Goal: Information Seeking & Learning: Learn about a topic

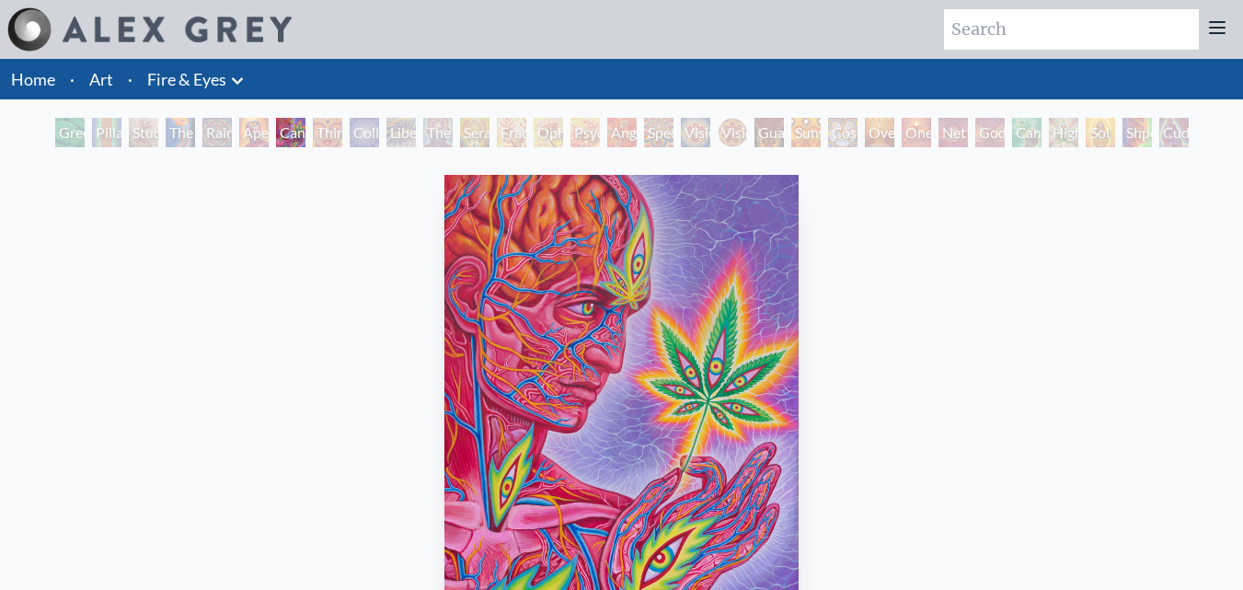
click at [100, 79] on link "Art" at bounding box center [101, 79] width 24 height 26
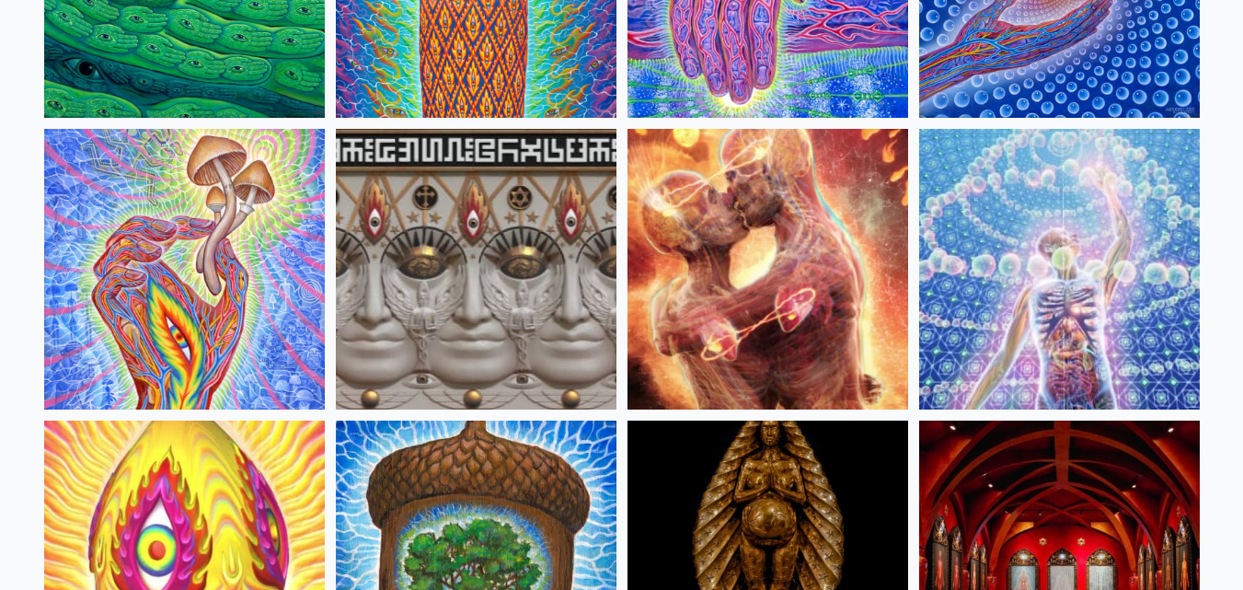
scroll to position [736, 0]
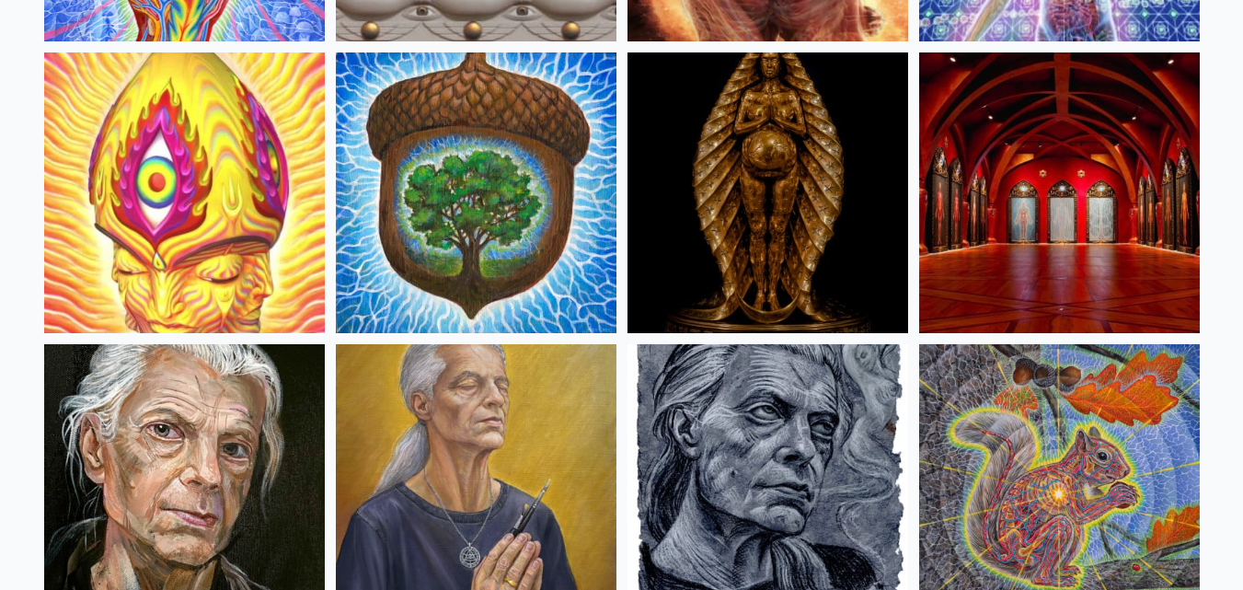
click at [778, 219] on img at bounding box center [768, 192] width 281 height 281
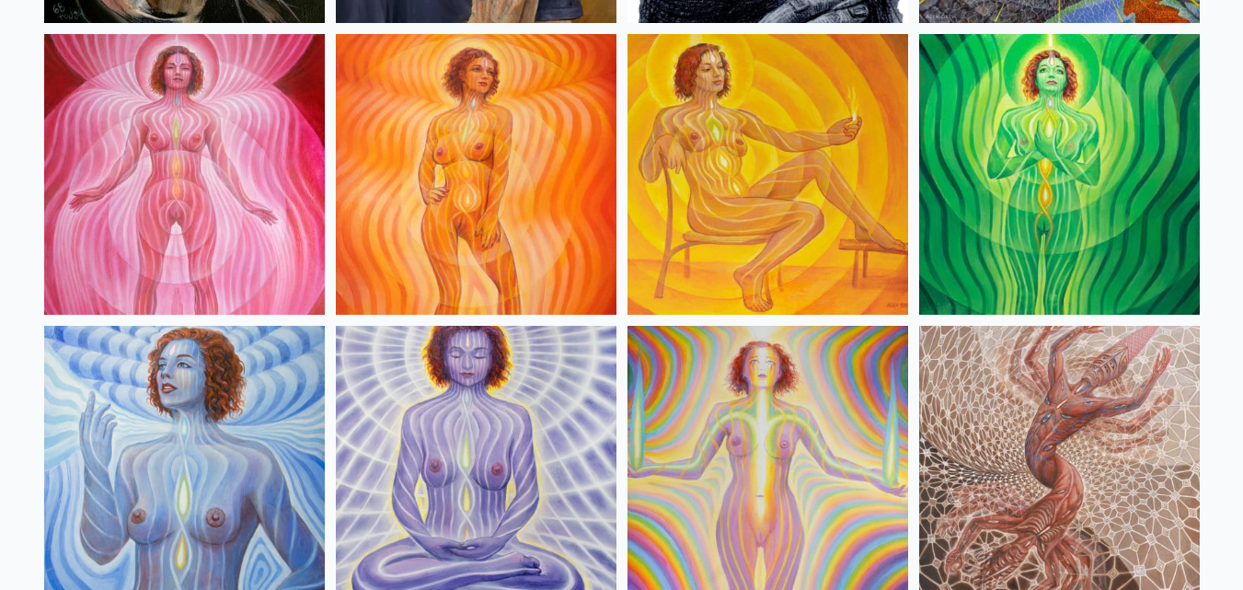
scroll to position [1104, 0]
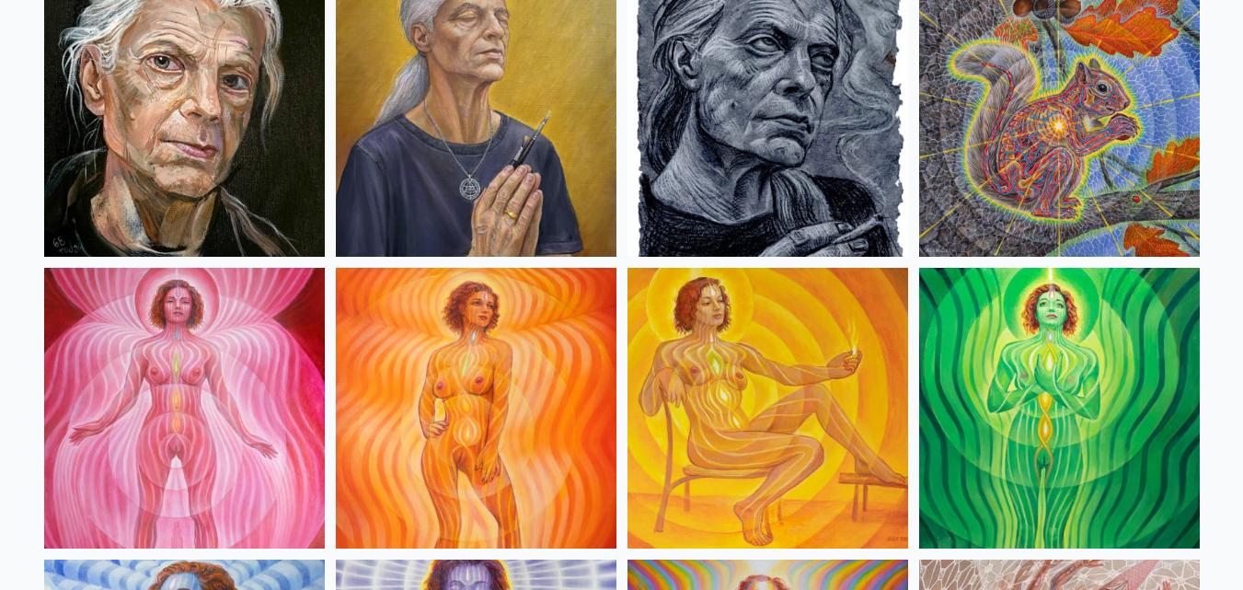
click at [1089, 460] on img at bounding box center [1059, 408] width 281 height 281
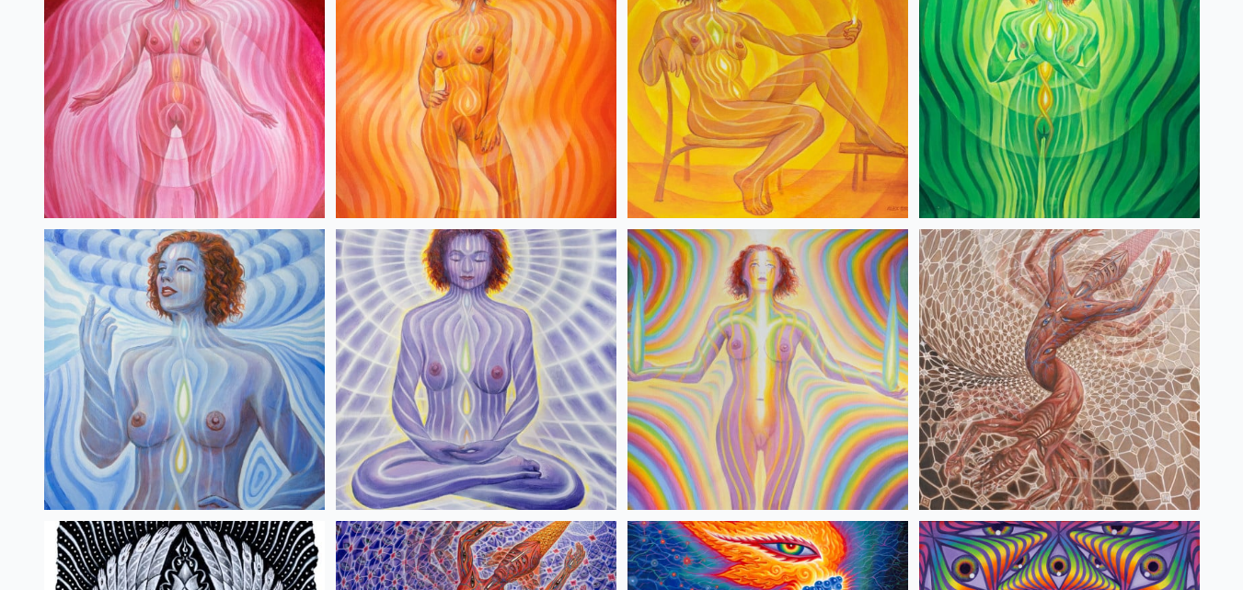
scroll to position [1564, 0]
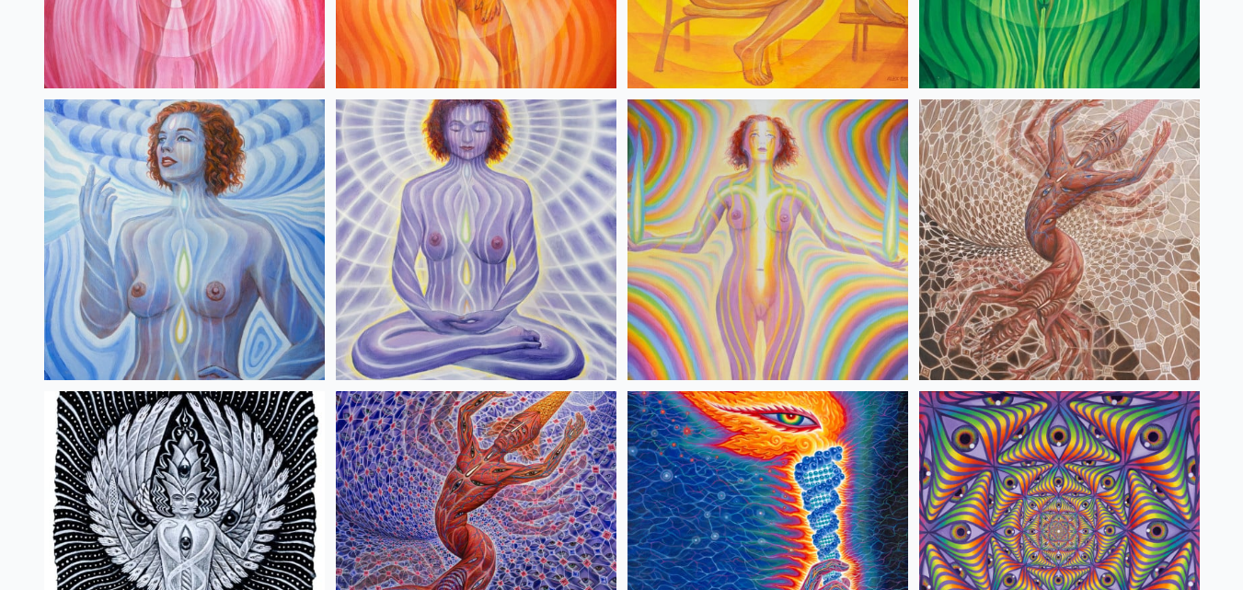
click at [964, 283] on img at bounding box center [1059, 239] width 281 height 281
click at [467, 179] on img at bounding box center [476, 239] width 281 height 281
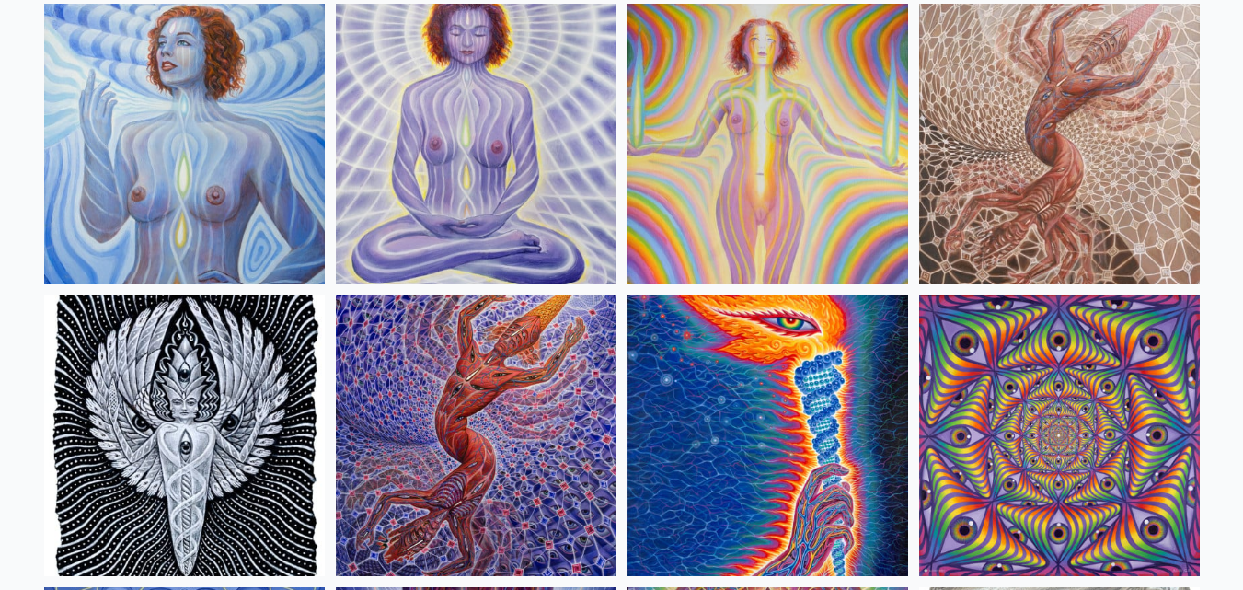
scroll to position [1748, 0]
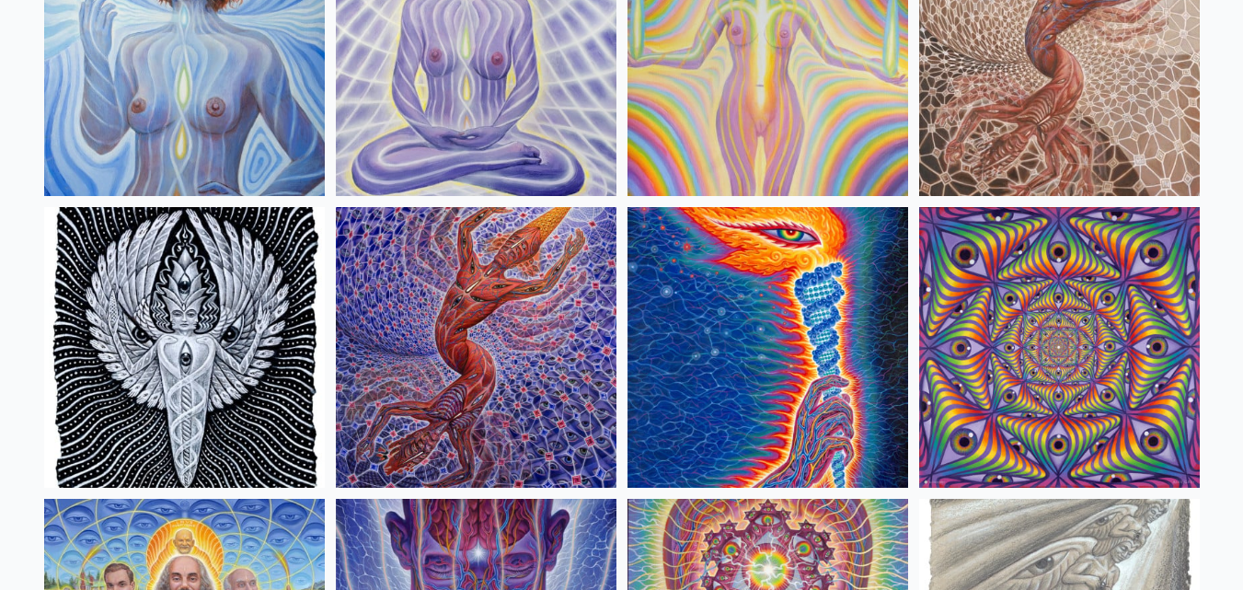
click at [475, 285] on img at bounding box center [476, 347] width 281 height 281
click at [221, 341] on img at bounding box center [184, 347] width 281 height 281
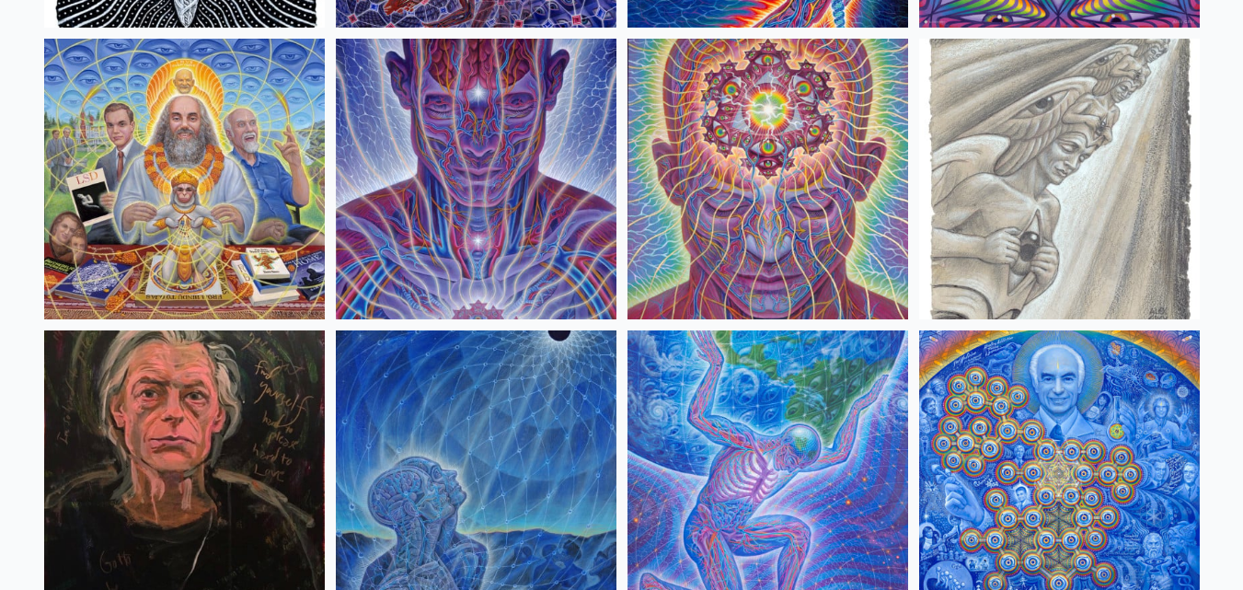
click at [757, 259] on img at bounding box center [768, 179] width 281 height 281
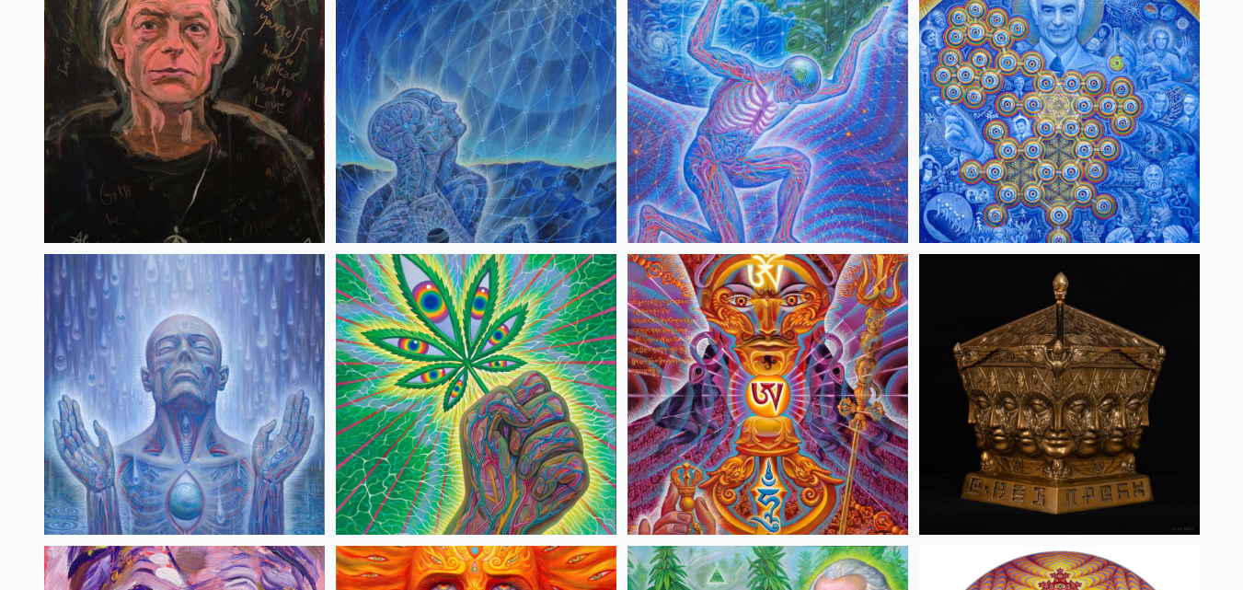
click at [797, 141] on img at bounding box center [768, 102] width 281 height 281
click at [294, 348] on img at bounding box center [184, 394] width 281 height 281
click at [1058, 370] on img at bounding box center [1059, 394] width 281 height 281
click at [562, 121] on img at bounding box center [476, 102] width 281 height 281
click at [1088, 110] on img at bounding box center [1059, 102] width 281 height 281
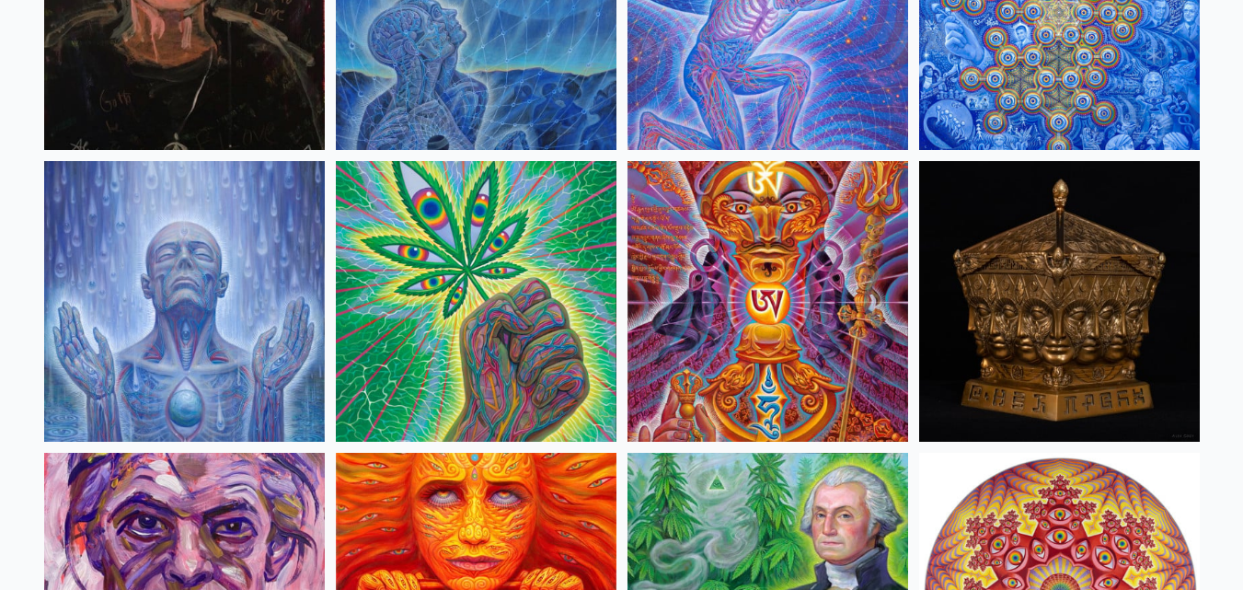
scroll to position [3037, 0]
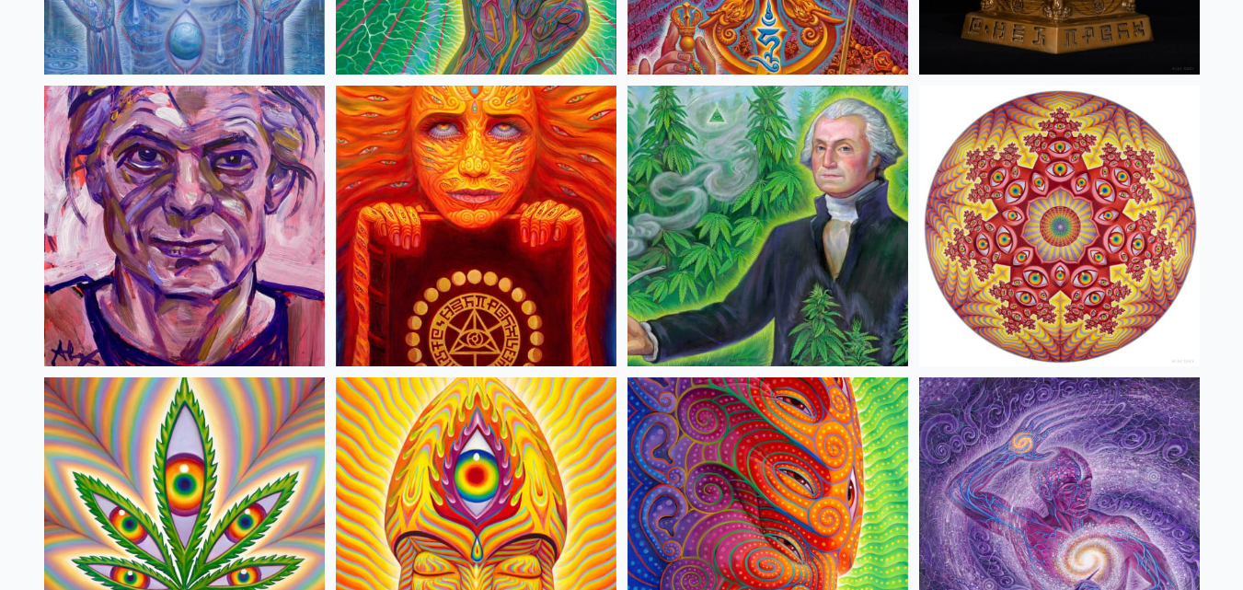
drag, startPoint x: 519, startPoint y: 237, endPoint x: 524, endPoint y: 229, distance: 9.5
click at [520, 236] on img at bounding box center [476, 226] width 281 height 281
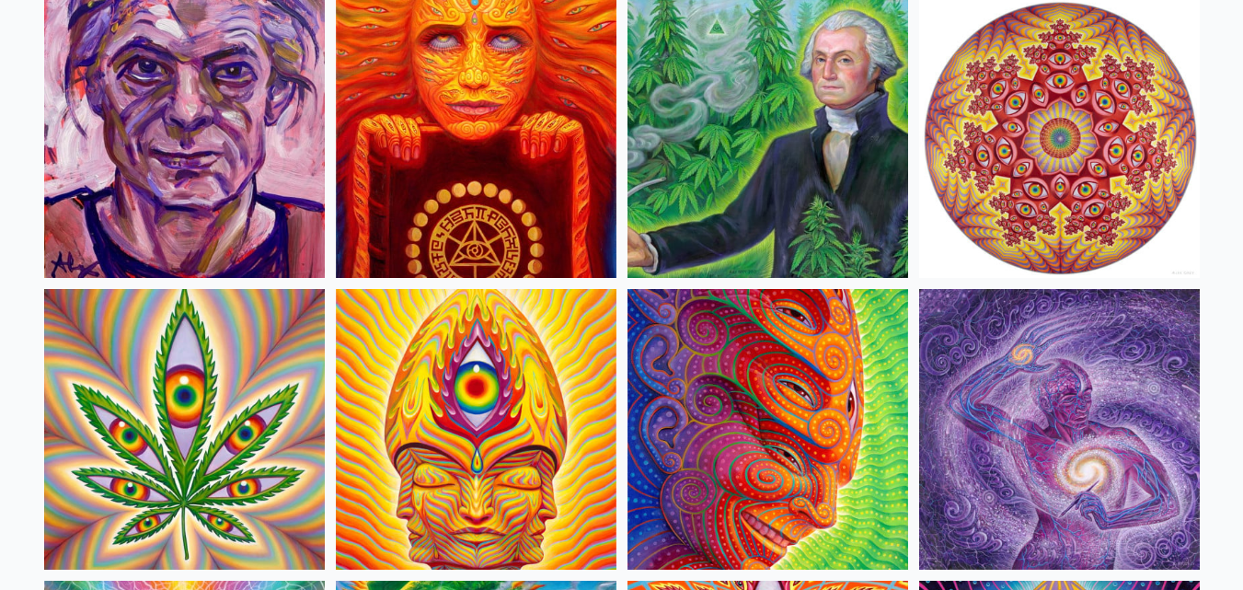
scroll to position [3405, 0]
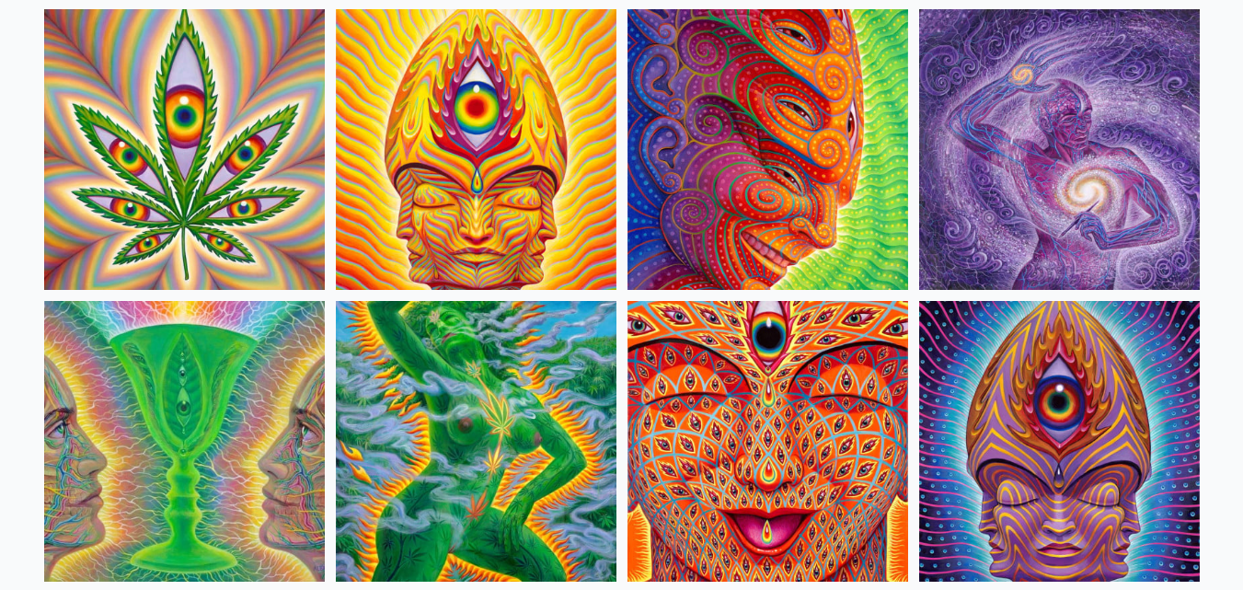
click at [411, 194] on img at bounding box center [476, 149] width 281 height 281
click at [1105, 215] on img at bounding box center [1059, 149] width 281 height 281
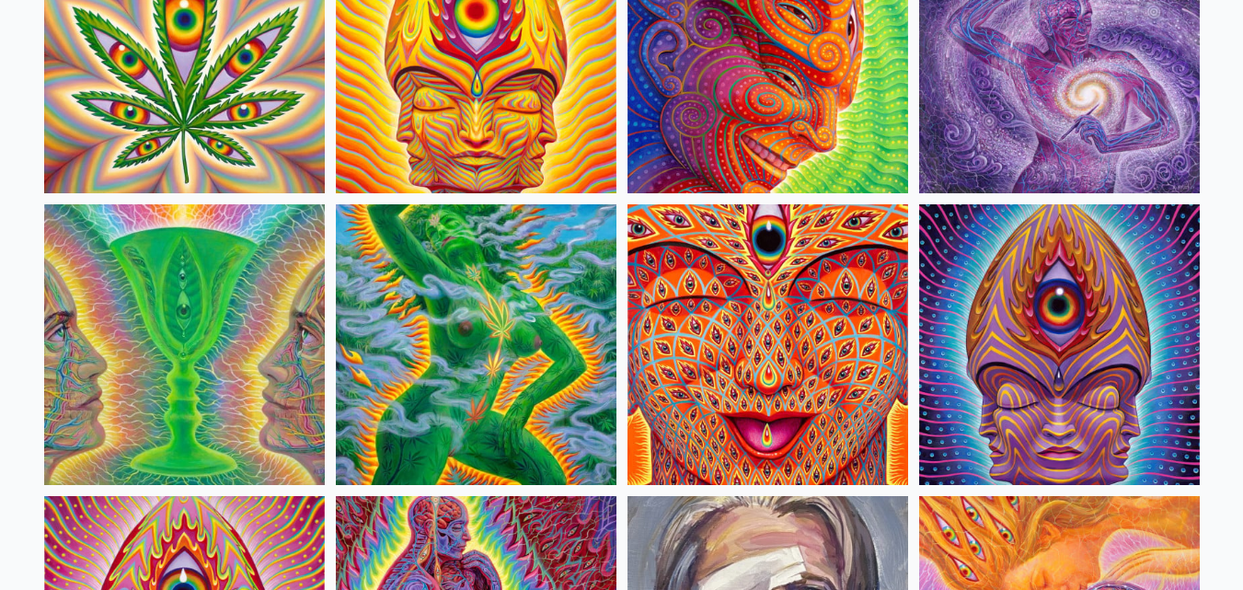
scroll to position [3497, 0]
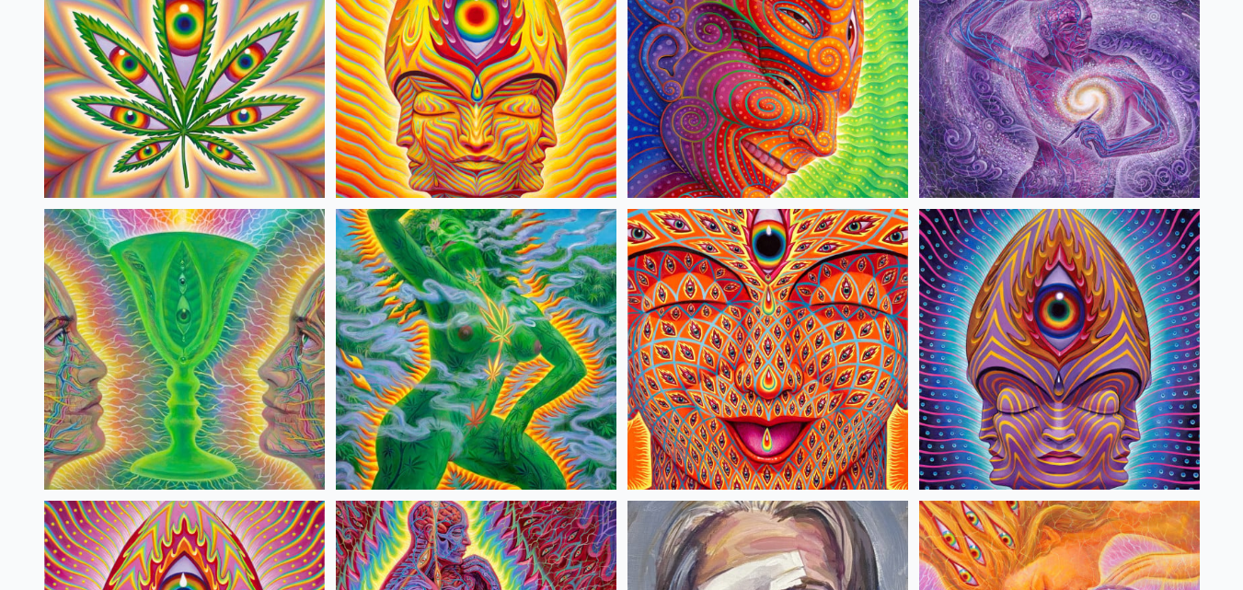
click at [232, 336] on img at bounding box center [184, 349] width 281 height 281
click at [536, 361] on img at bounding box center [476, 349] width 281 height 281
click at [1114, 294] on img at bounding box center [1059, 349] width 281 height 281
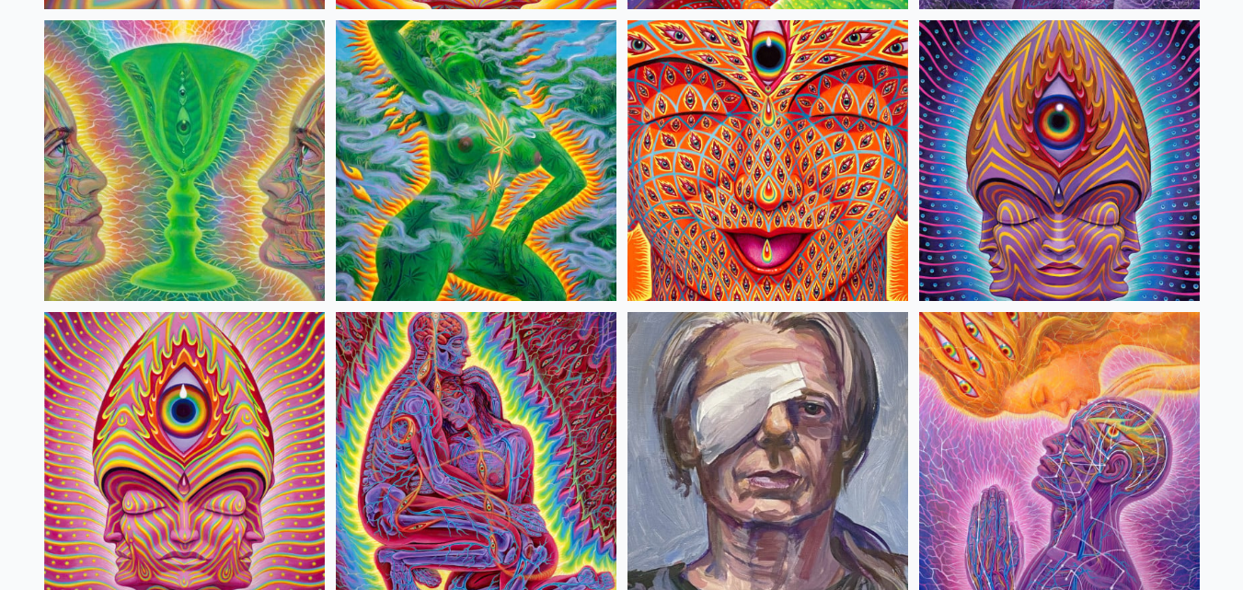
scroll to position [3957, 0]
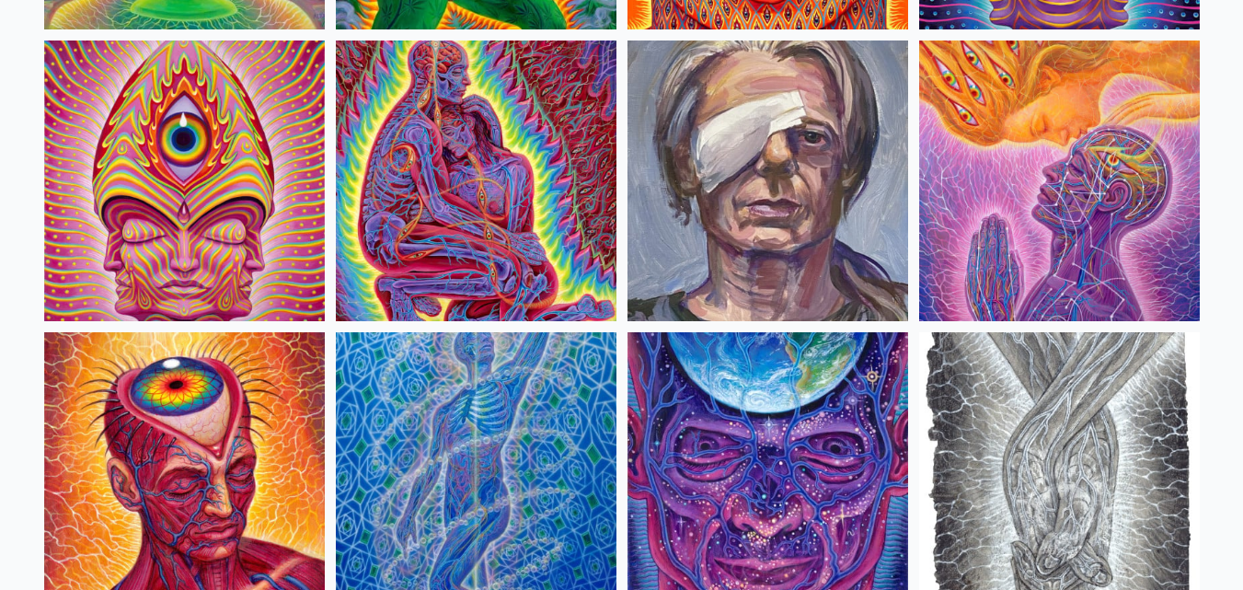
click at [585, 190] on img at bounding box center [476, 180] width 281 height 281
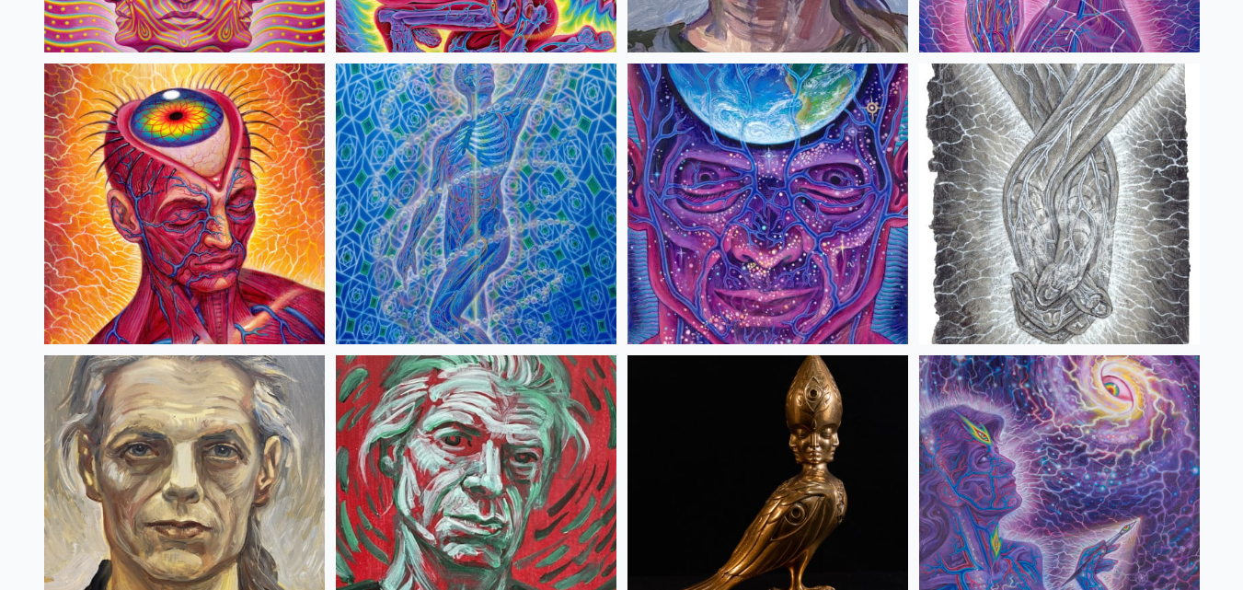
scroll to position [4233, 0]
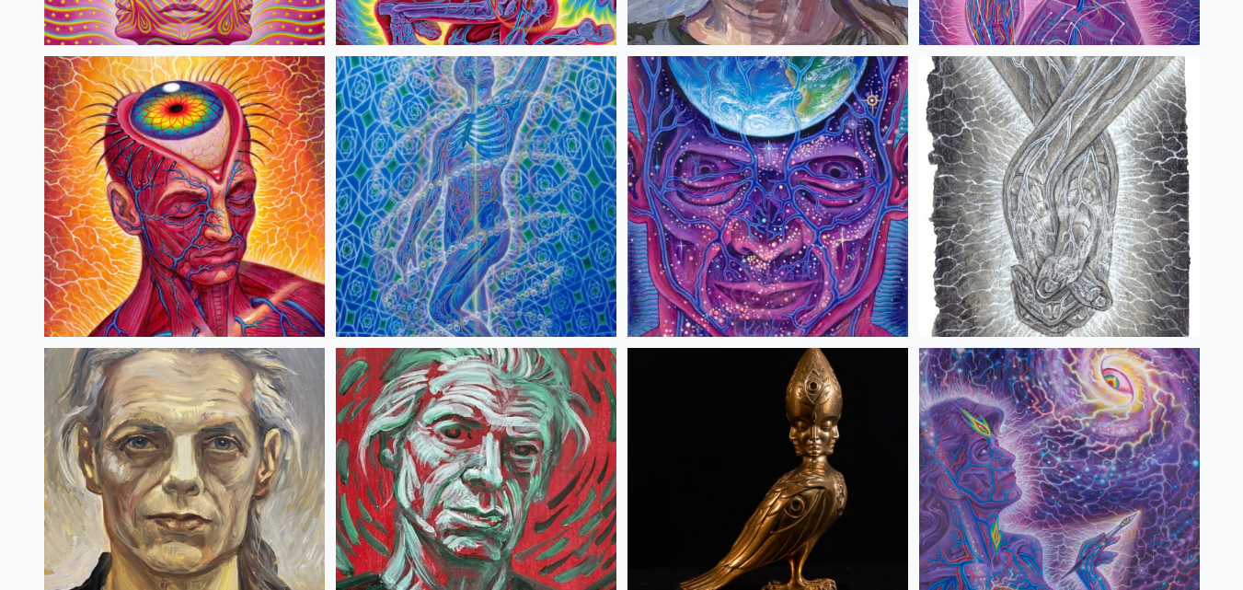
click at [310, 213] on img at bounding box center [184, 196] width 281 height 281
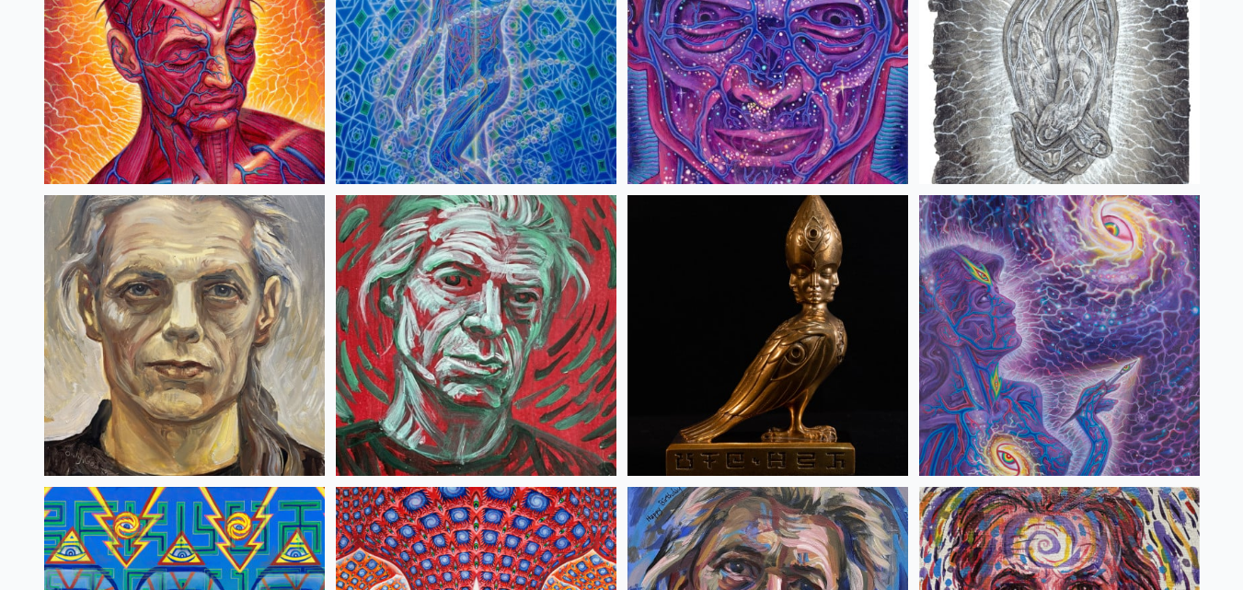
scroll to position [4601, 0]
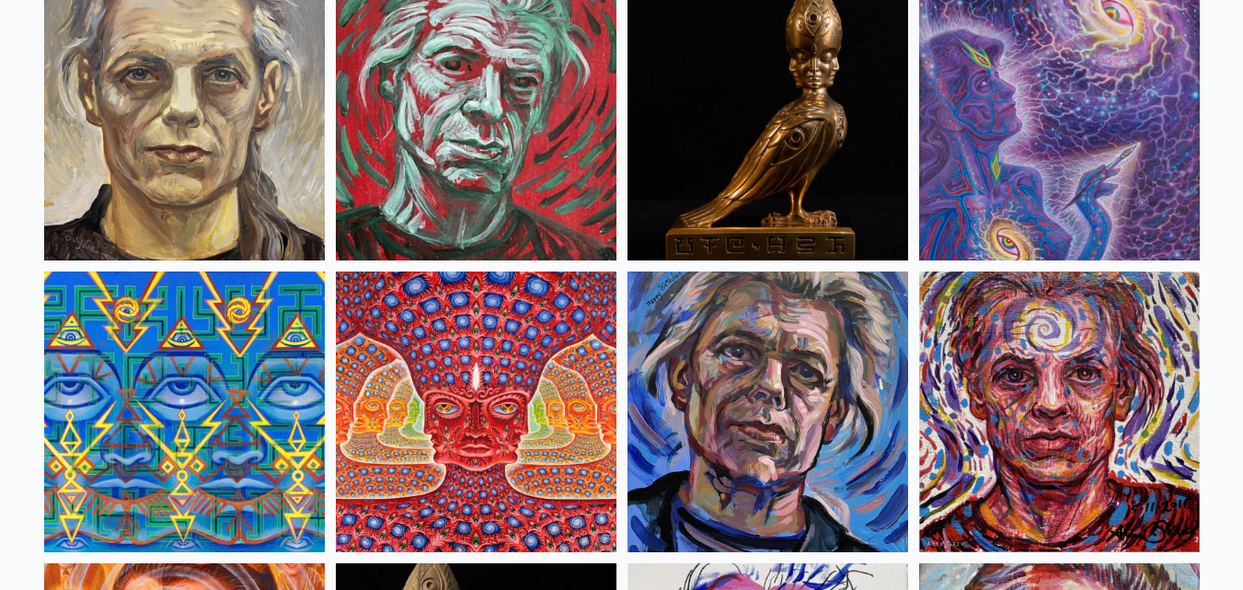
click at [809, 139] on img at bounding box center [768, 120] width 281 height 281
click at [995, 189] on img at bounding box center [1059, 120] width 281 height 281
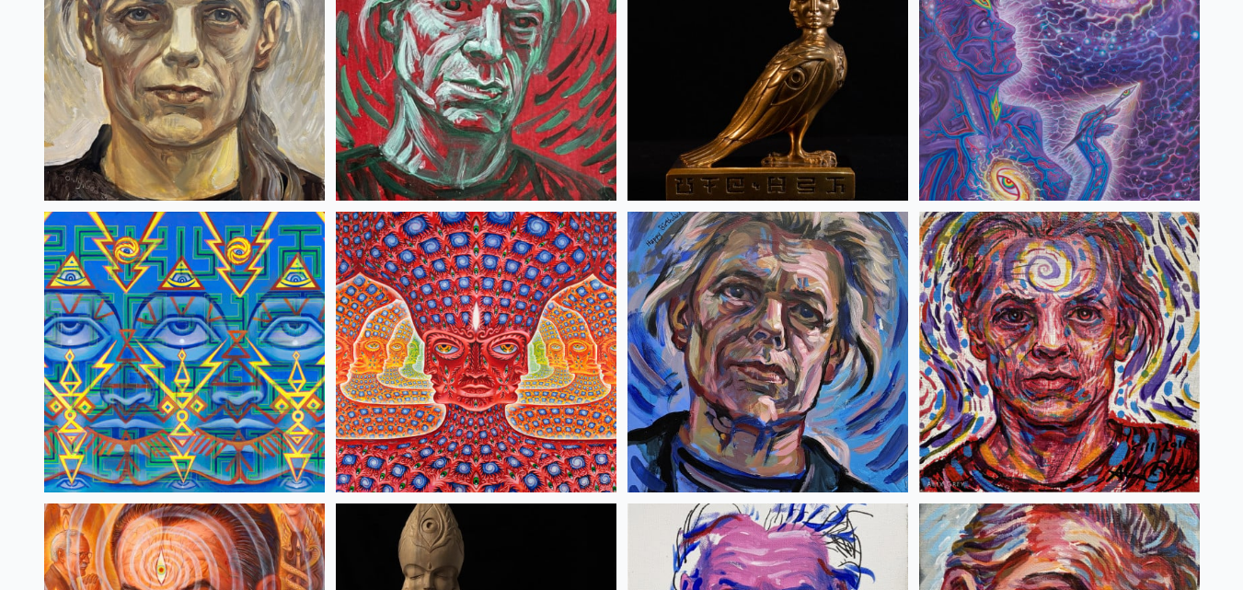
scroll to position [4693, 0]
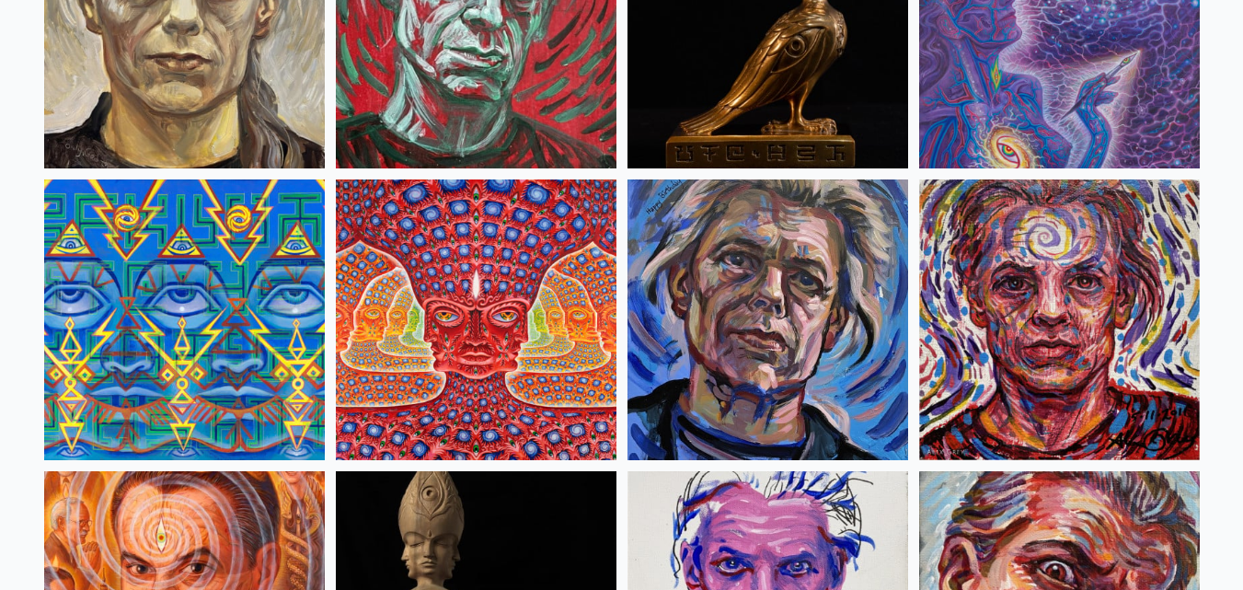
click at [575, 325] on img at bounding box center [476, 319] width 281 height 281
click at [159, 329] on img at bounding box center [184, 319] width 281 height 281
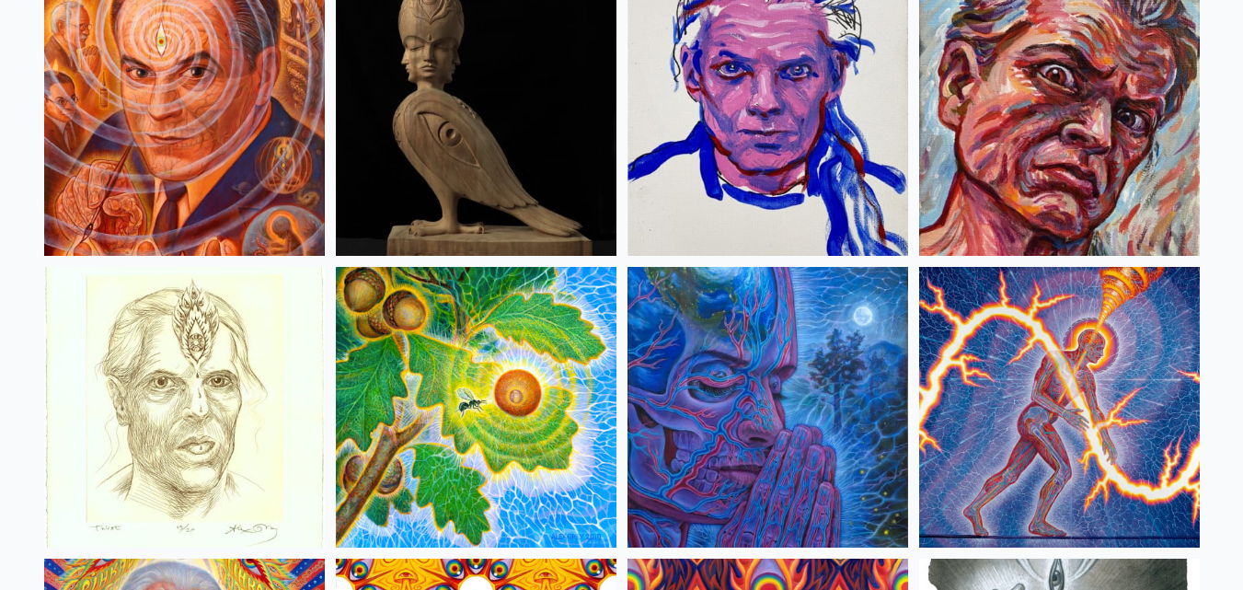
scroll to position [5429, 0]
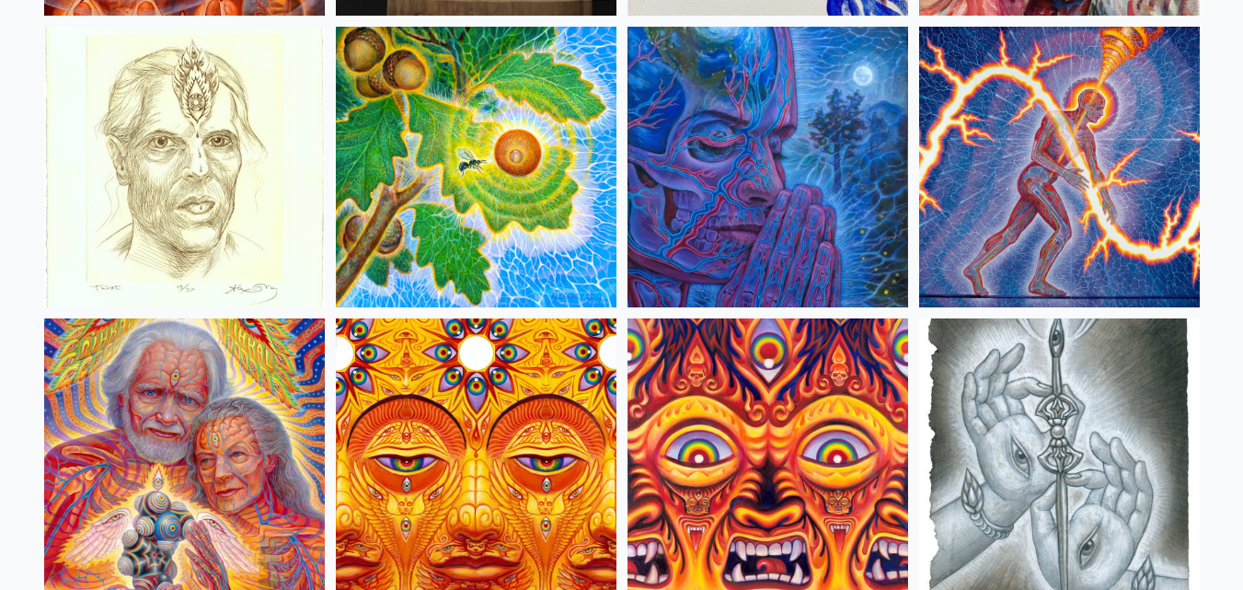
click at [550, 205] on img at bounding box center [476, 167] width 281 height 281
click at [1057, 238] on img at bounding box center [1059, 167] width 281 height 281
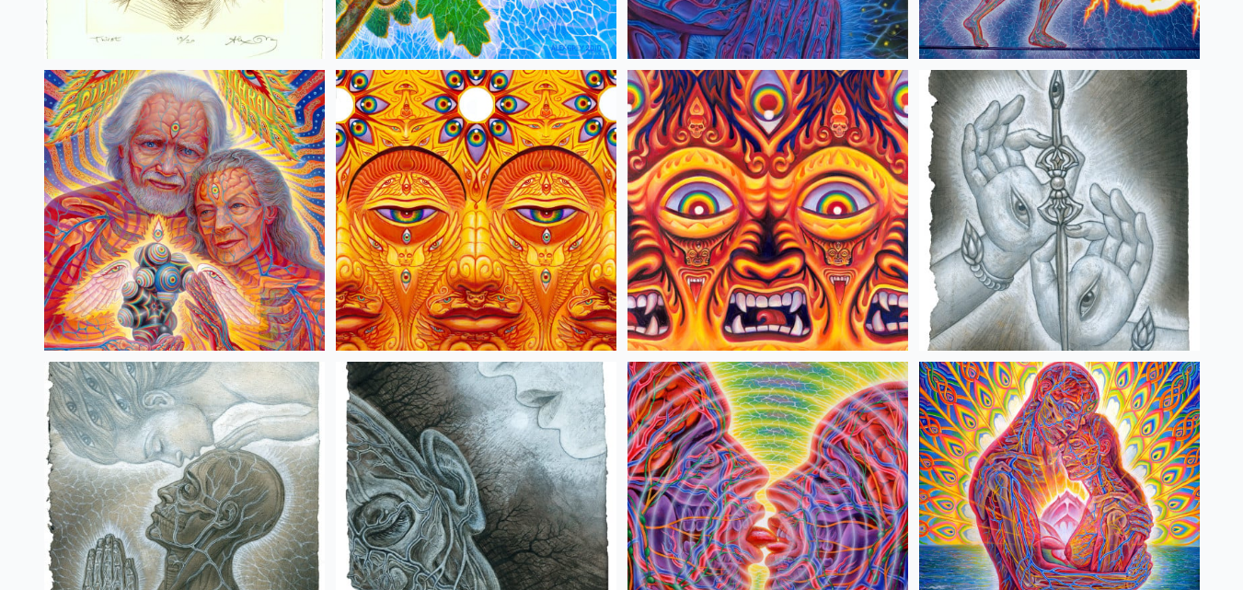
scroll to position [5706, 0]
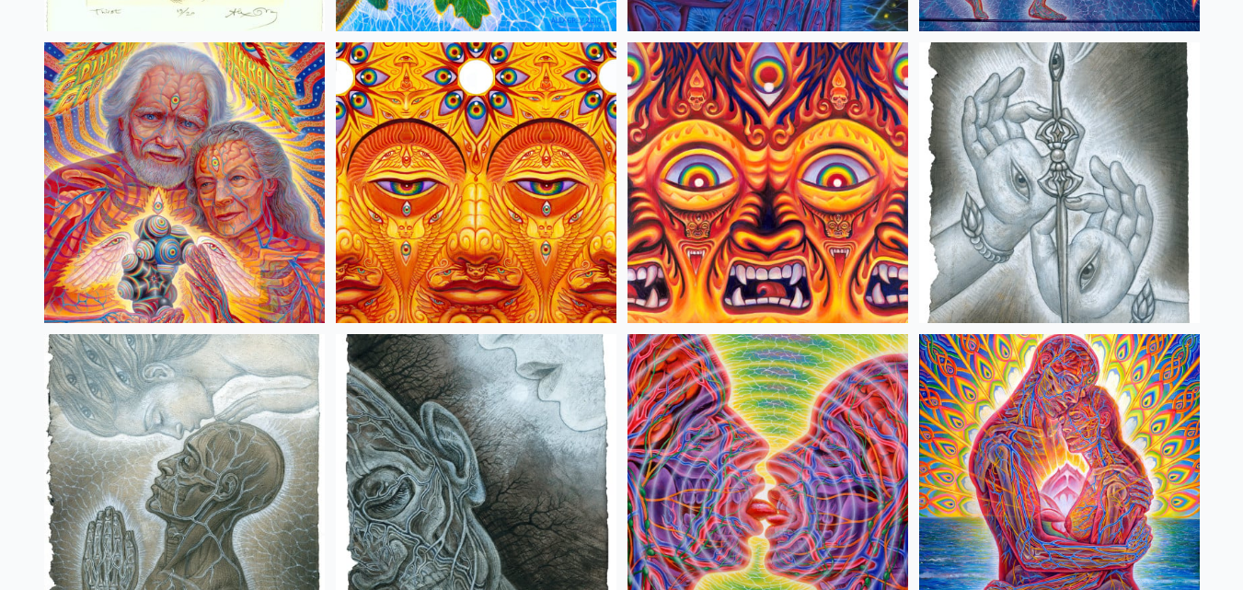
click at [275, 228] on img at bounding box center [184, 182] width 281 height 281
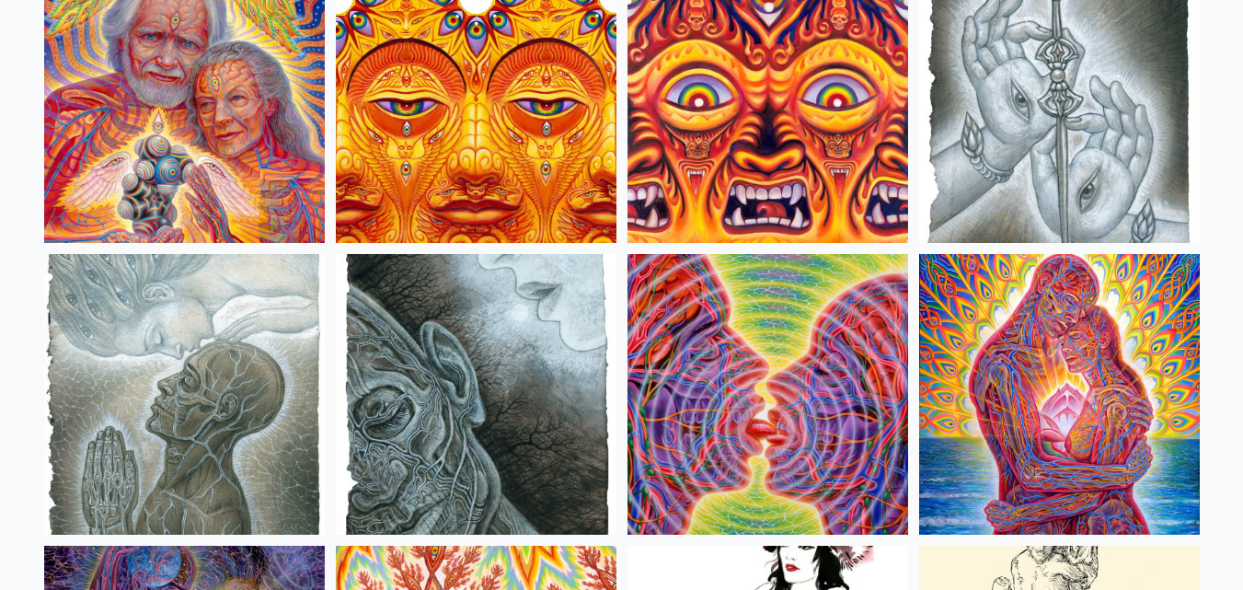
scroll to position [5982, 0]
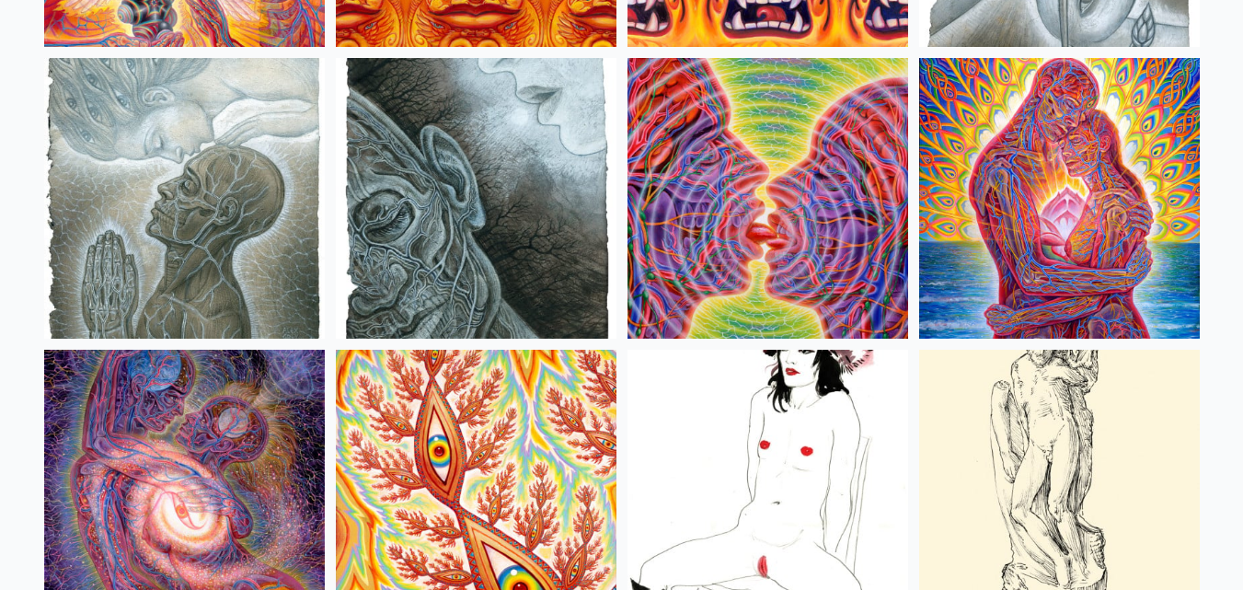
click at [211, 171] on img at bounding box center [184, 198] width 281 height 281
click at [495, 187] on img at bounding box center [476, 198] width 281 height 281
click at [1117, 202] on img at bounding box center [1059, 198] width 281 height 281
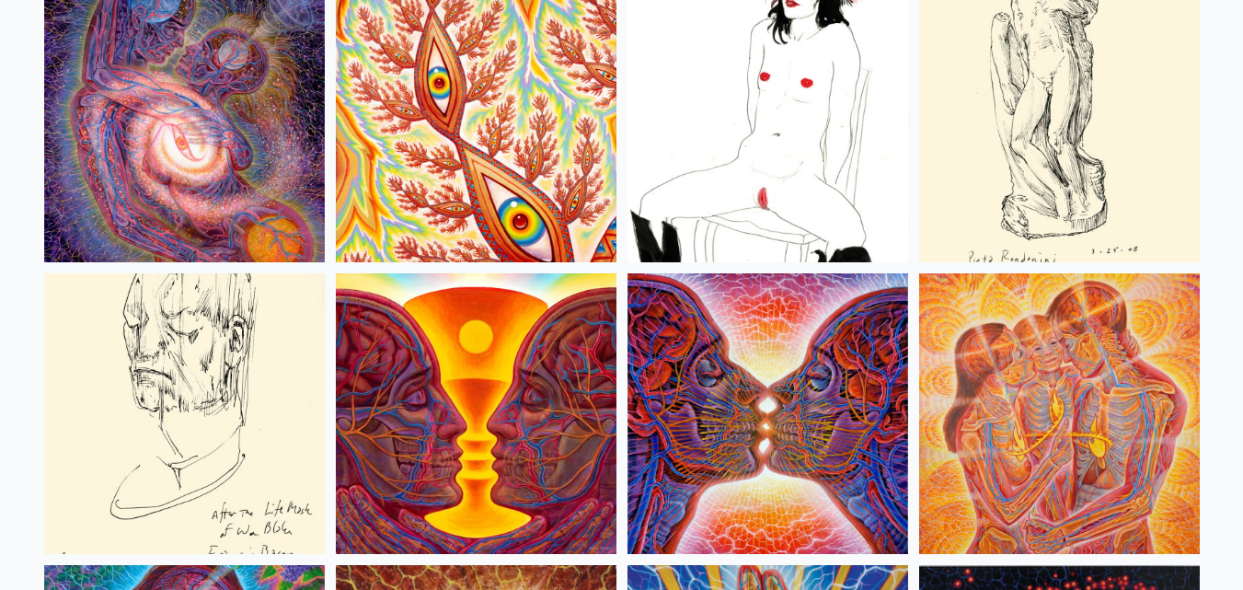
click at [235, 116] on img at bounding box center [184, 122] width 281 height 281
click at [782, 172] on img at bounding box center [768, 122] width 281 height 281
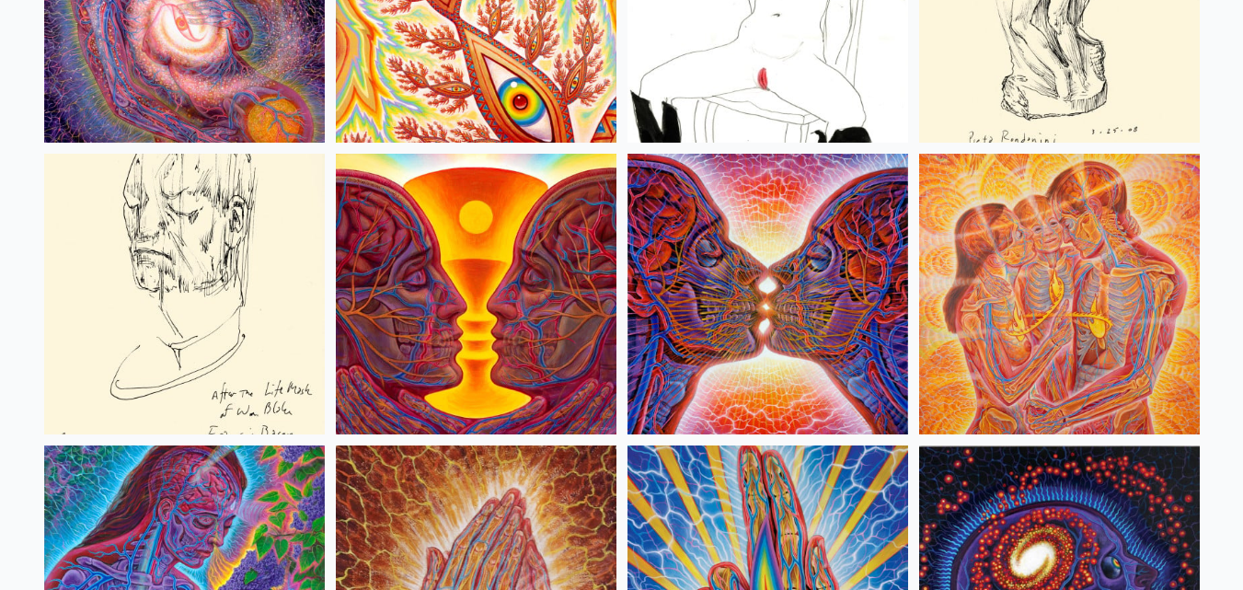
scroll to position [6626, 0]
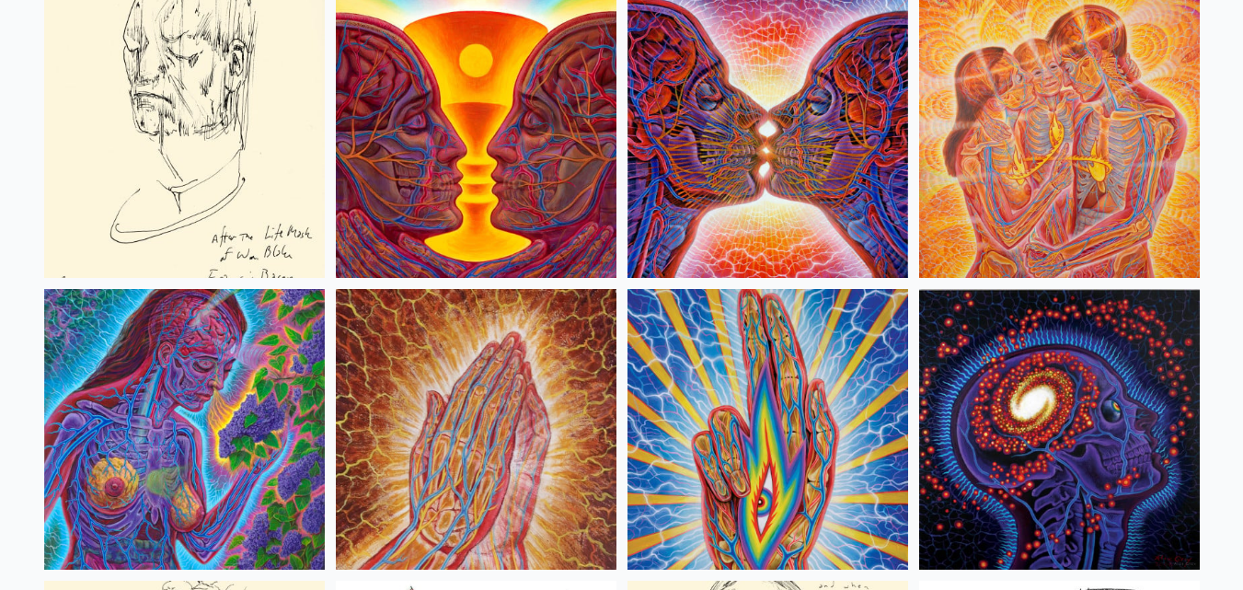
click at [1048, 143] on img at bounding box center [1059, 137] width 281 height 281
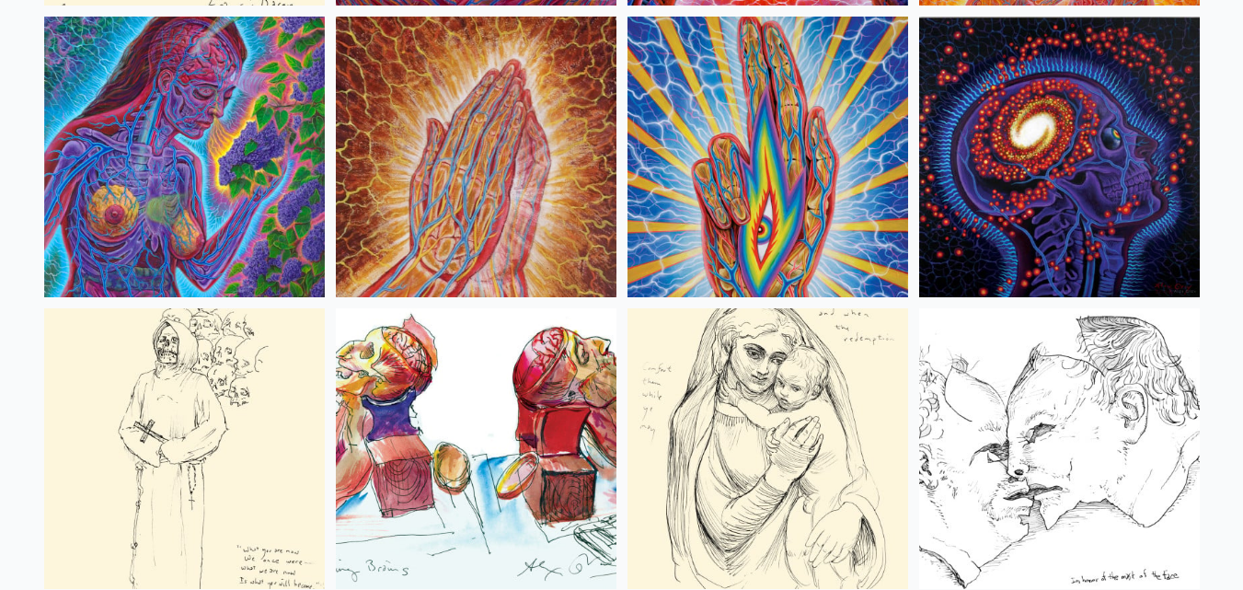
scroll to position [6902, 0]
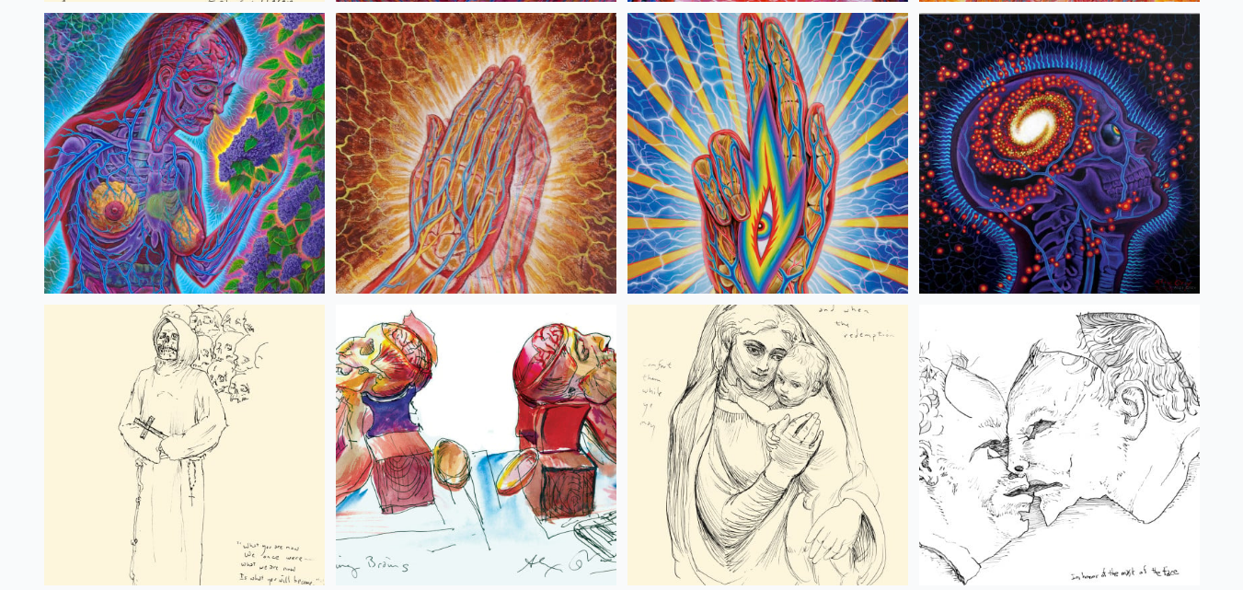
click at [249, 154] on img at bounding box center [184, 153] width 281 height 281
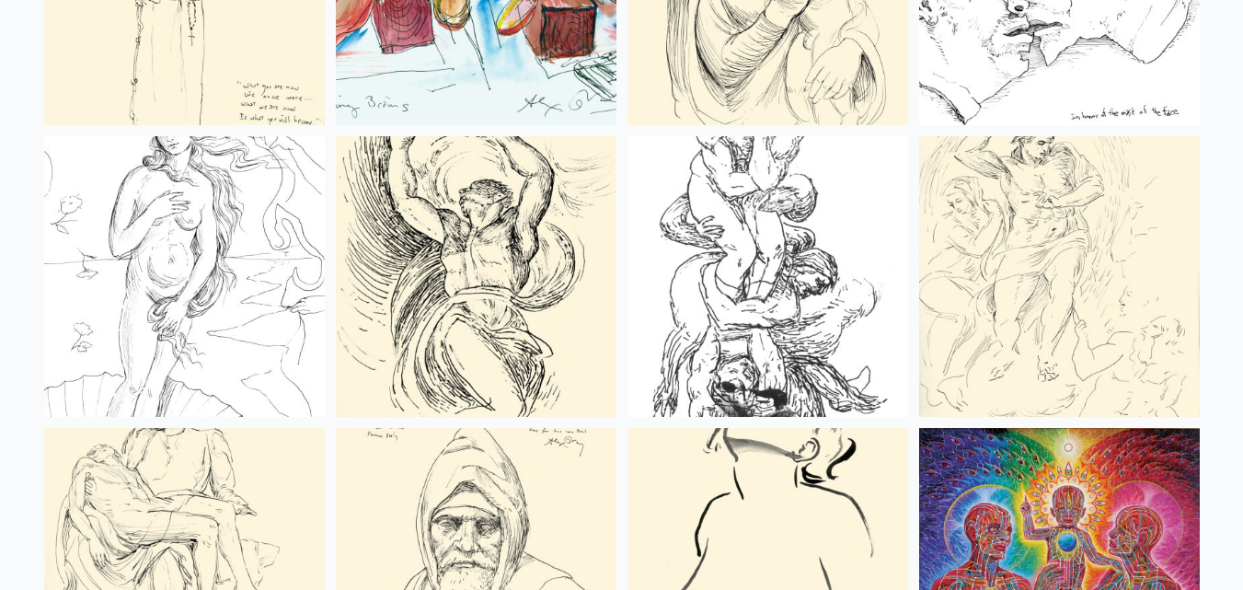
scroll to position [7730, 0]
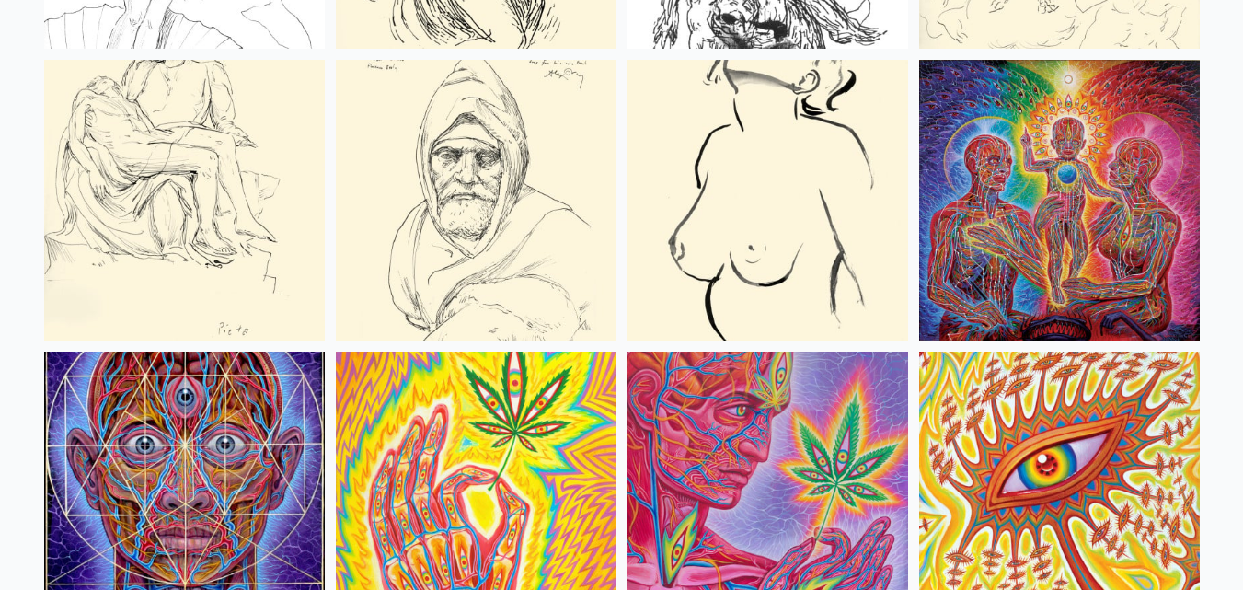
click at [1006, 200] on img at bounding box center [1059, 200] width 281 height 281
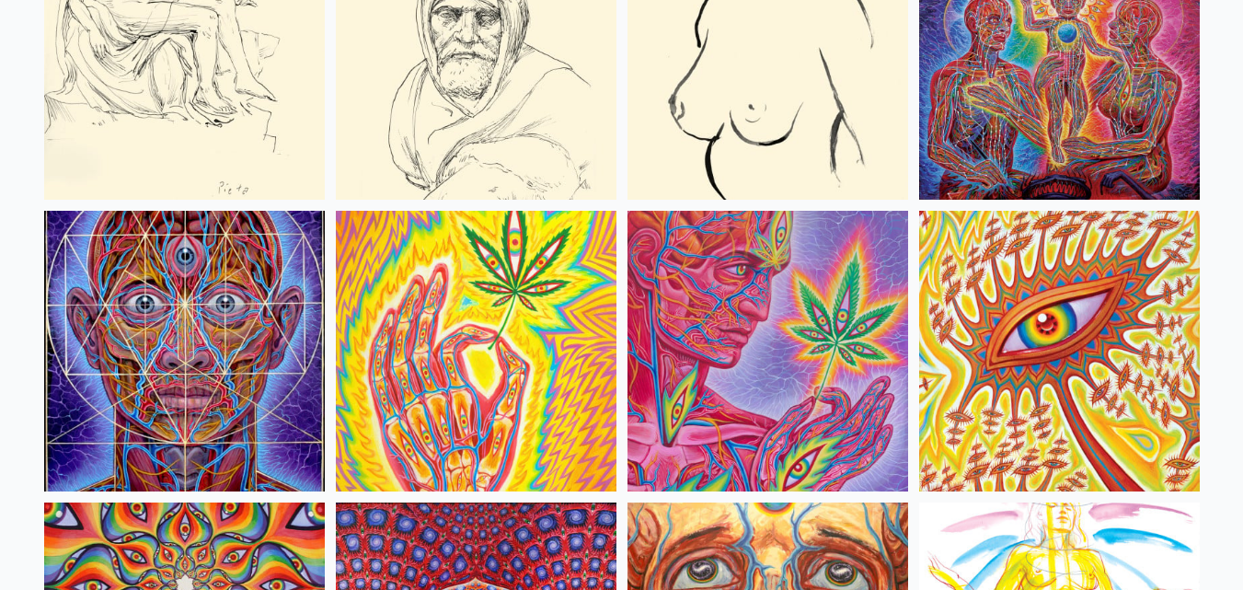
scroll to position [8006, 0]
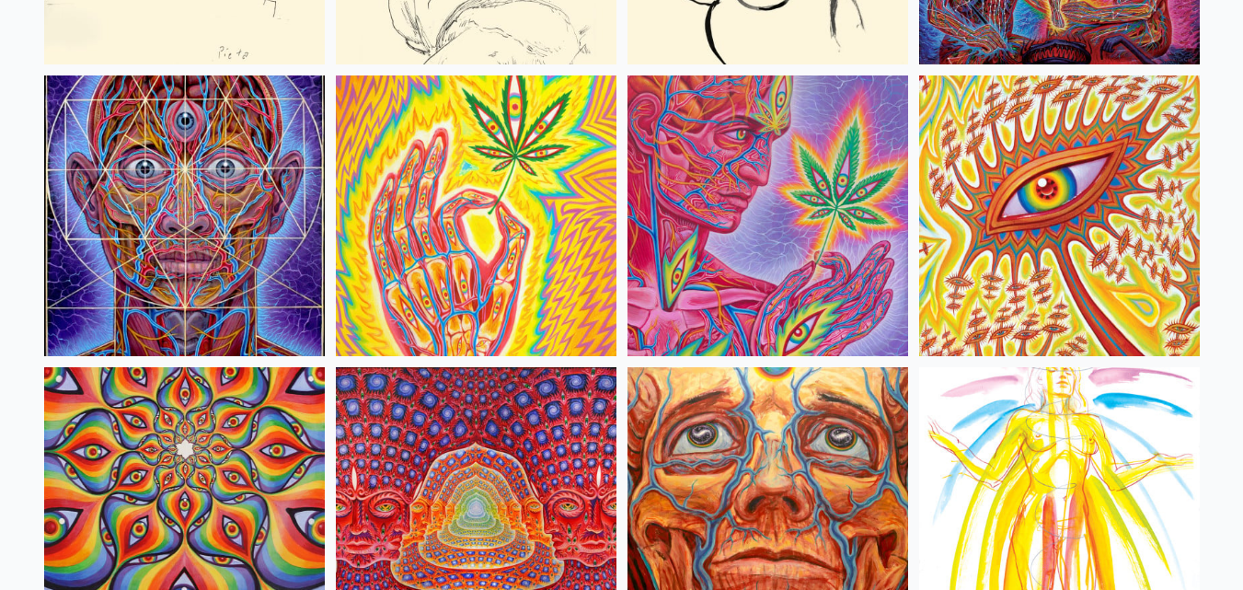
click at [230, 219] on img at bounding box center [184, 215] width 281 height 281
click at [790, 231] on img at bounding box center [768, 215] width 281 height 281
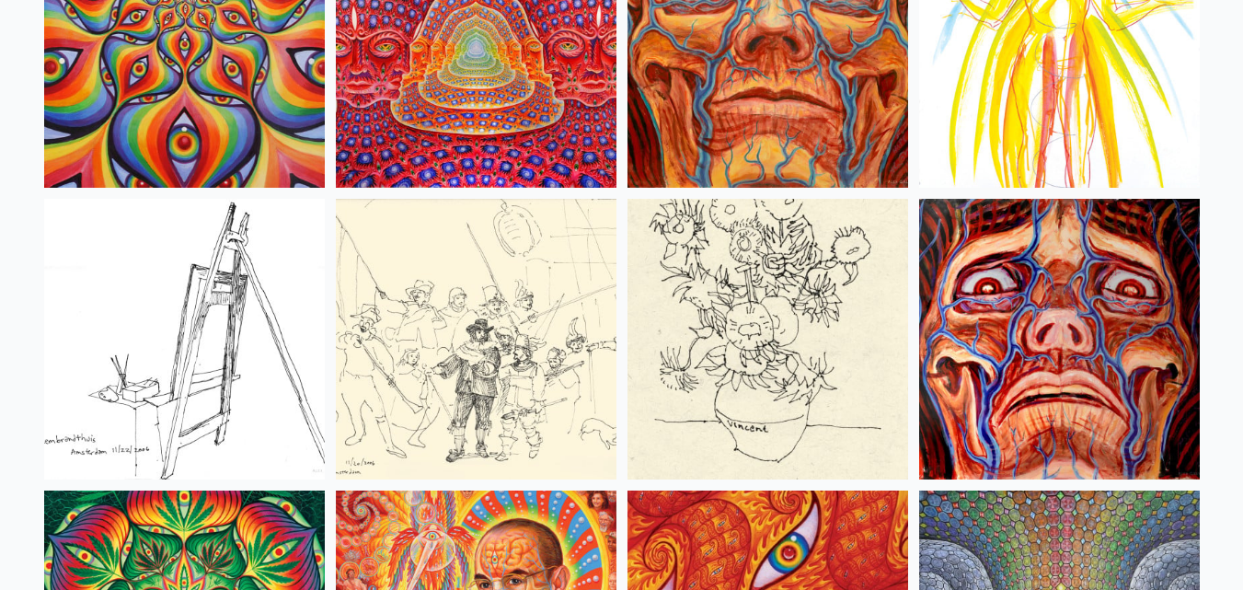
scroll to position [8098, 0]
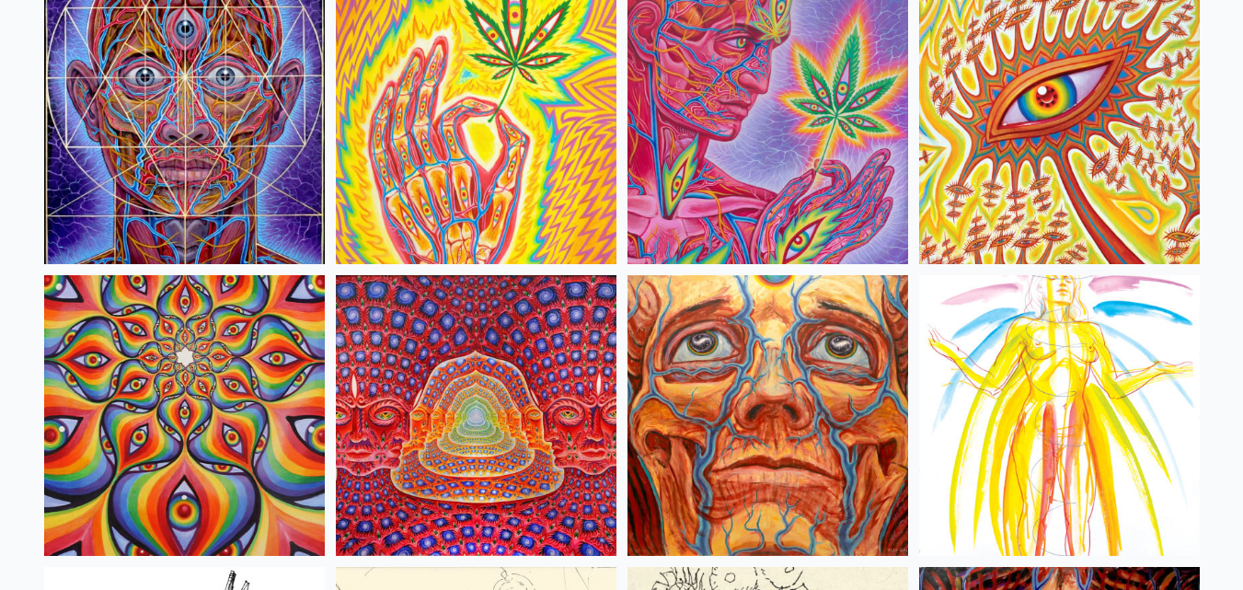
click at [1092, 151] on img at bounding box center [1059, 123] width 281 height 281
click at [560, 379] on img at bounding box center [476, 415] width 281 height 281
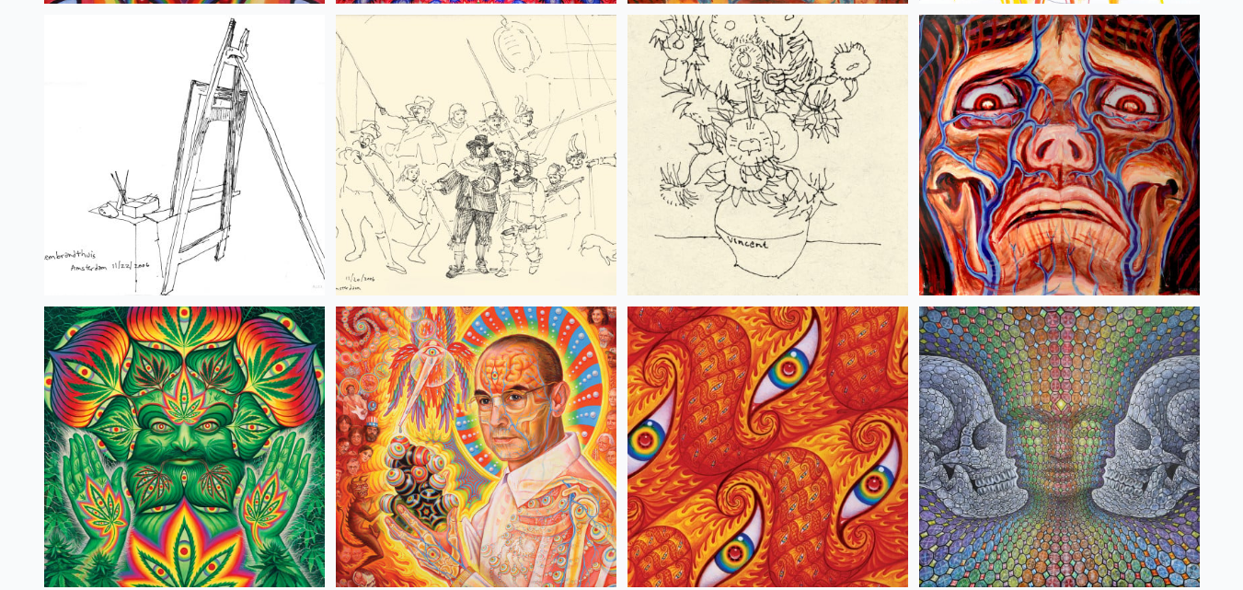
scroll to position [8926, 0]
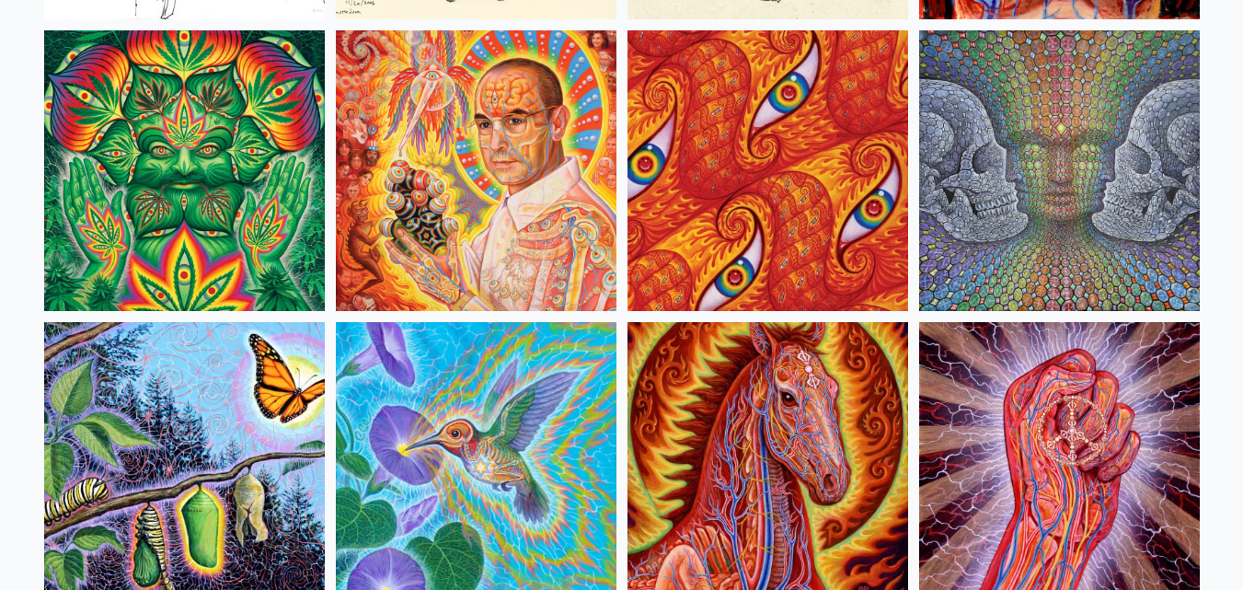
click at [258, 167] on img at bounding box center [184, 170] width 281 height 281
click at [1016, 192] on img at bounding box center [1059, 170] width 281 height 281
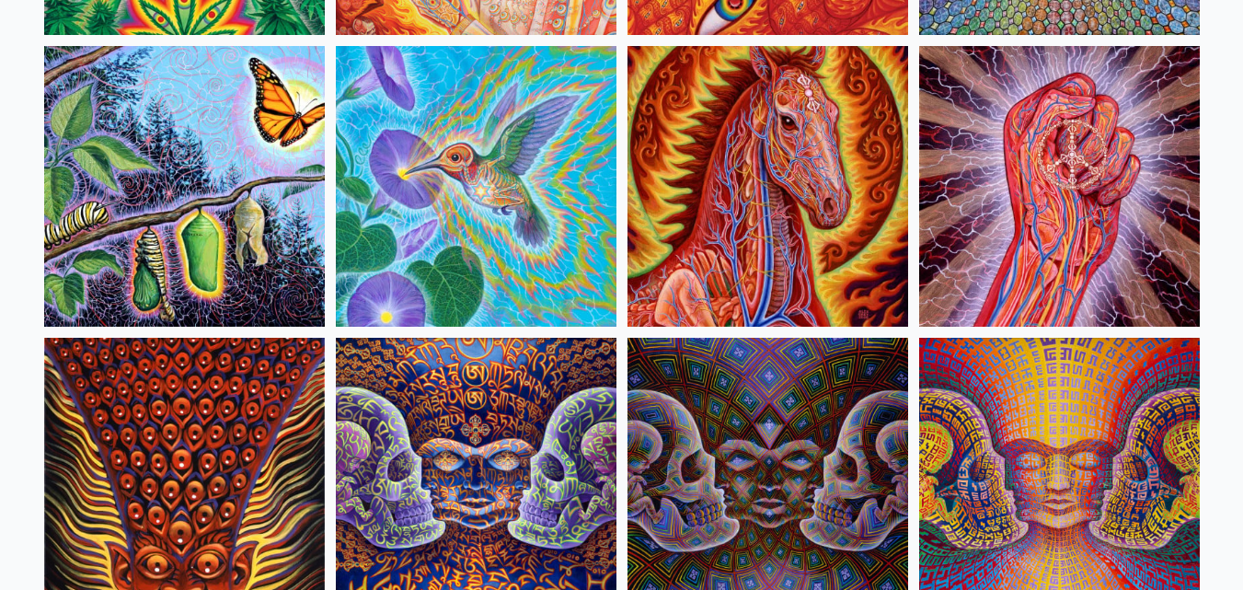
click at [525, 196] on img at bounding box center [476, 186] width 281 height 281
click at [259, 226] on img at bounding box center [184, 186] width 281 height 281
click at [750, 233] on img at bounding box center [768, 186] width 281 height 281
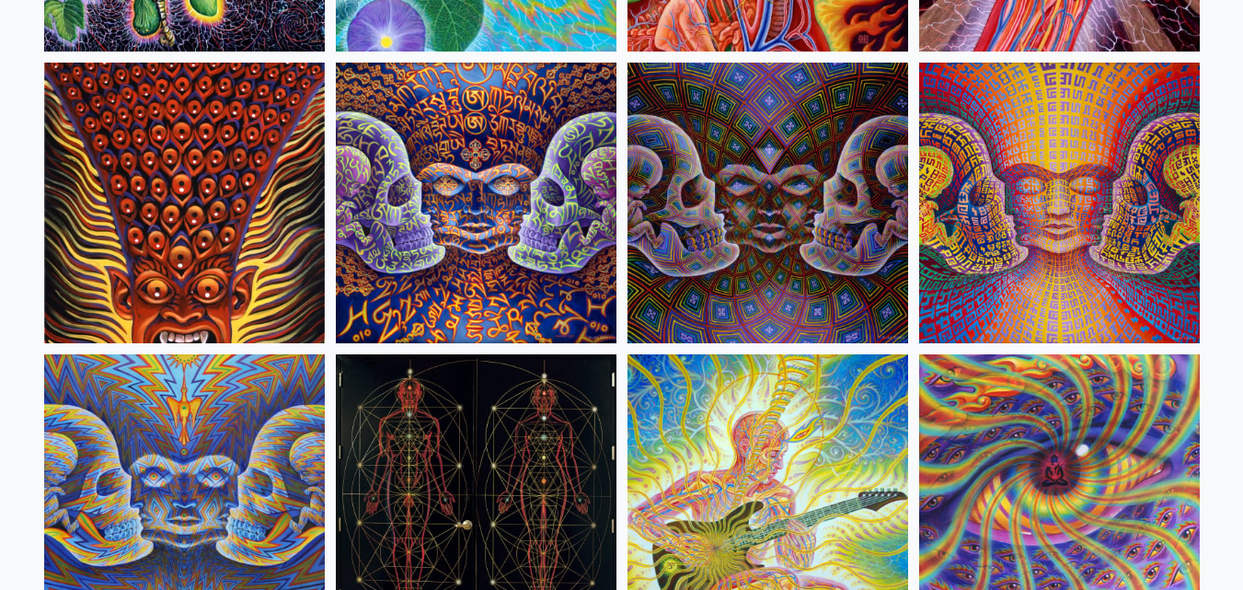
scroll to position [9479, 0]
click at [251, 269] on img at bounding box center [184, 202] width 281 height 281
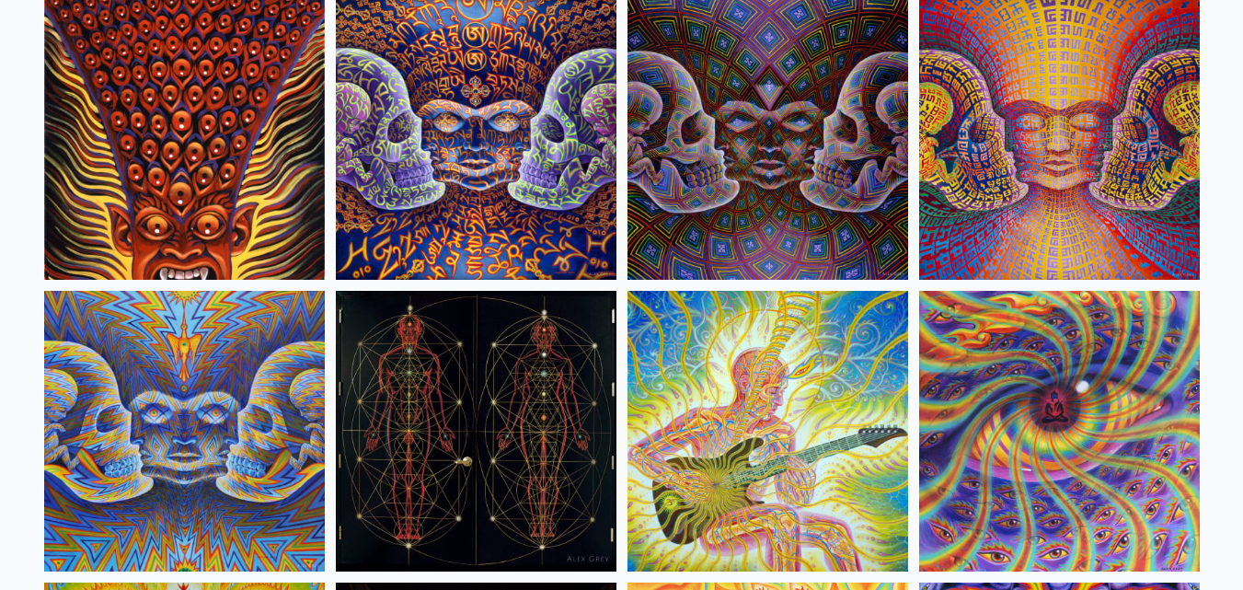
scroll to position [9571, 0]
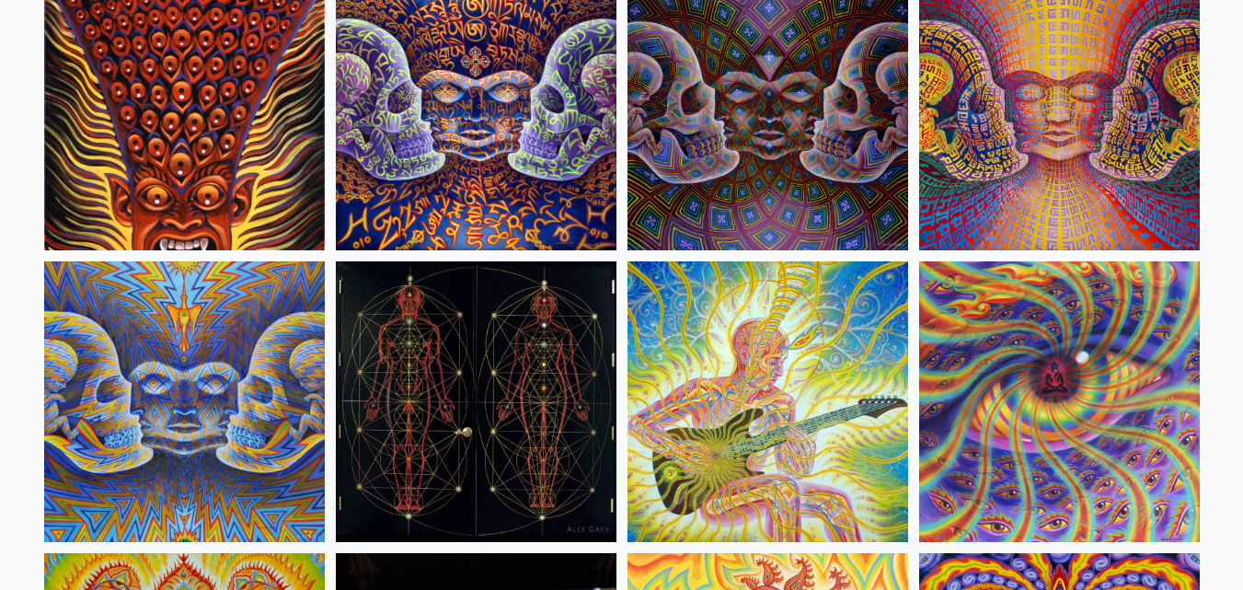
click at [1037, 148] on img at bounding box center [1059, 110] width 281 height 281
click at [543, 450] on img at bounding box center [476, 401] width 281 height 281
click at [753, 375] on img at bounding box center [768, 401] width 281 height 281
click at [1051, 355] on img at bounding box center [1059, 401] width 281 height 281
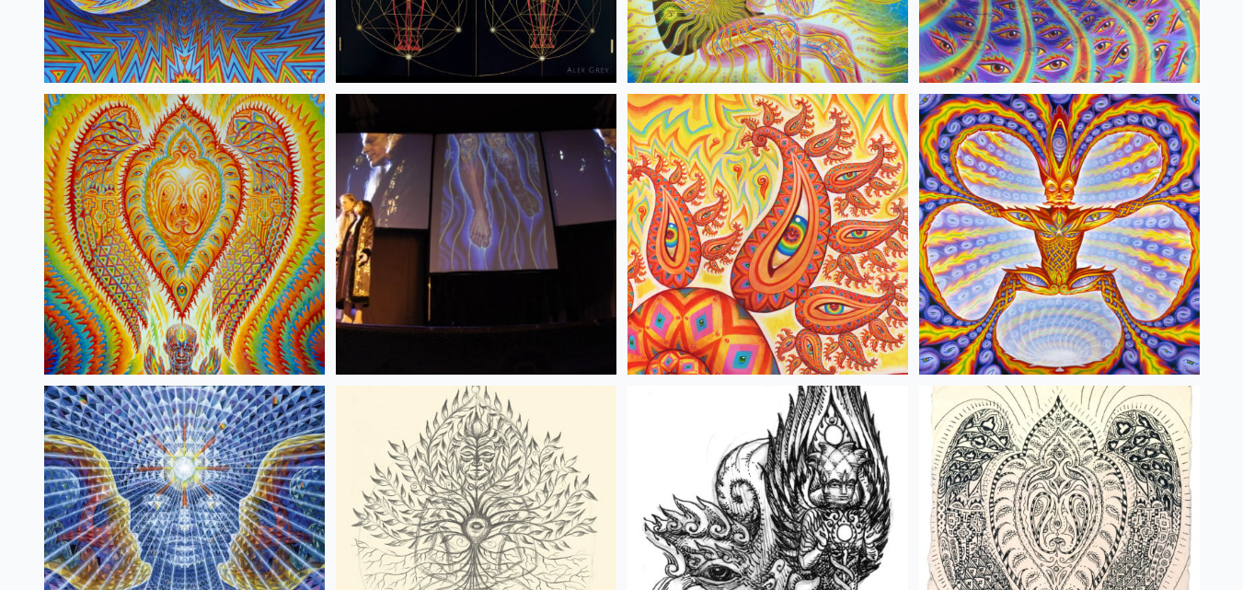
scroll to position [10031, 0]
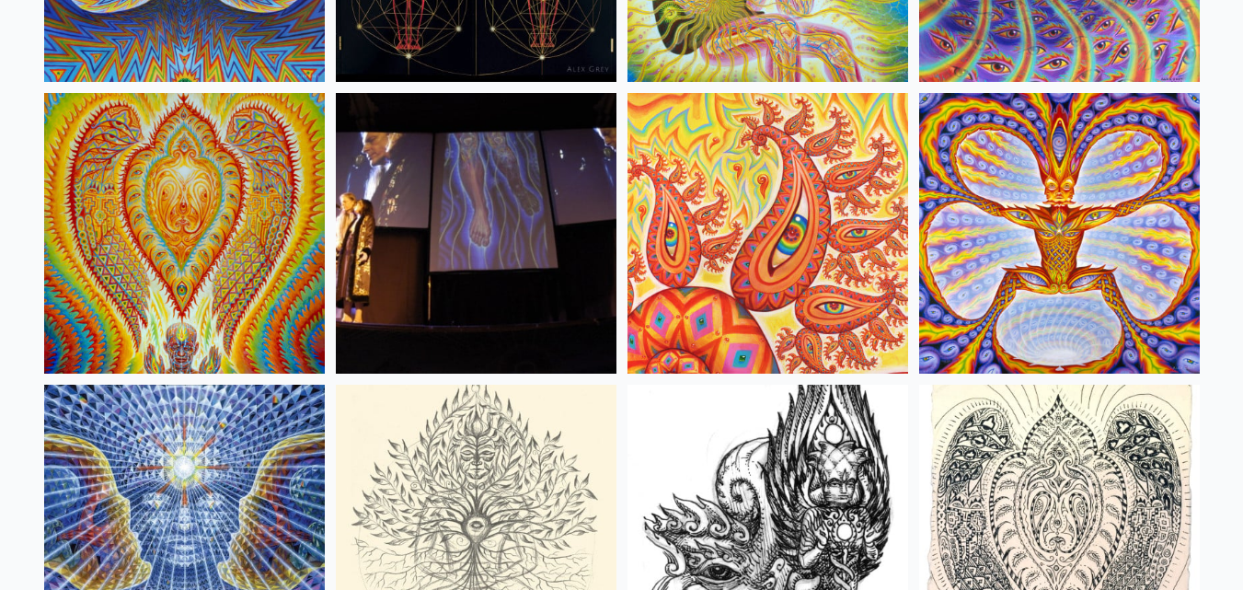
click at [998, 234] on img at bounding box center [1059, 233] width 281 height 281
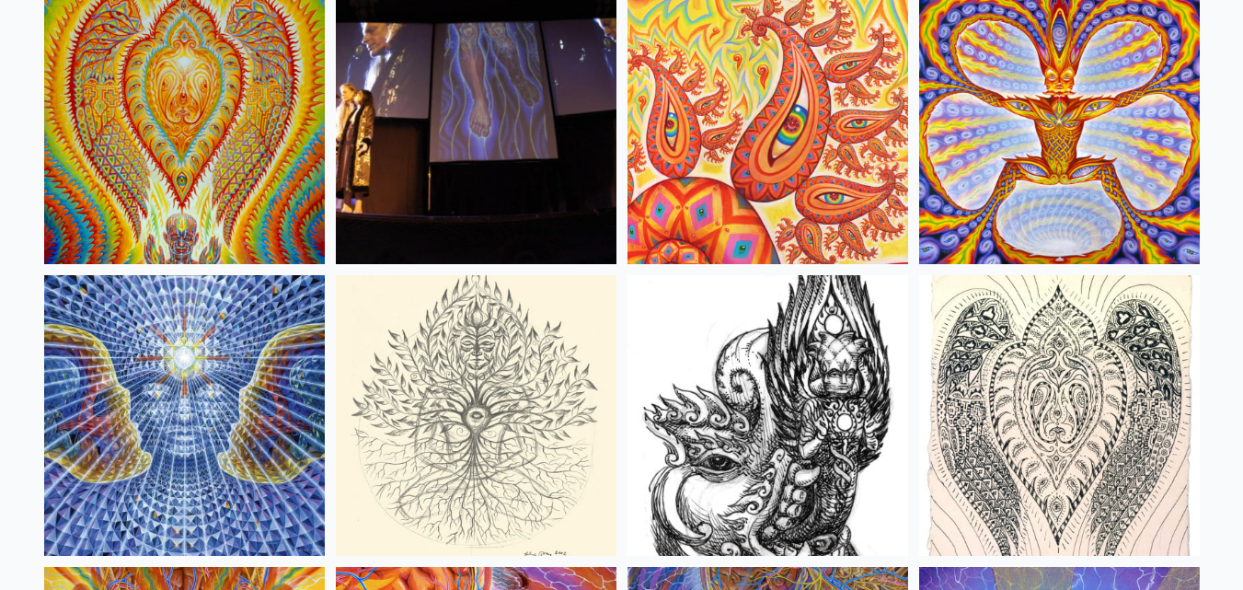
scroll to position [10399, 0]
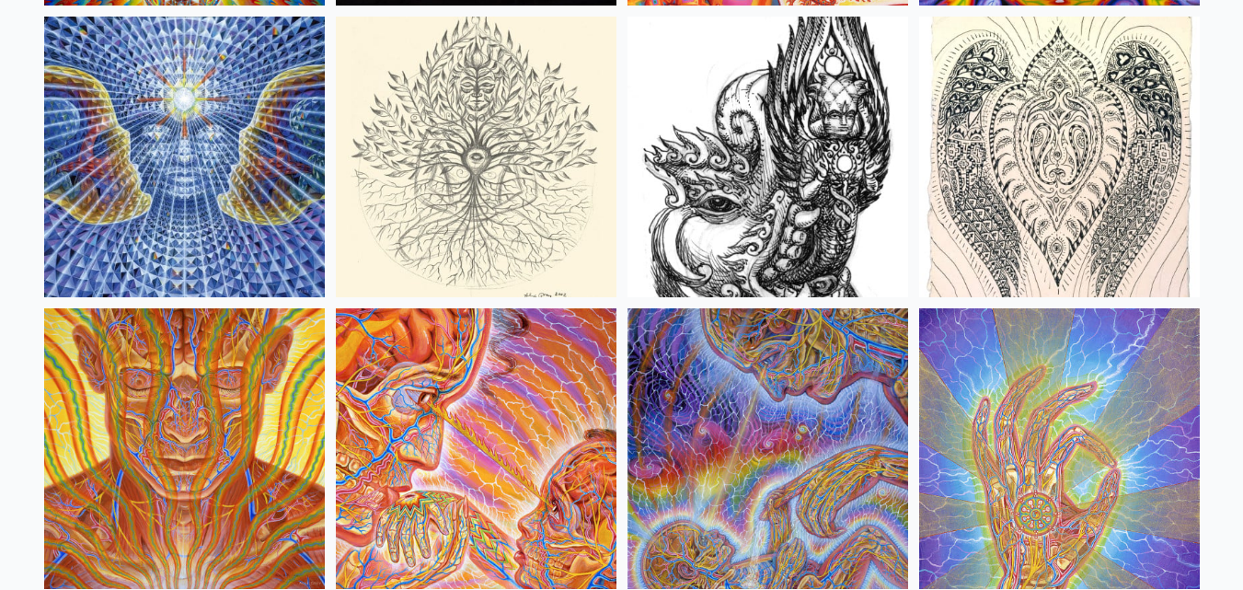
click at [572, 179] on img at bounding box center [476, 157] width 281 height 281
click at [837, 173] on img at bounding box center [768, 157] width 281 height 281
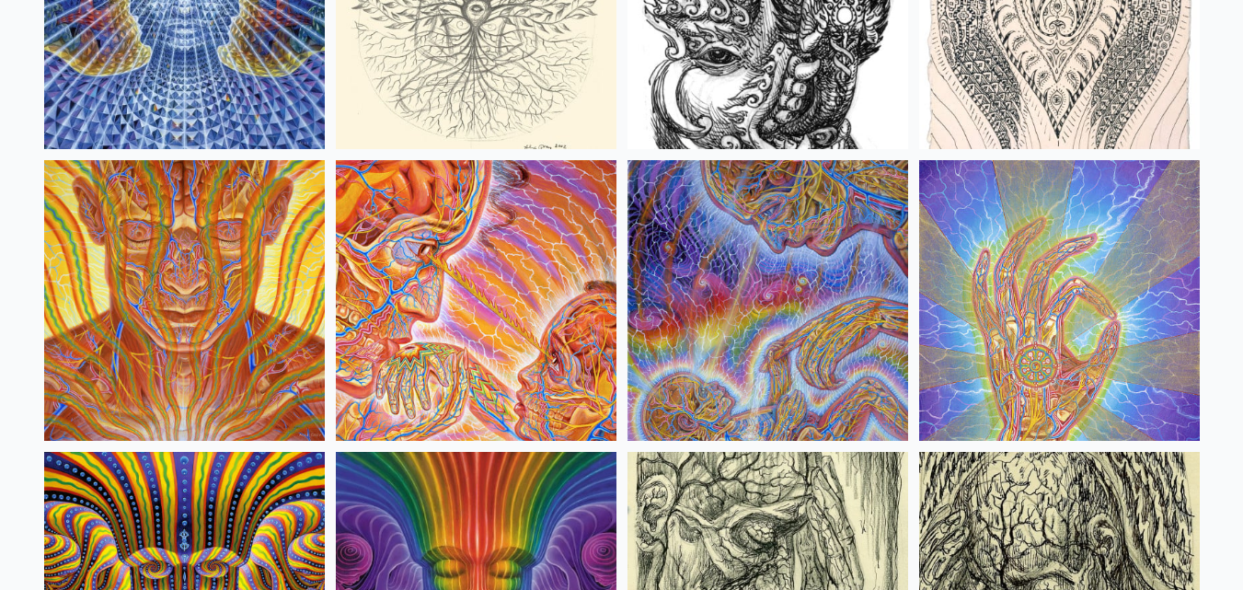
scroll to position [10767, 0]
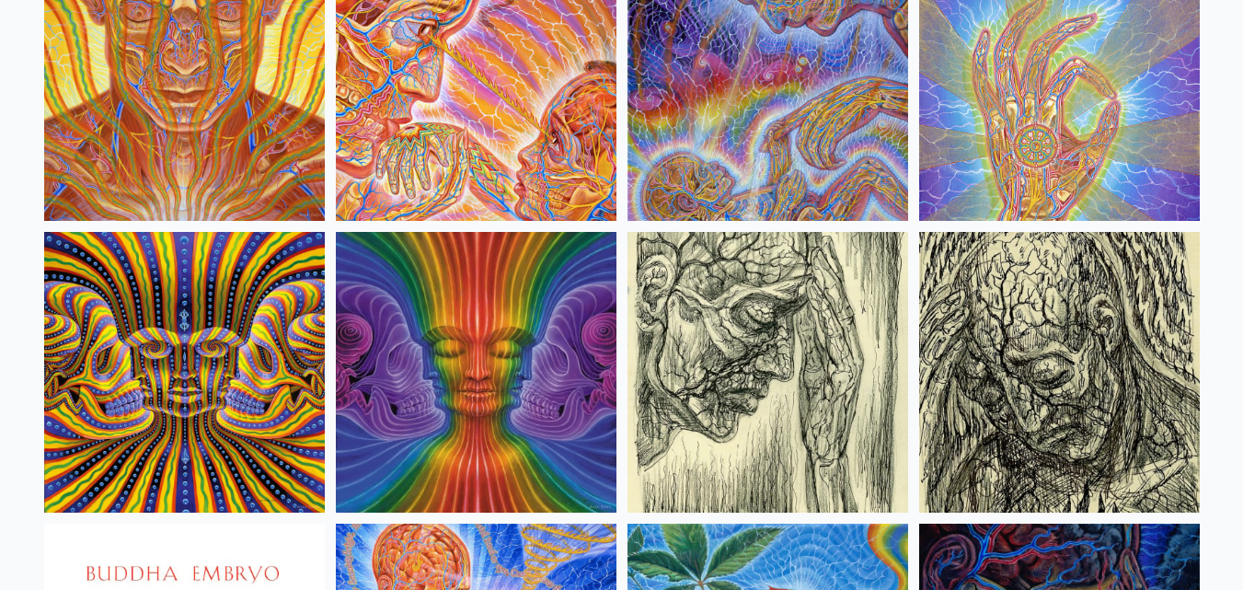
click at [396, 389] on img at bounding box center [476, 372] width 281 height 281
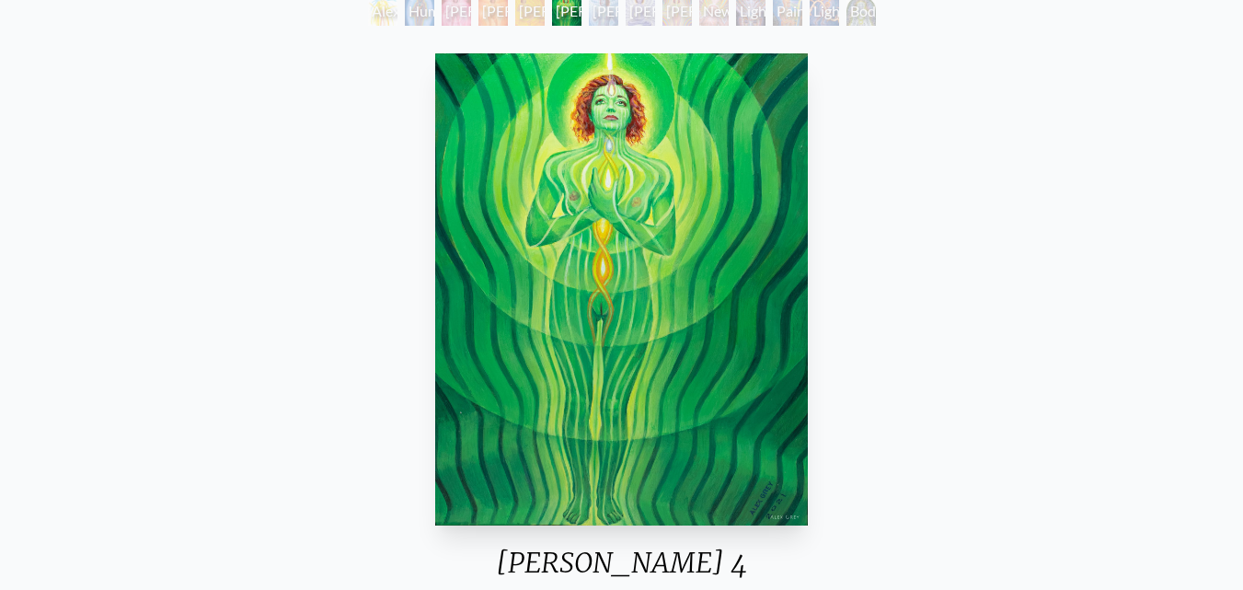
scroll to position [368, 0]
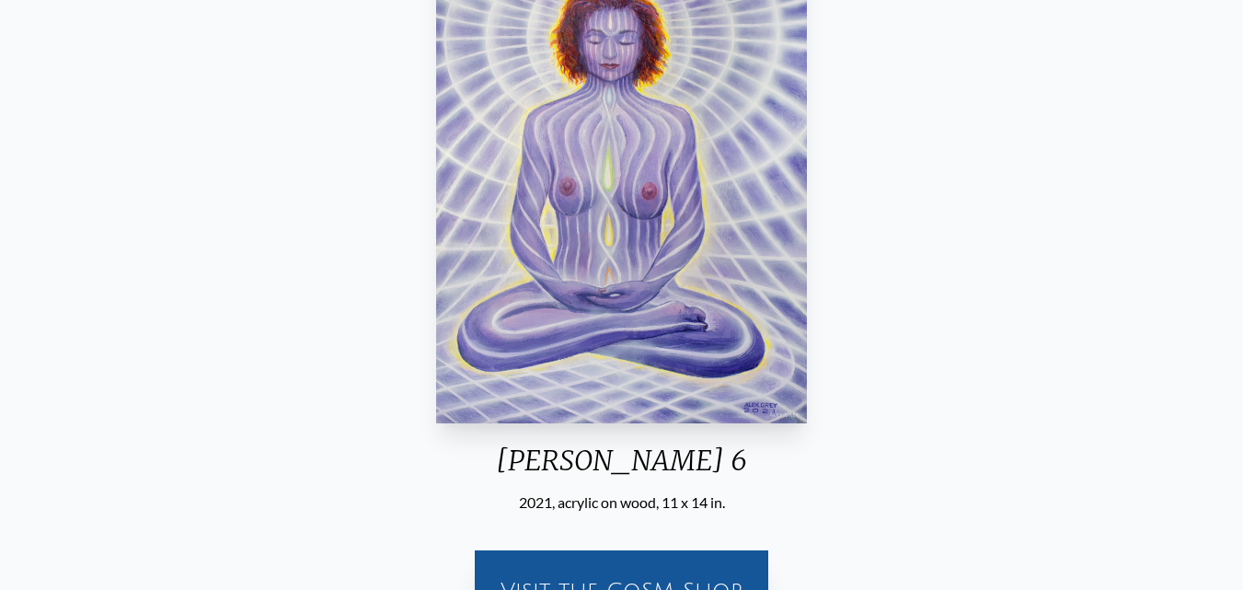
scroll to position [276, 0]
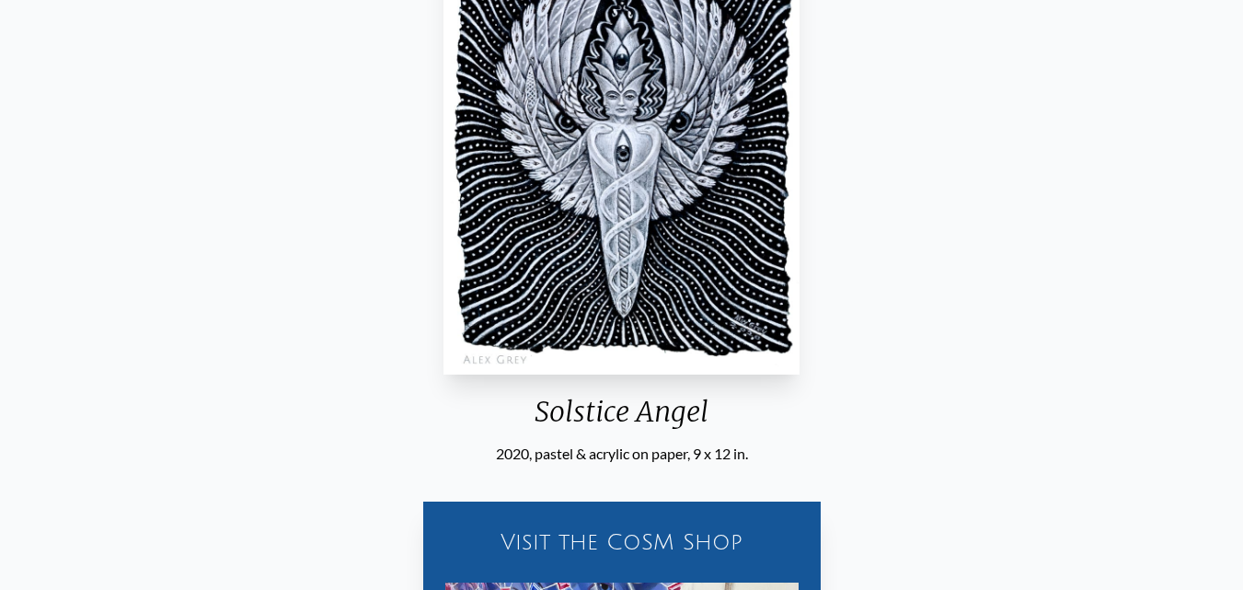
scroll to position [438, 0]
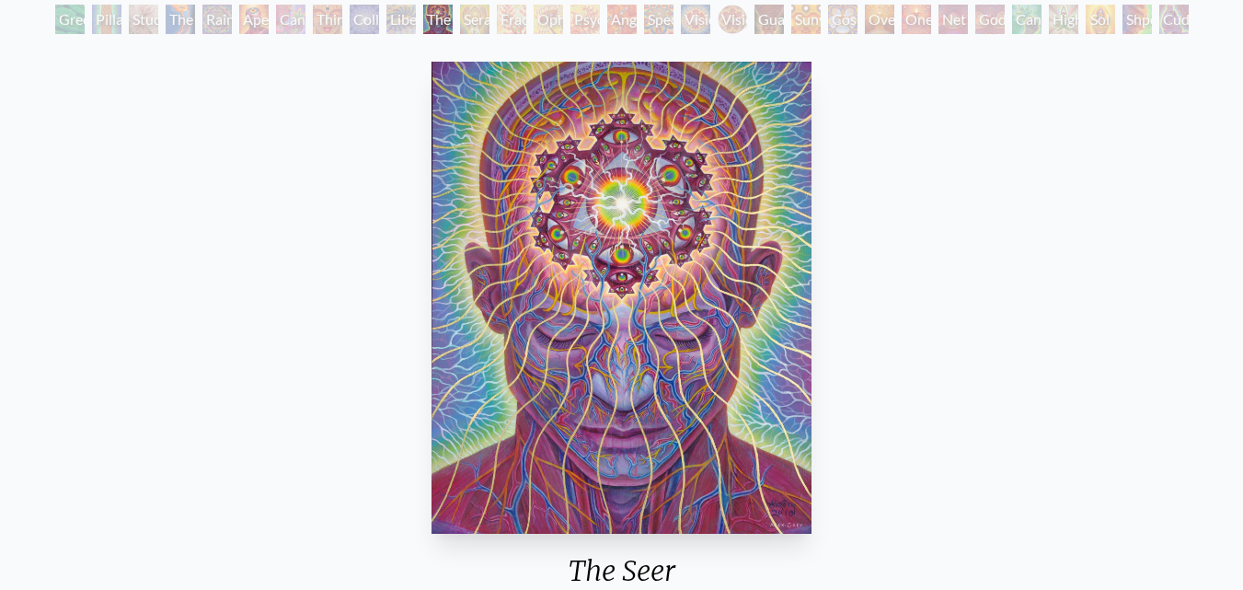
scroll to position [276, 0]
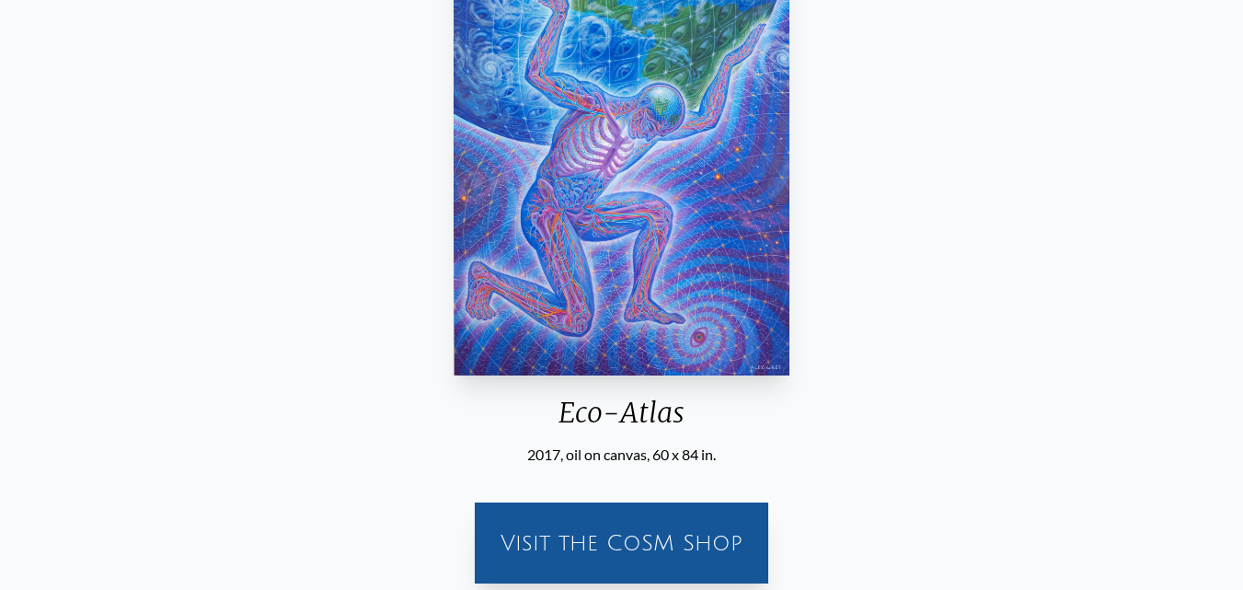
scroll to position [276, 0]
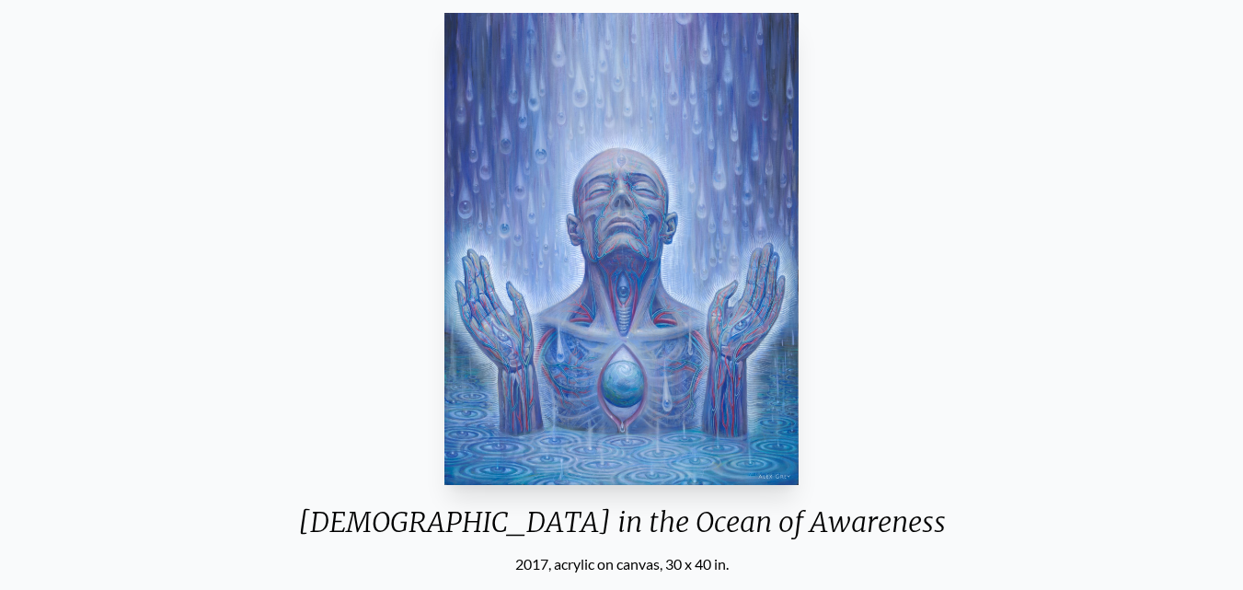
scroll to position [368, 0]
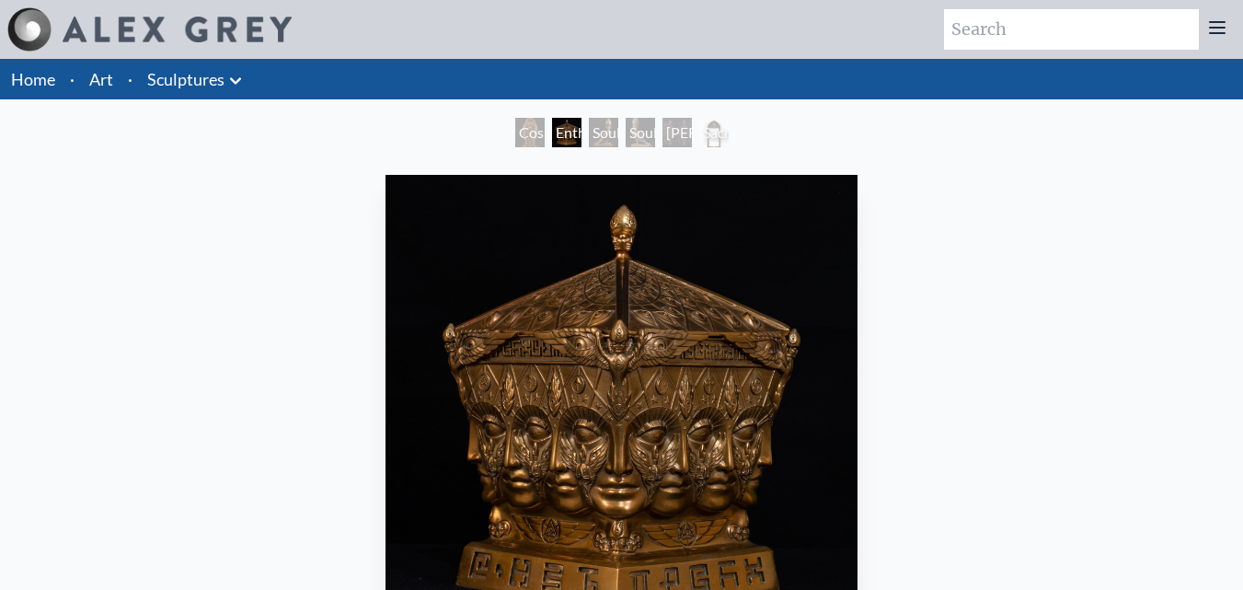
scroll to position [276, 0]
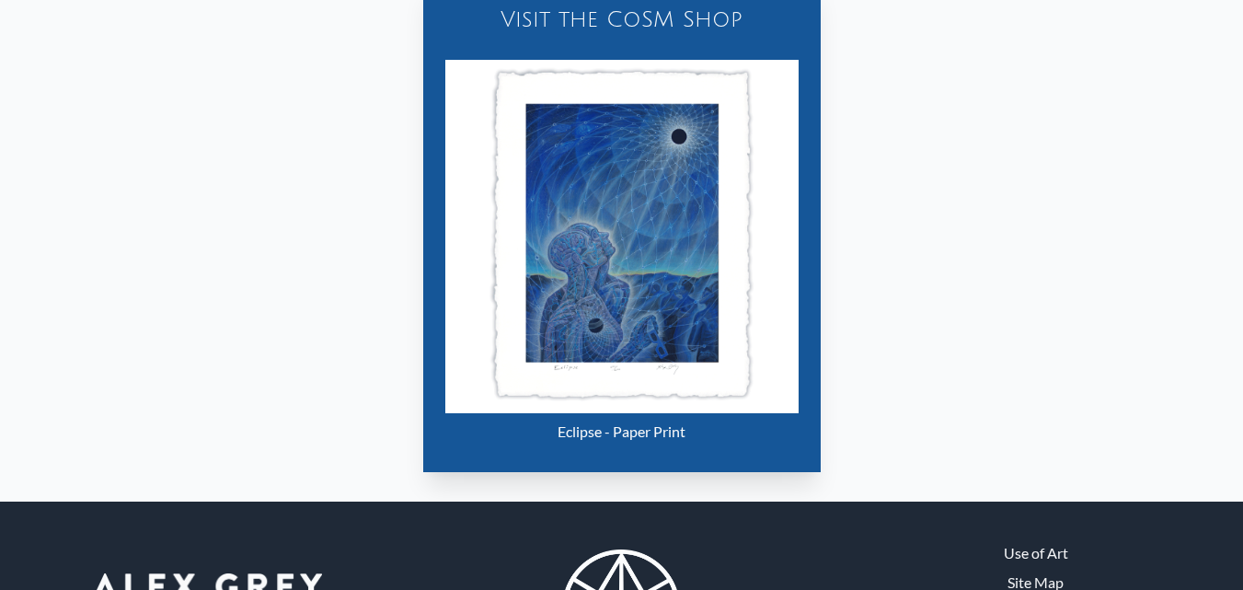
scroll to position [920, 0]
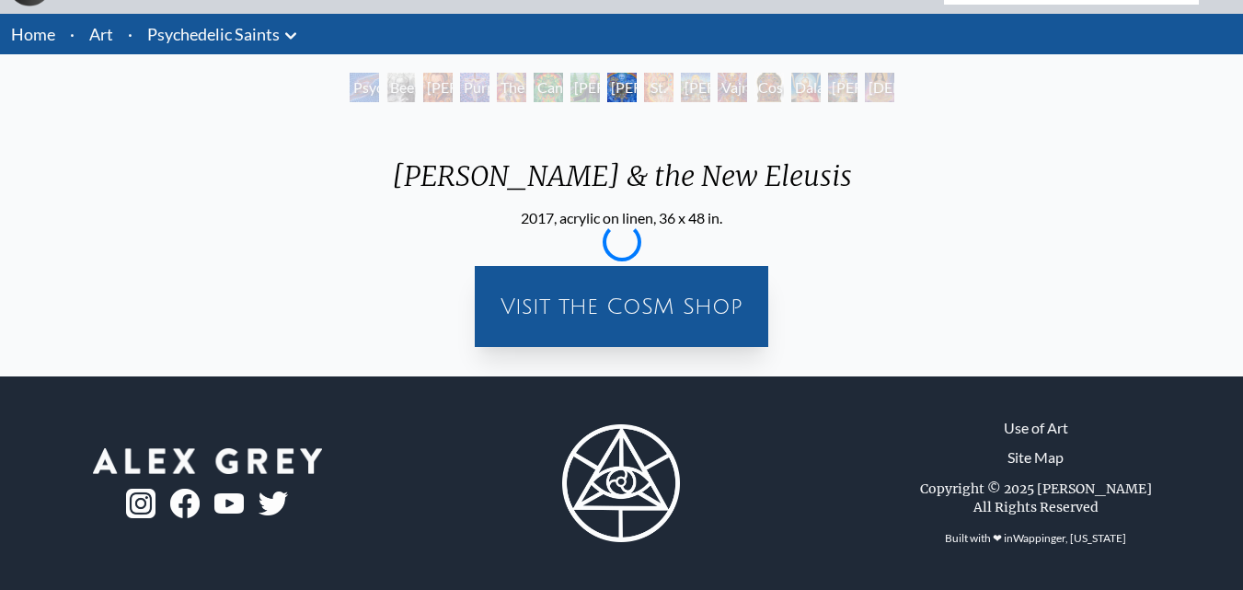
scroll to position [330, 0]
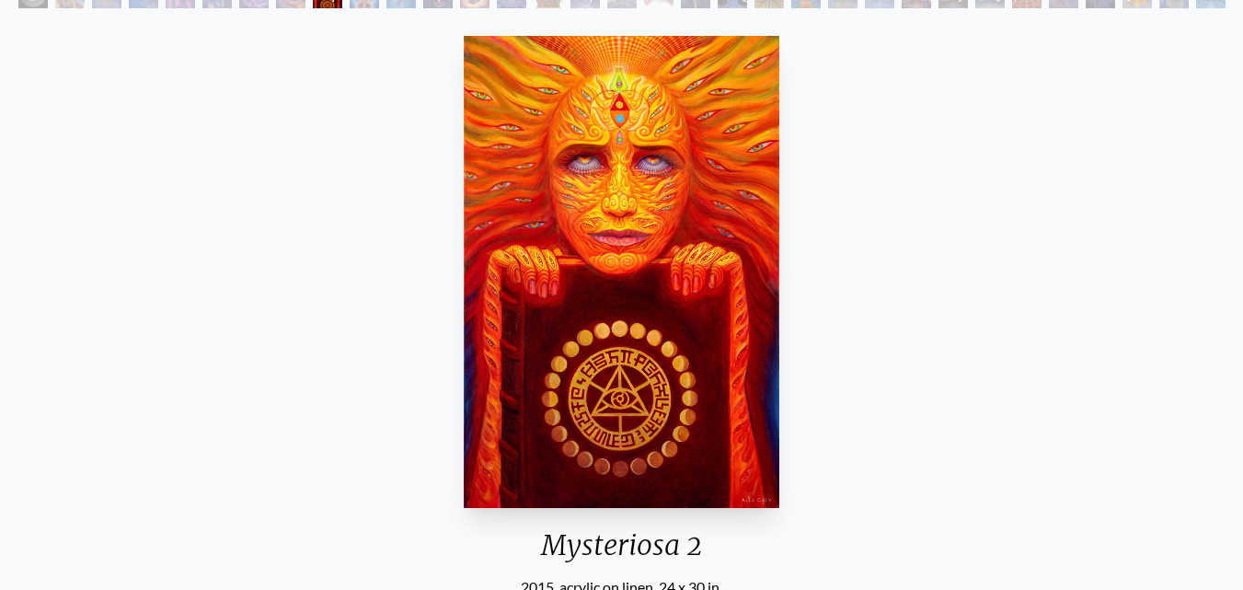
scroll to position [229, 0]
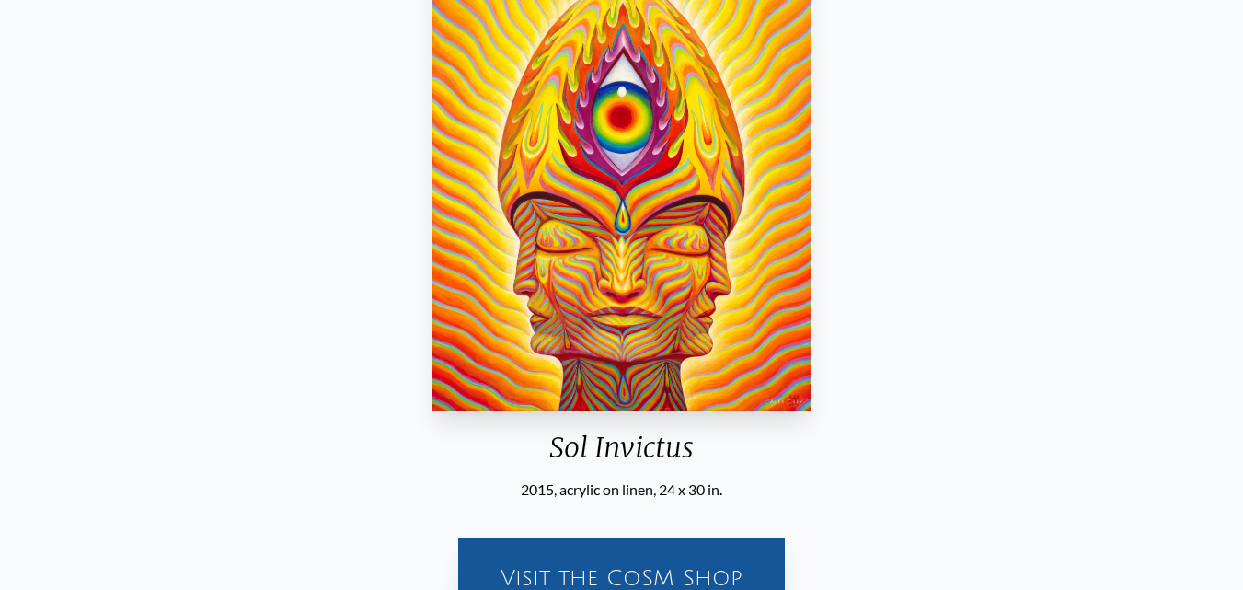
scroll to position [276, 0]
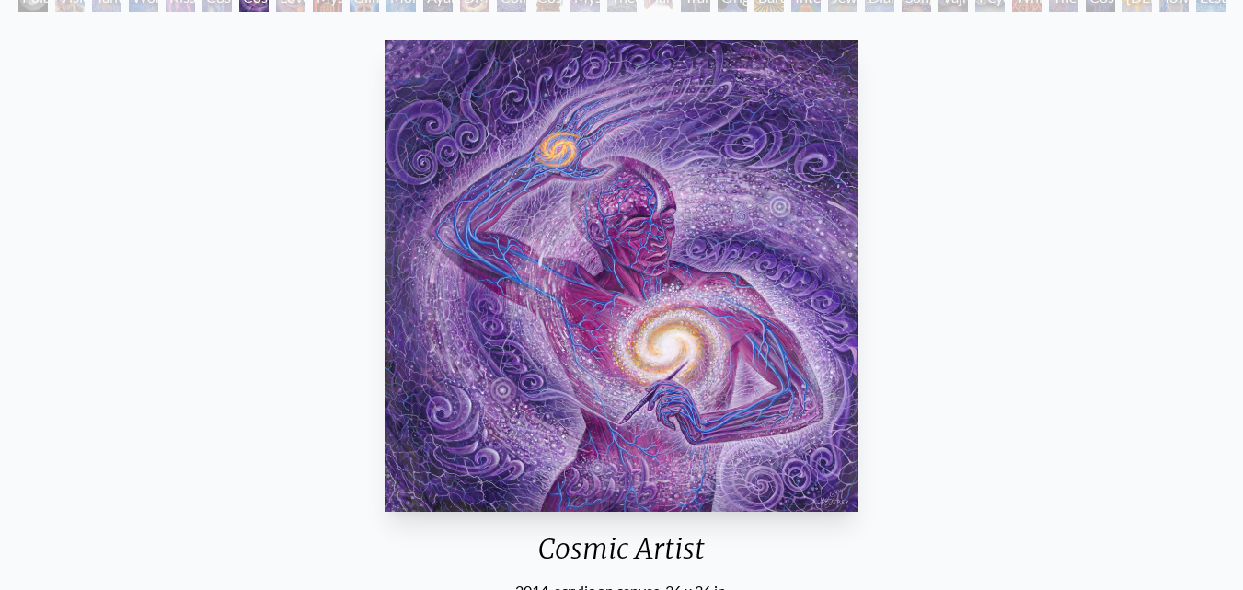
scroll to position [276, 0]
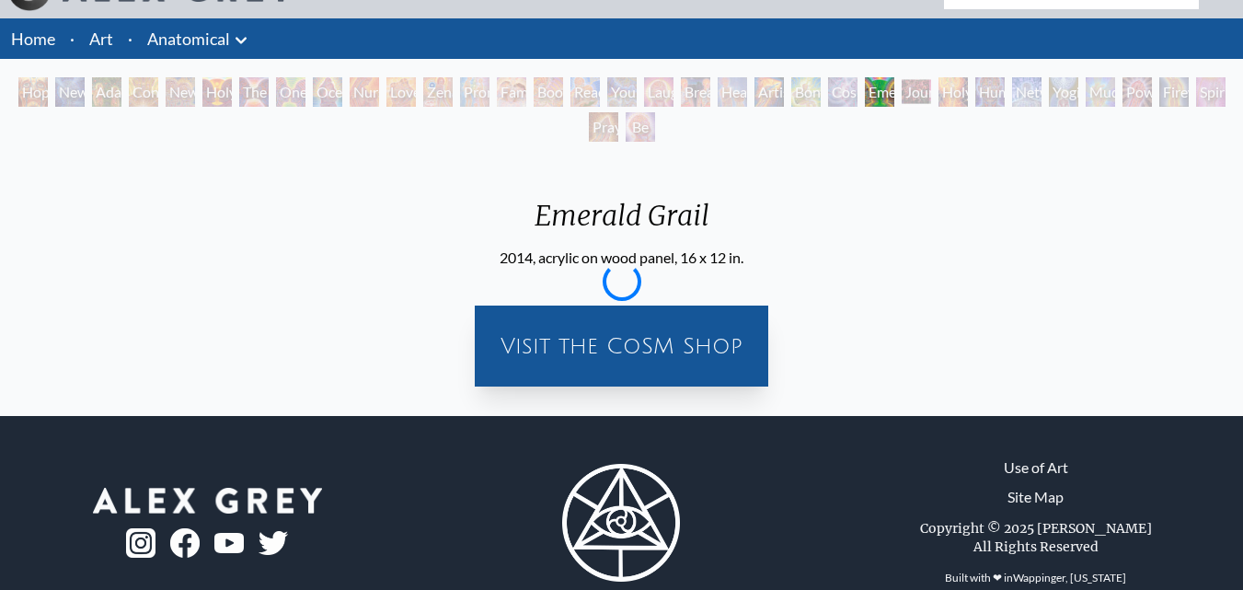
scroll to position [80, 0]
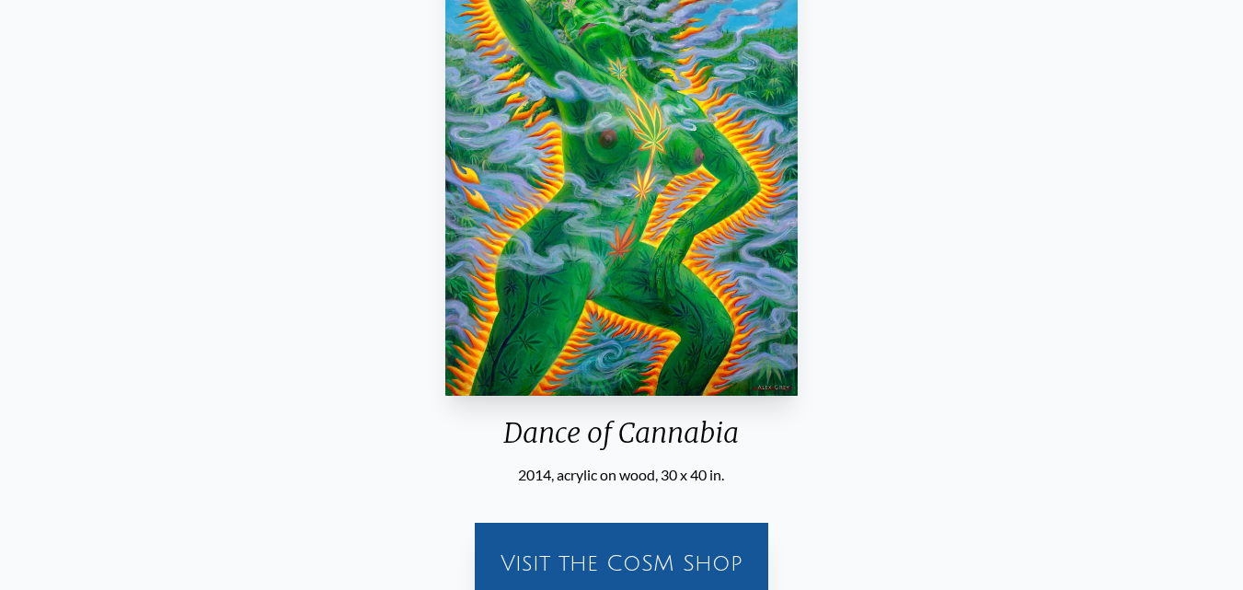
scroll to position [276, 0]
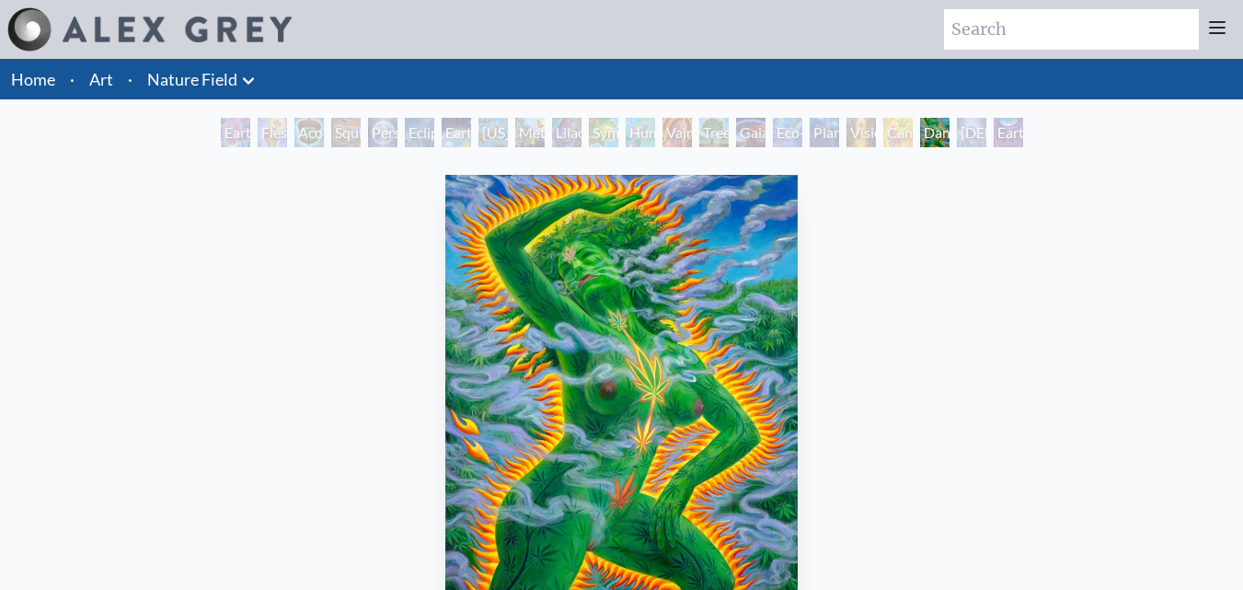
drag, startPoint x: 0, startPoint y: 12, endPoint x: 0, endPoint y: 24, distance: 12.0
click at [0, 24] on div "Art Writings About" at bounding box center [621, 29] width 1243 height 59
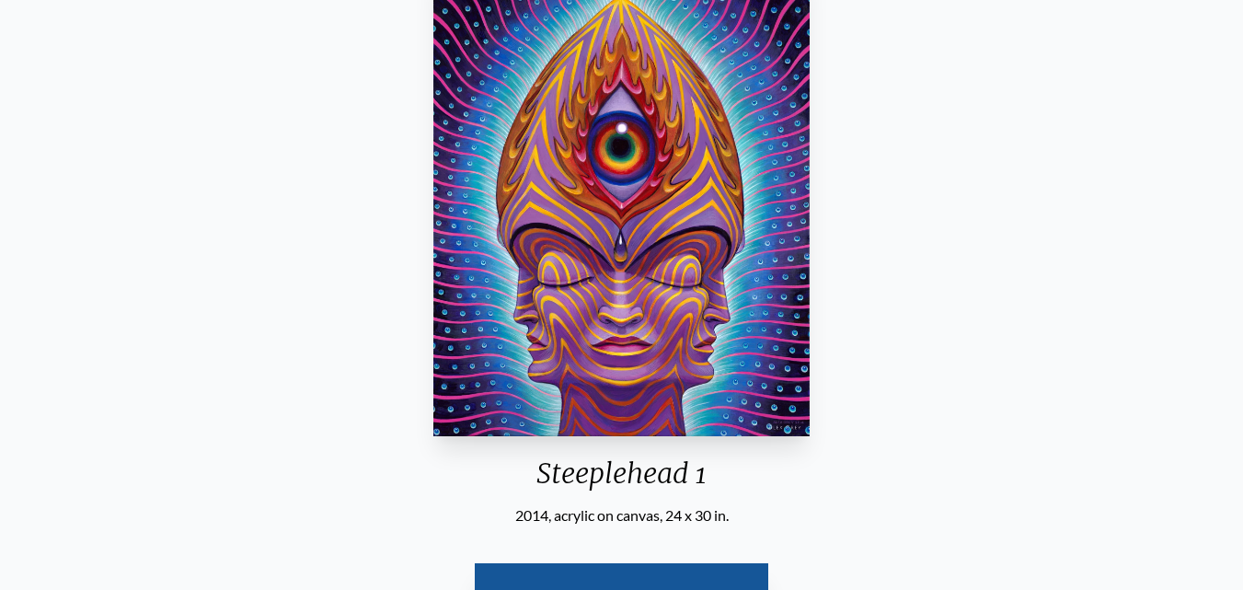
scroll to position [460, 0]
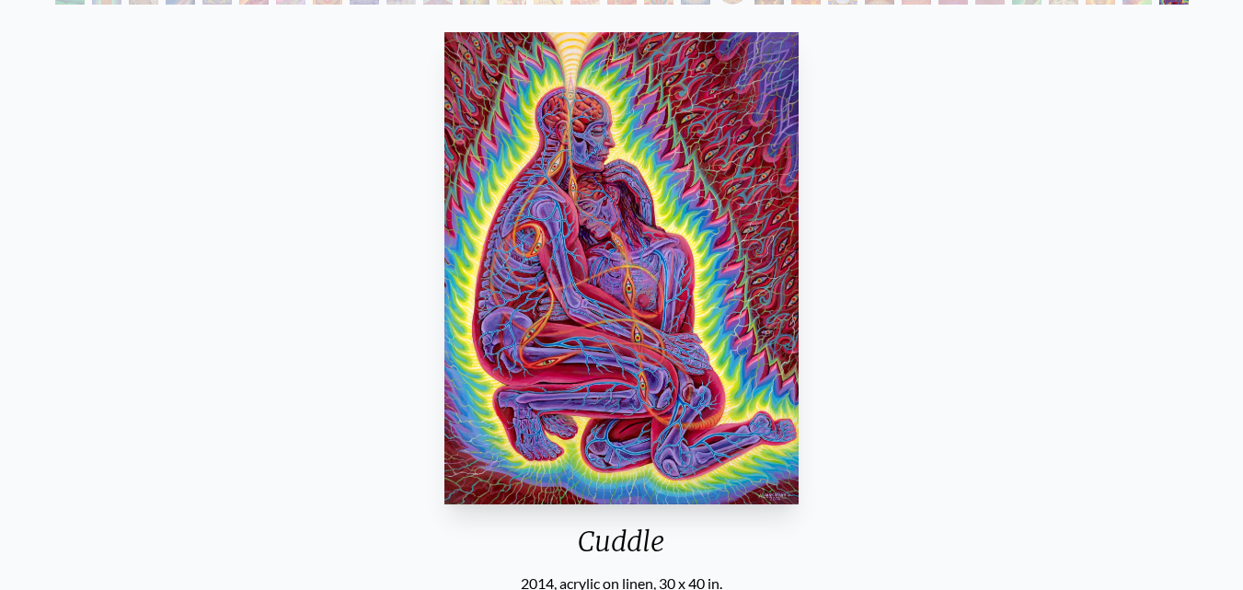
scroll to position [276, 0]
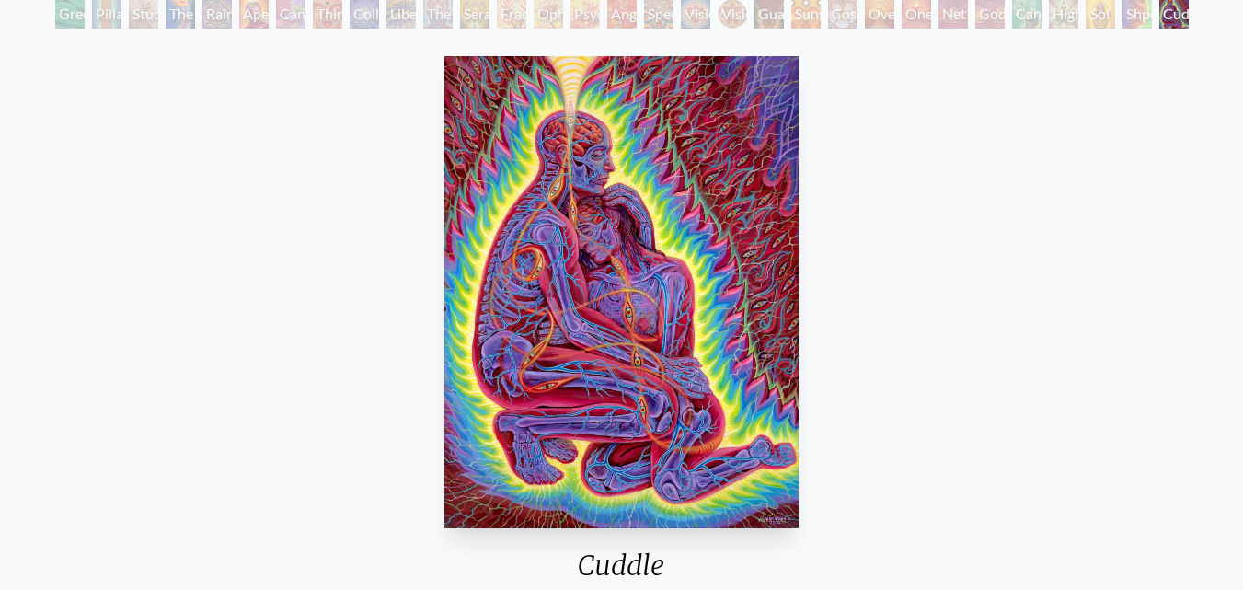
scroll to position [368, 0]
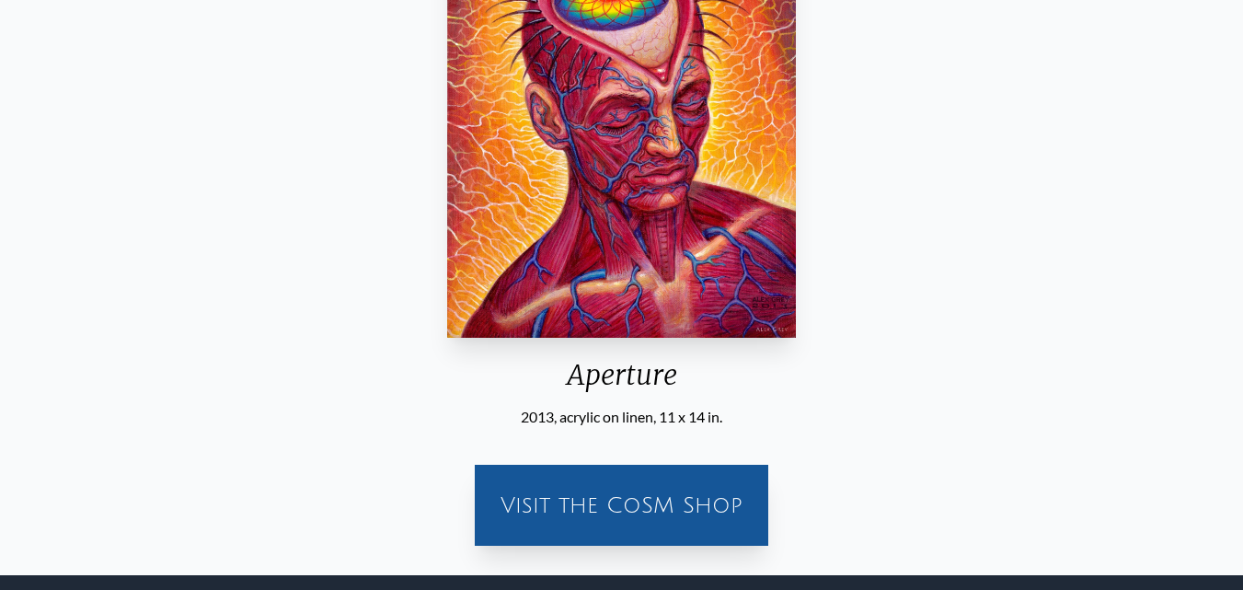
scroll to position [368, 0]
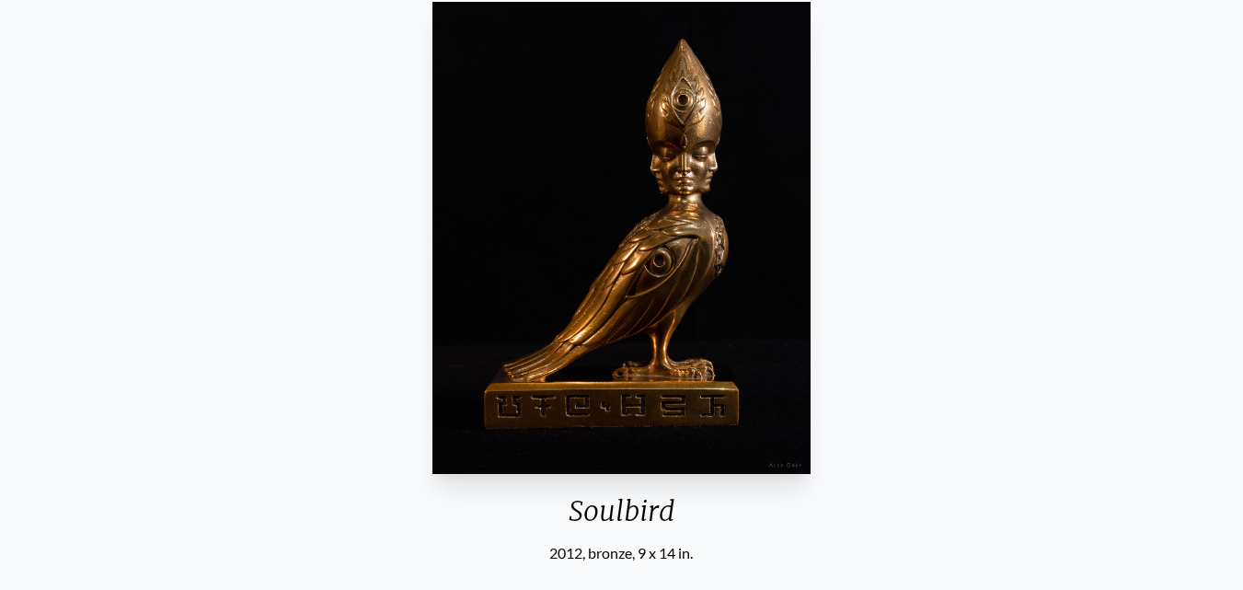
scroll to position [368, 0]
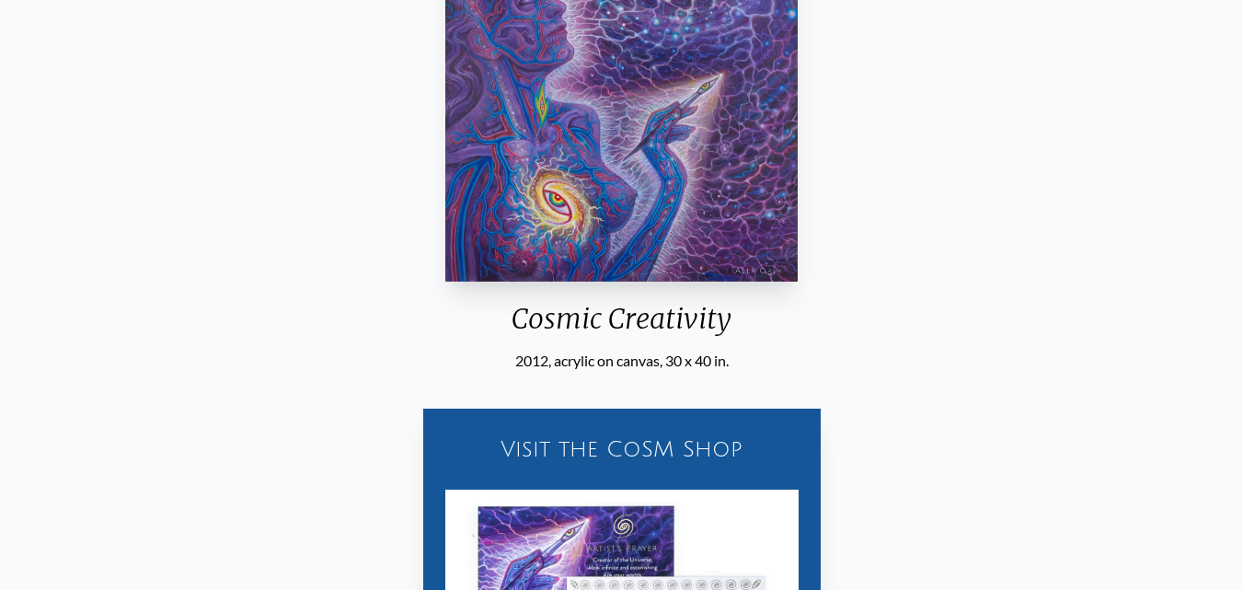
scroll to position [368, 0]
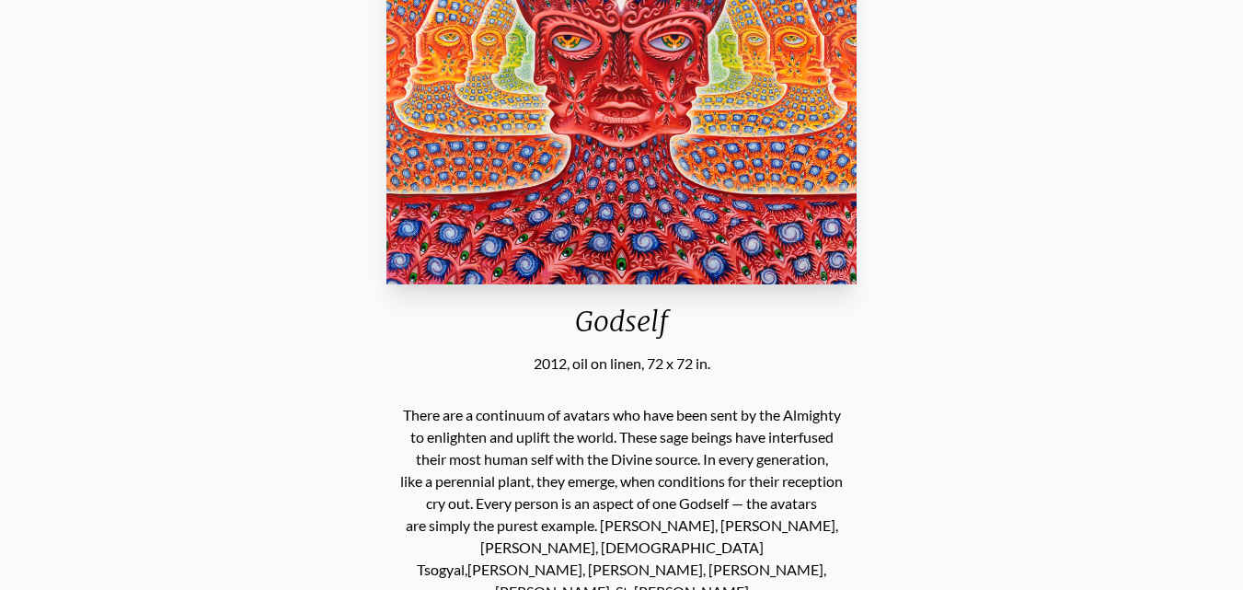
scroll to position [368, 0]
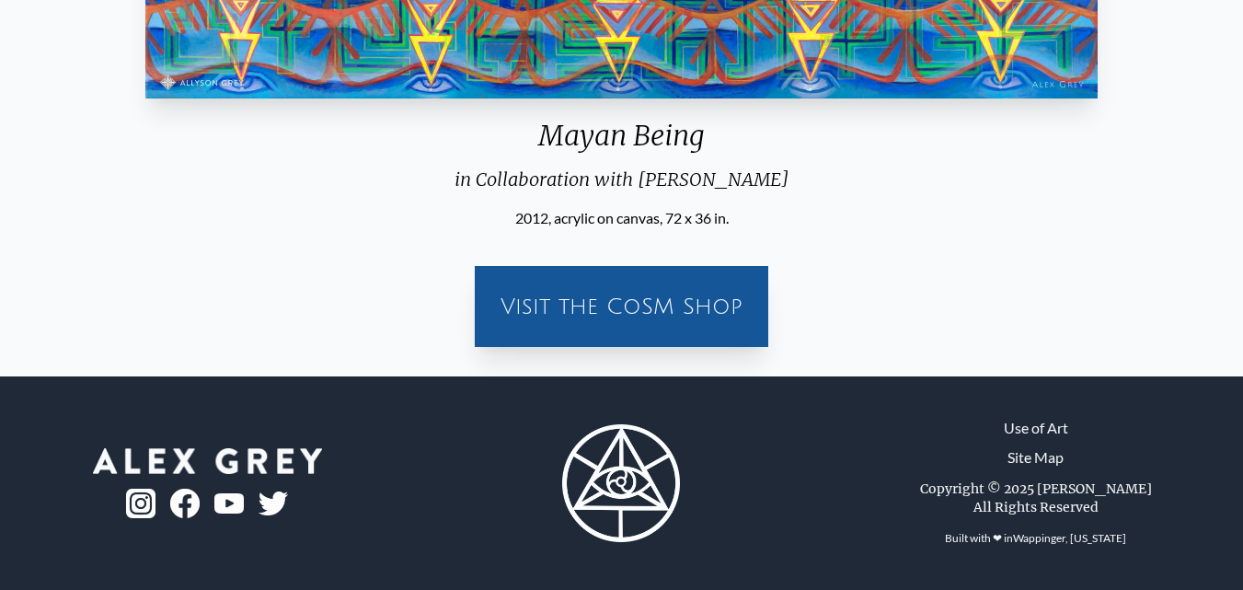
scroll to position [276, 0]
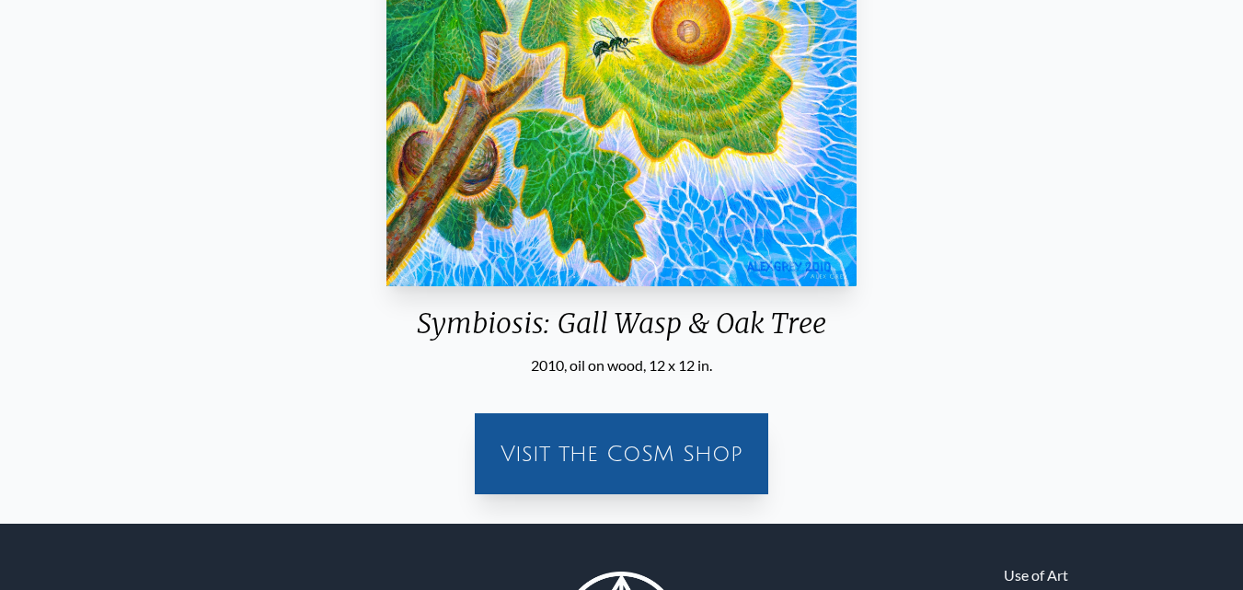
scroll to position [368, 0]
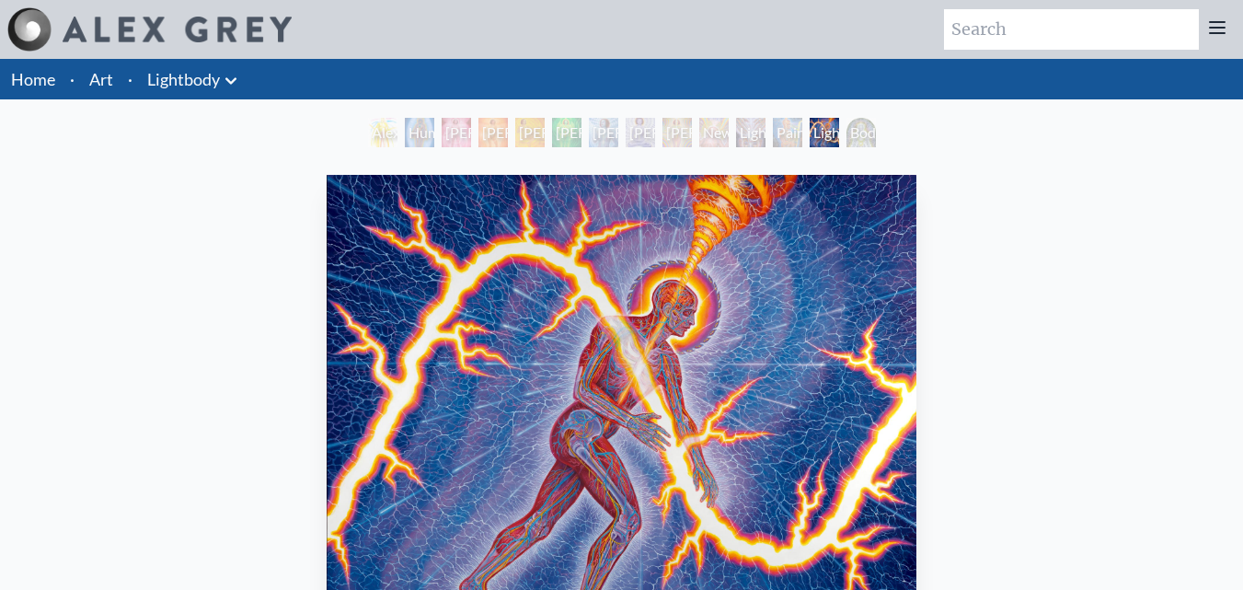
scroll to position [184, 0]
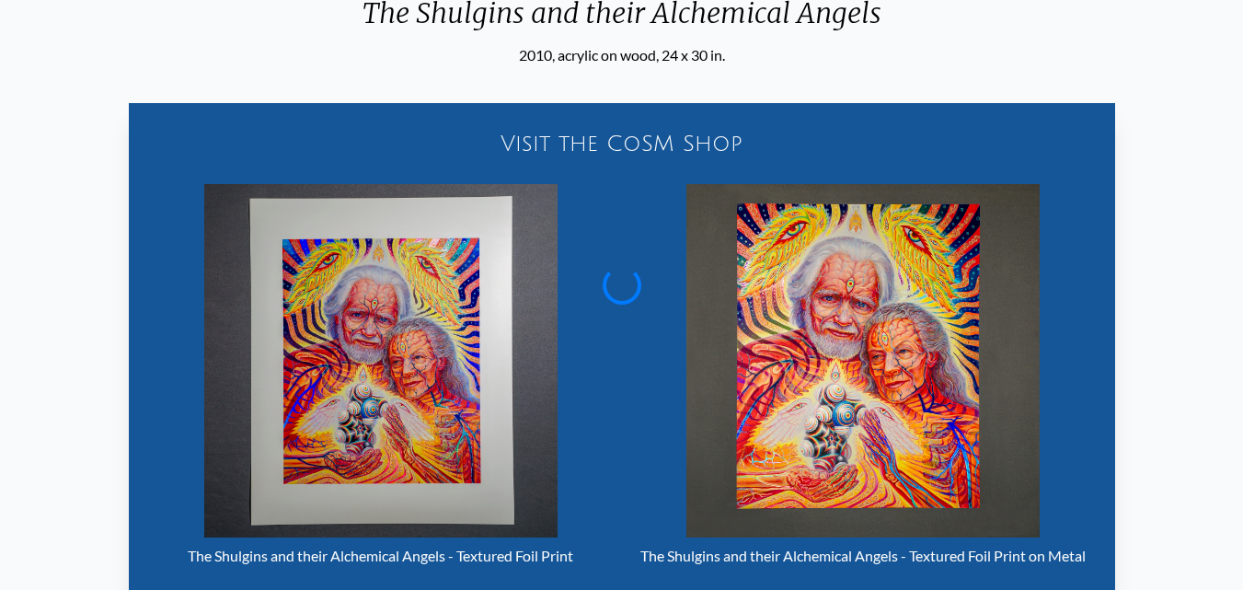
scroll to position [368, 0]
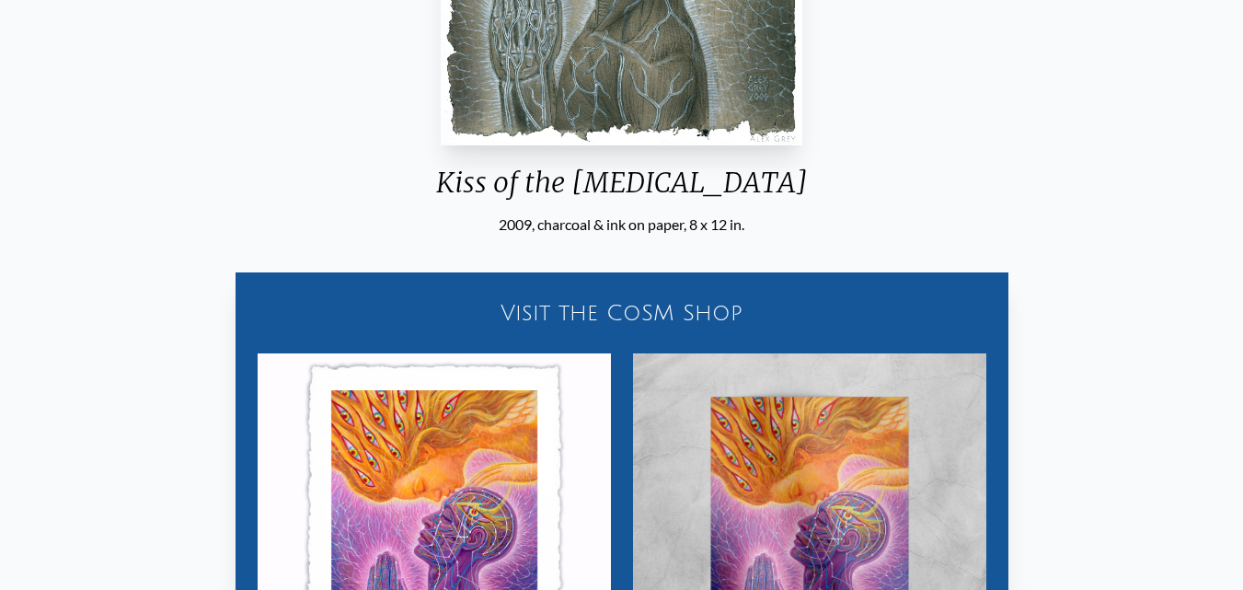
scroll to position [460, 0]
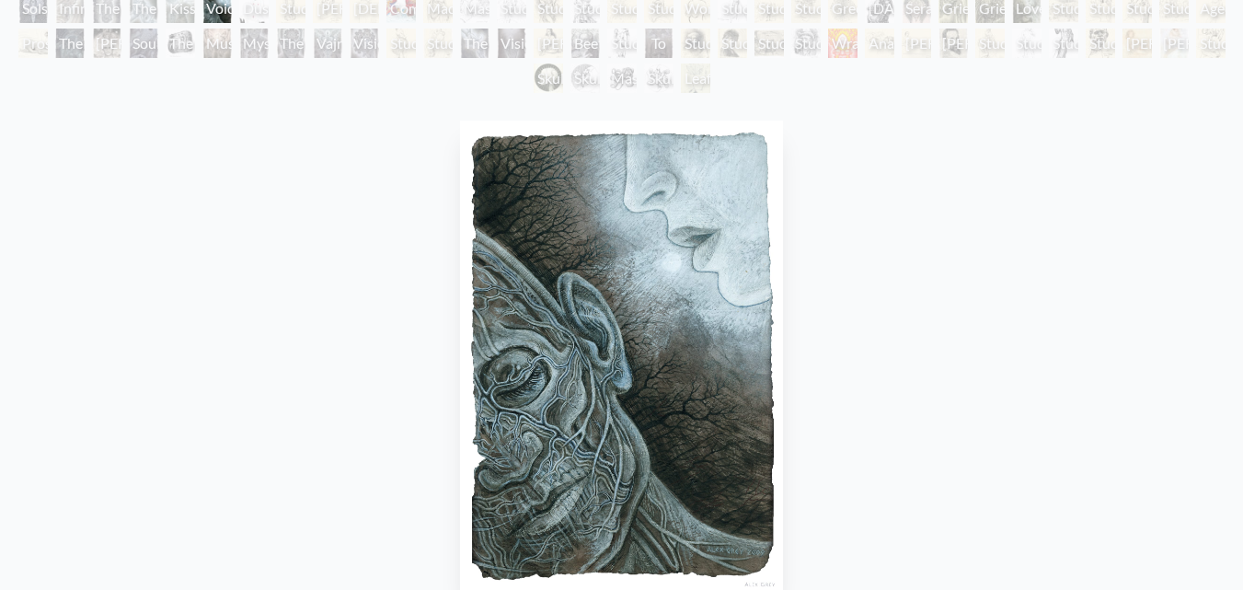
scroll to position [276, 0]
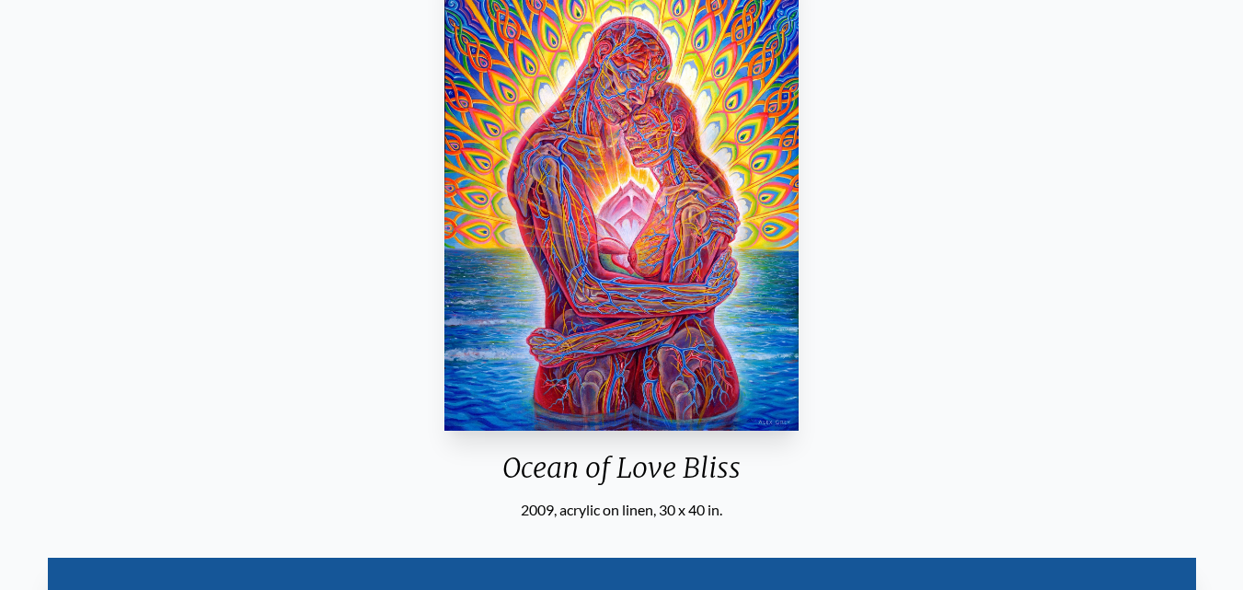
scroll to position [276, 0]
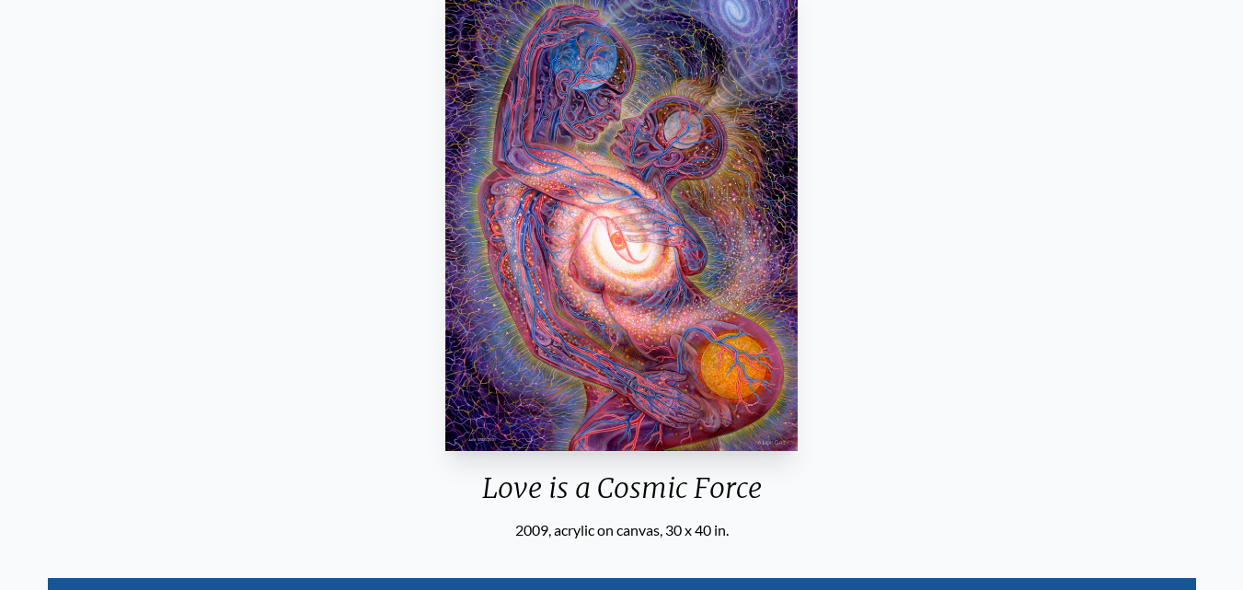
scroll to position [368, 0]
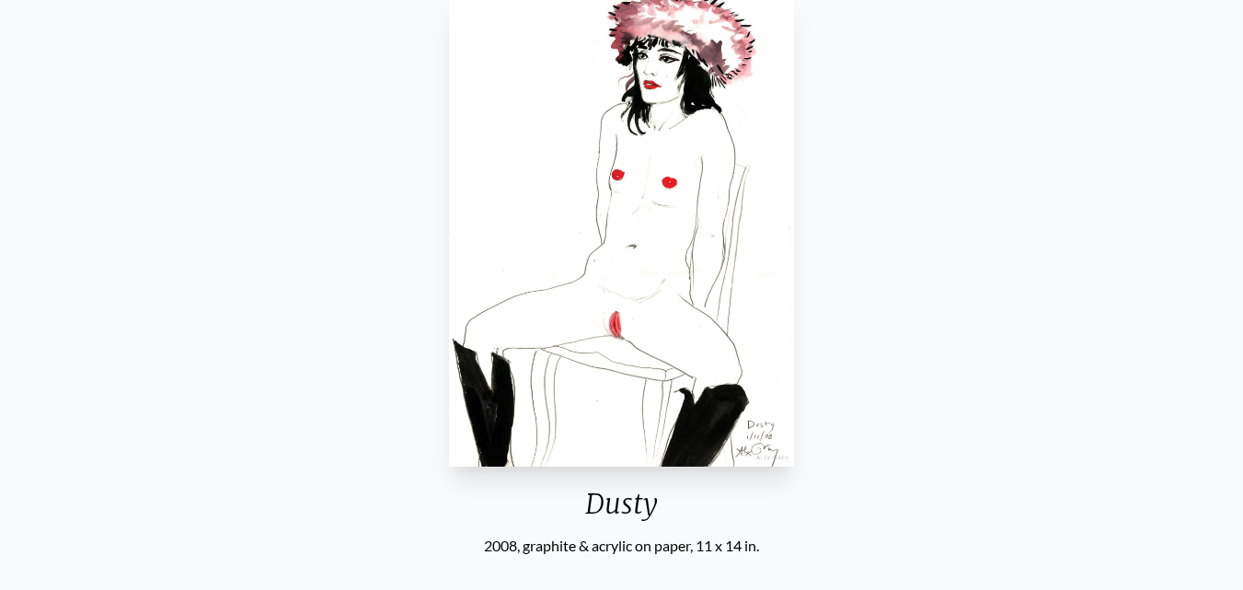
scroll to position [276, 0]
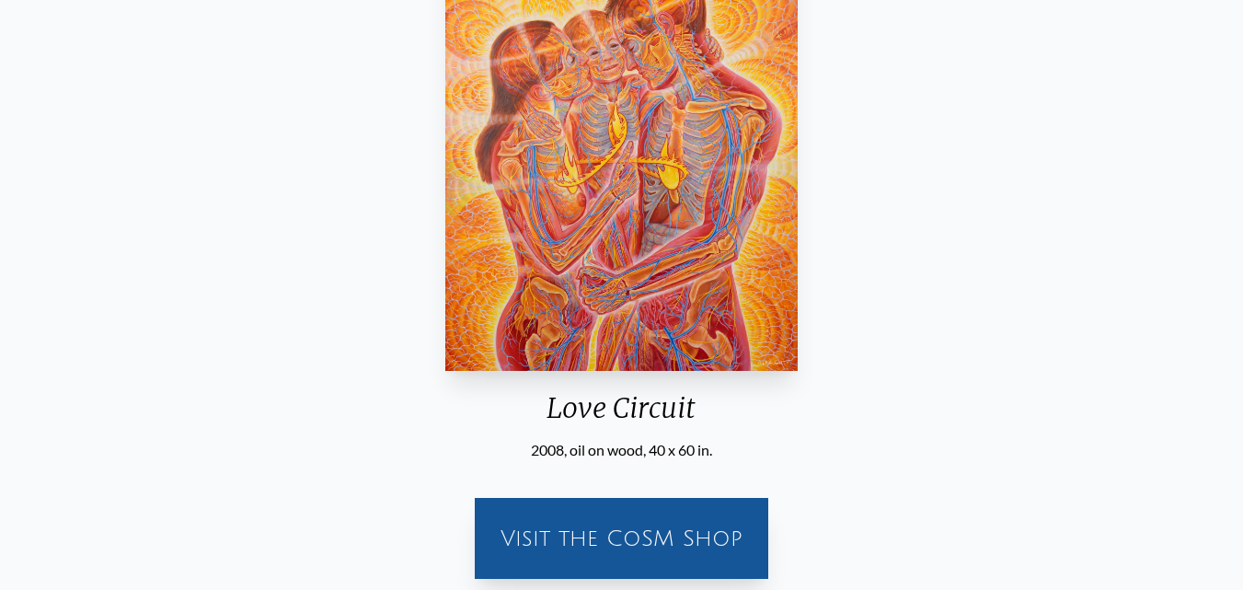
scroll to position [368, 0]
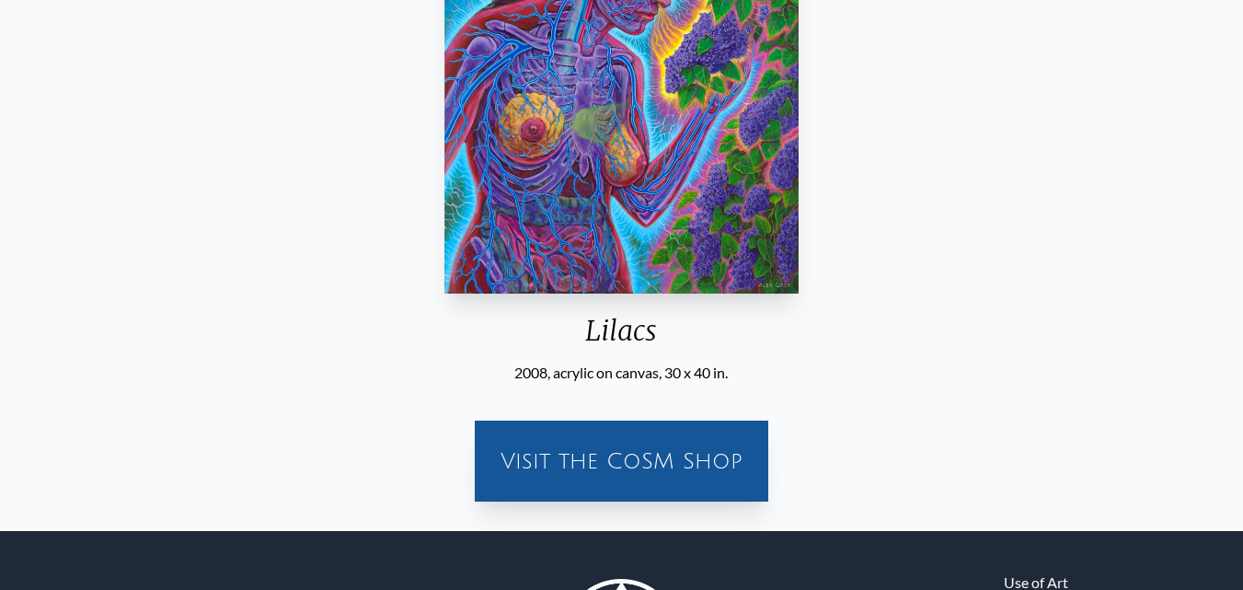
scroll to position [368, 0]
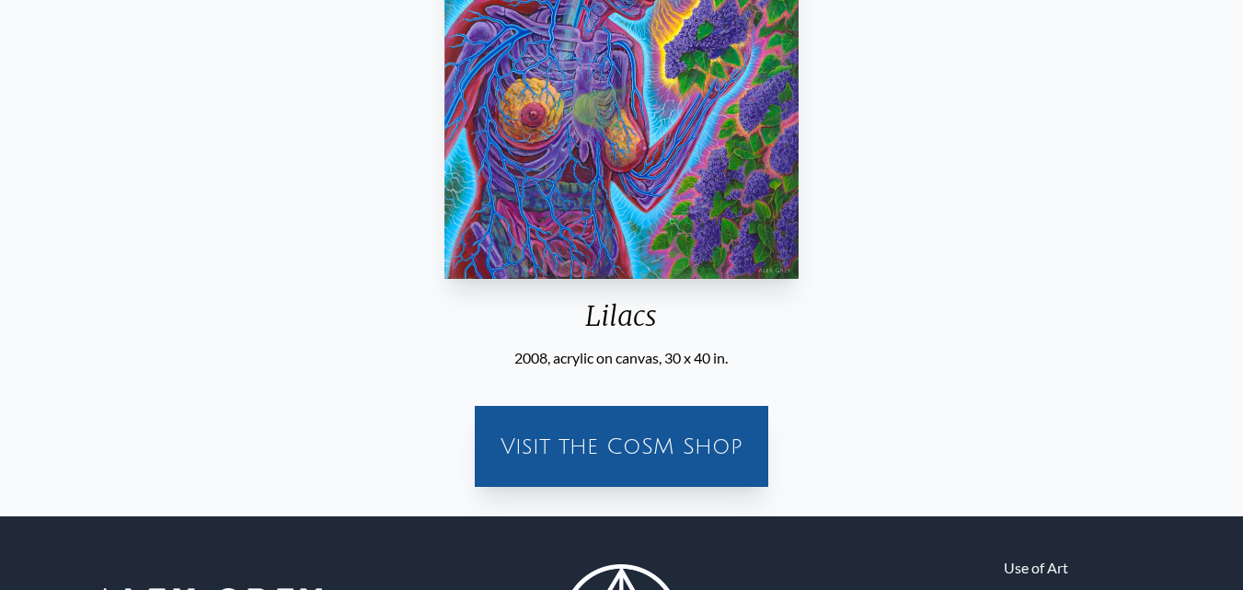
drag, startPoint x: 582, startPoint y: 110, endPoint x: 608, endPoint y: 125, distance: 30.9
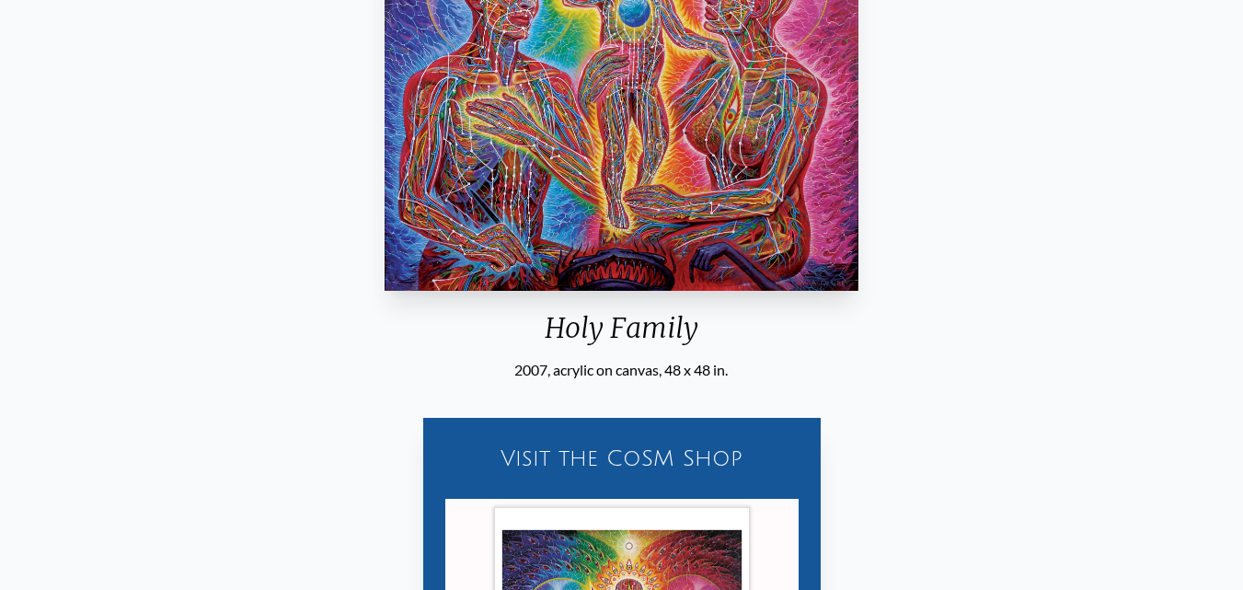
scroll to position [413, 0]
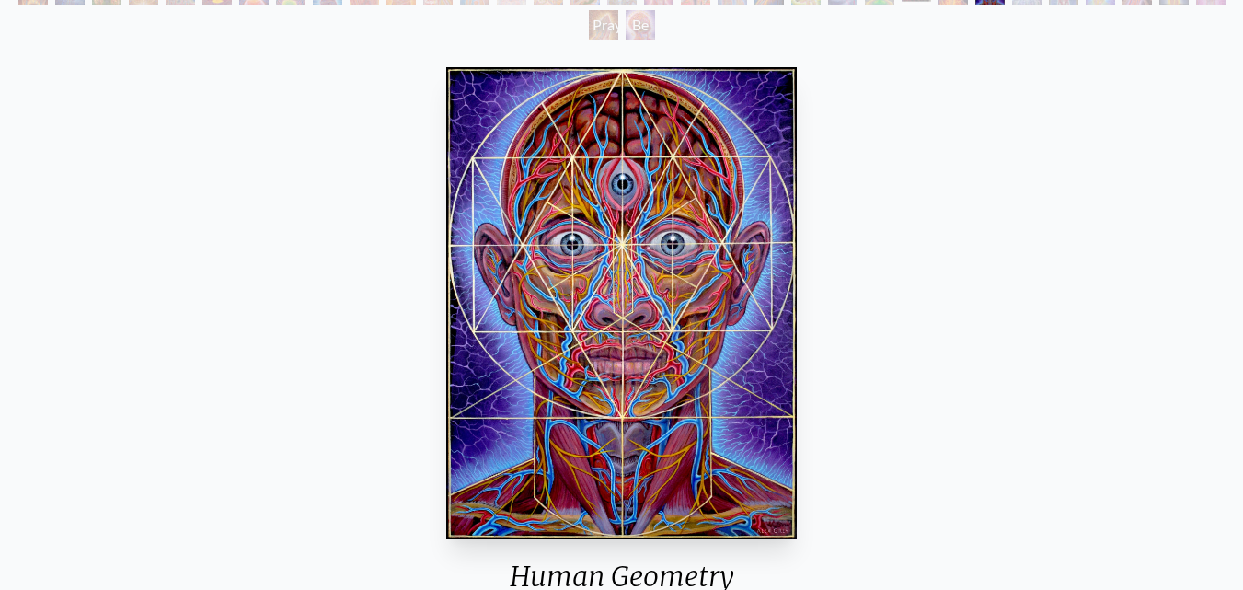
scroll to position [276, 0]
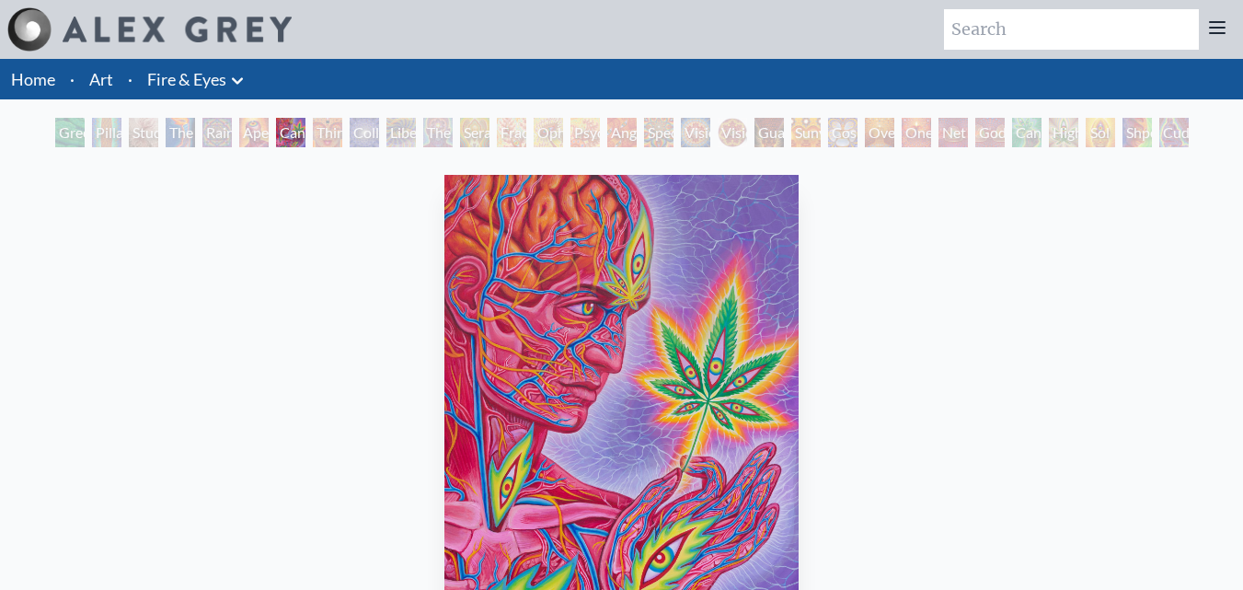
scroll to position [276, 0]
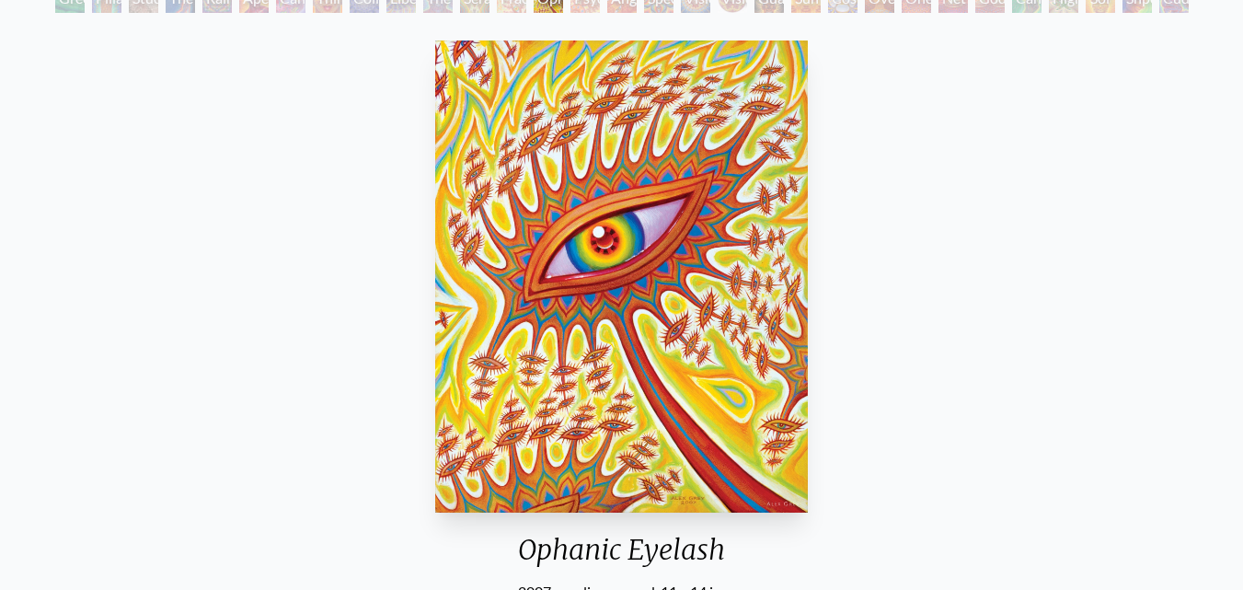
scroll to position [276, 0]
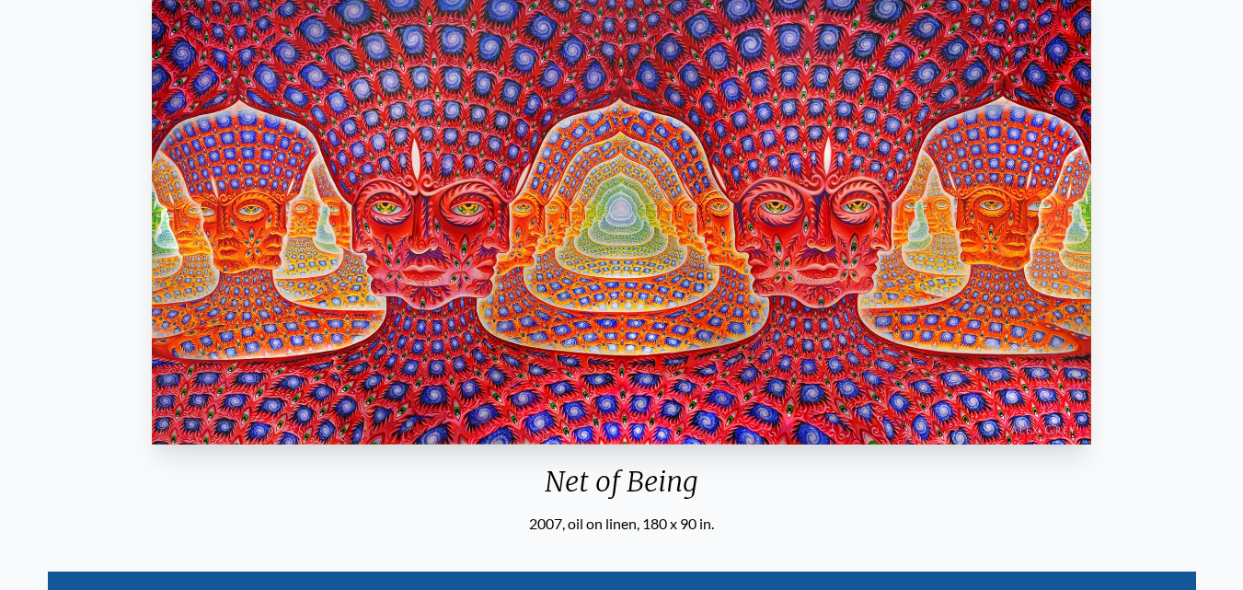
scroll to position [368, 0]
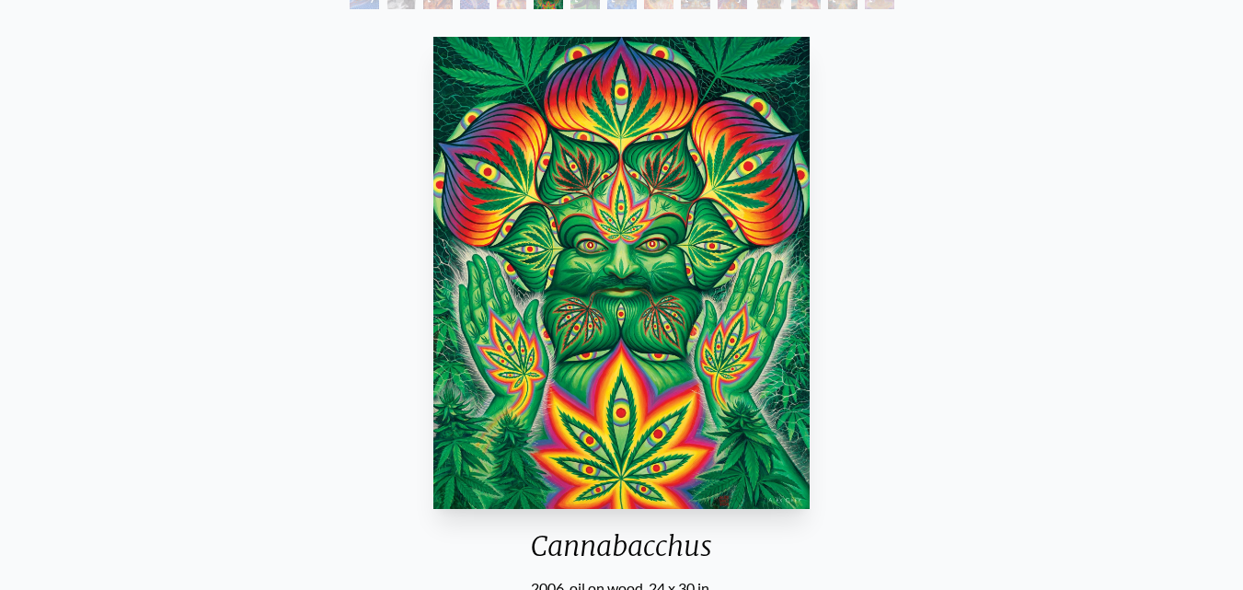
scroll to position [276, 0]
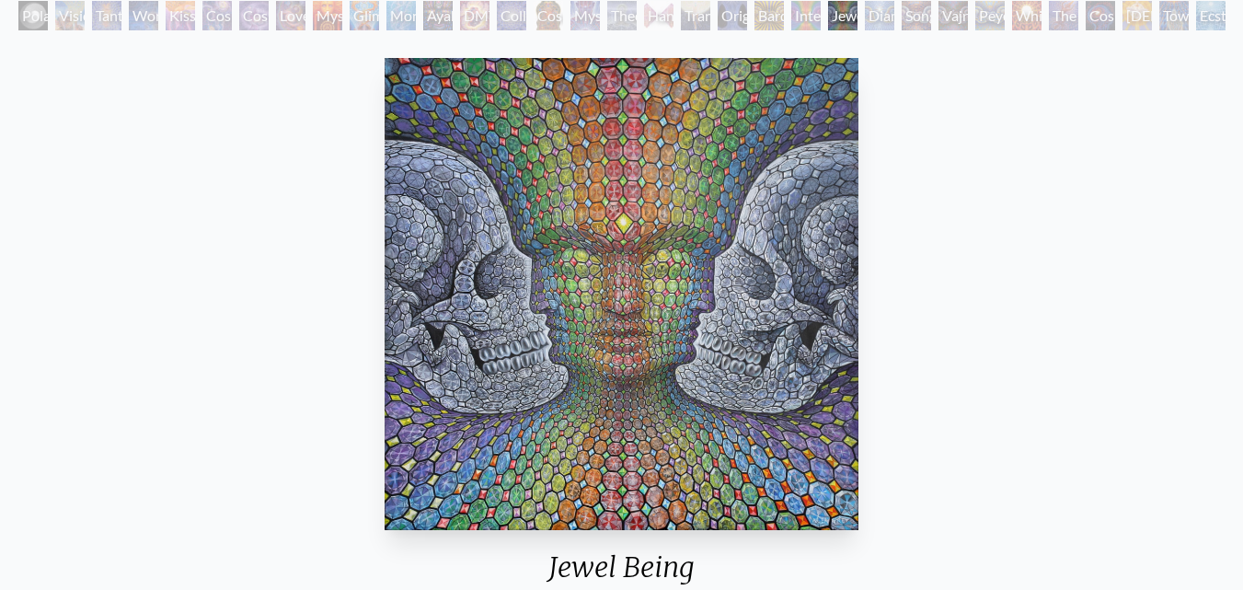
scroll to position [368, 0]
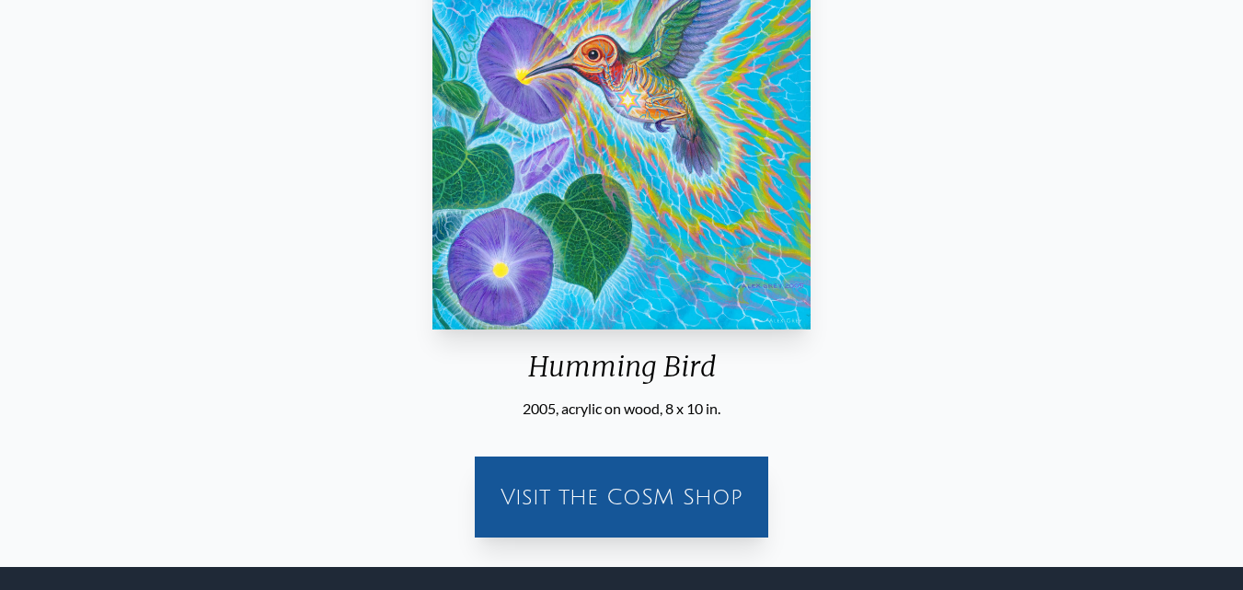
scroll to position [368, 0]
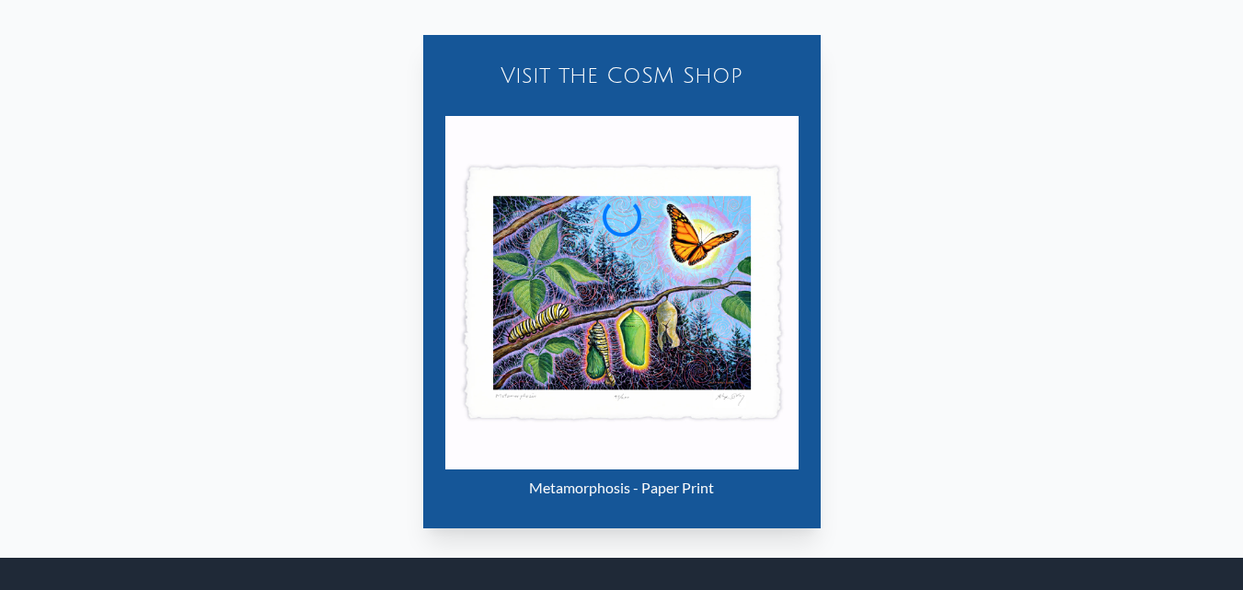
scroll to position [276, 0]
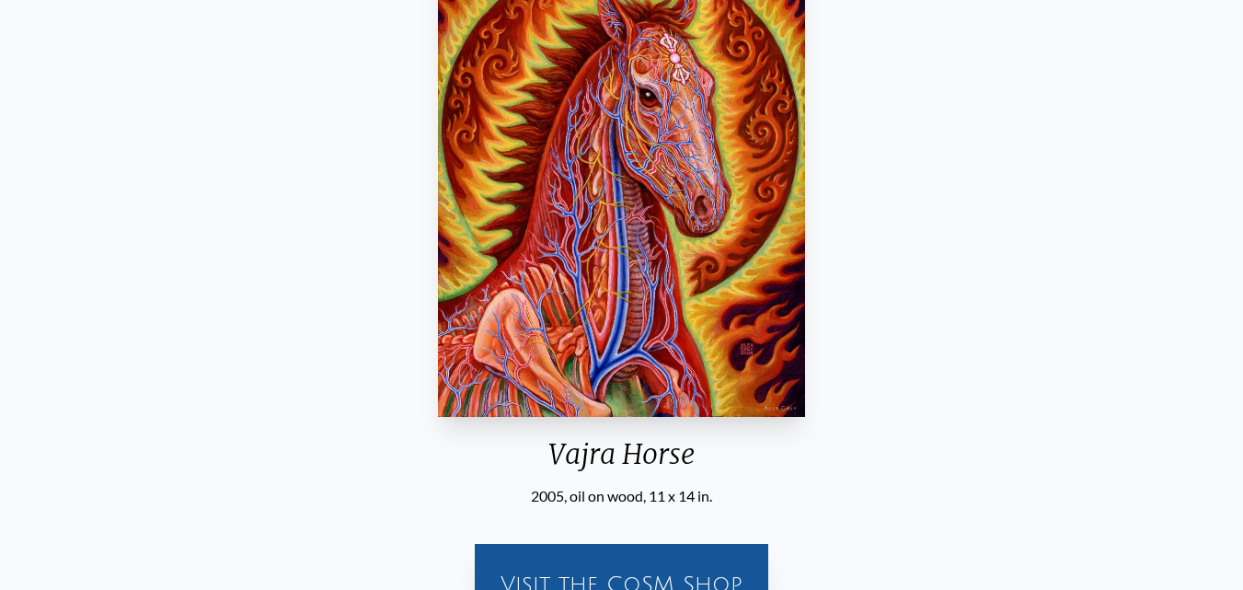
scroll to position [276, 0]
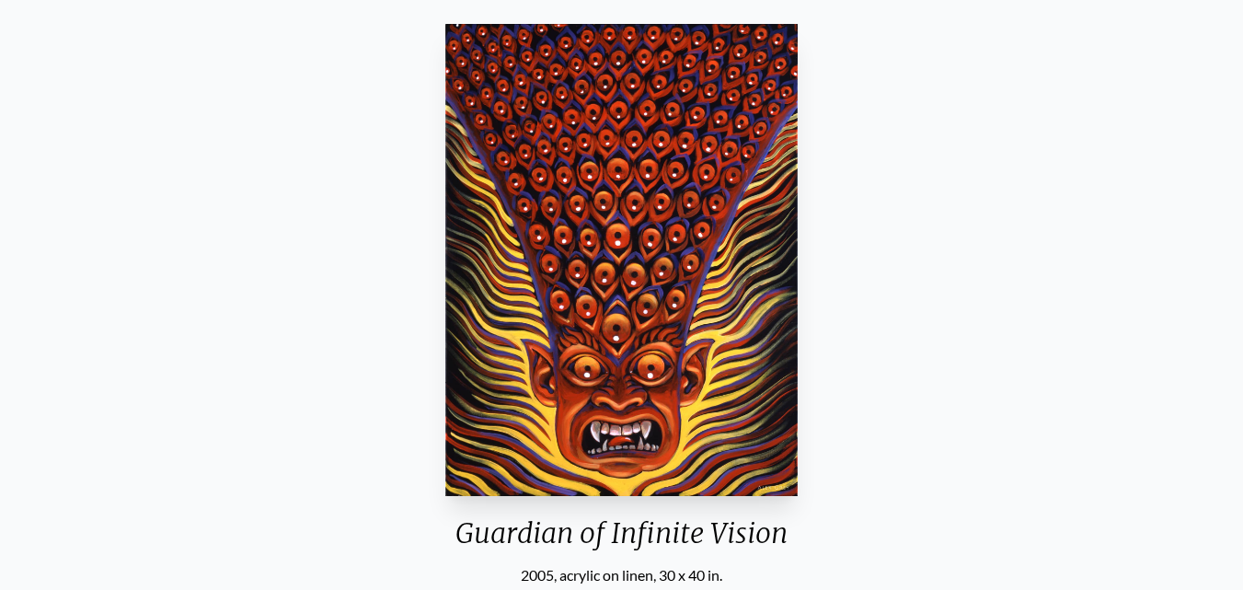
scroll to position [276, 0]
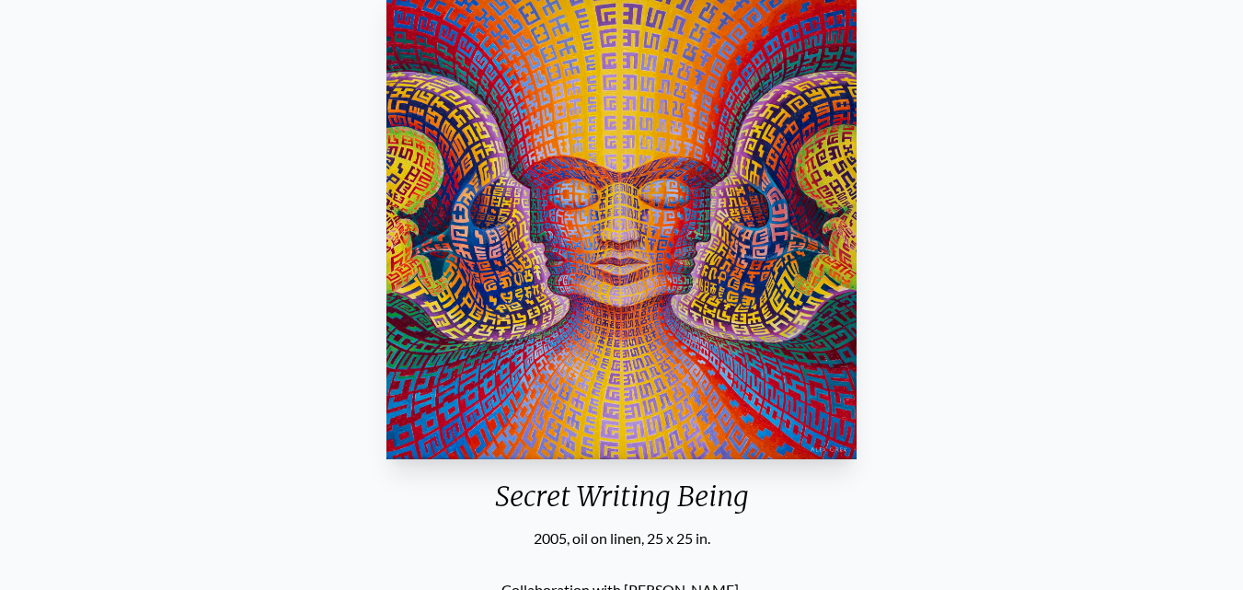
scroll to position [184, 0]
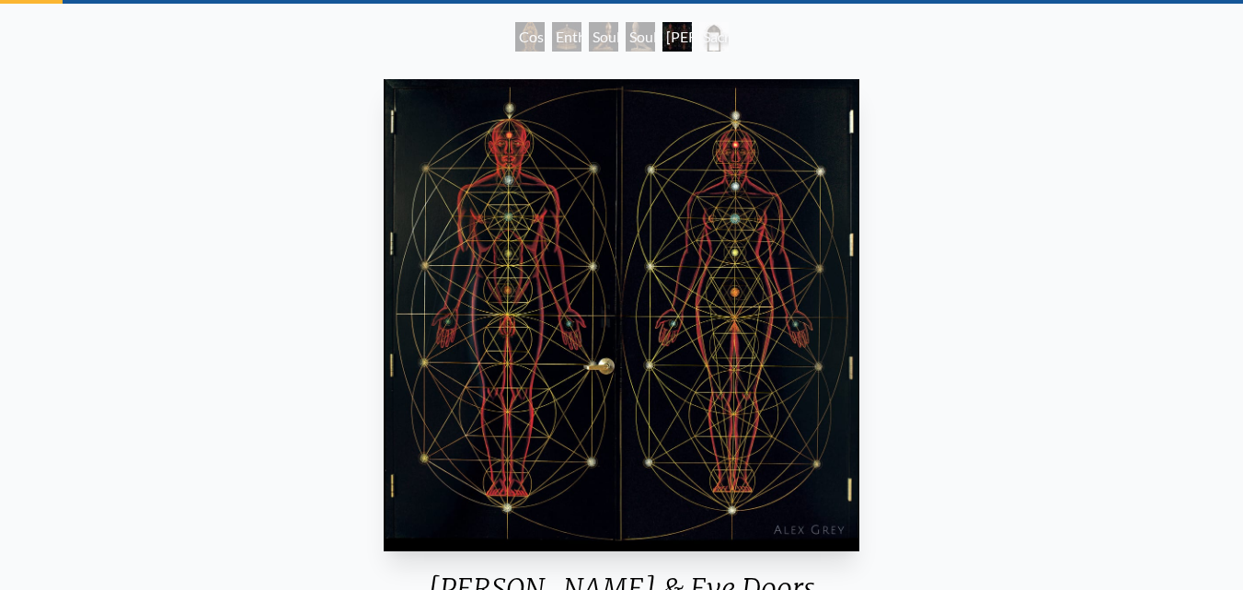
scroll to position [184, 0]
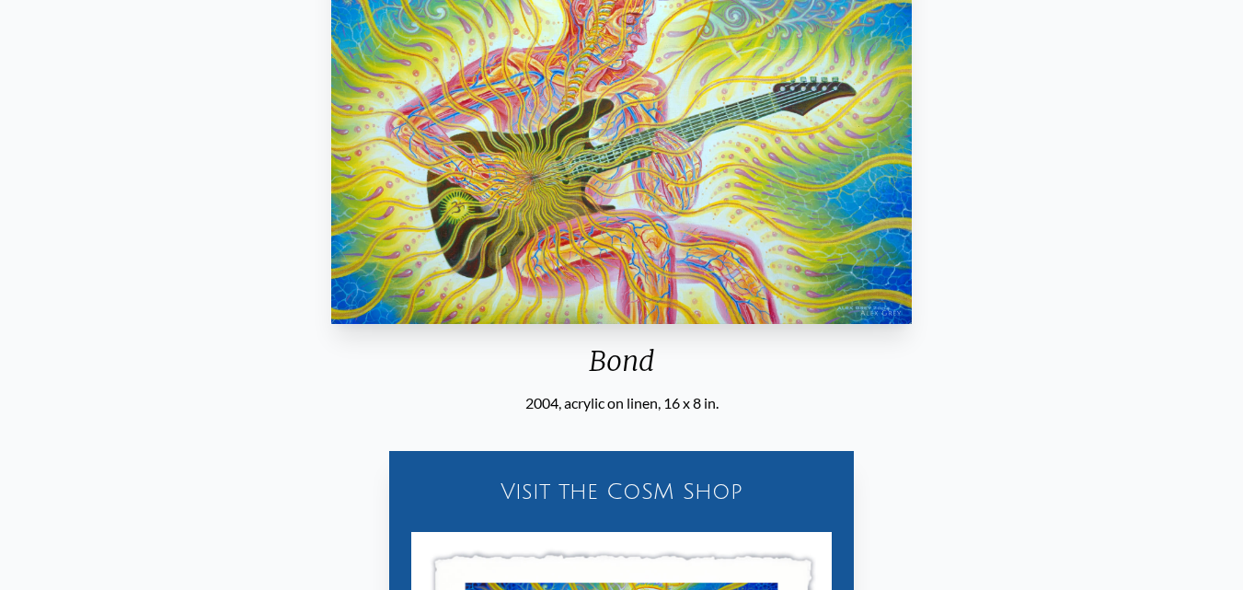
scroll to position [368, 0]
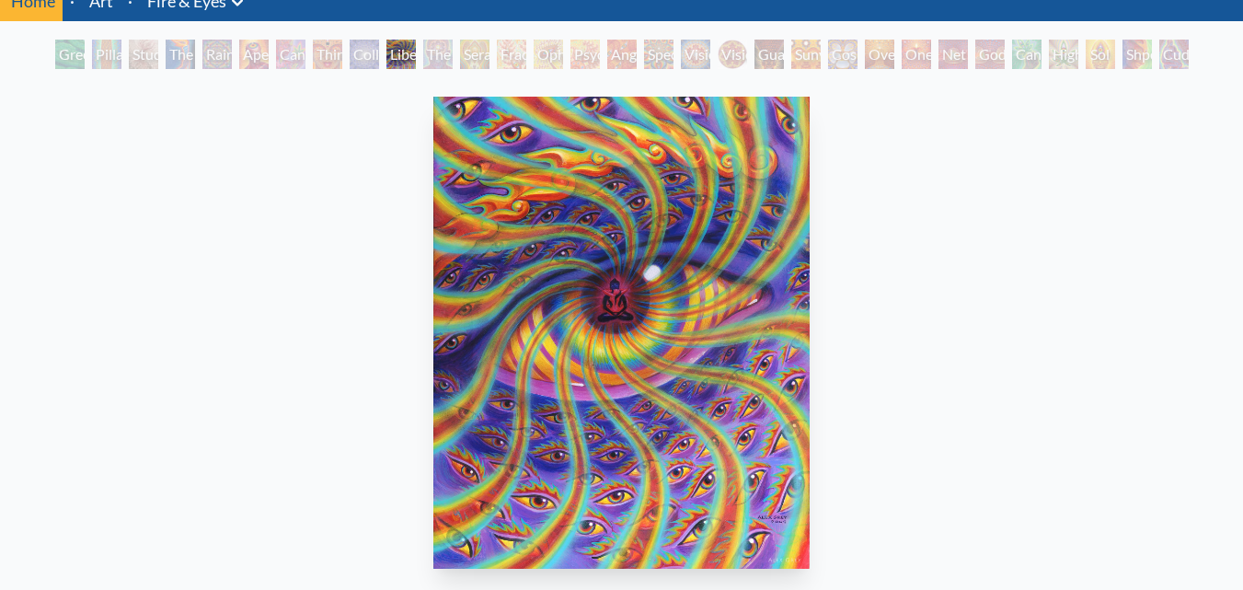
scroll to position [184, 0]
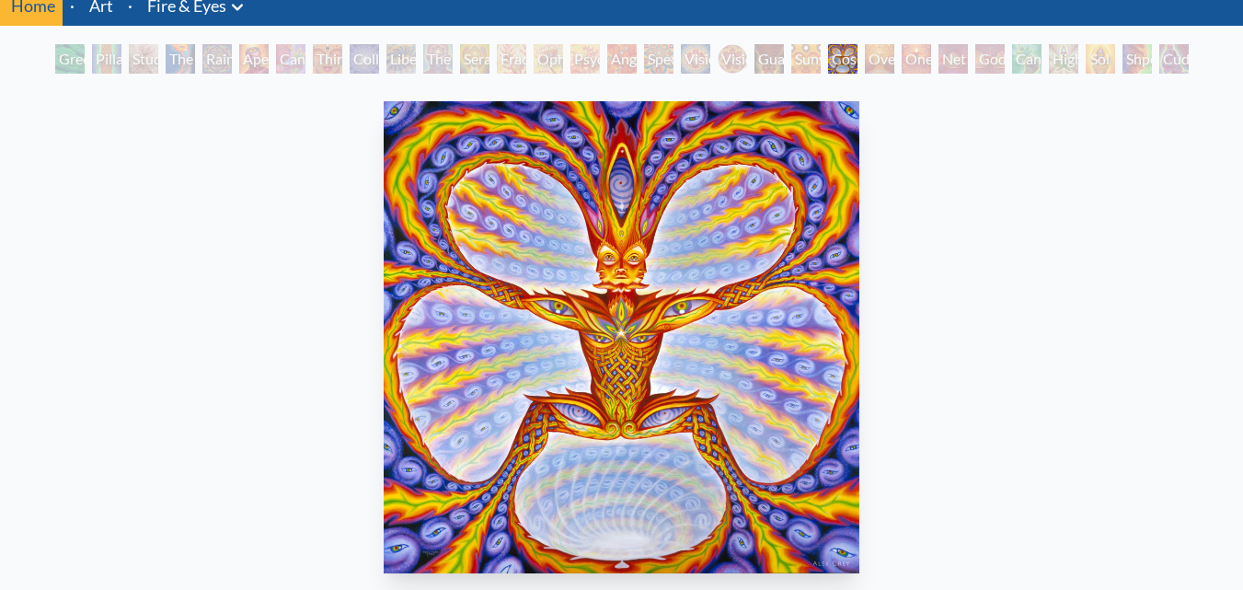
scroll to position [184, 0]
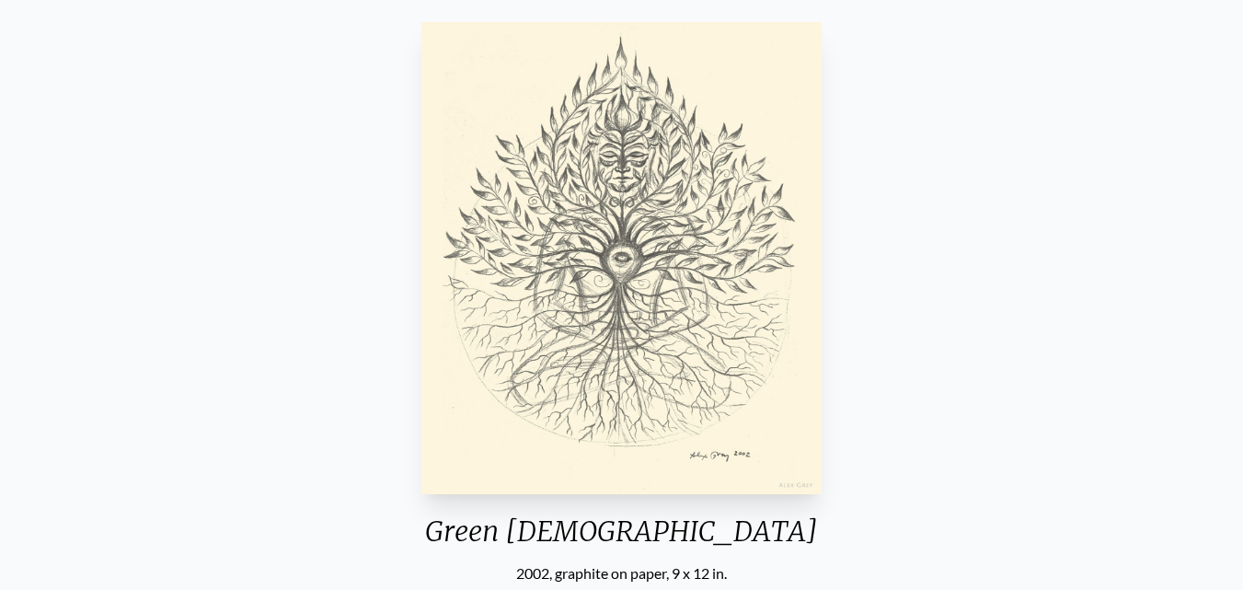
scroll to position [391, 0]
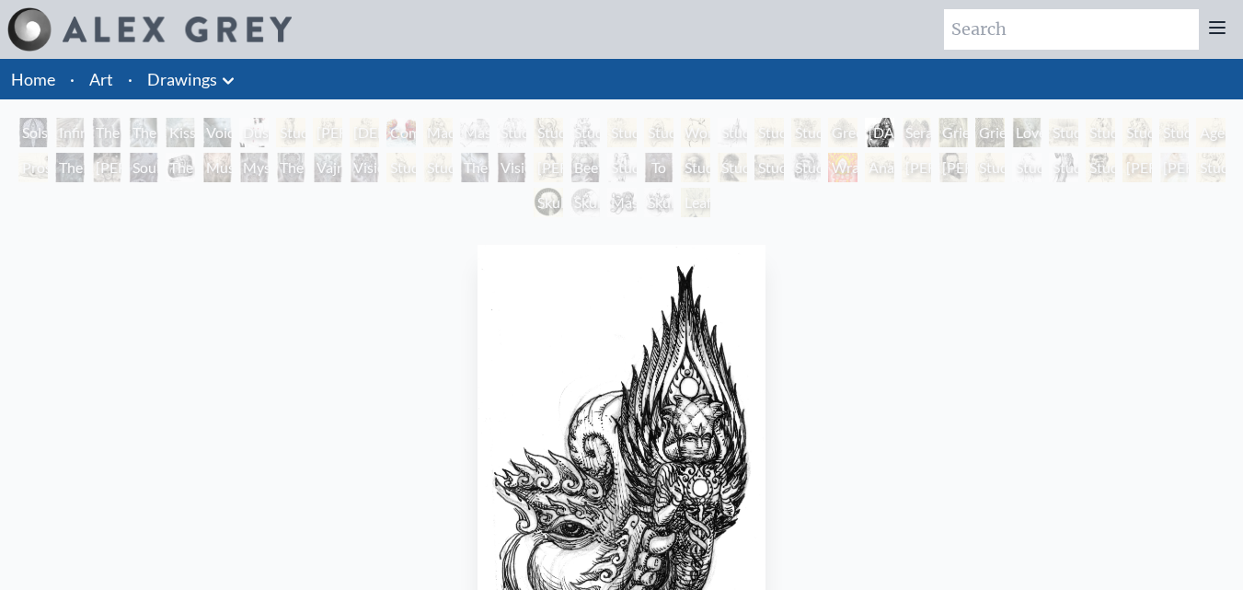
scroll to position [276, 0]
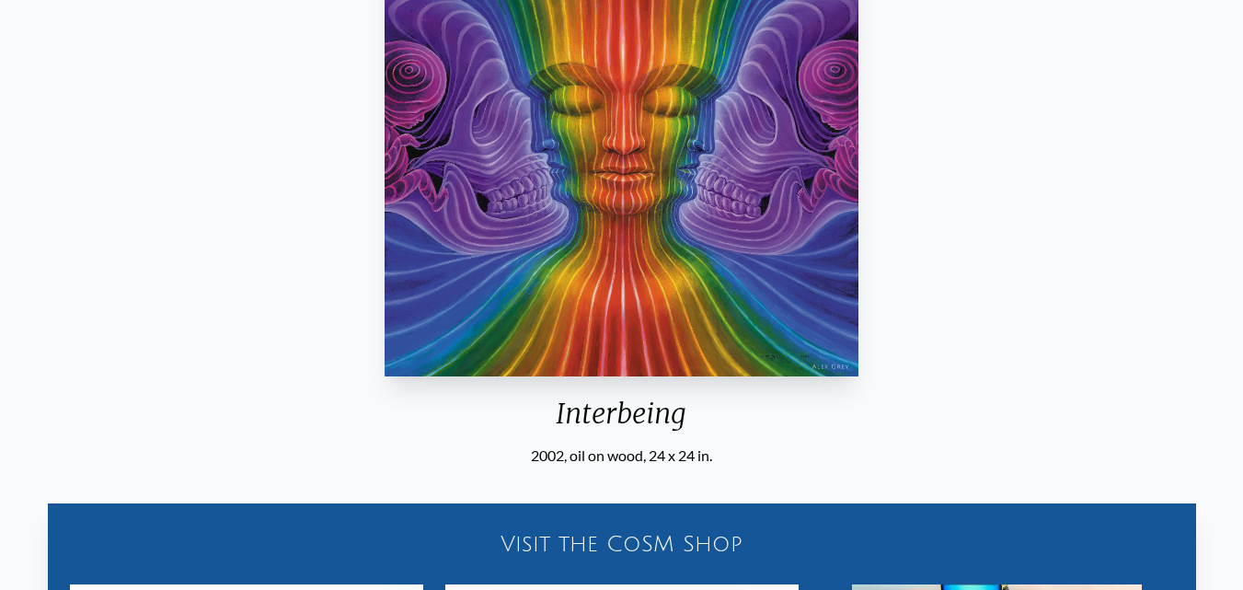
scroll to position [276, 0]
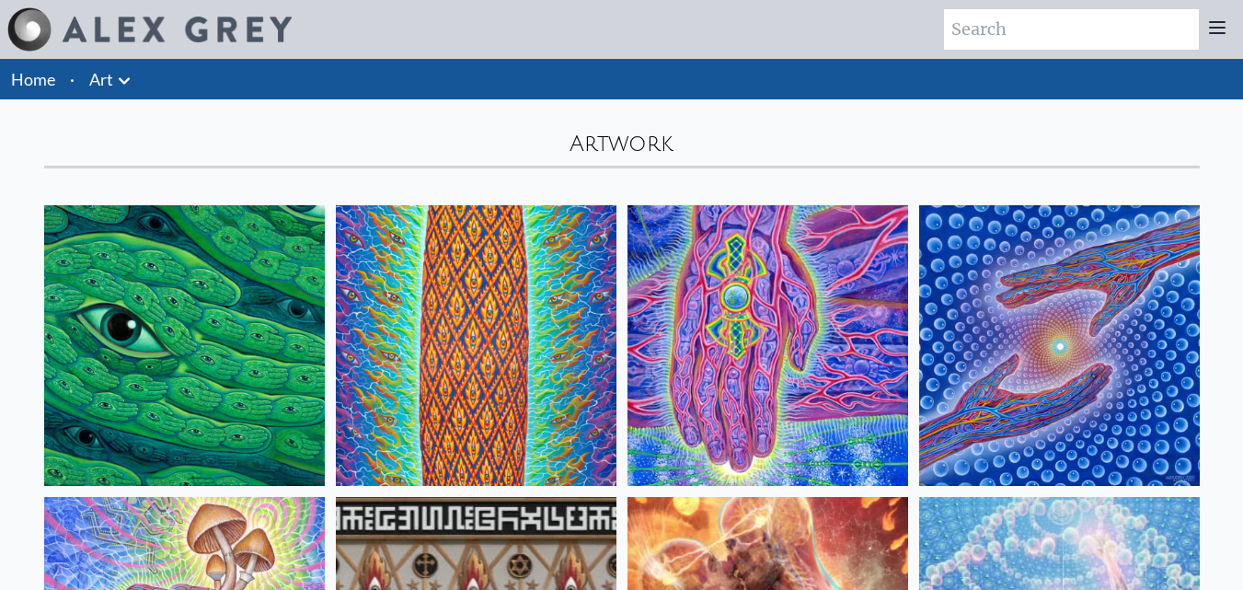
click at [237, 294] on img at bounding box center [184, 345] width 281 height 281
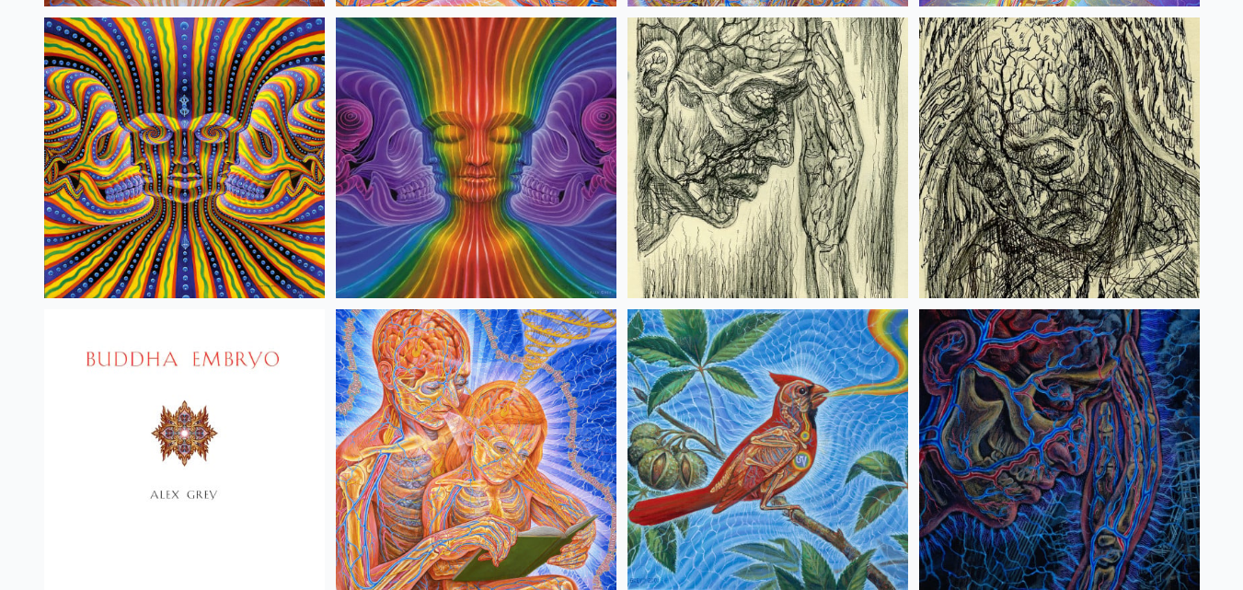
scroll to position [11209, 0]
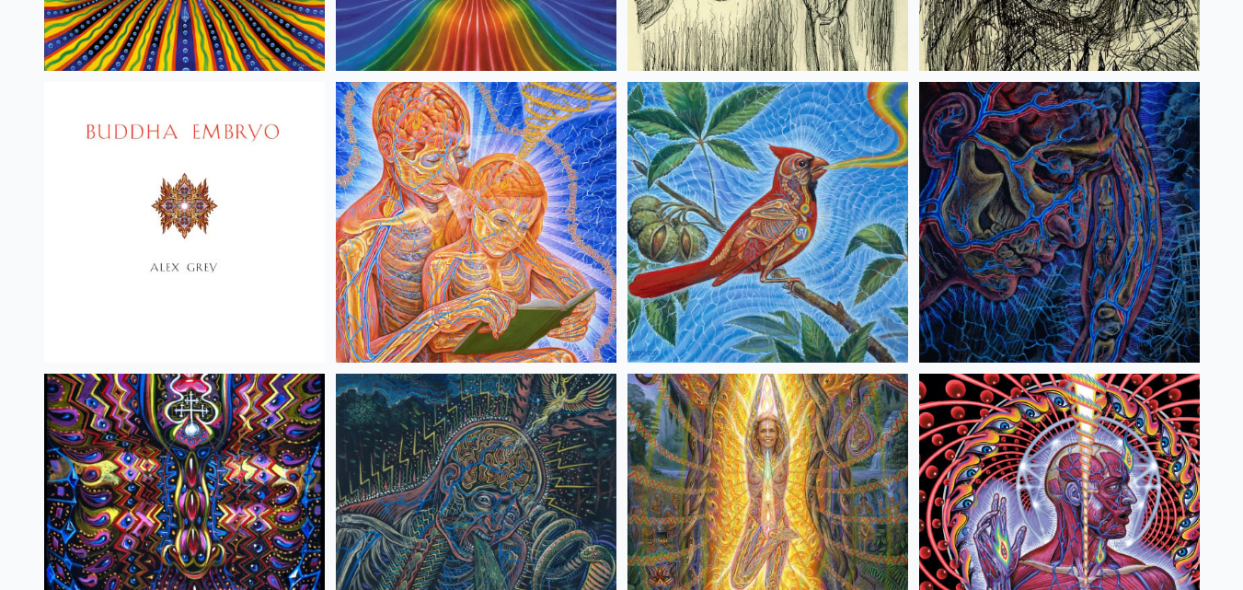
click at [526, 208] on img at bounding box center [476, 222] width 281 height 281
click at [878, 272] on img at bounding box center [768, 222] width 281 height 281
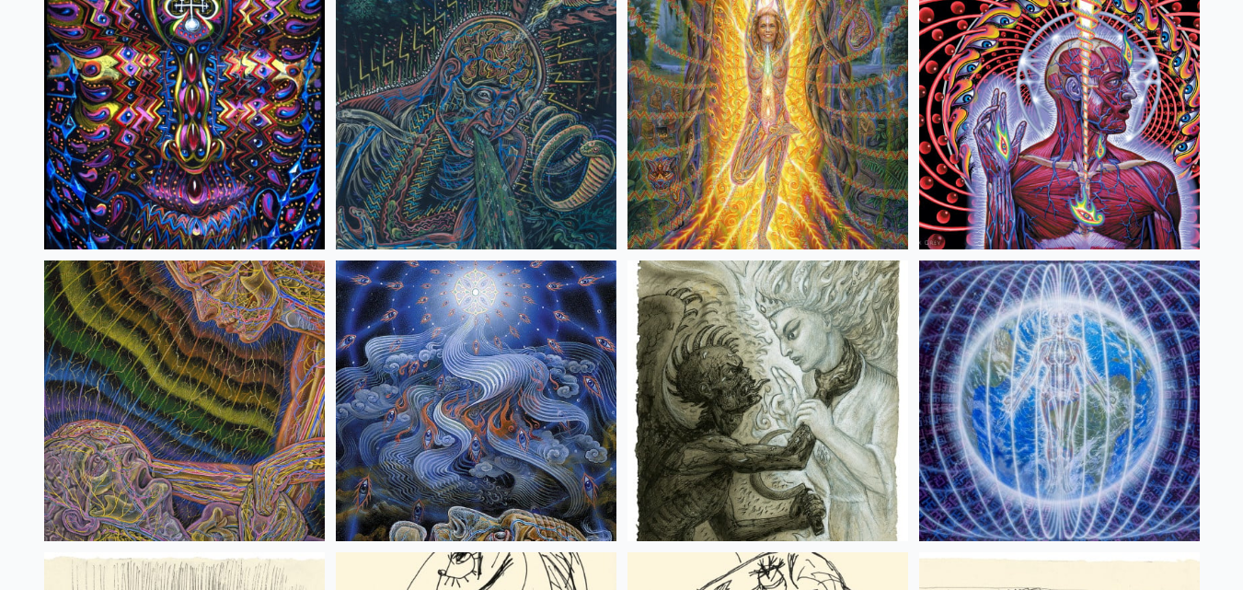
scroll to position [11669, 0]
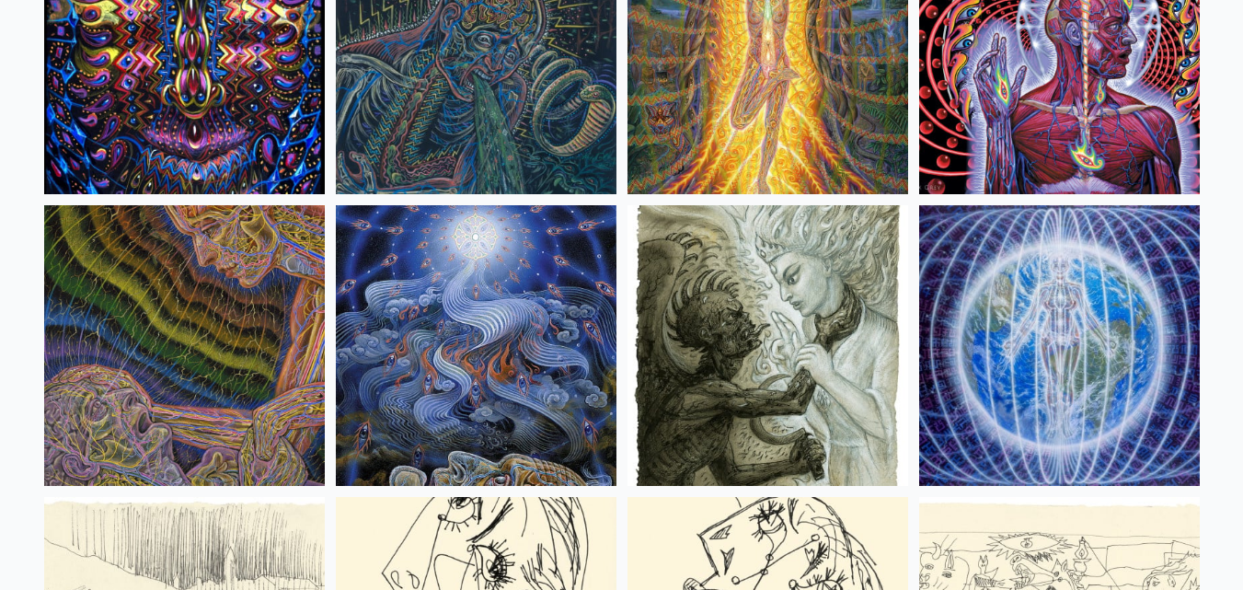
click at [747, 108] on img at bounding box center [768, 53] width 281 height 281
click at [967, 351] on img at bounding box center [1059, 345] width 281 height 281
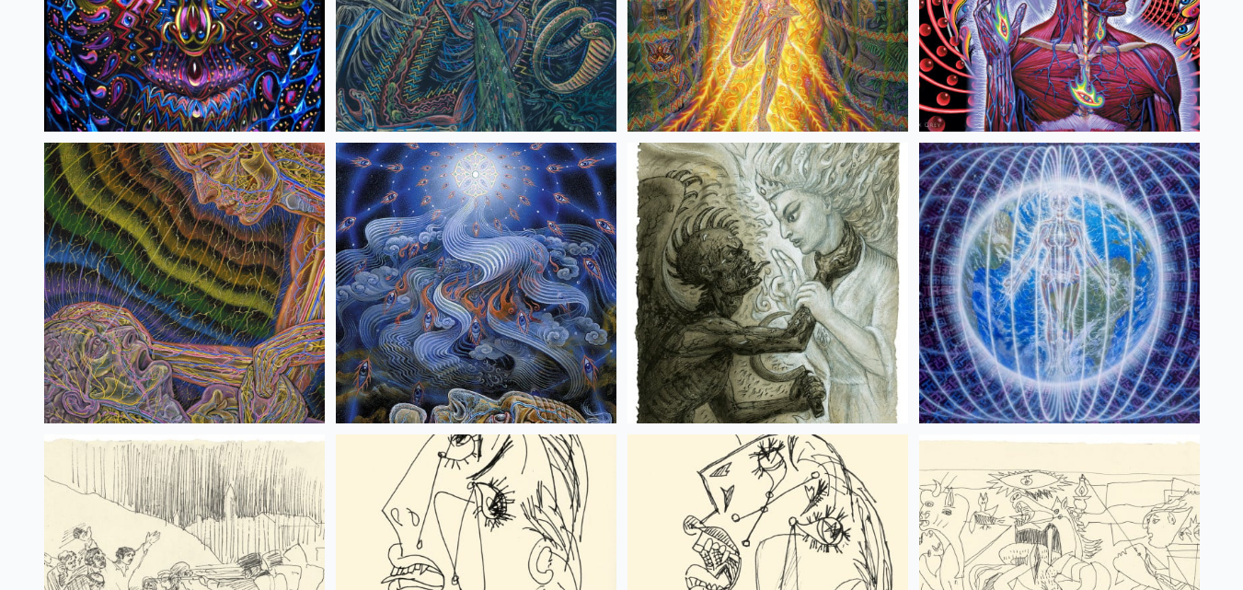
scroll to position [11761, 0]
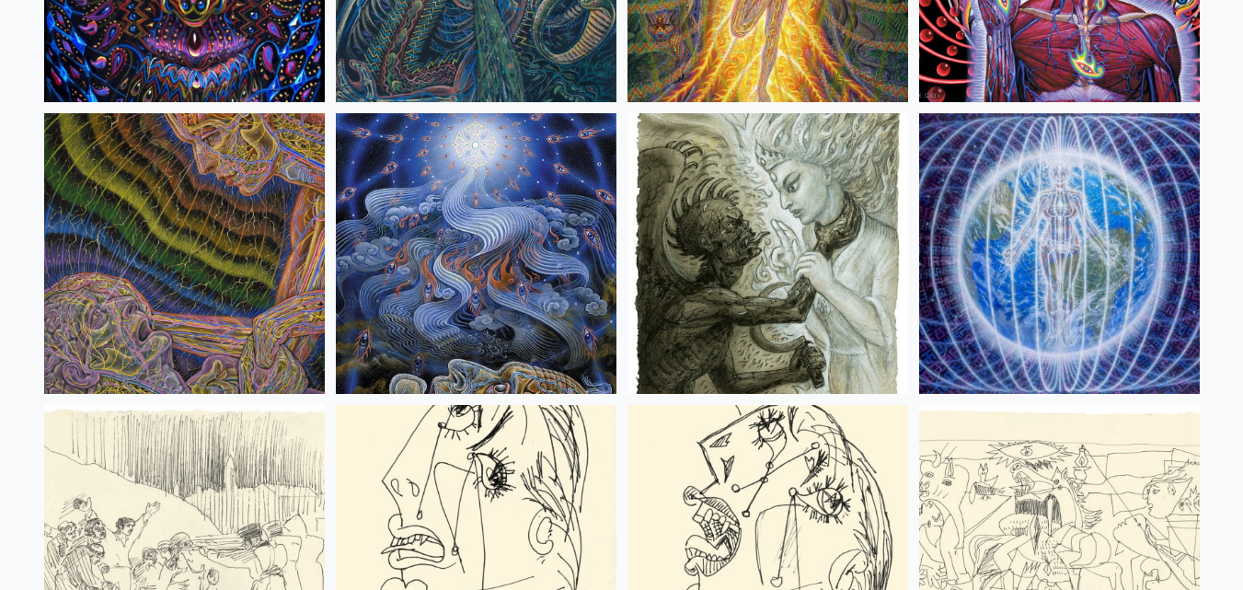
click at [485, 212] on img at bounding box center [476, 253] width 281 height 281
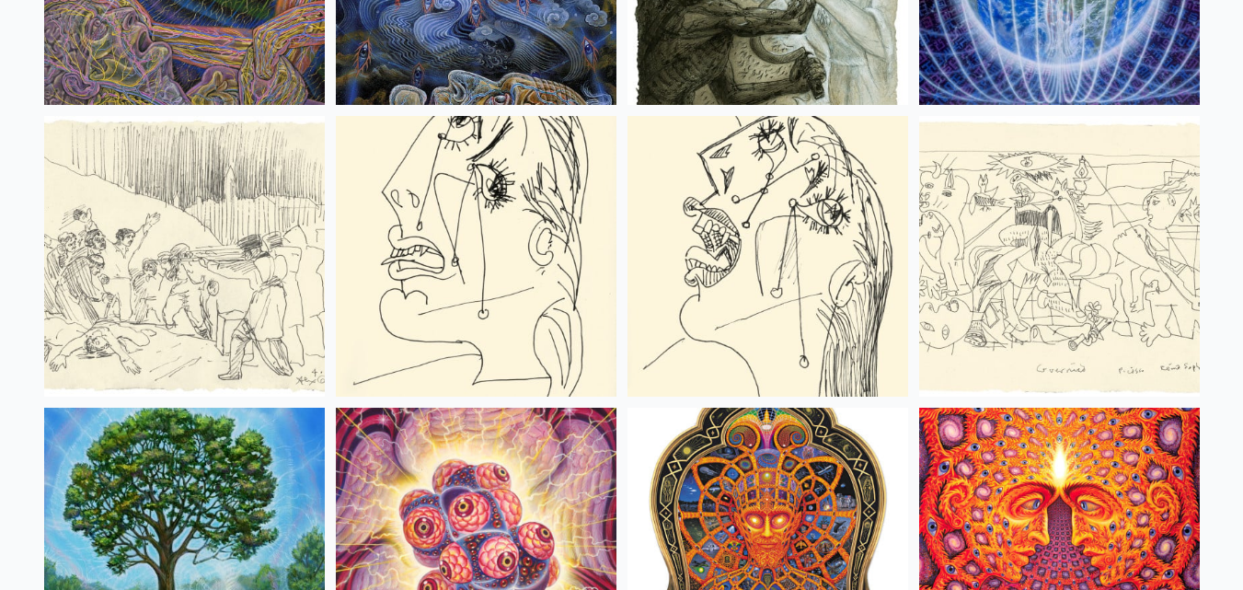
scroll to position [12221, 0]
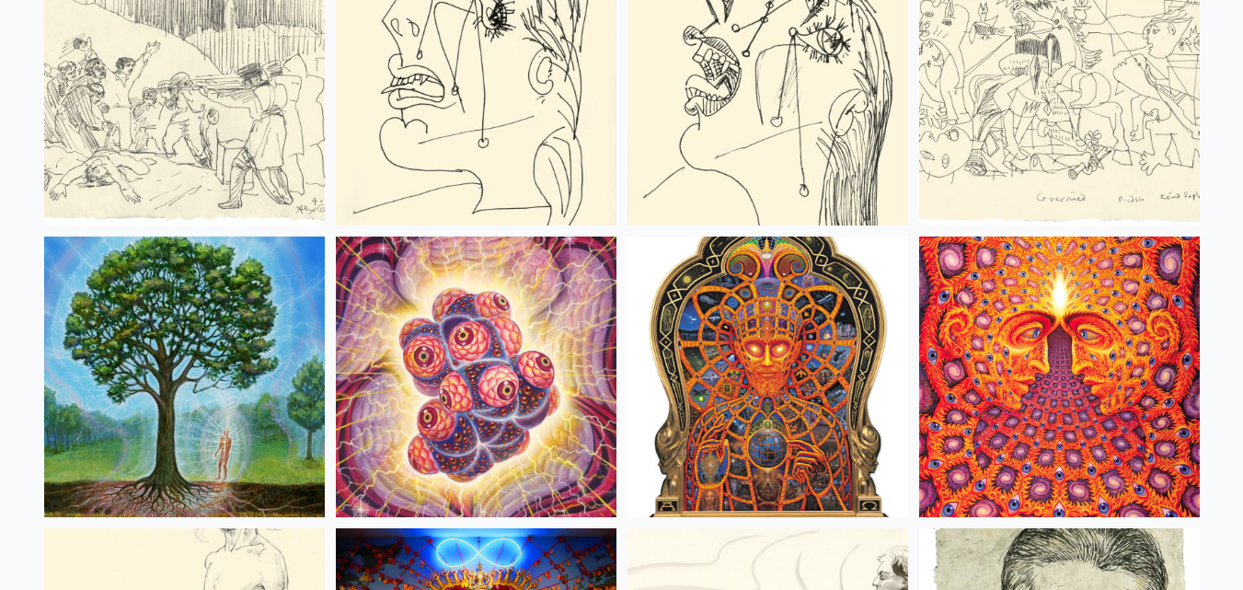
click at [272, 362] on img at bounding box center [184, 377] width 281 height 281
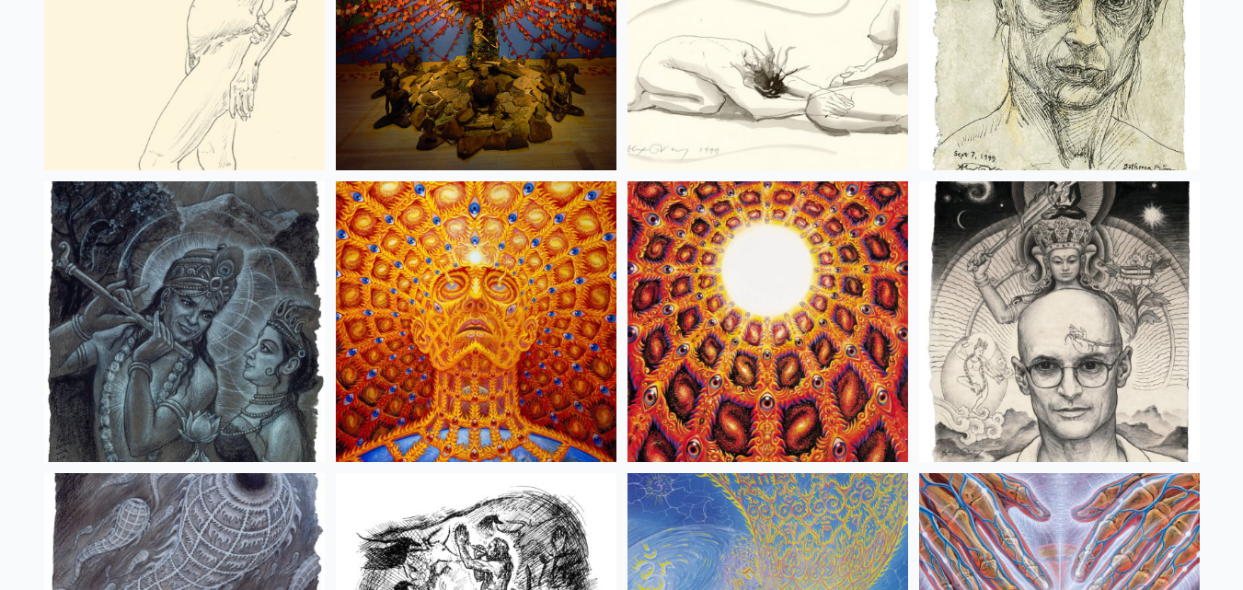
scroll to position [12865, 0]
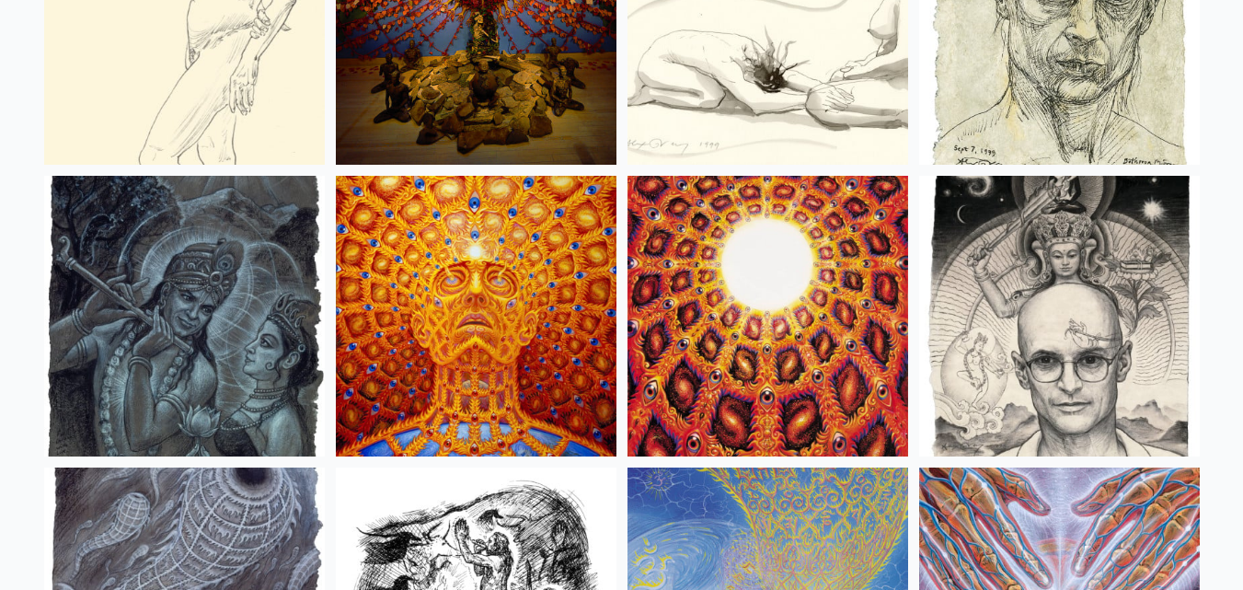
click at [538, 308] on img at bounding box center [476, 316] width 281 height 281
click at [234, 287] on img at bounding box center [184, 316] width 281 height 281
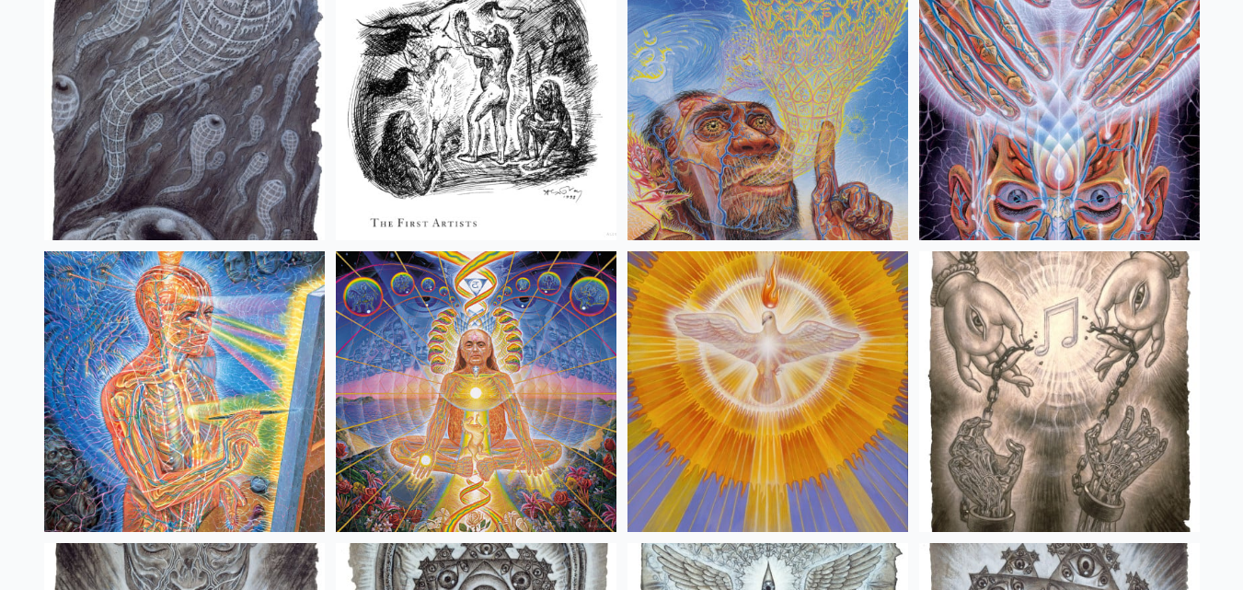
scroll to position [13417, 0]
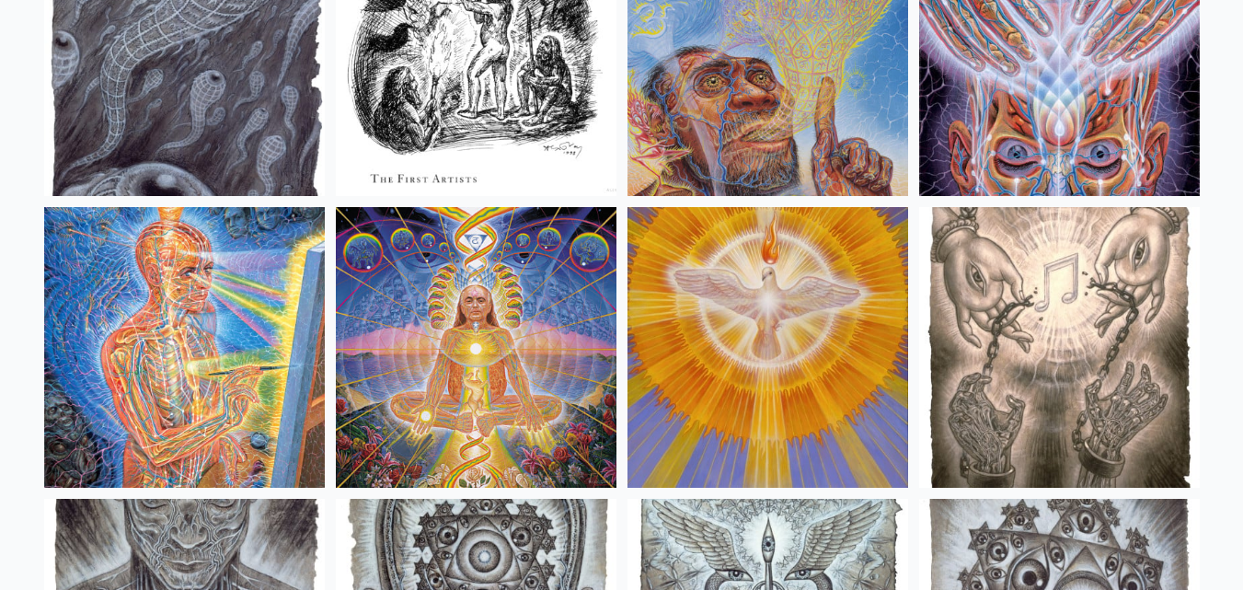
click at [494, 322] on img at bounding box center [476, 347] width 281 height 281
click at [260, 410] on img at bounding box center [184, 347] width 281 height 281
click at [756, 378] on img at bounding box center [768, 347] width 281 height 281
click at [998, 352] on img at bounding box center [1059, 347] width 281 height 281
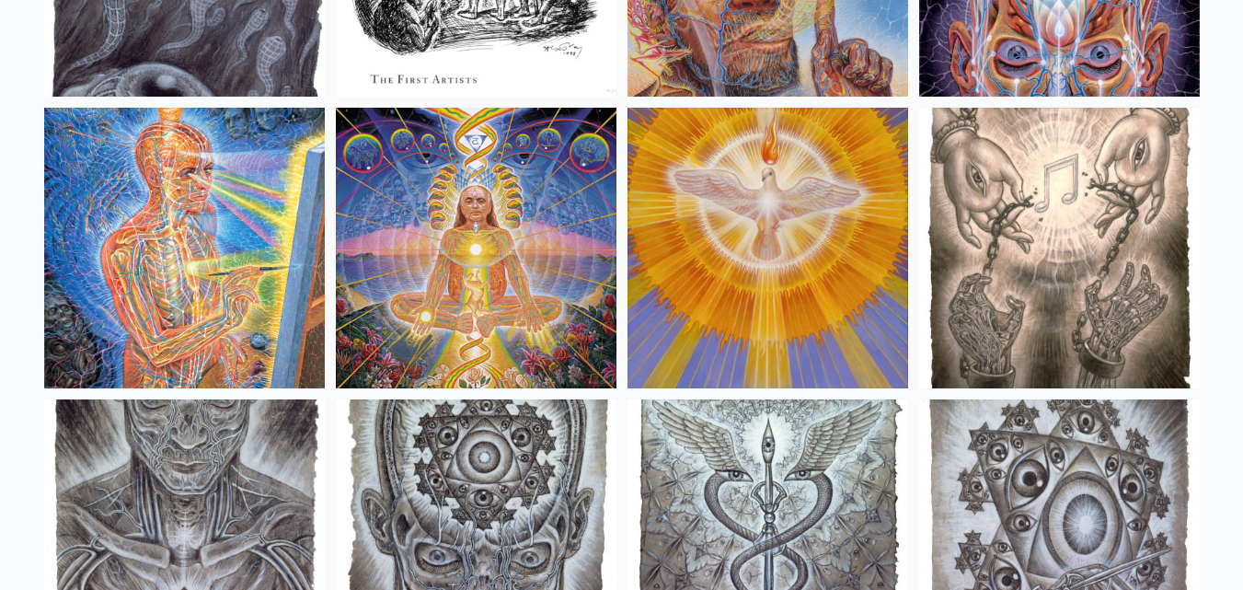
scroll to position [13693, 0]
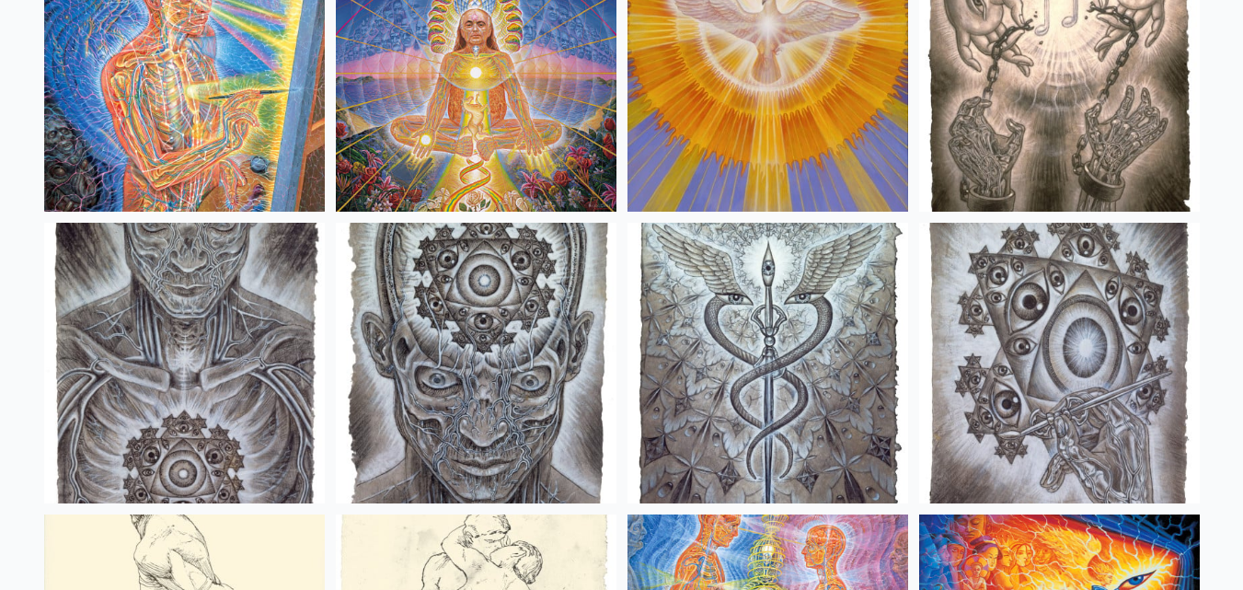
click at [175, 348] on img at bounding box center [184, 363] width 281 height 281
click at [526, 343] on img at bounding box center [476, 363] width 281 height 281
click at [757, 343] on img at bounding box center [768, 363] width 281 height 281
click at [753, 359] on img at bounding box center [768, 363] width 281 height 281
click at [1013, 376] on img at bounding box center [1059, 363] width 281 height 281
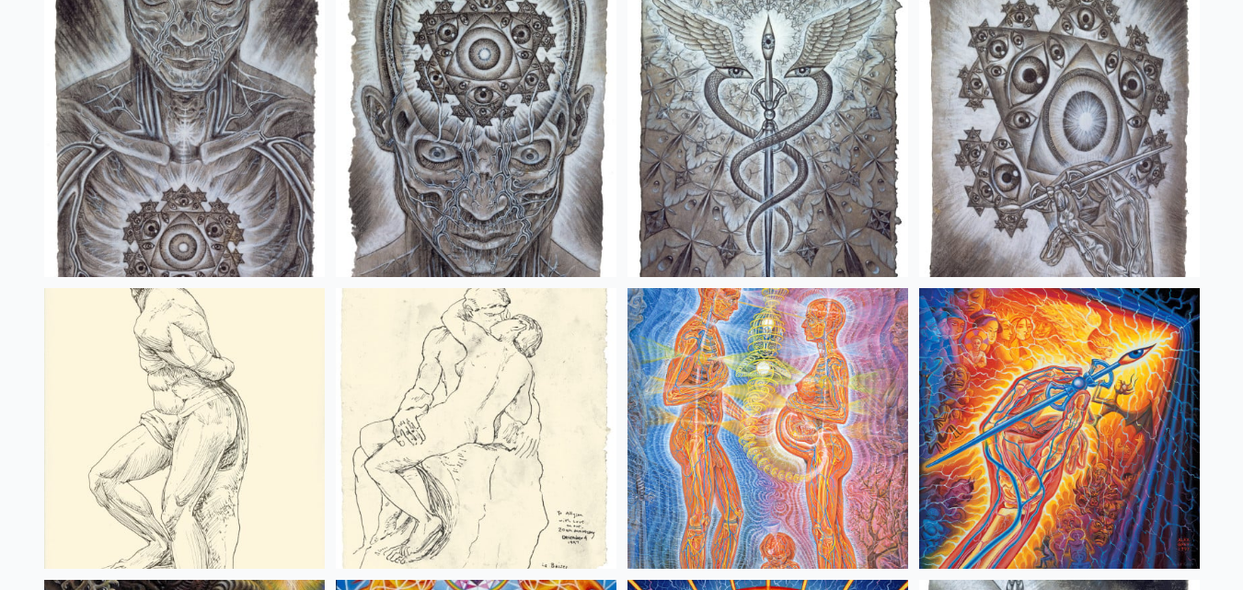
scroll to position [14061, 0]
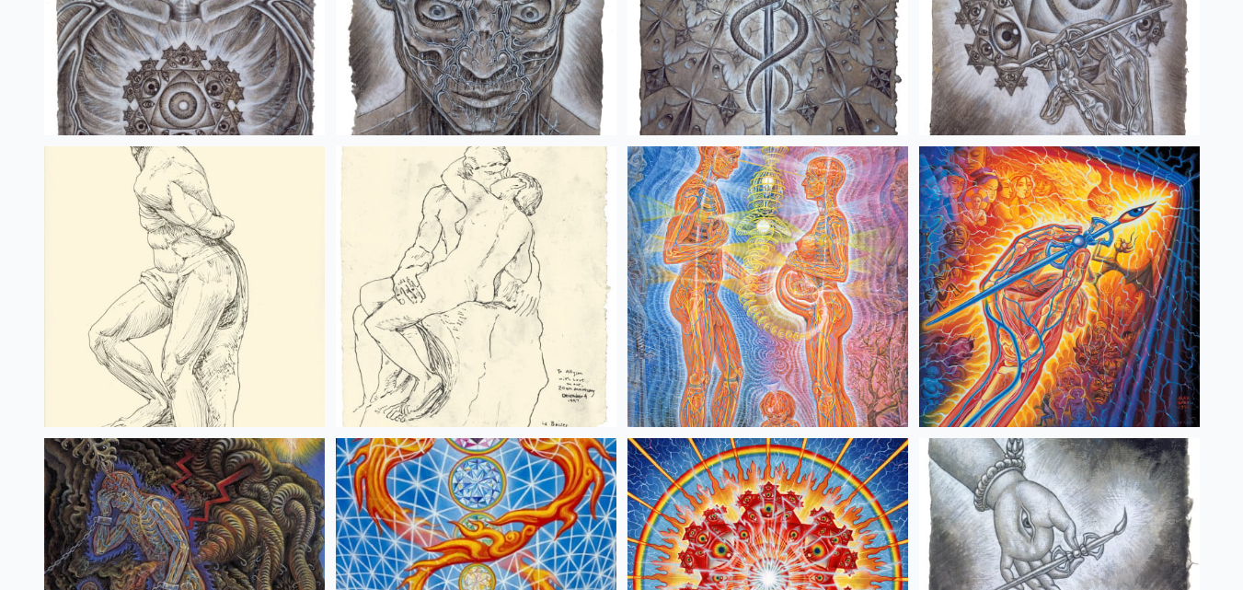
click at [828, 270] on img at bounding box center [768, 286] width 281 height 281
click at [1150, 231] on img at bounding box center [1059, 286] width 281 height 281
click at [569, 252] on img at bounding box center [476, 286] width 281 height 281
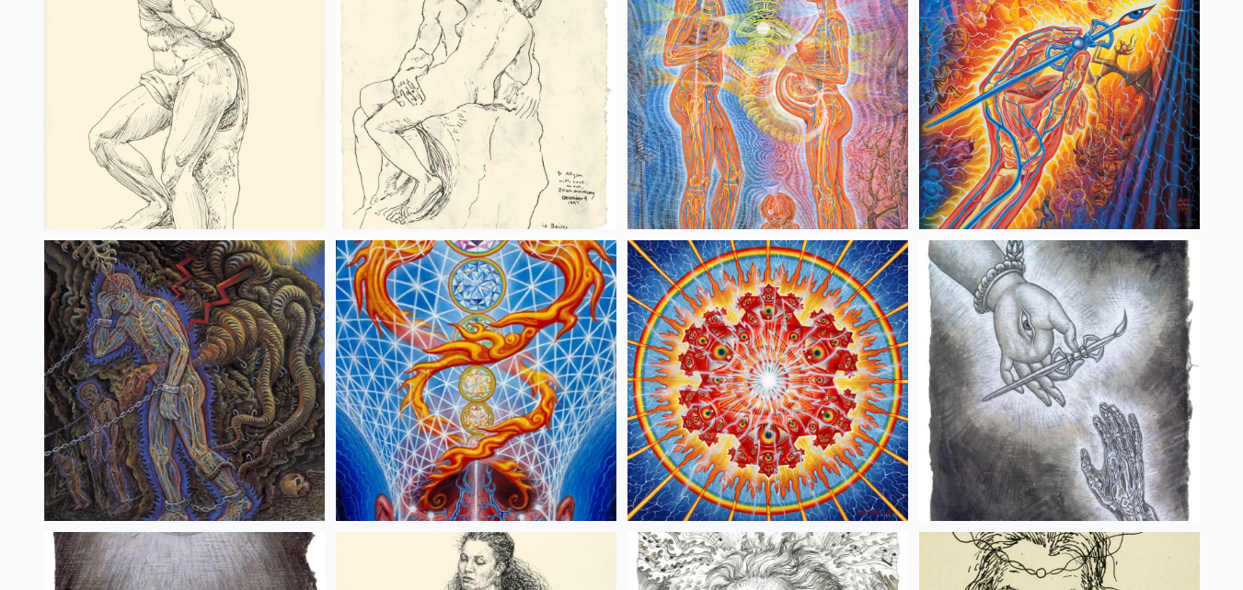
scroll to position [14522, 0]
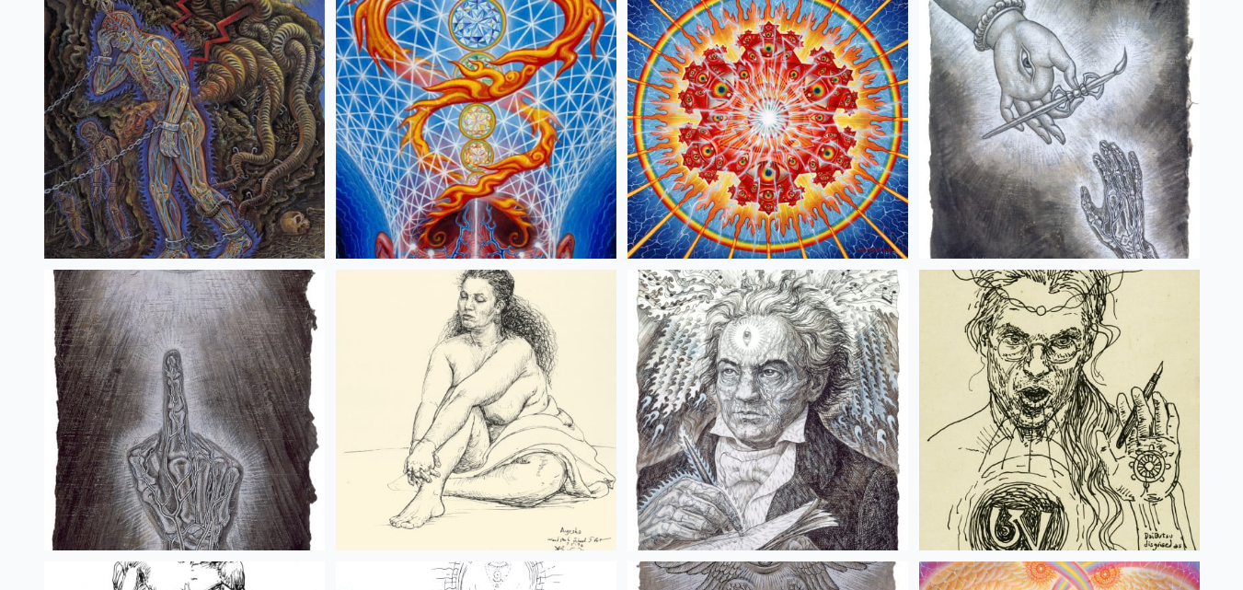
click at [268, 138] on img at bounding box center [184, 118] width 281 height 281
click at [600, 137] on img at bounding box center [476, 118] width 281 height 281
click at [796, 107] on img at bounding box center [768, 118] width 281 height 281
click at [1119, 64] on img at bounding box center [1059, 118] width 281 height 281
click at [104, 479] on img at bounding box center [184, 410] width 281 height 281
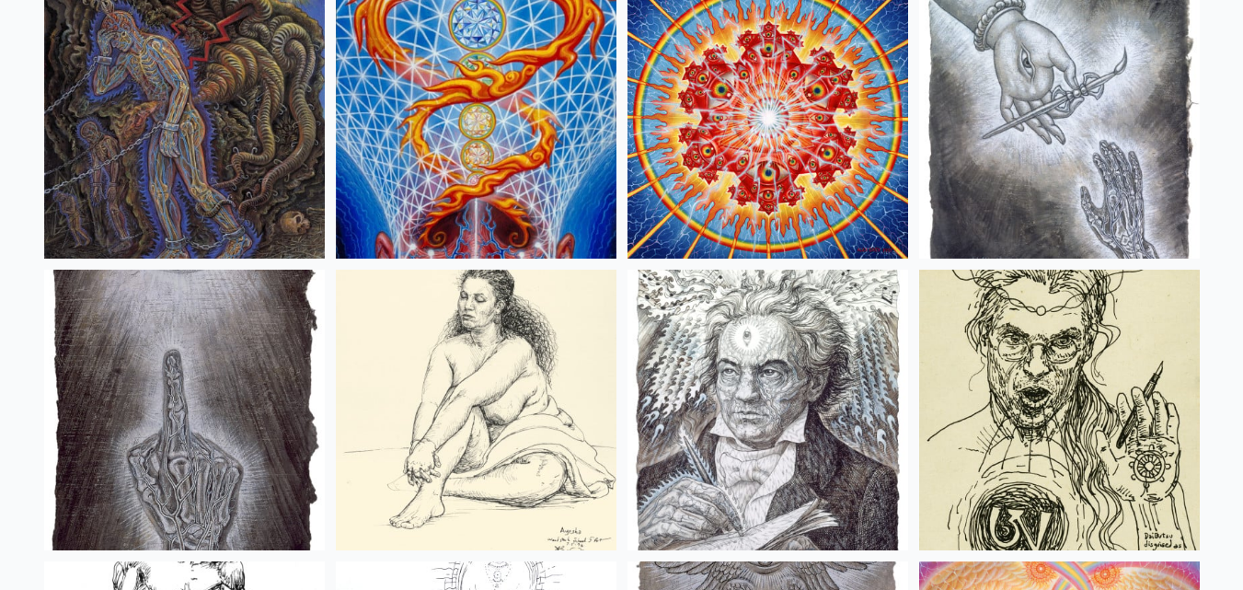
click at [759, 398] on img at bounding box center [768, 410] width 281 height 281
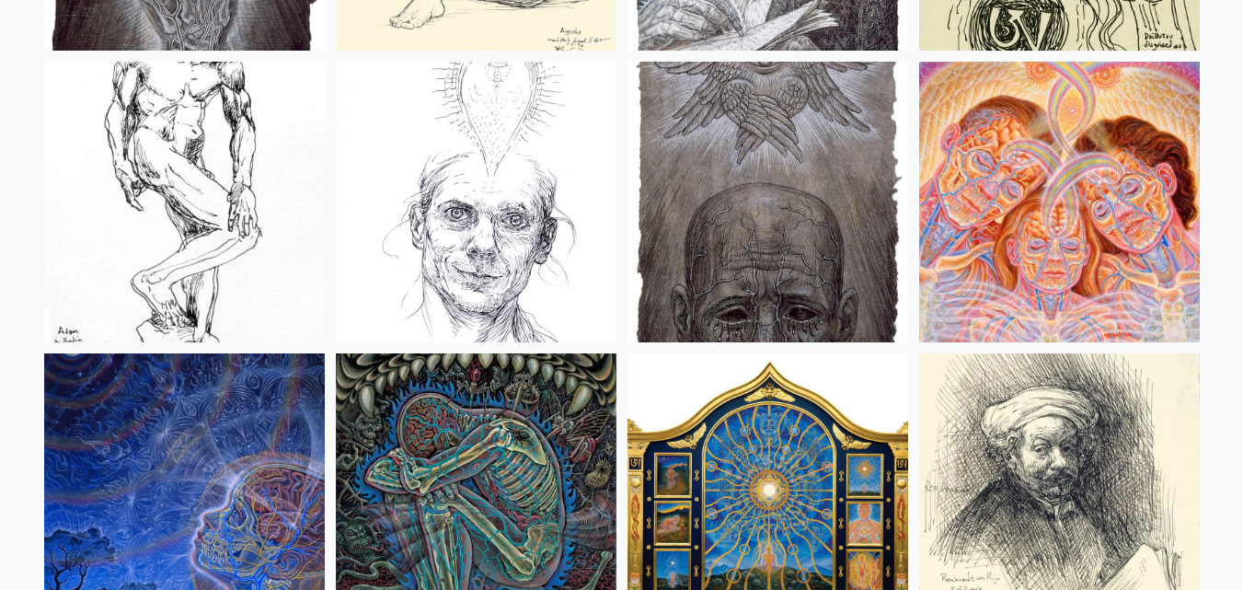
scroll to position [14982, 0]
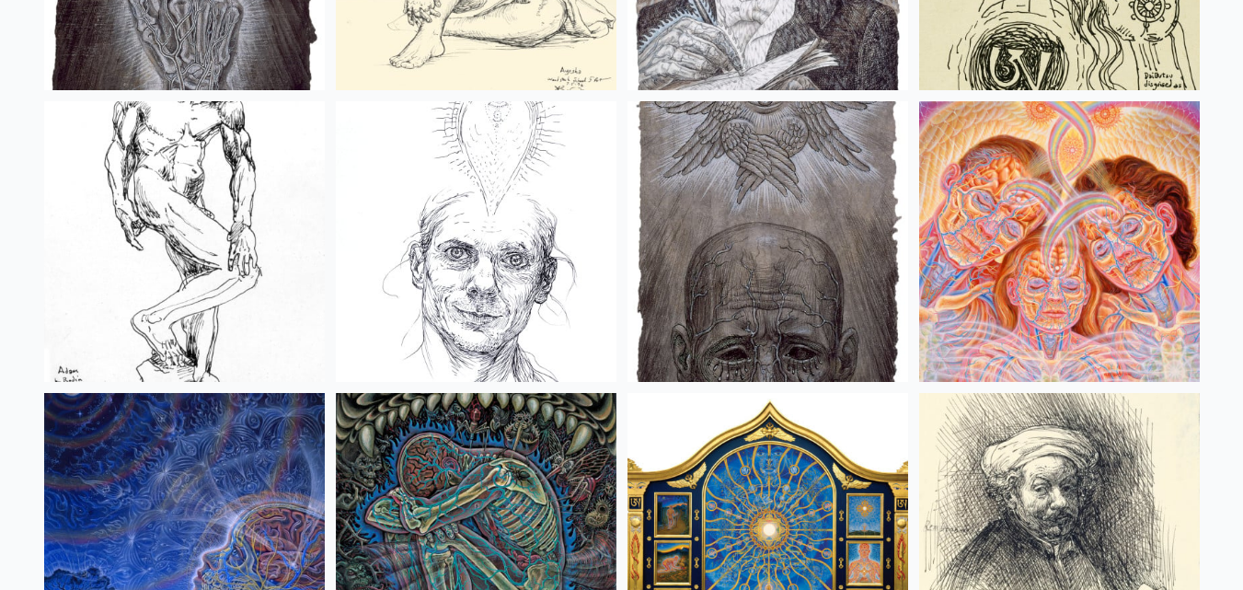
click at [588, 292] on img at bounding box center [476, 241] width 281 height 281
click at [718, 270] on img at bounding box center [768, 241] width 281 height 281
click at [1113, 302] on img at bounding box center [1059, 241] width 281 height 281
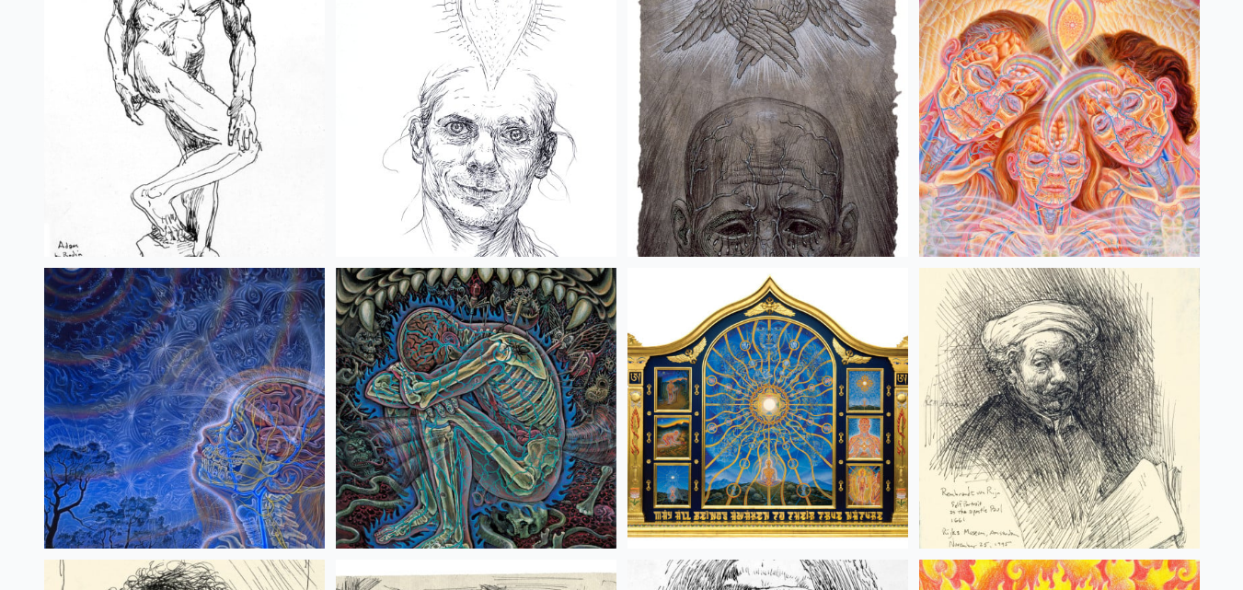
scroll to position [15350, 0]
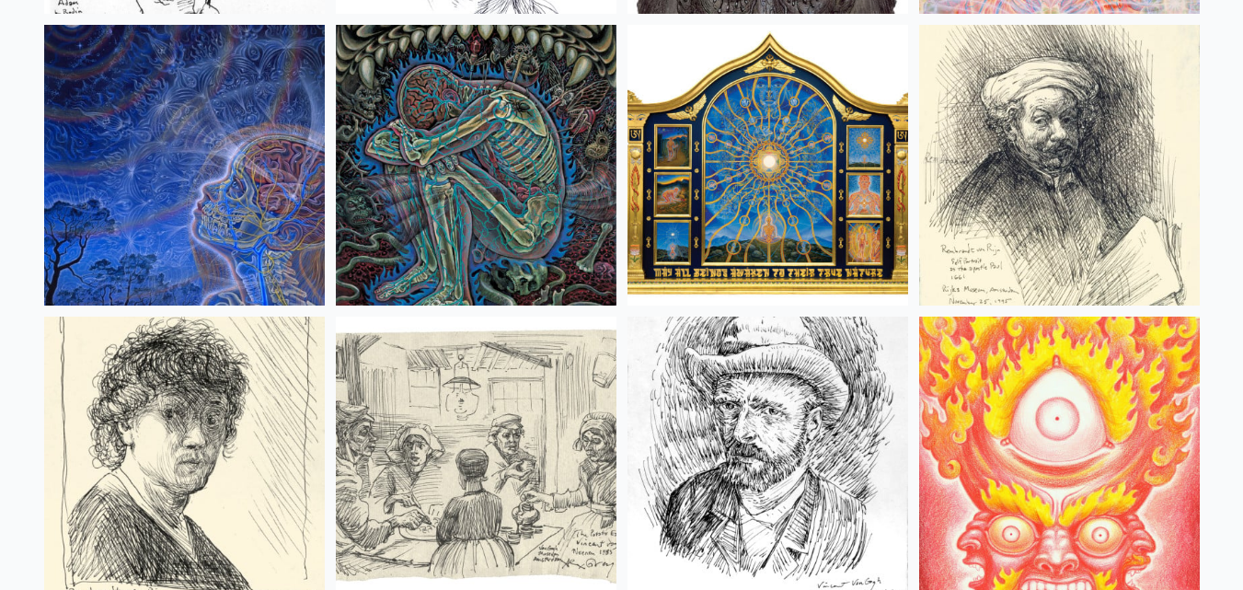
click at [181, 142] on img at bounding box center [184, 165] width 281 height 281
click at [532, 179] on img at bounding box center [476, 165] width 281 height 281
click at [1132, 179] on img at bounding box center [1059, 165] width 281 height 281
click at [166, 356] on img at bounding box center [184, 457] width 281 height 281
click at [846, 479] on img at bounding box center [768, 457] width 281 height 281
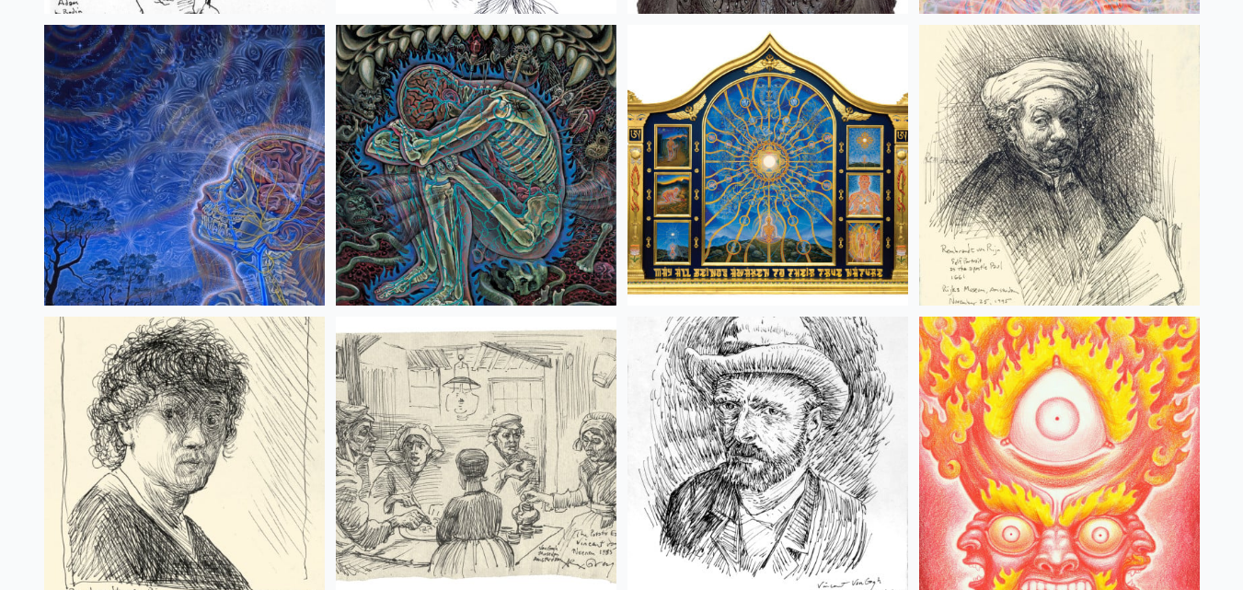
click at [777, 237] on img at bounding box center [768, 165] width 281 height 281
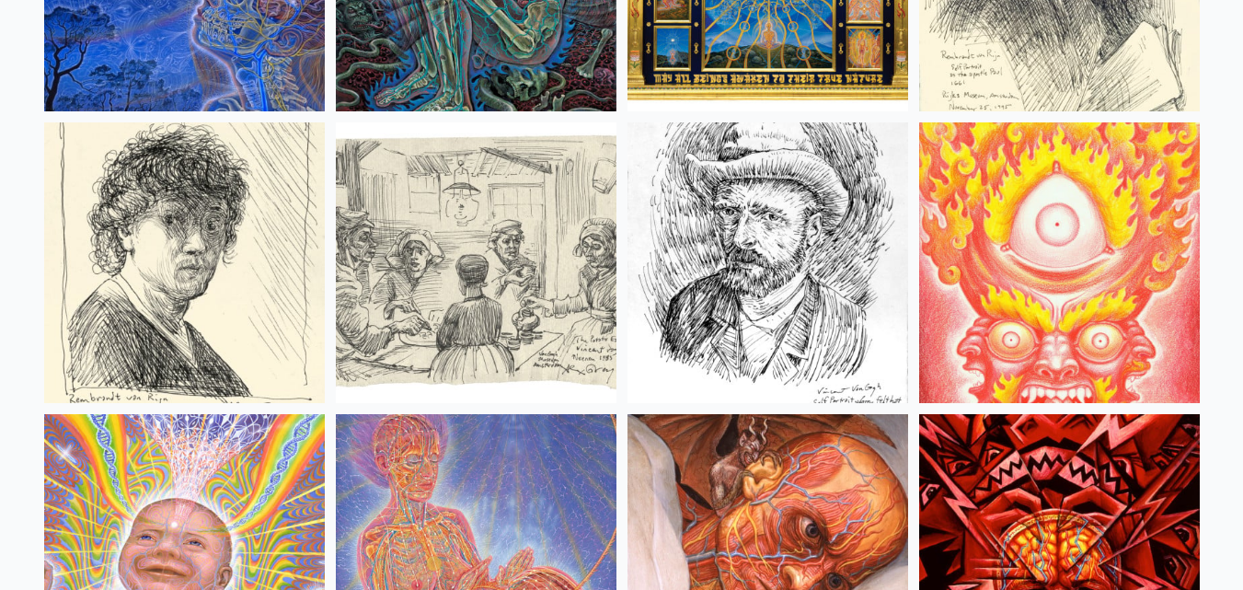
scroll to position [15626, 0]
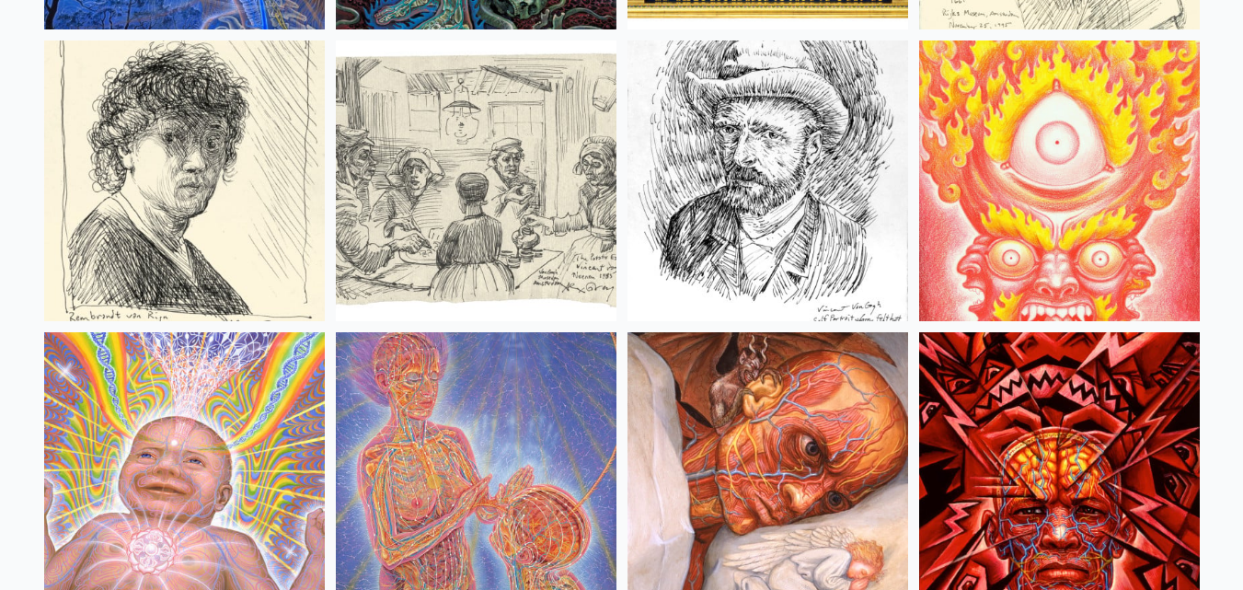
click at [1079, 235] on img at bounding box center [1059, 180] width 281 height 281
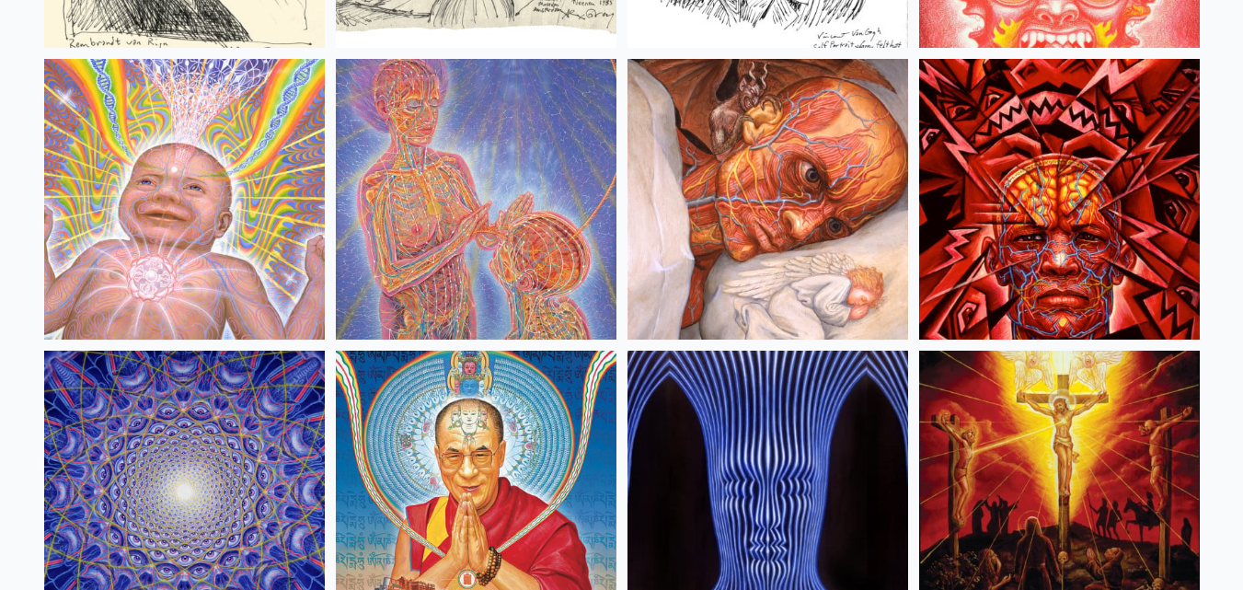
scroll to position [15902, 0]
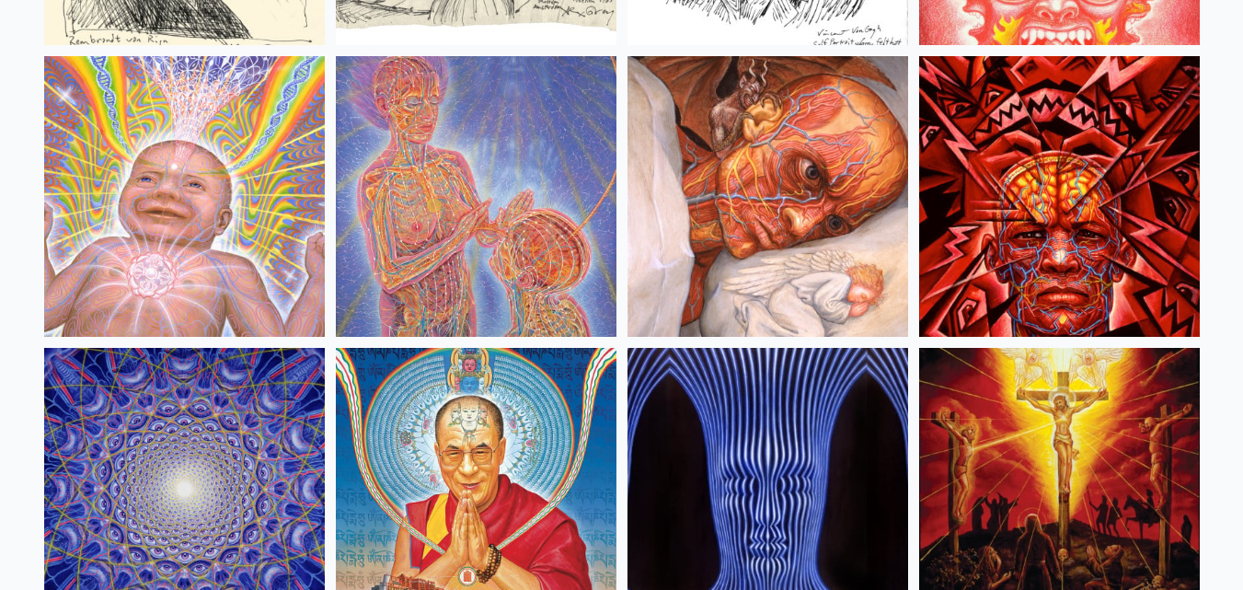
click at [1067, 187] on img at bounding box center [1059, 196] width 281 height 281
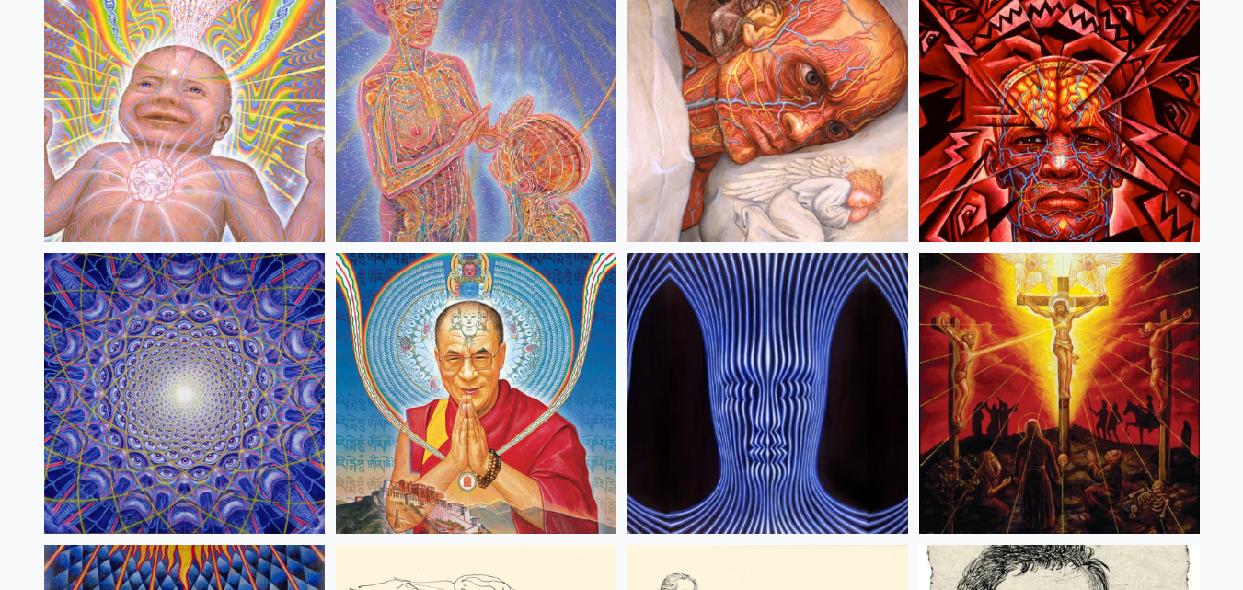
scroll to position [16270, 0]
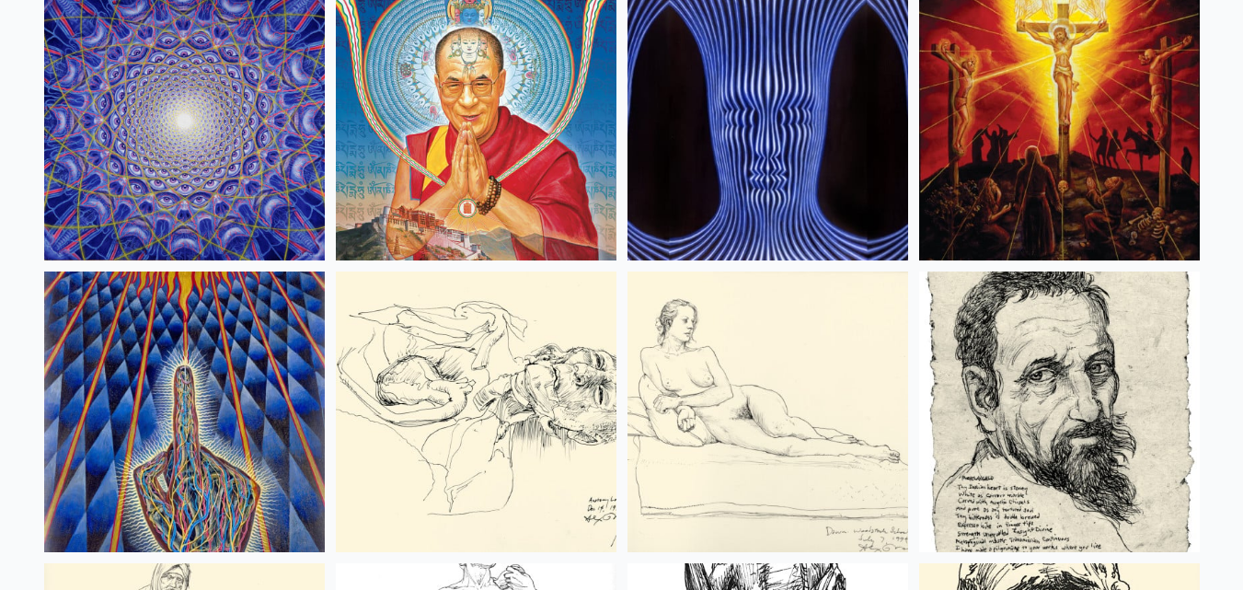
click at [1123, 351] on img at bounding box center [1059, 411] width 281 height 281
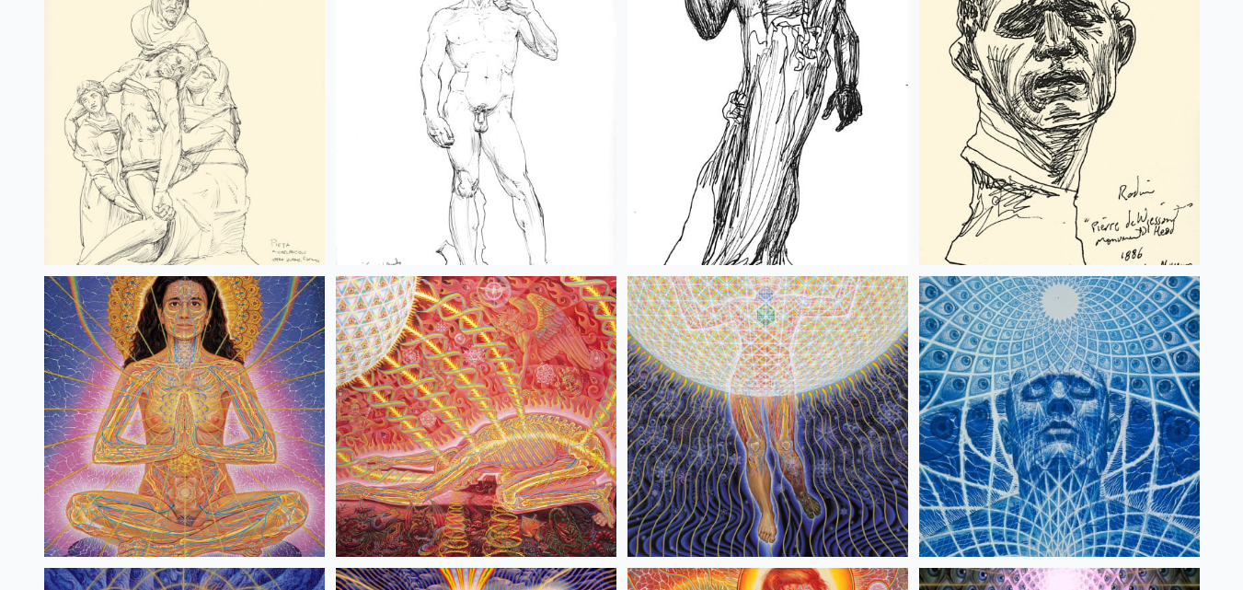
scroll to position [17006, 0]
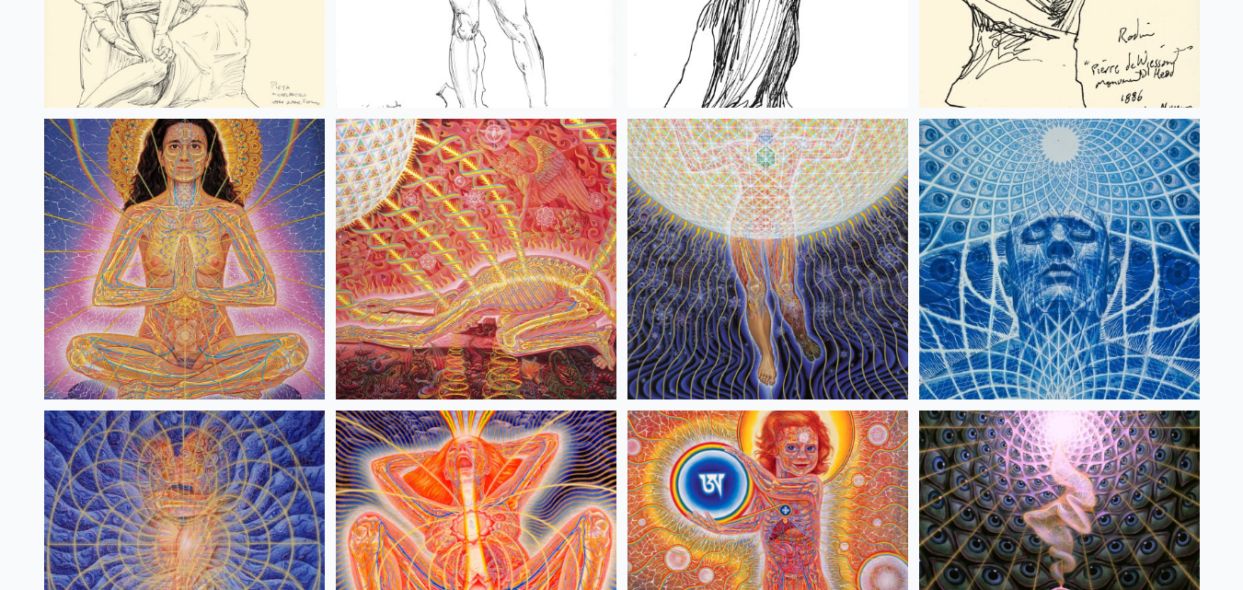
click at [148, 253] on img at bounding box center [184, 259] width 281 height 281
click at [802, 265] on img at bounding box center [768, 259] width 281 height 281
click at [982, 324] on img at bounding box center [1059, 259] width 281 height 281
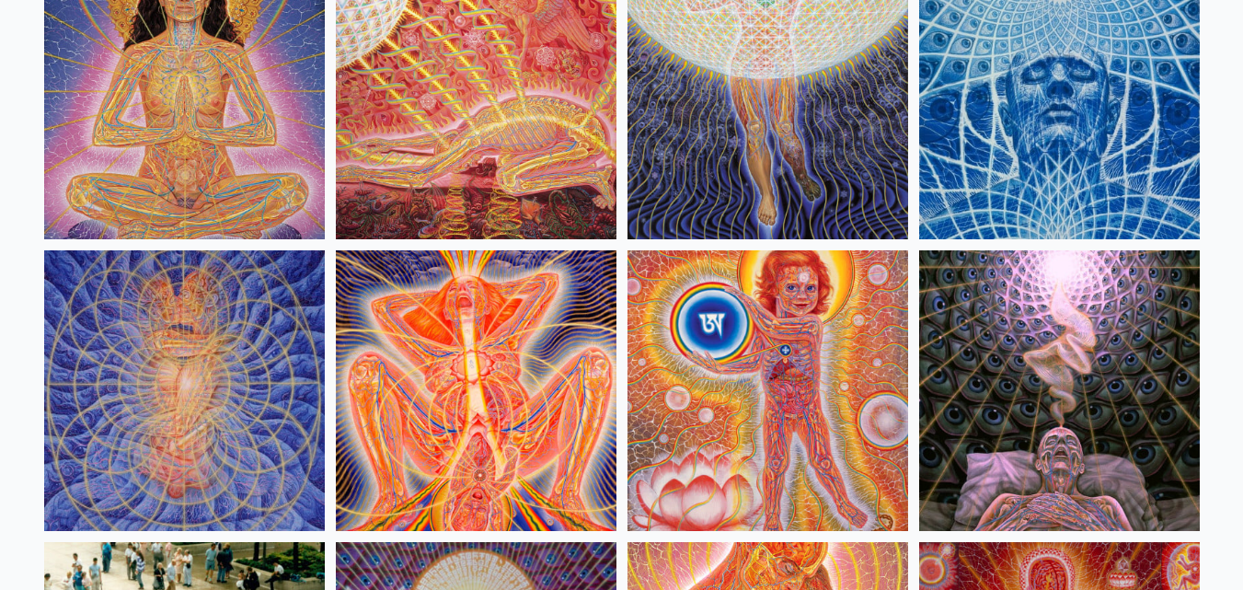
scroll to position [17282, 0]
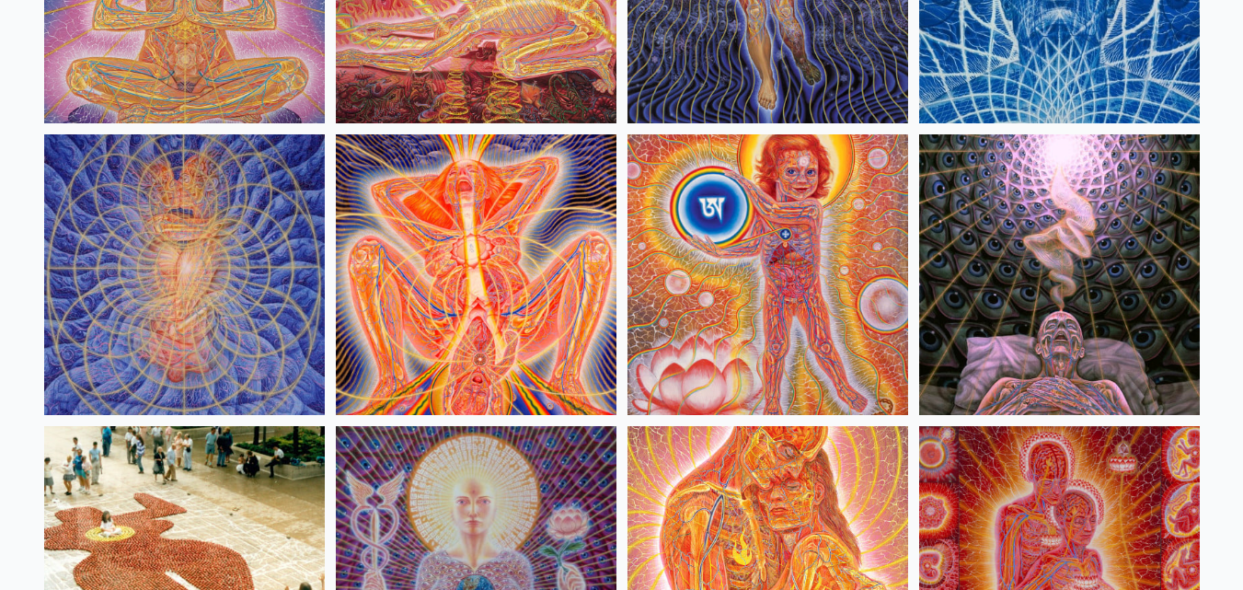
click at [483, 283] on img at bounding box center [476, 274] width 281 height 281
click at [847, 266] on img at bounding box center [768, 274] width 281 height 281
click at [1067, 293] on img at bounding box center [1059, 274] width 281 height 281
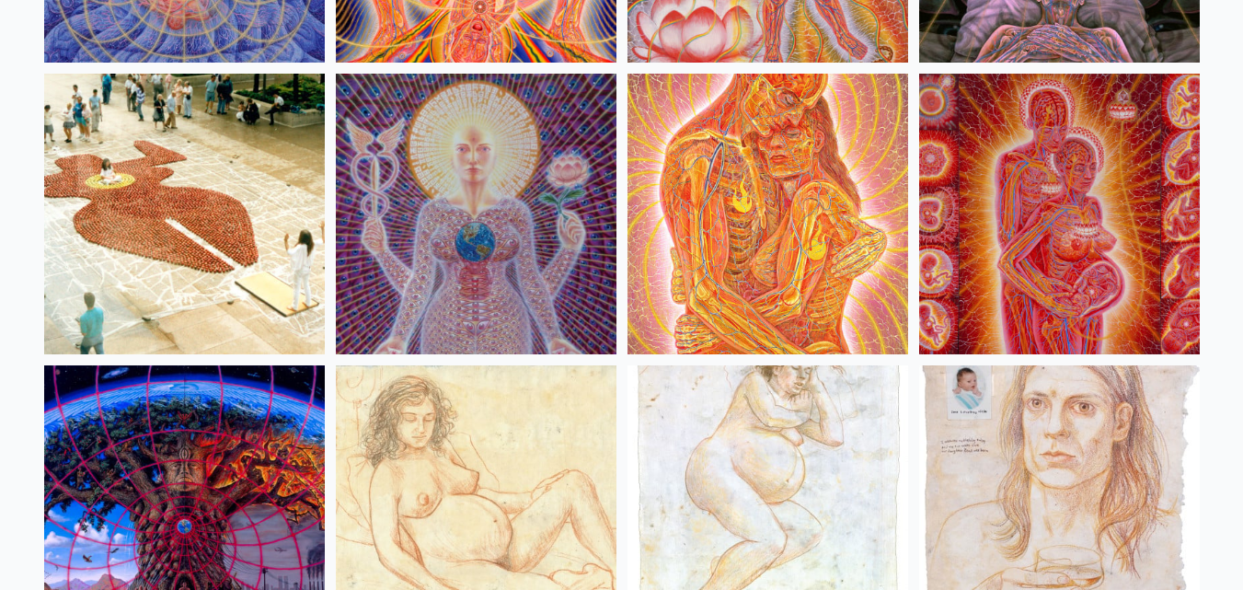
scroll to position [17650, 0]
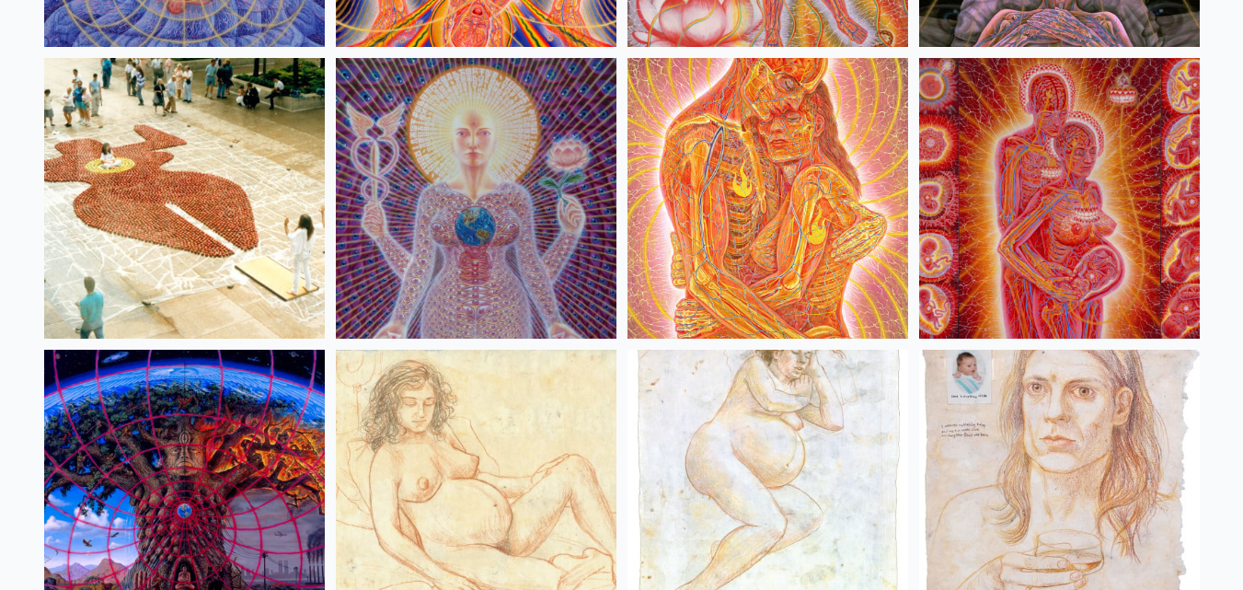
click at [594, 208] on img at bounding box center [476, 198] width 281 height 281
click at [1057, 239] on img at bounding box center [1059, 198] width 281 height 281
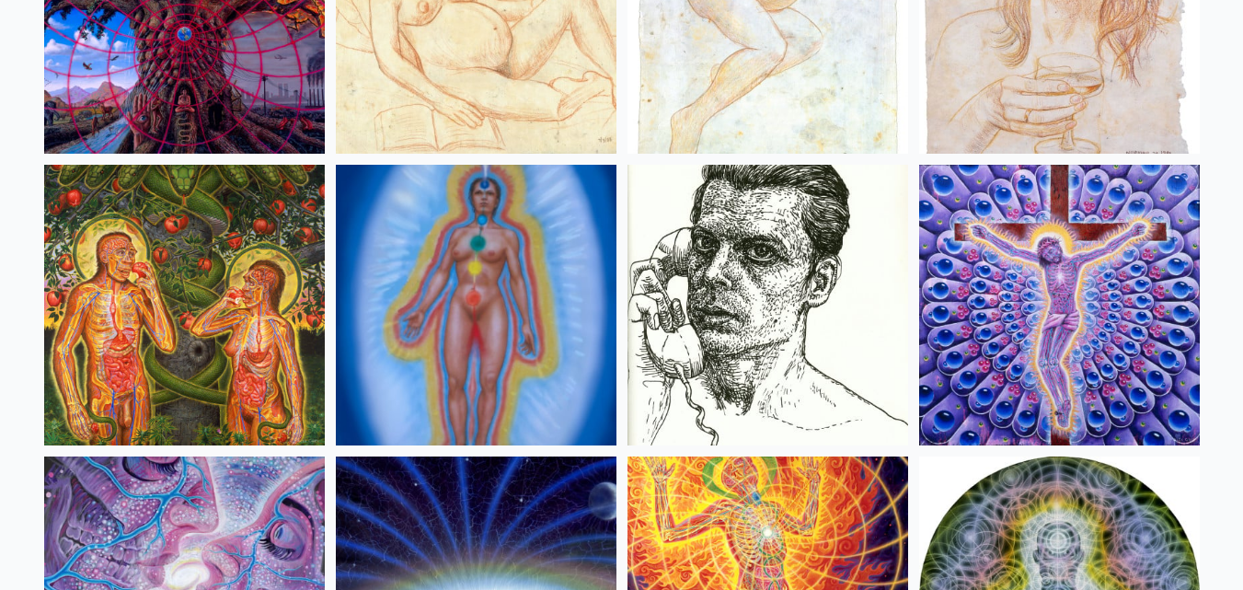
scroll to position [18387, 0]
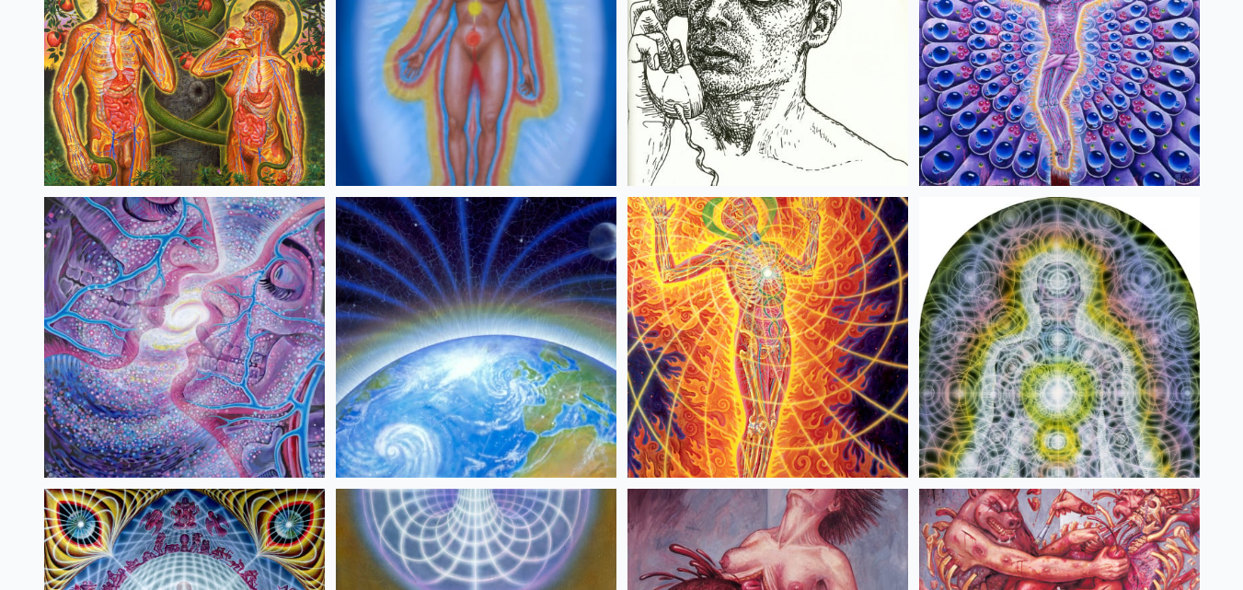
click at [175, 50] on img at bounding box center [184, 45] width 281 height 281
click at [825, 285] on img at bounding box center [768, 337] width 281 height 281
click at [987, 286] on img at bounding box center [1059, 337] width 281 height 281
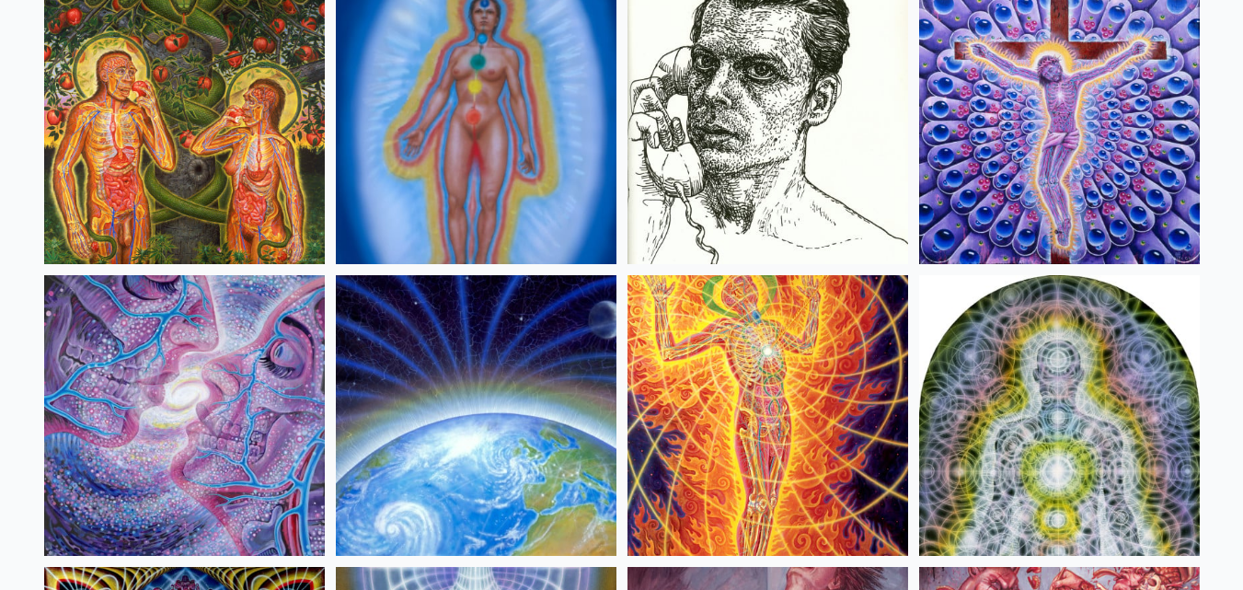
scroll to position [18203, 0]
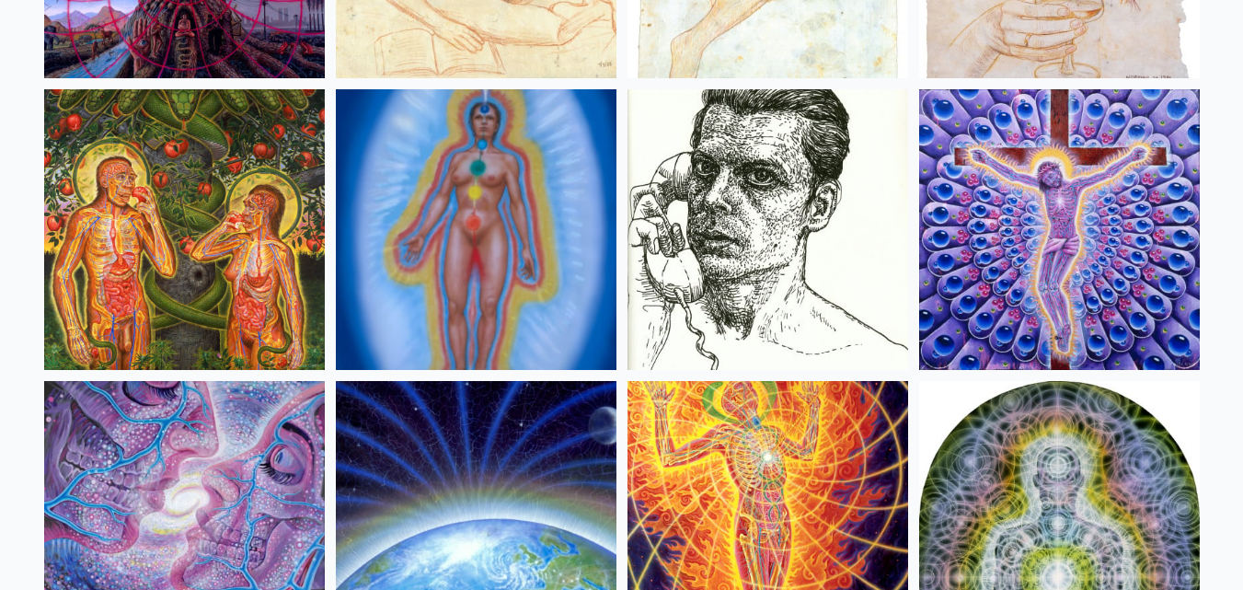
click at [465, 227] on img at bounding box center [476, 229] width 281 height 281
click at [973, 121] on img at bounding box center [1059, 229] width 281 height 281
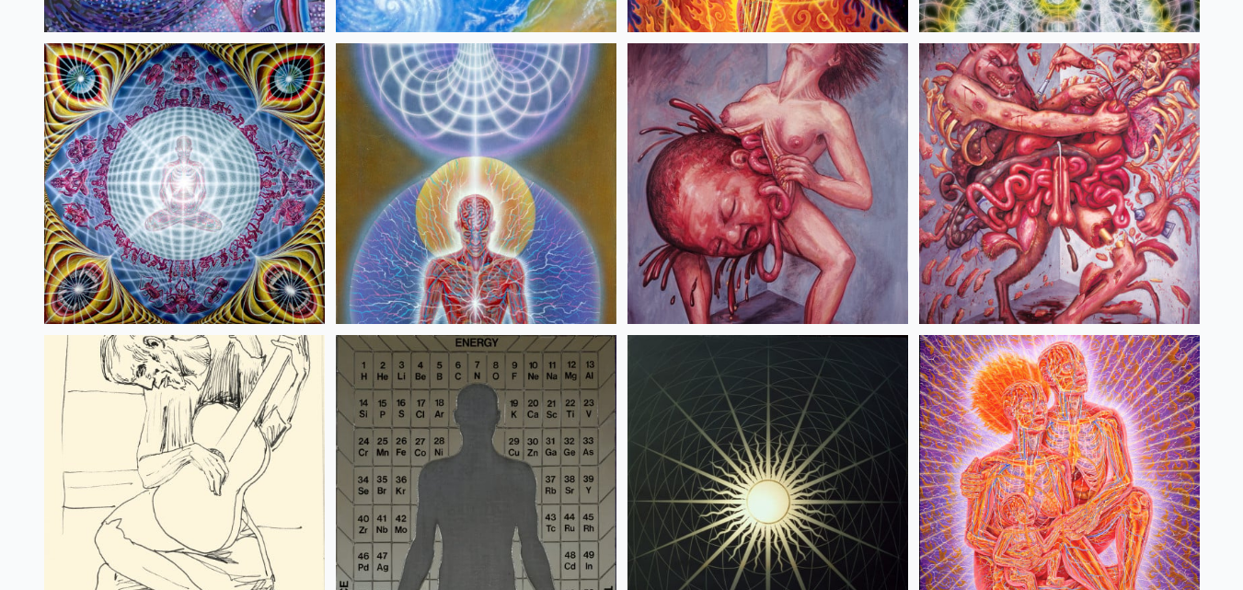
scroll to position [18847, 0]
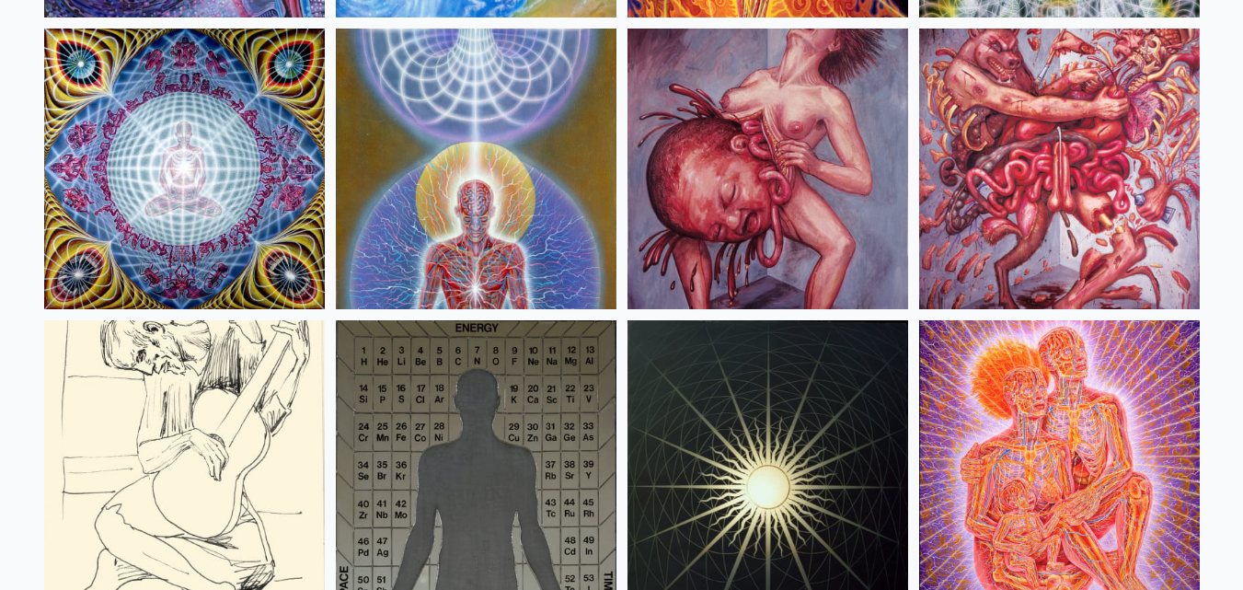
click at [522, 185] on img at bounding box center [476, 169] width 281 height 281
click at [766, 177] on img at bounding box center [768, 169] width 281 height 281
click at [1052, 155] on img at bounding box center [1059, 169] width 281 height 281
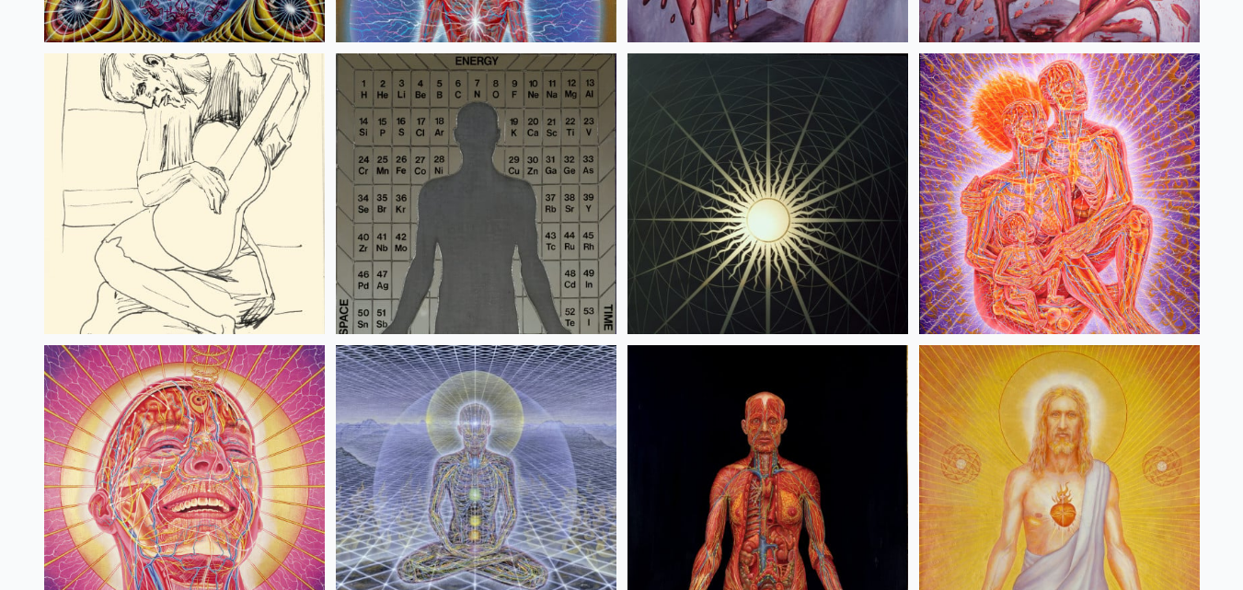
scroll to position [19123, 0]
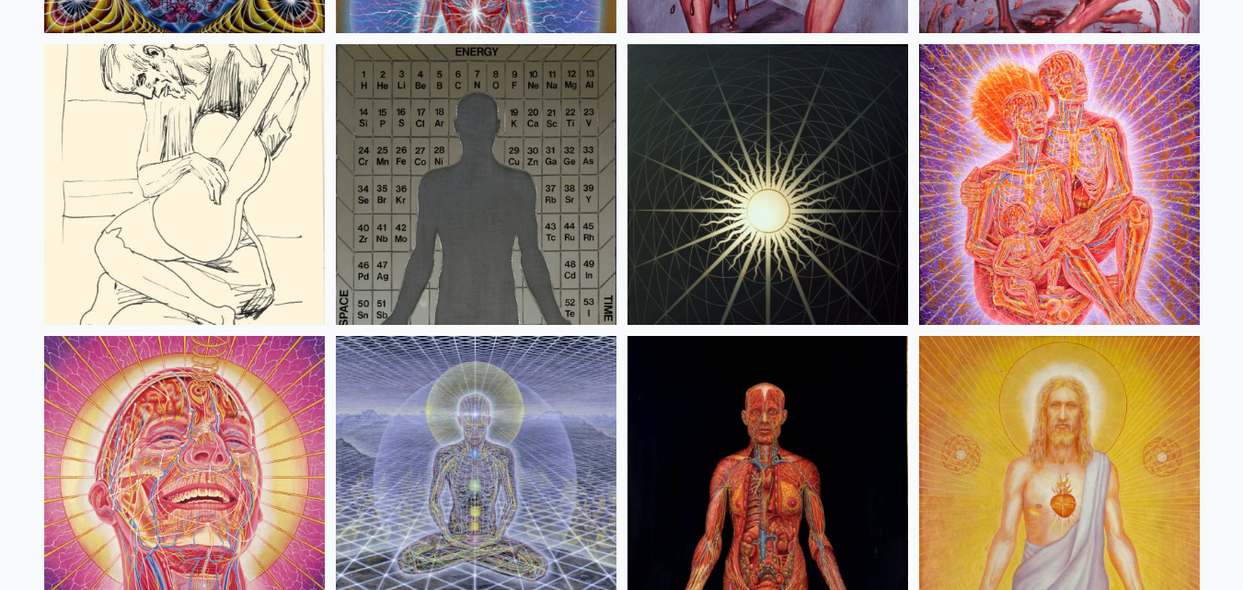
click at [118, 179] on img at bounding box center [184, 184] width 281 height 281
click at [753, 195] on img at bounding box center [768, 184] width 281 height 281
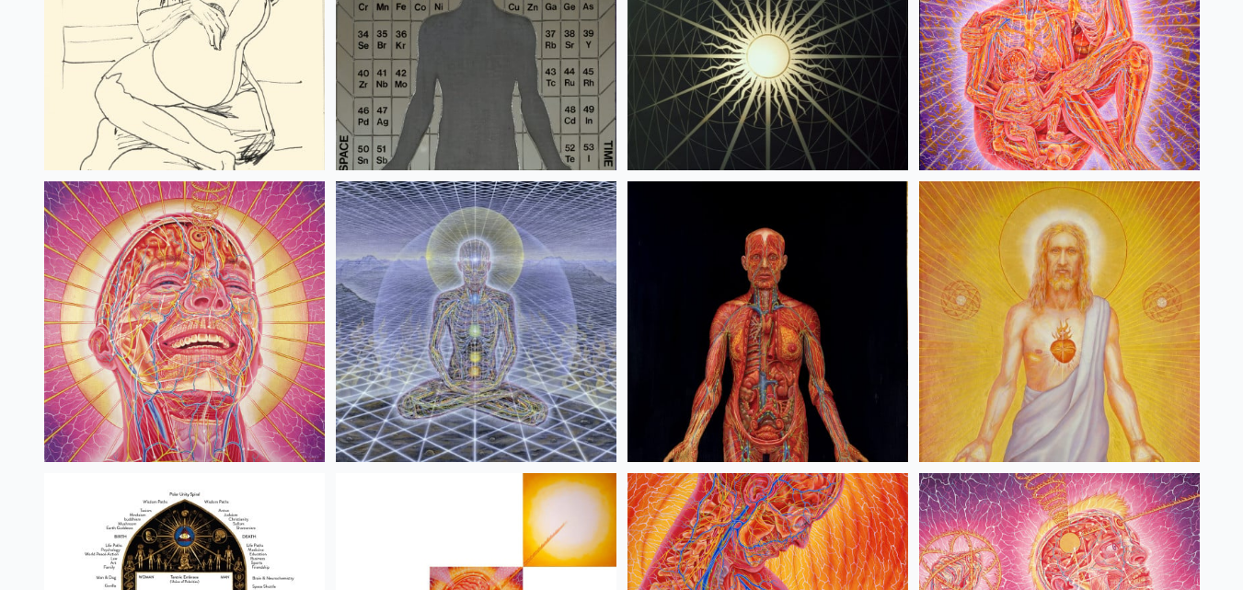
scroll to position [19491, 0]
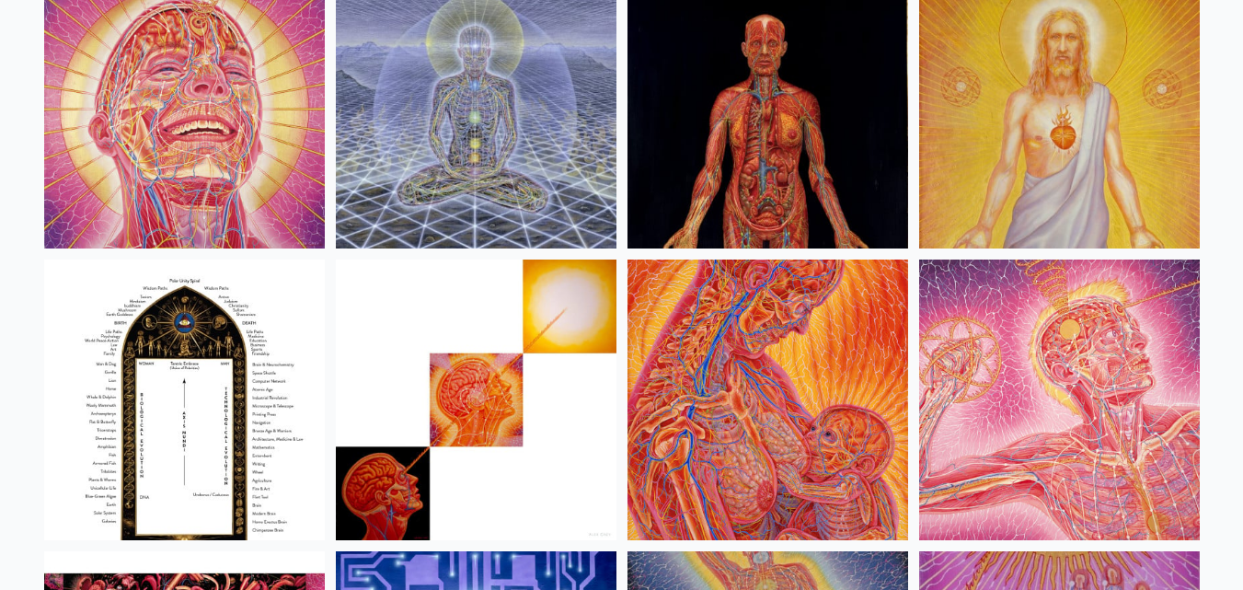
click at [431, 140] on img at bounding box center [476, 108] width 281 height 281
click at [1080, 186] on img at bounding box center [1059, 108] width 281 height 281
click at [606, 399] on img at bounding box center [476, 400] width 281 height 281
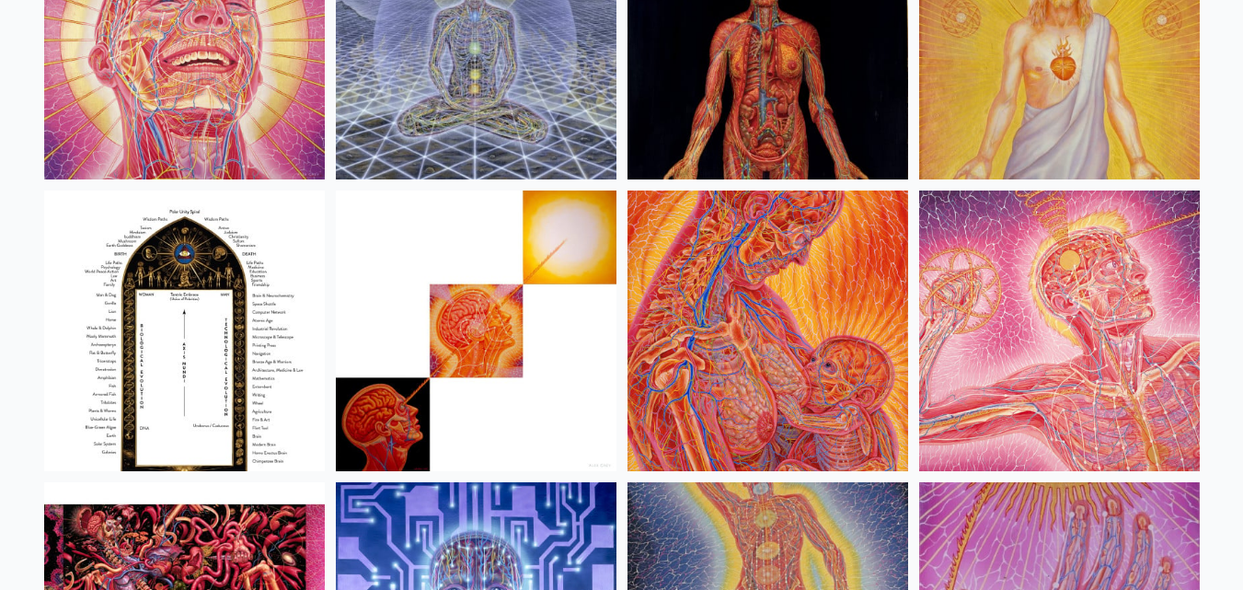
scroll to position [19675, 0]
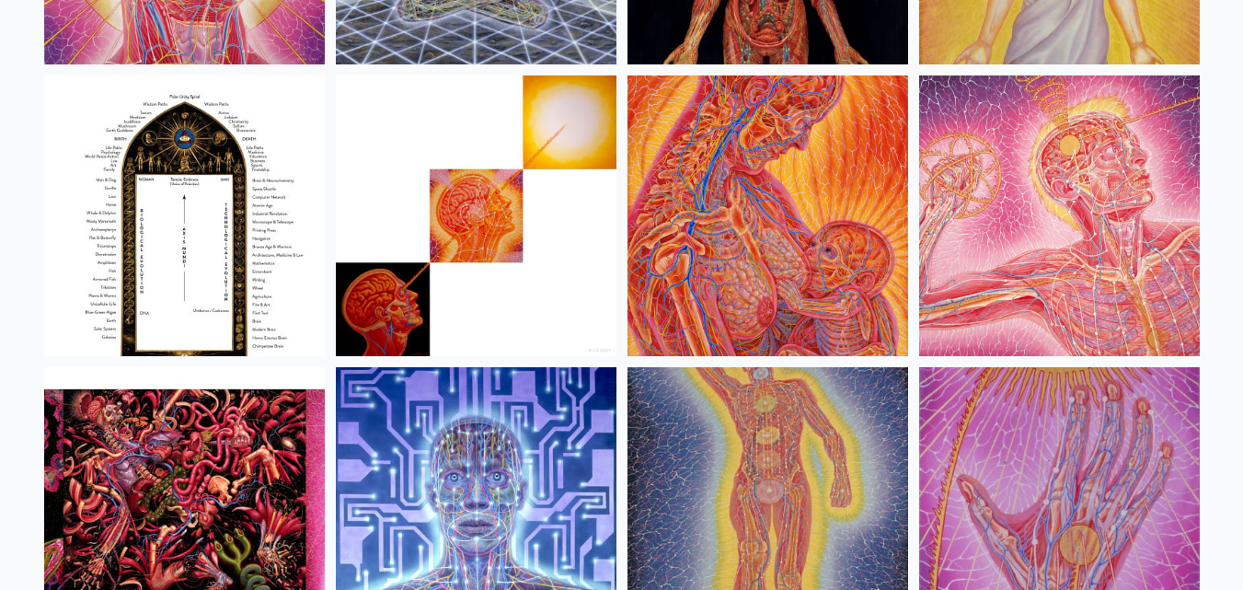
click at [881, 248] on img at bounding box center [768, 215] width 281 height 281
click at [1013, 252] on img at bounding box center [1059, 215] width 281 height 281
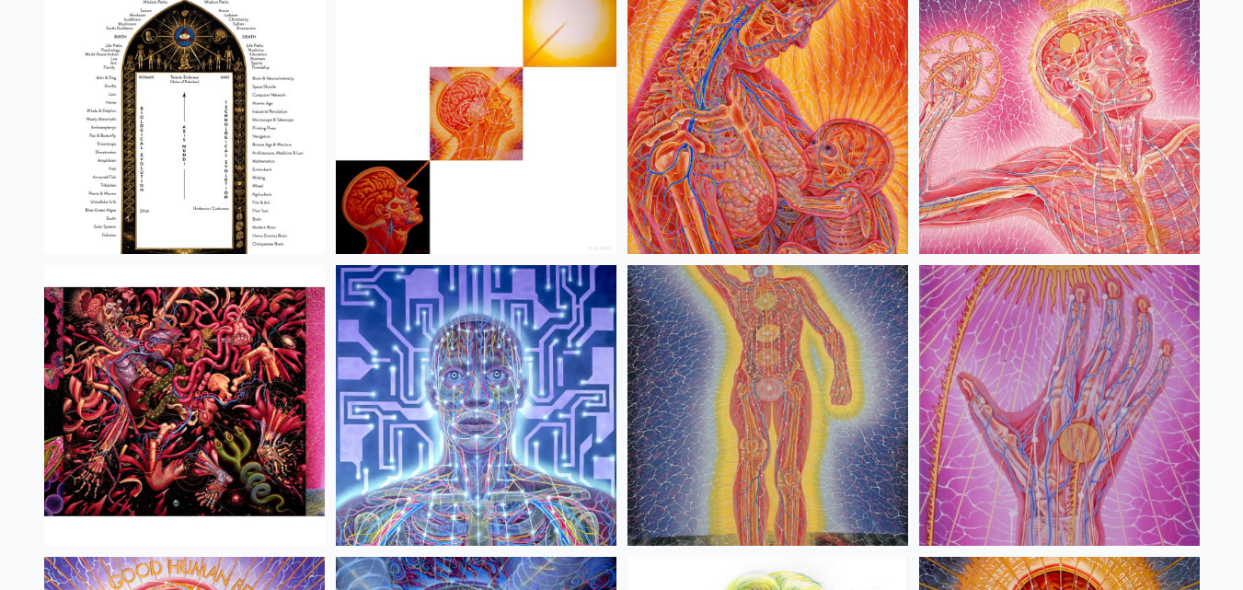
scroll to position [19951, 0]
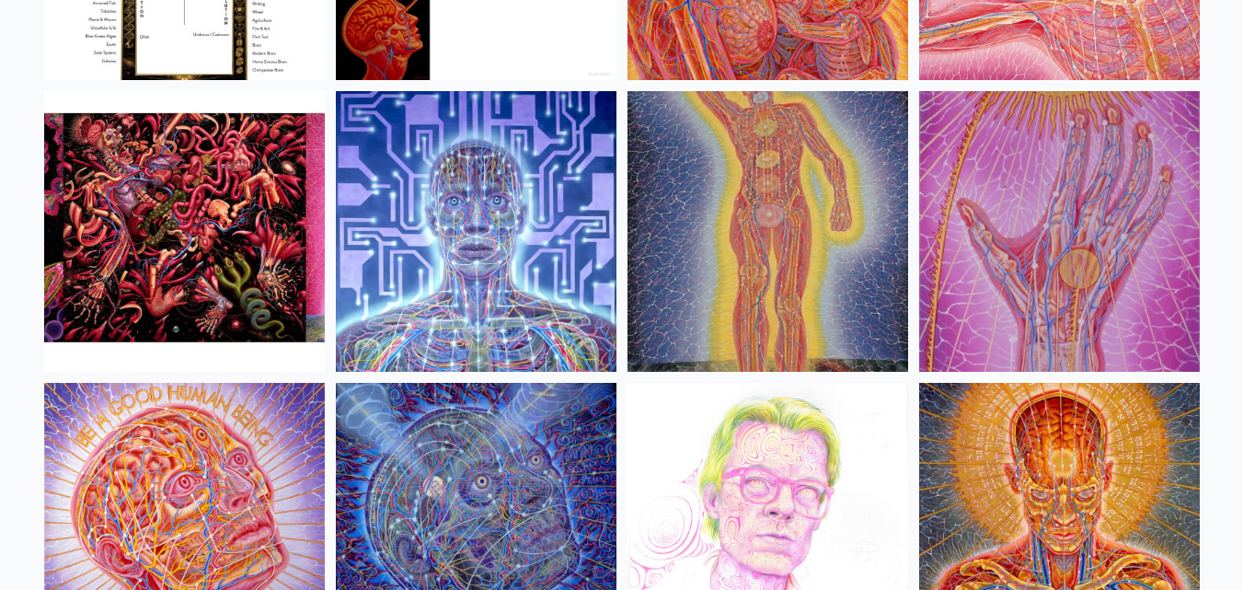
click at [516, 215] on img at bounding box center [476, 231] width 281 height 281
click at [833, 235] on img at bounding box center [768, 231] width 281 height 281
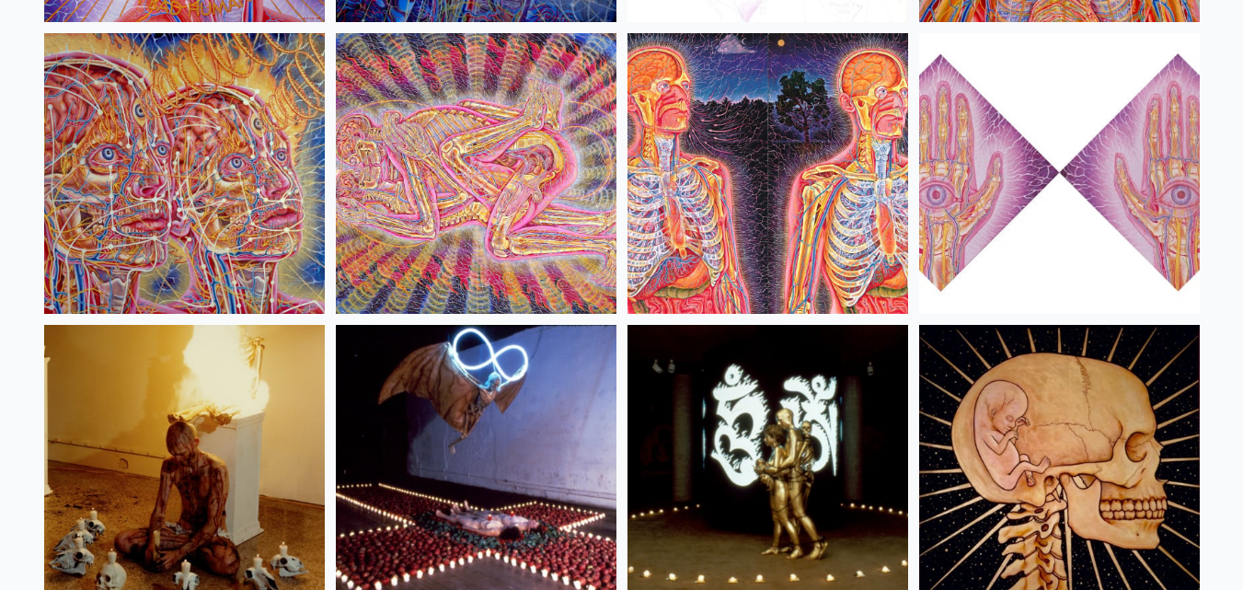
scroll to position [20595, 0]
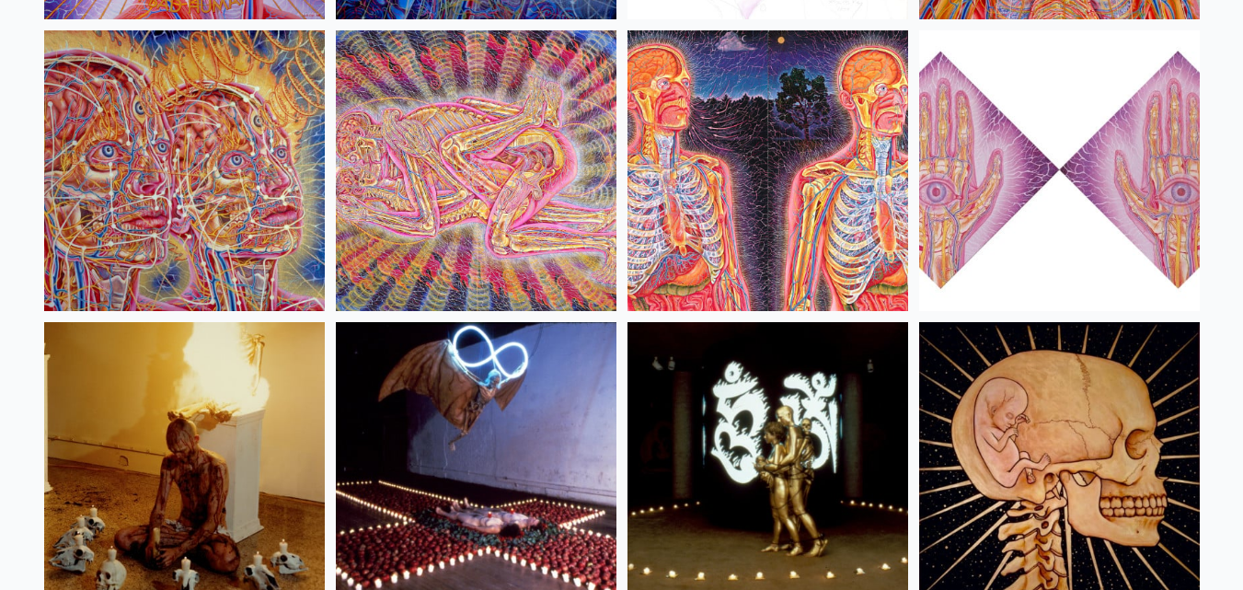
click at [467, 190] on img at bounding box center [476, 170] width 281 height 281
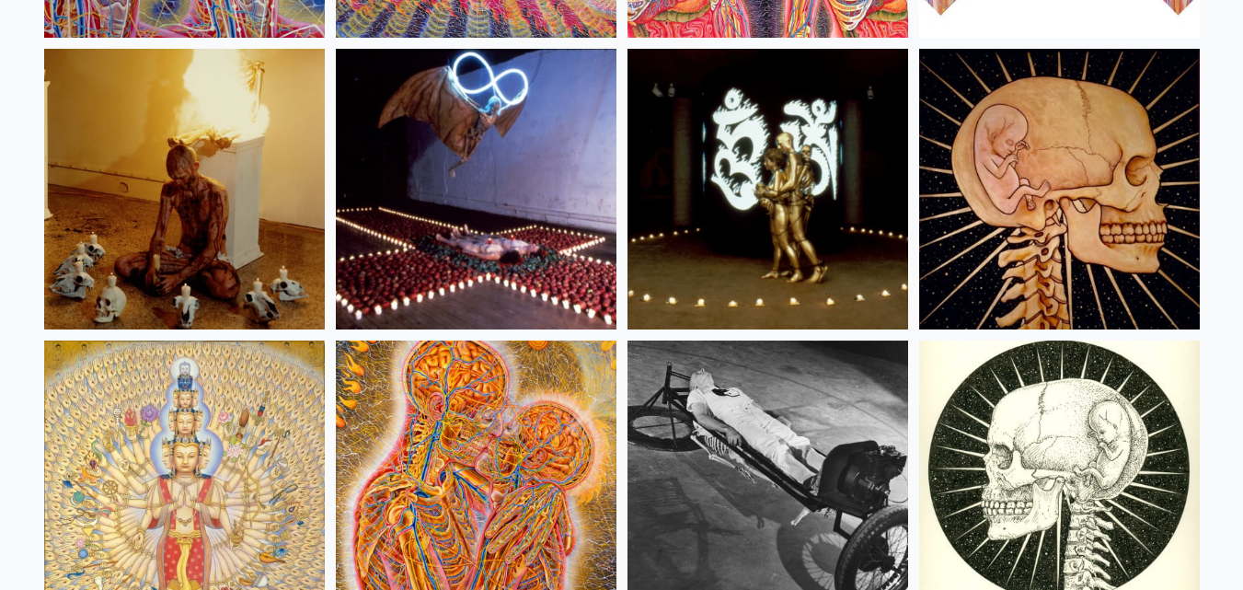
scroll to position [20871, 0]
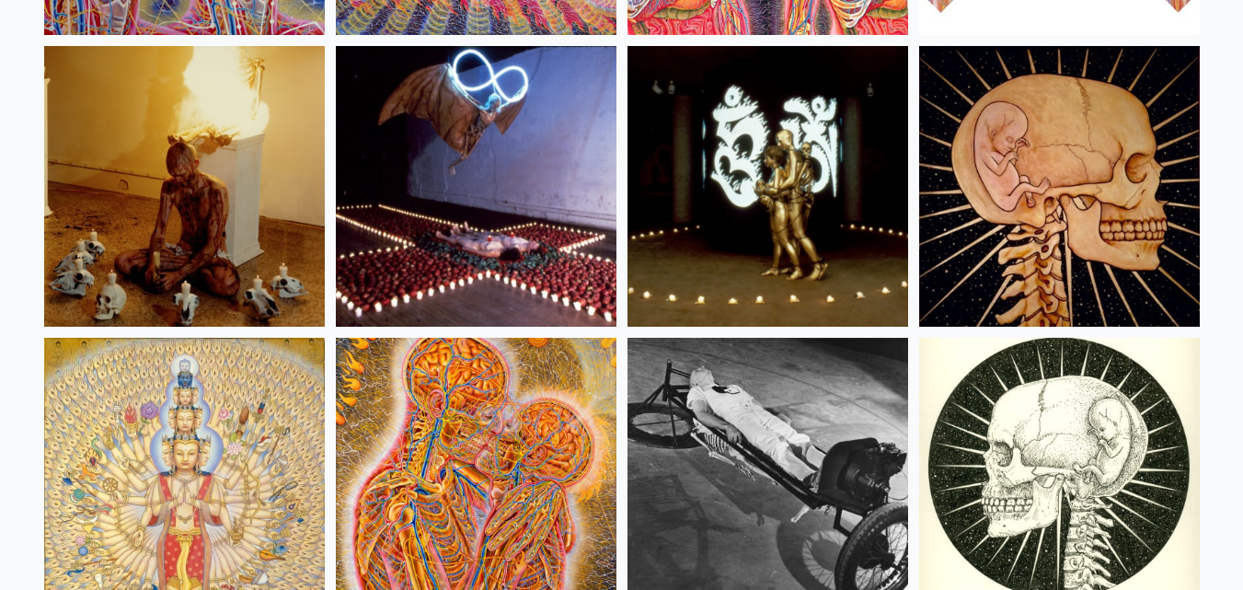
click at [1009, 181] on img at bounding box center [1059, 186] width 281 height 281
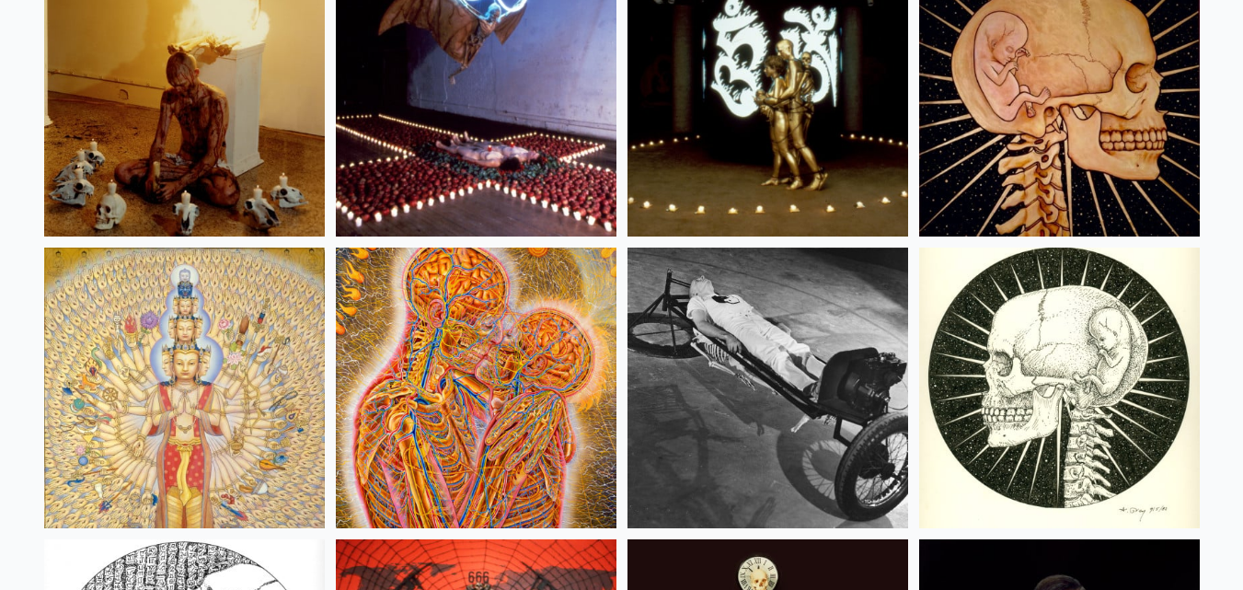
scroll to position [21055, 0]
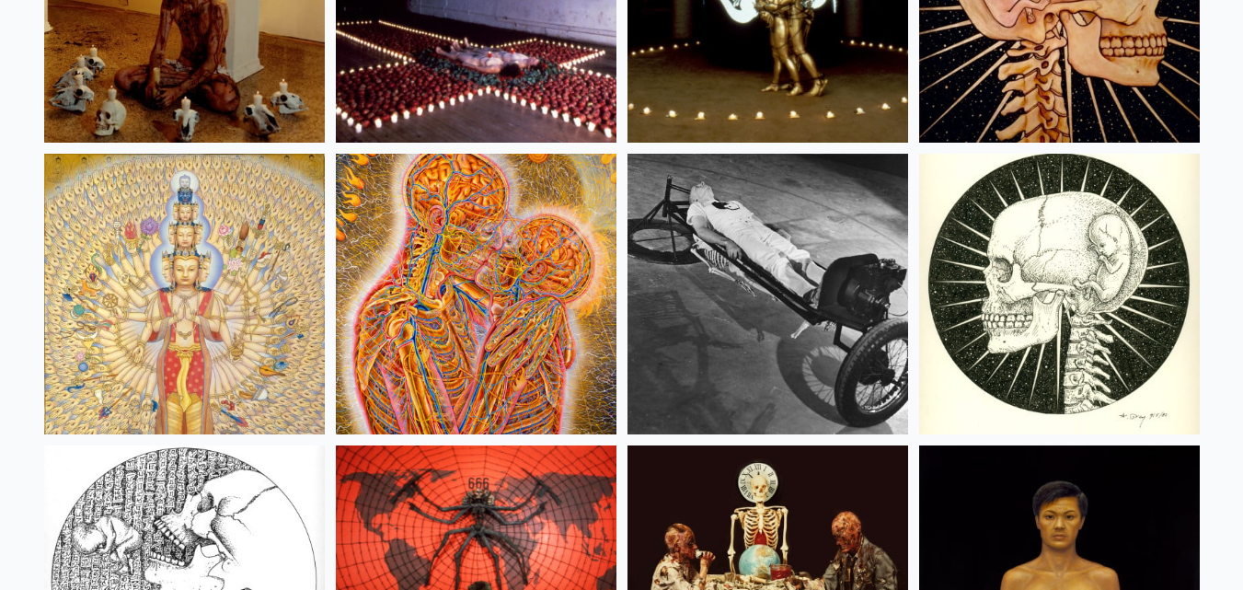
click at [1040, 263] on img at bounding box center [1059, 294] width 281 height 281
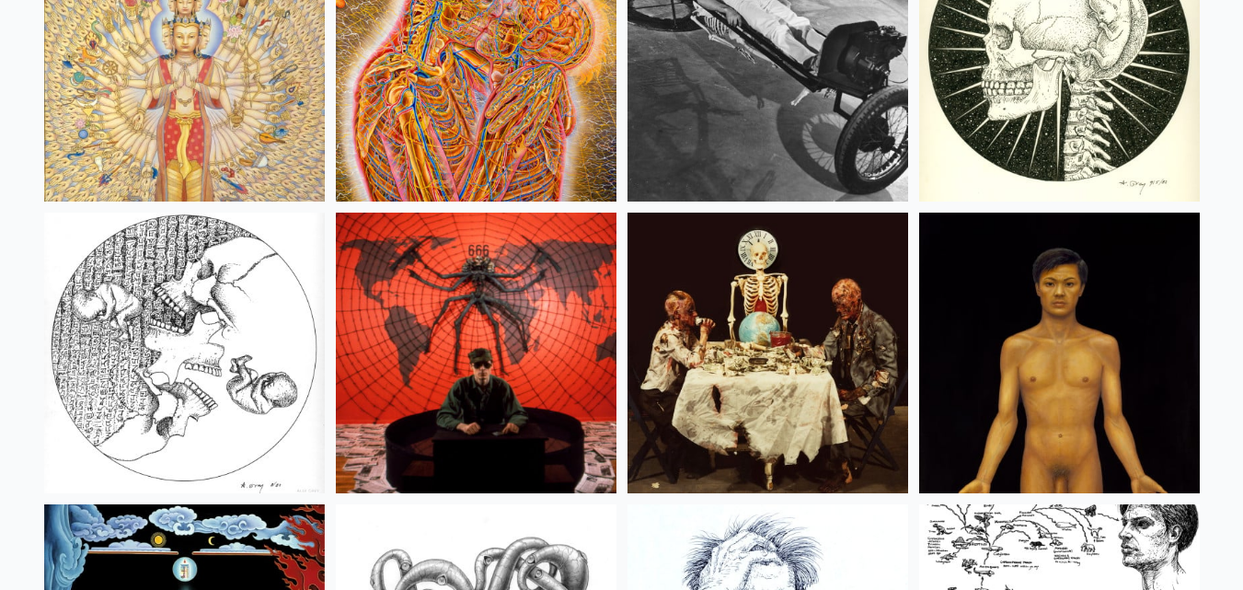
scroll to position [21147, 0]
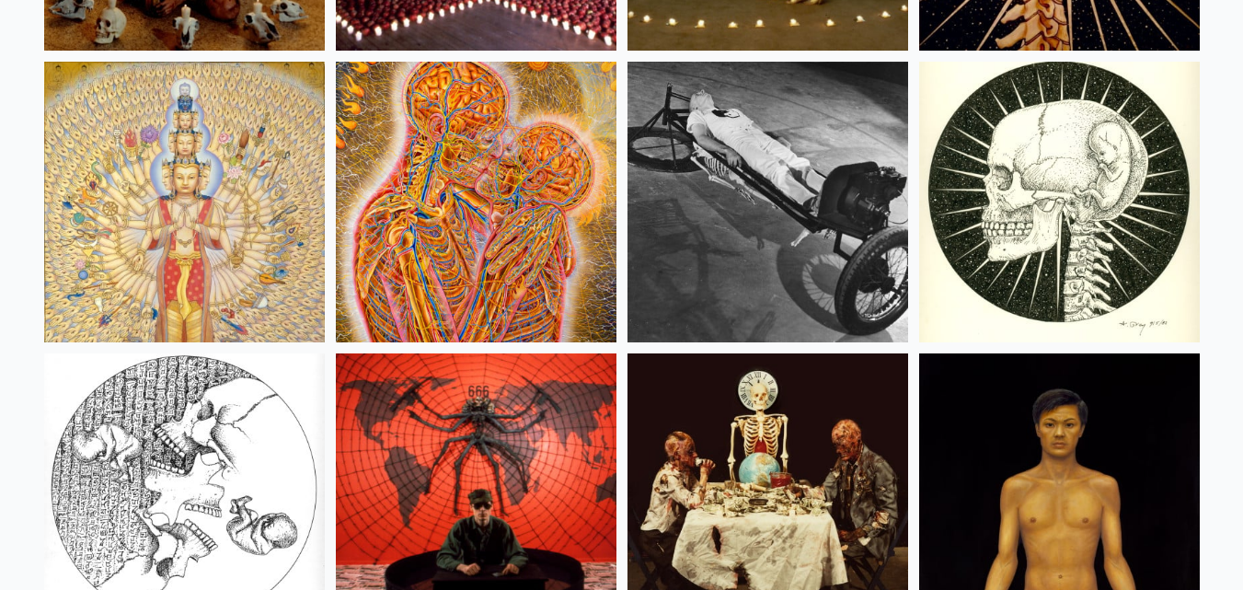
click at [190, 169] on img at bounding box center [184, 202] width 281 height 281
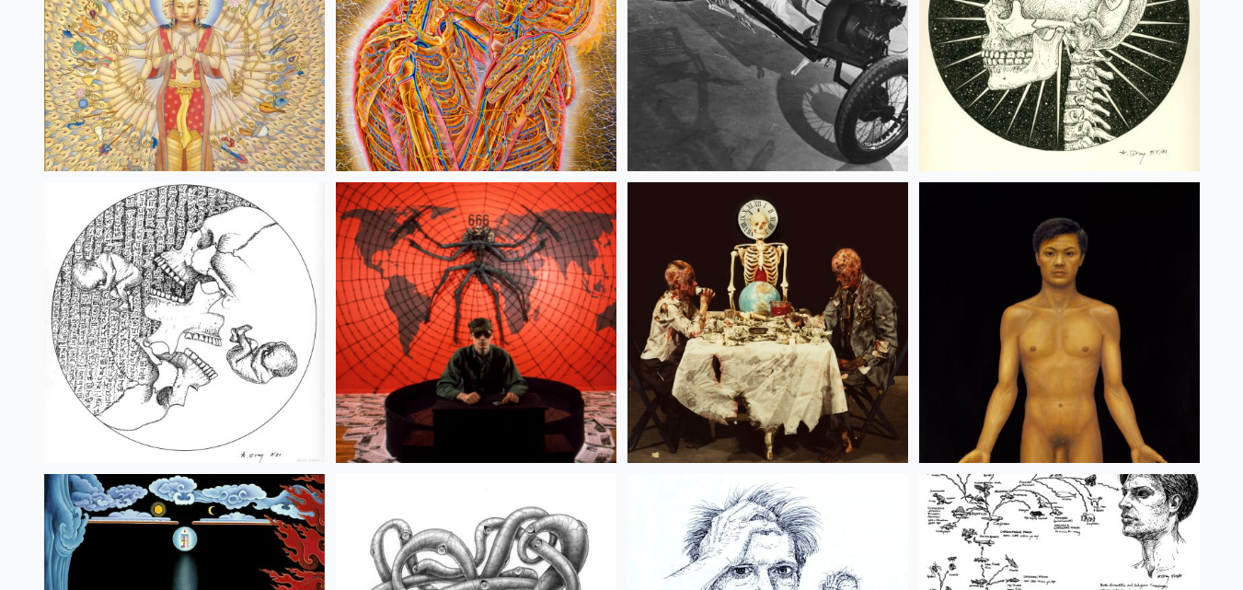
scroll to position [21516, 0]
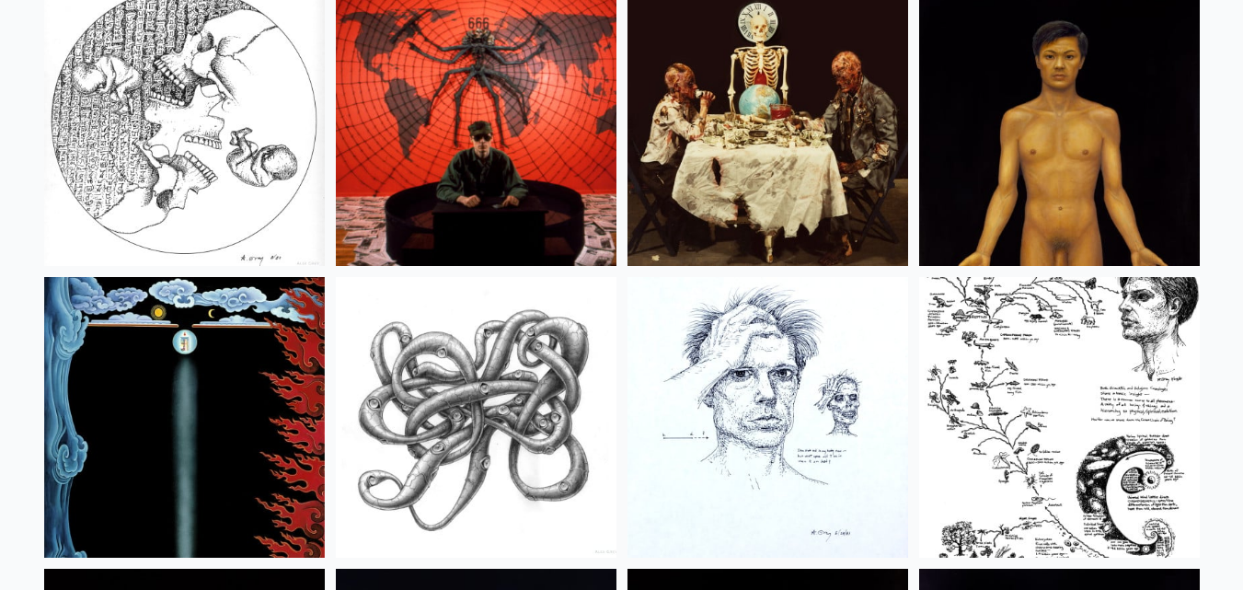
click at [987, 170] on img at bounding box center [1059, 125] width 281 height 281
click at [391, 420] on img at bounding box center [476, 417] width 281 height 281
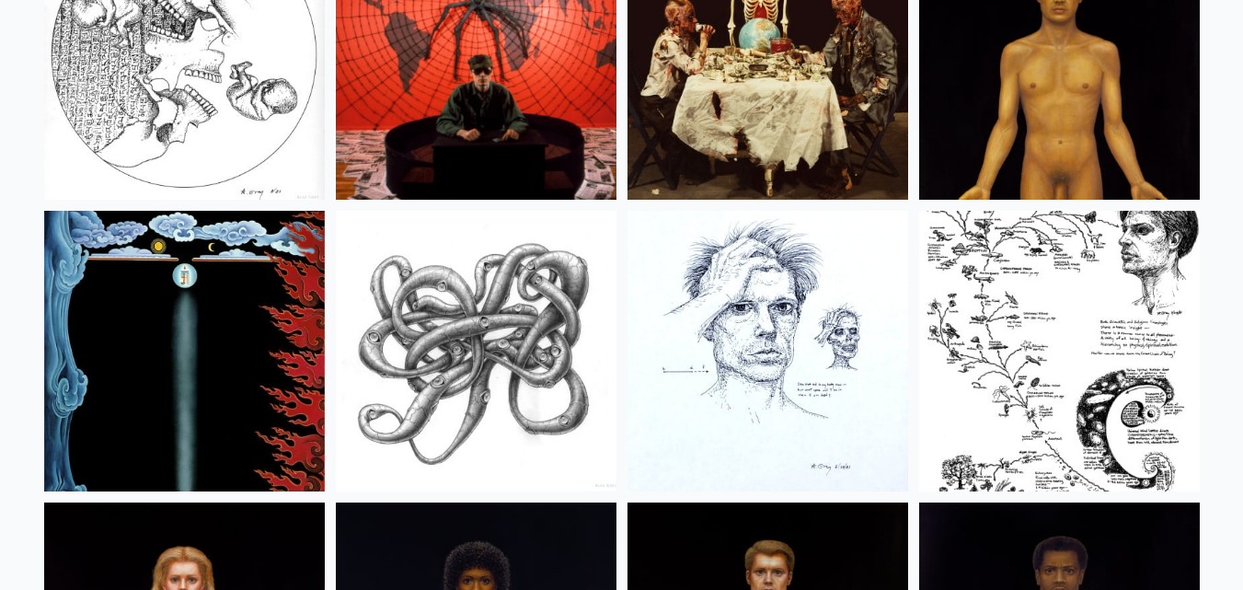
scroll to position [21792, 0]
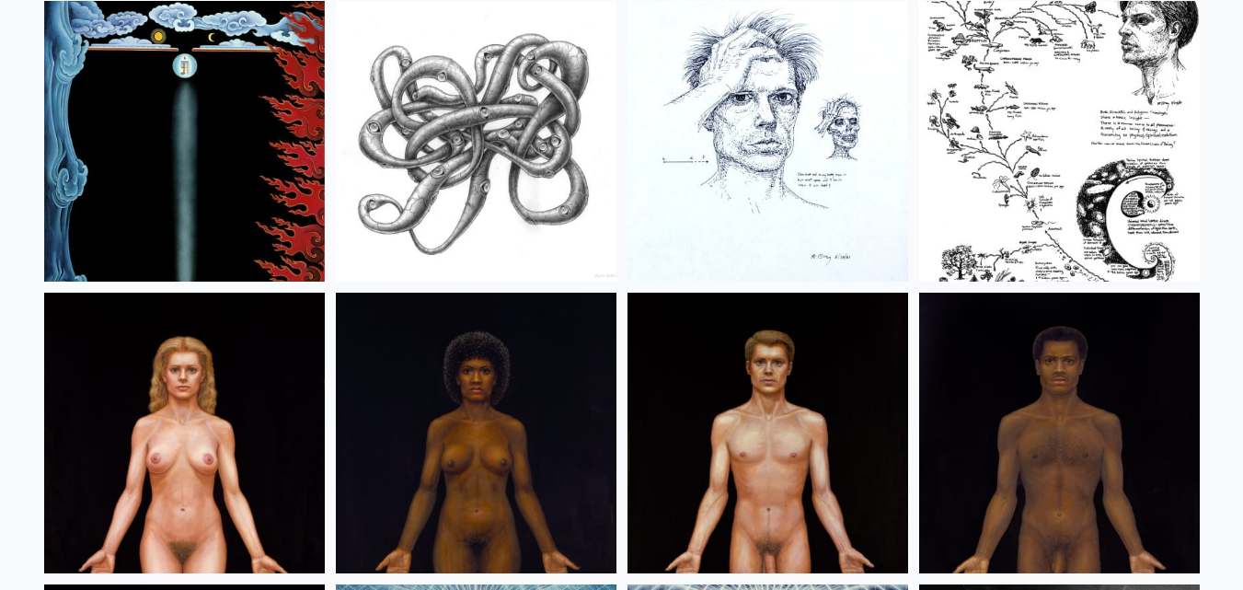
click at [996, 116] on img at bounding box center [1059, 141] width 281 height 281
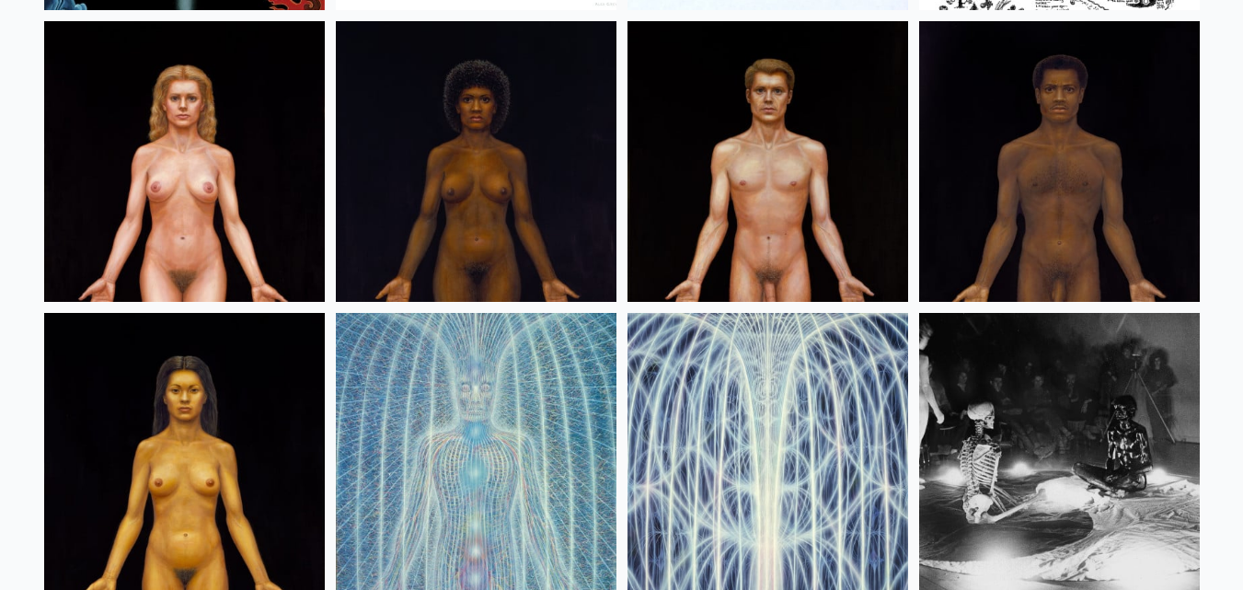
scroll to position [22068, 0]
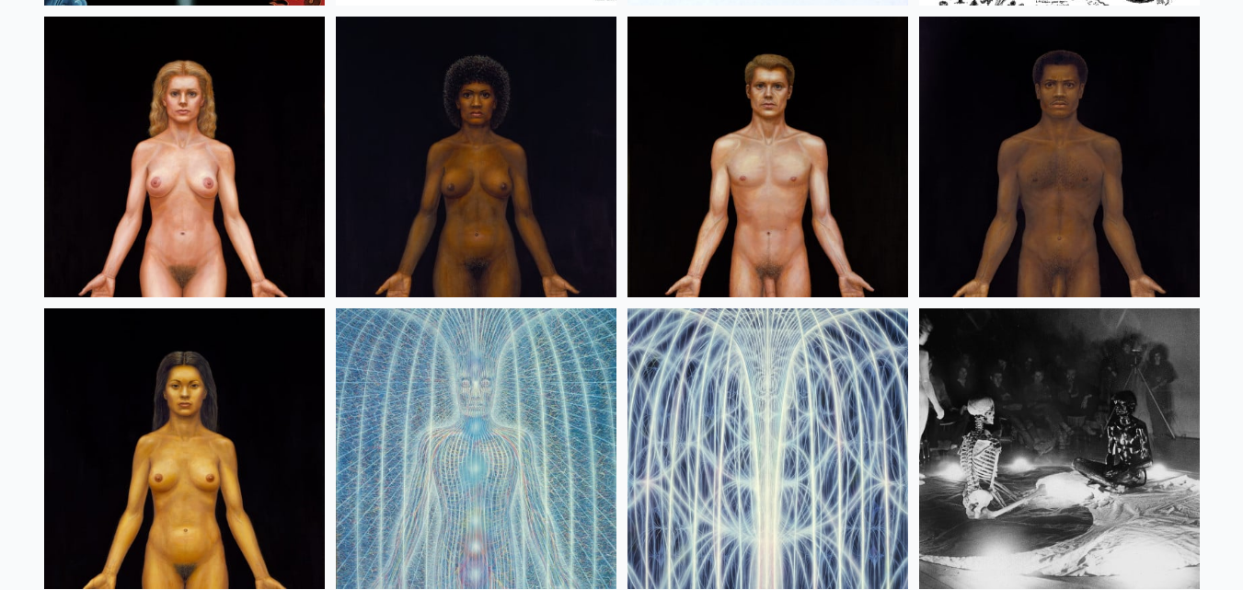
click at [837, 184] on img at bounding box center [768, 157] width 281 height 281
click at [185, 158] on img at bounding box center [184, 157] width 281 height 281
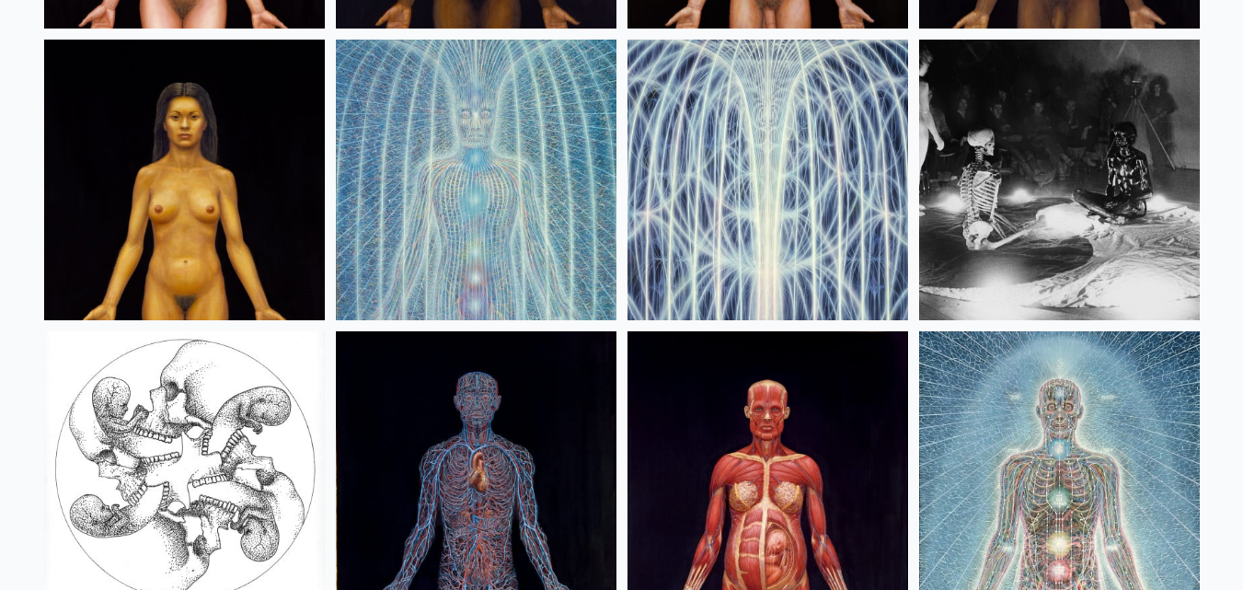
scroll to position [22344, 0]
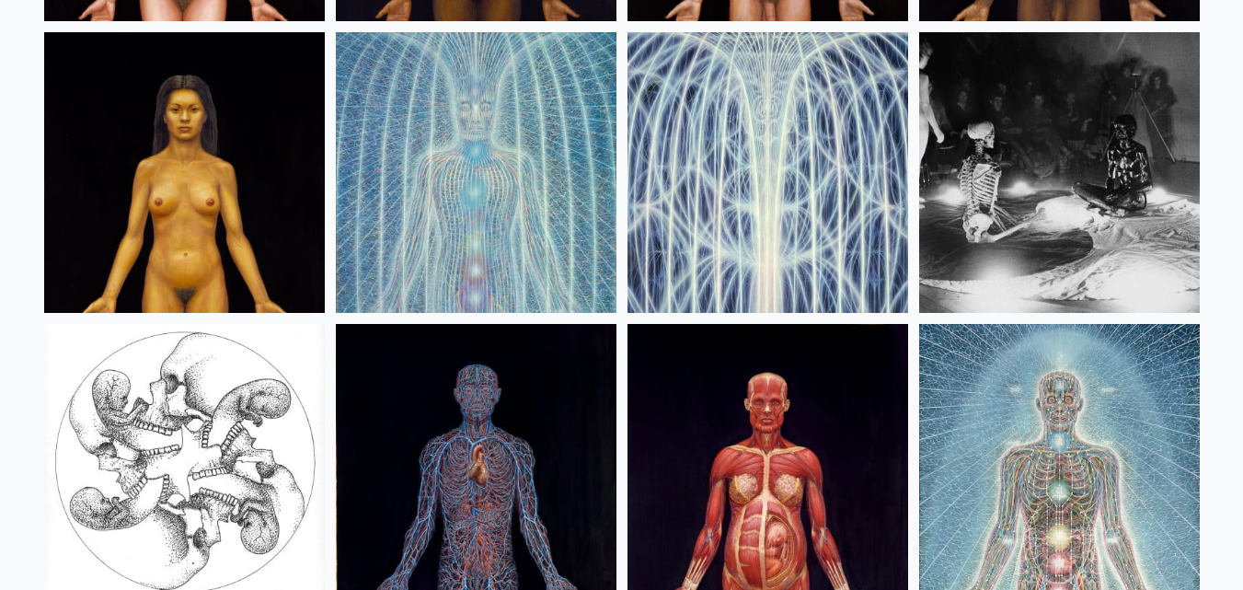
click at [511, 133] on img at bounding box center [476, 172] width 281 height 281
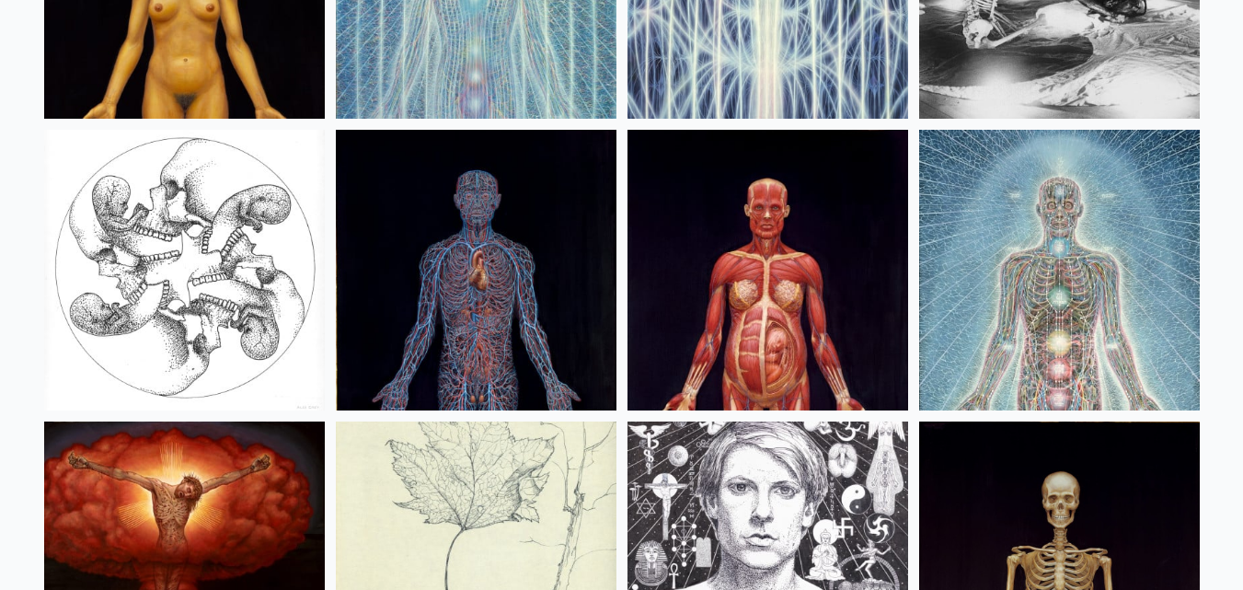
scroll to position [22712, 0]
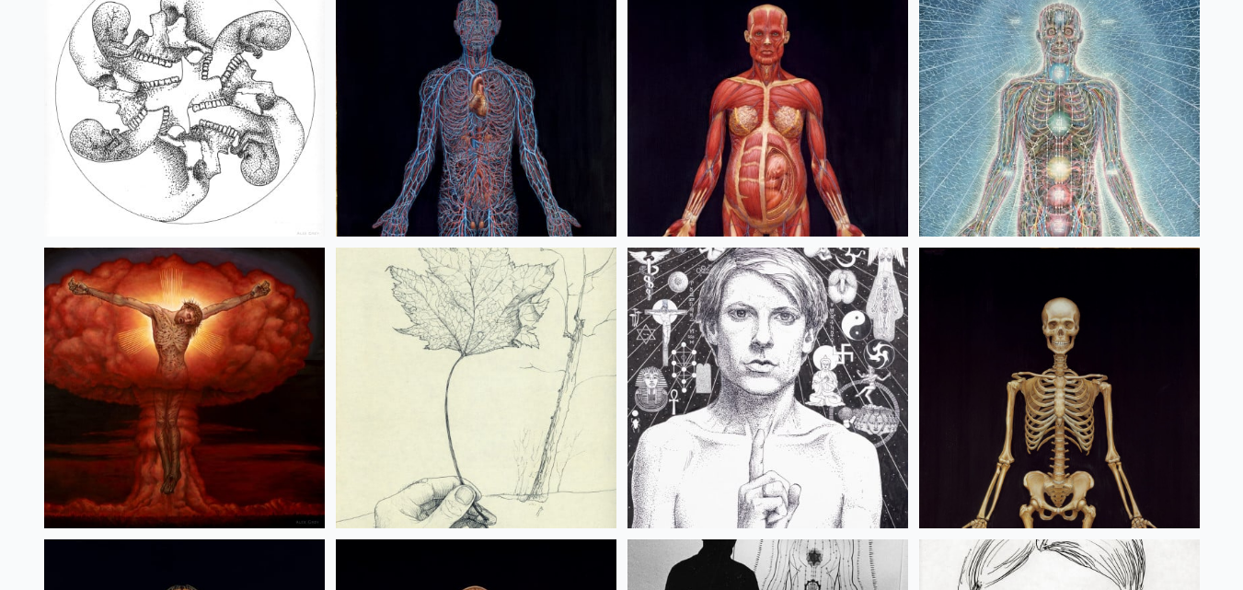
click at [440, 70] on img at bounding box center [476, 96] width 281 height 281
click at [277, 156] on img at bounding box center [184, 96] width 281 height 281
click at [823, 144] on img at bounding box center [768, 96] width 281 height 281
click at [1026, 167] on img at bounding box center [1059, 96] width 281 height 281
click at [274, 343] on img at bounding box center [184, 388] width 281 height 281
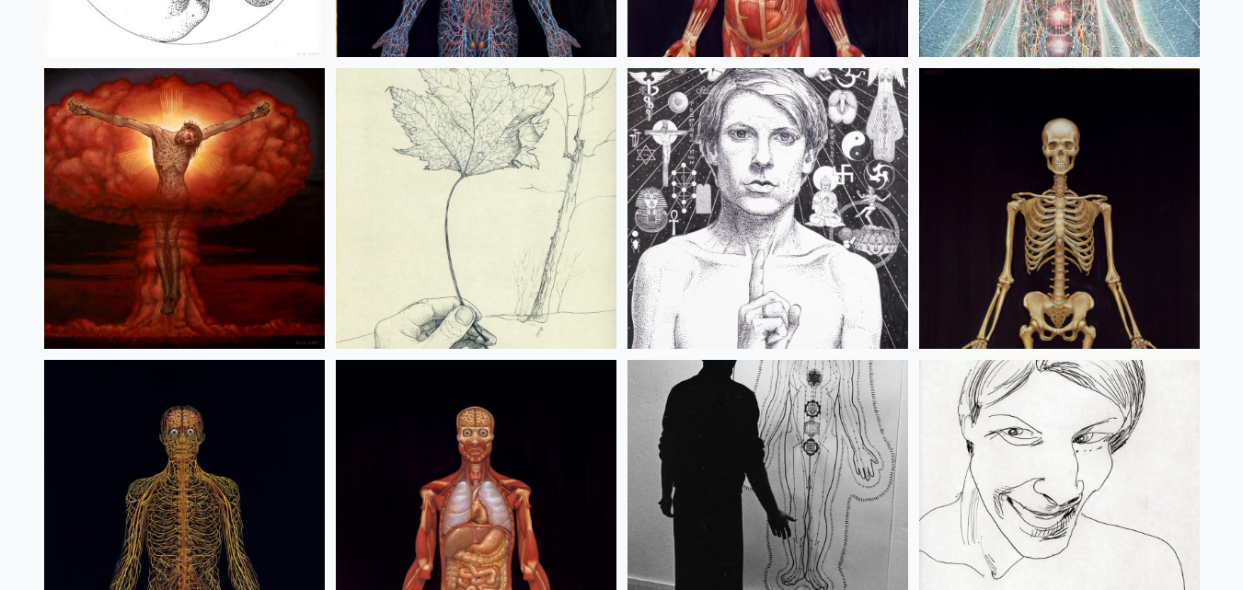
scroll to position [22896, 0]
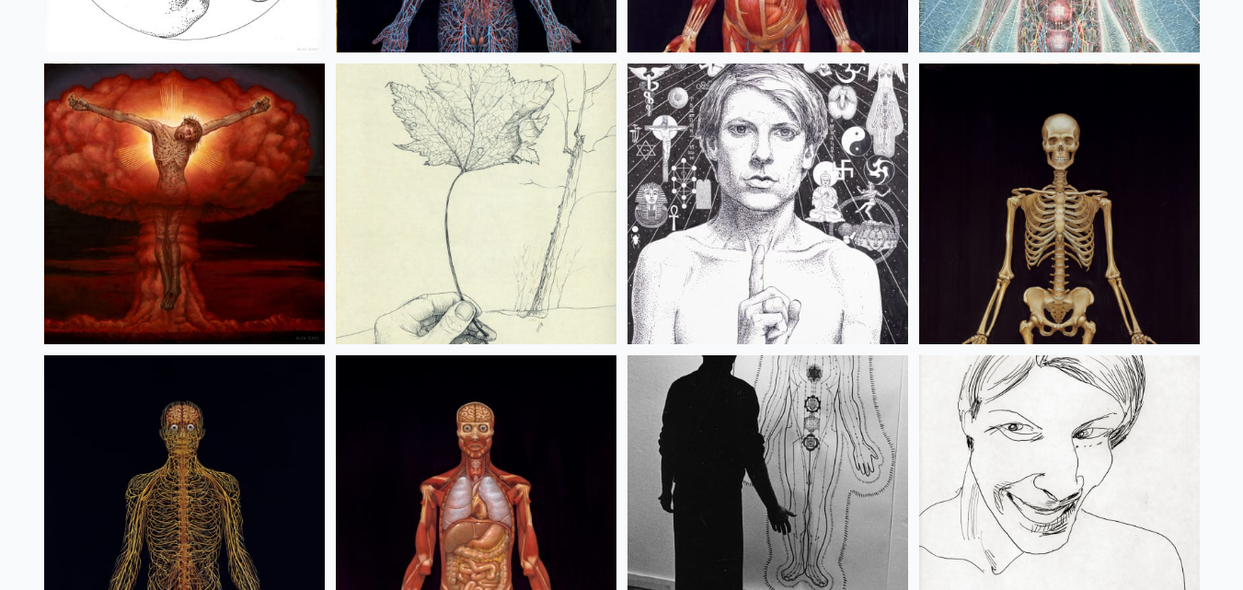
click at [591, 238] on img at bounding box center [476, 203] width 281 height 281
click at [845, 213] on img at bounding box center [768, 203] width 281 height 281
click at [986, 236] on img at bounding box center [1059, 203] width 281 height 281
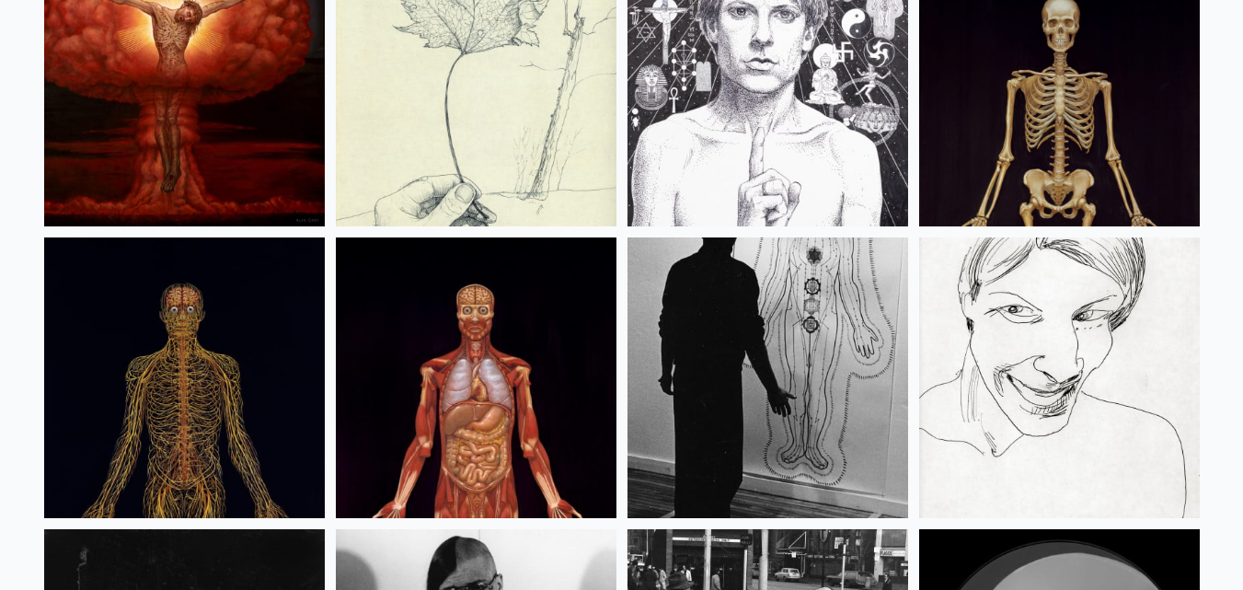
scroll to position [23172, 0]
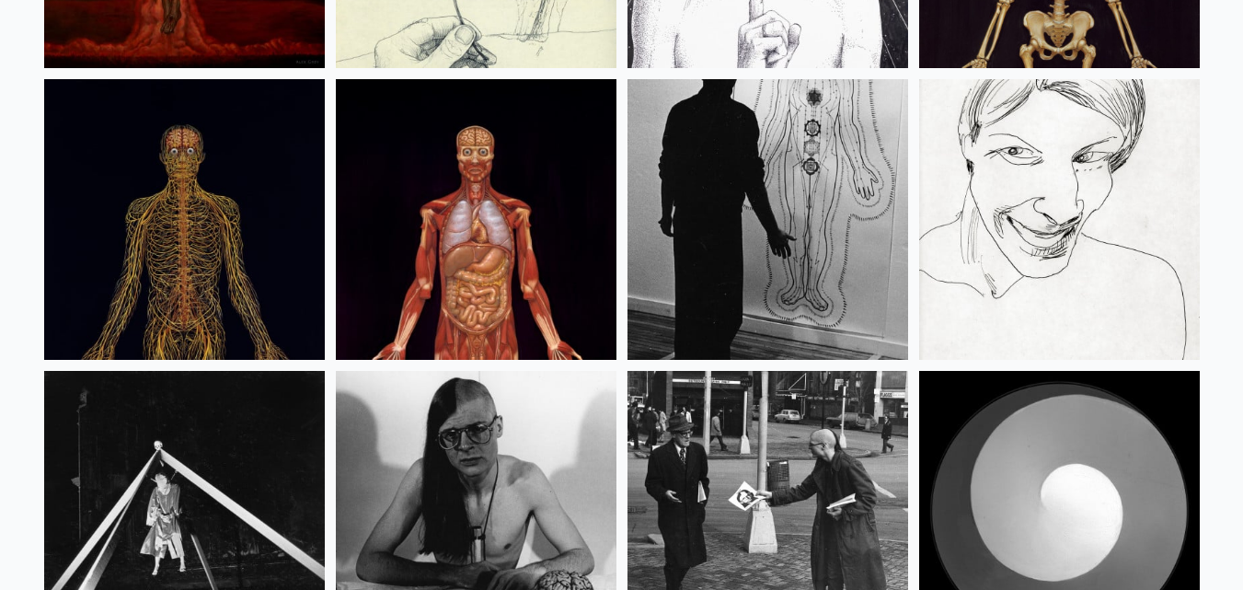
click at [151, 214] on img at bounding box center [184, 219] width 281 height 281
click at [528, 262] on img at bounding box center [476, 219] width 281 height 281
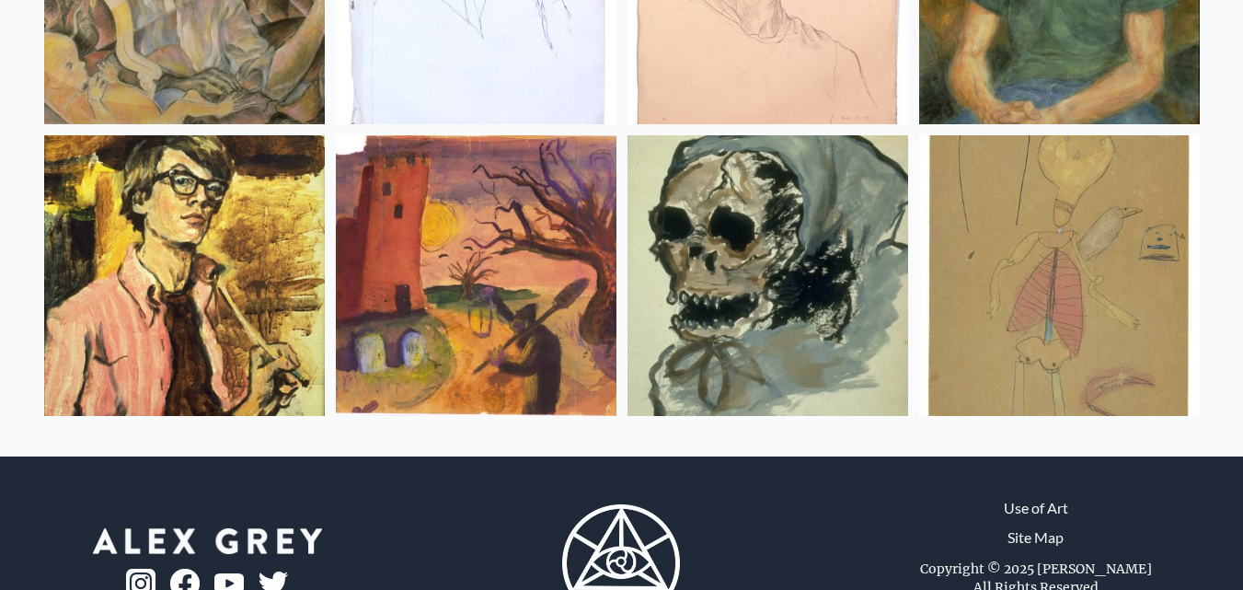
scroll to position [24655, 0]
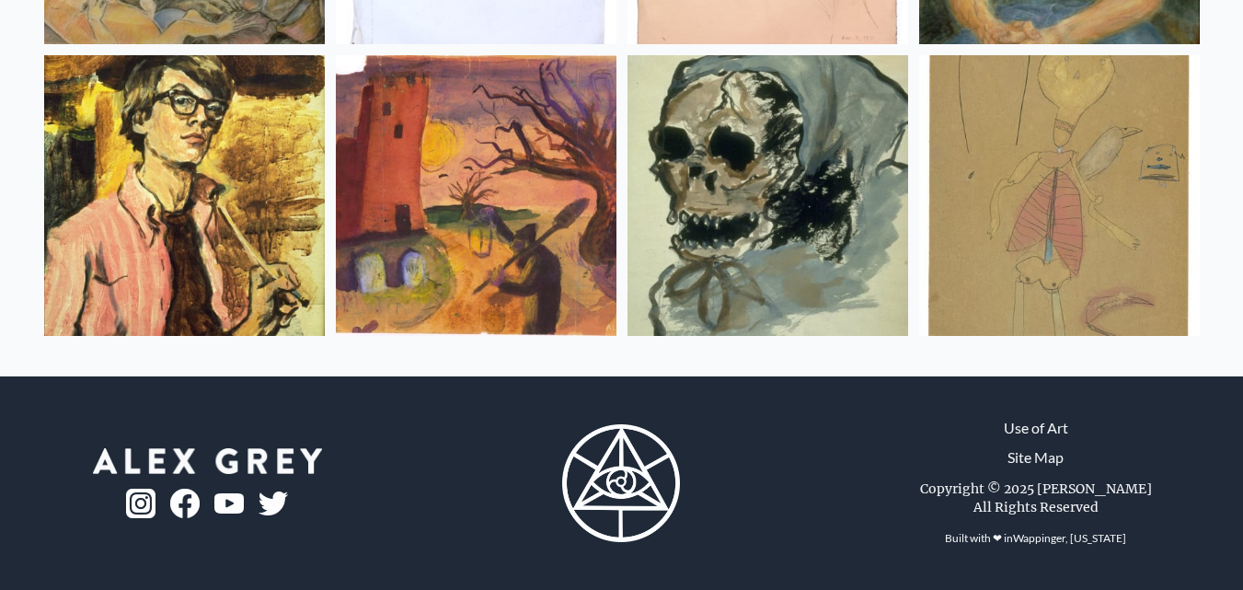
click at [1116, 168] on img at bounding box center [1059, 195] width 281 height 281
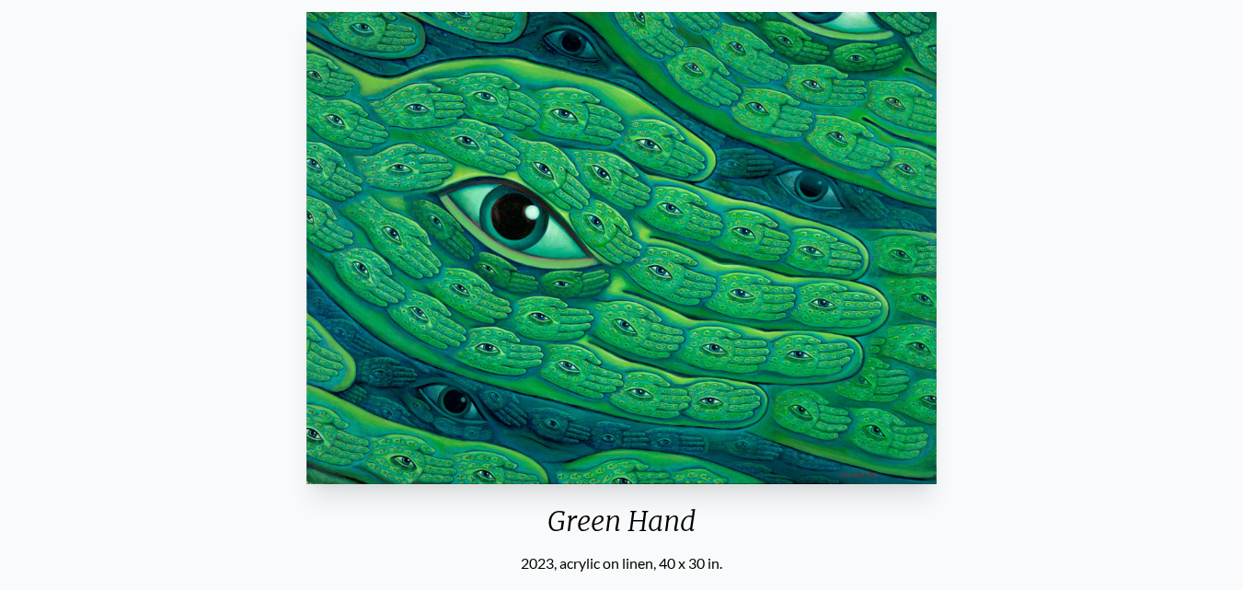
scroll to position [276, 0]
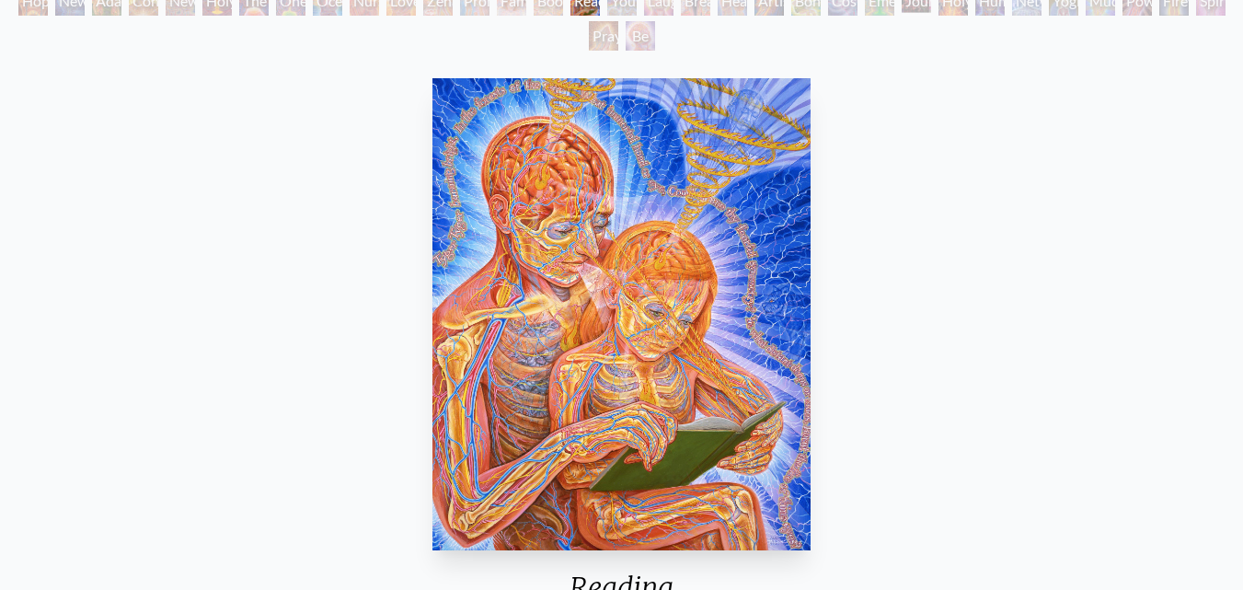
scroll to position [368, 0]
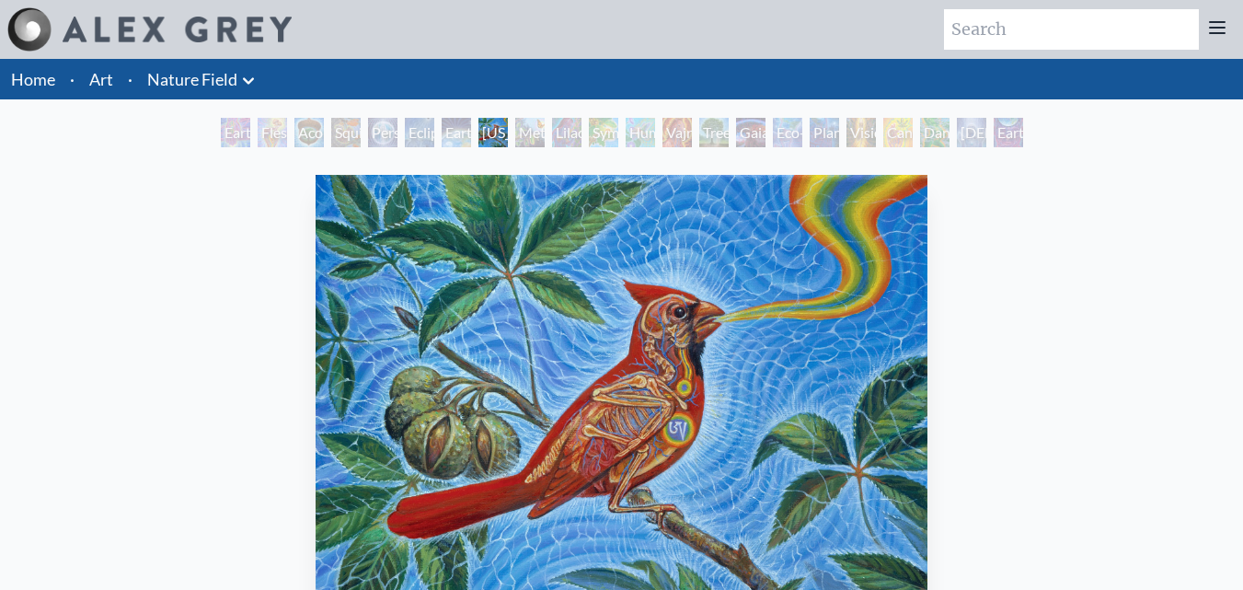
scroll to position [276, 0]
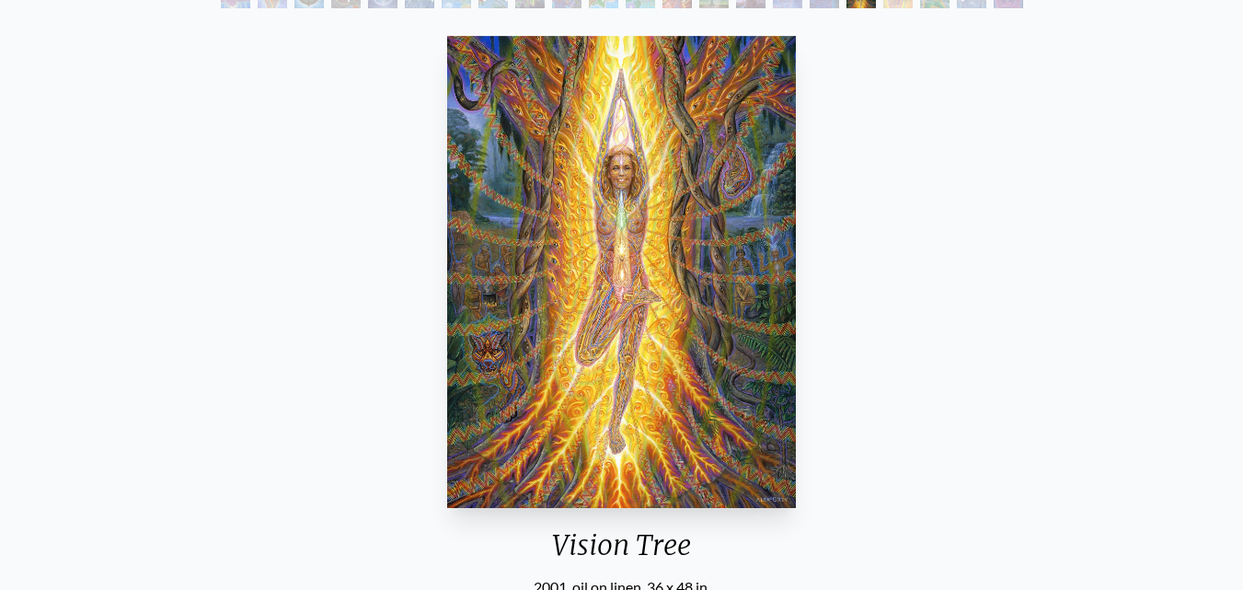
scroll to position [184, 0]
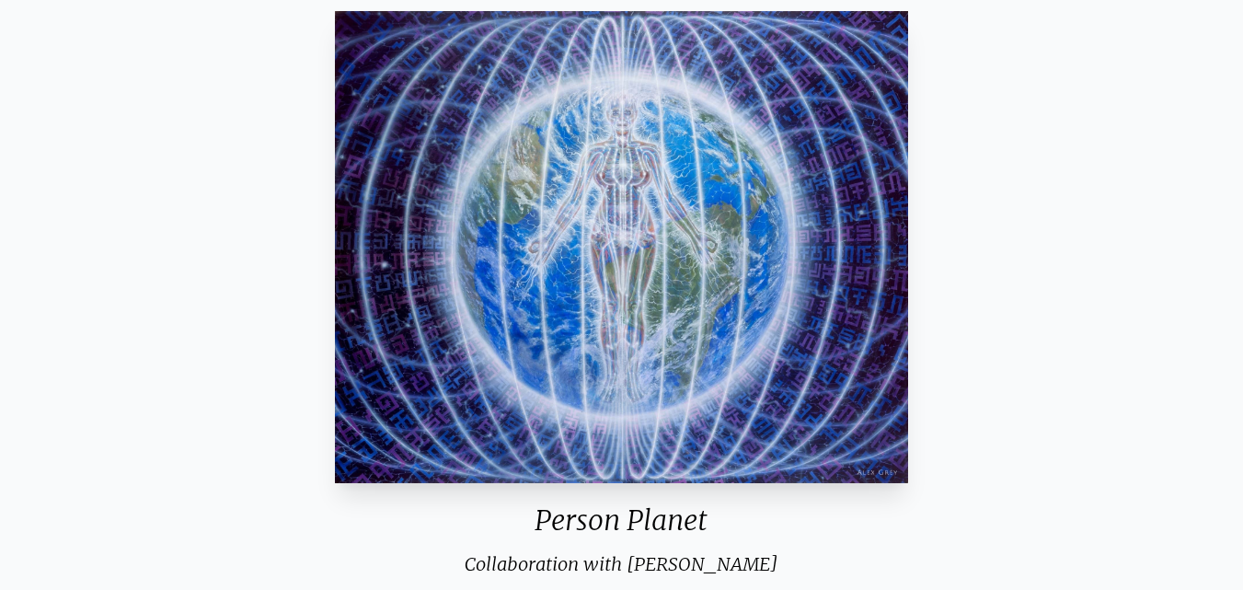
scroll to position [276, 0]
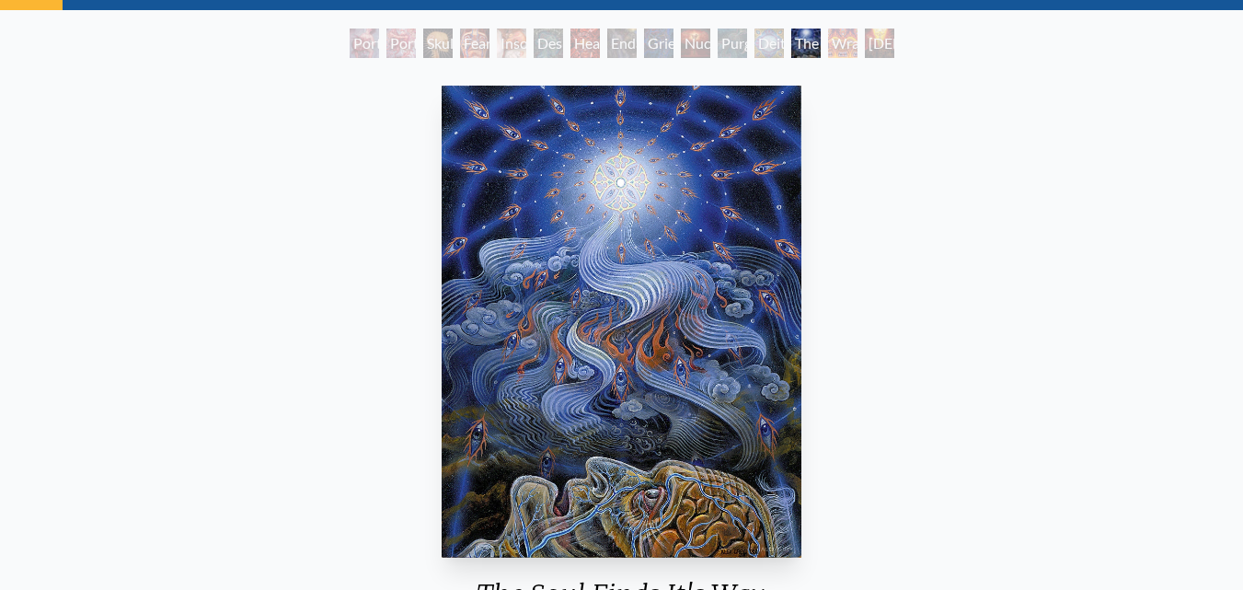
scroll to position [276, 0]
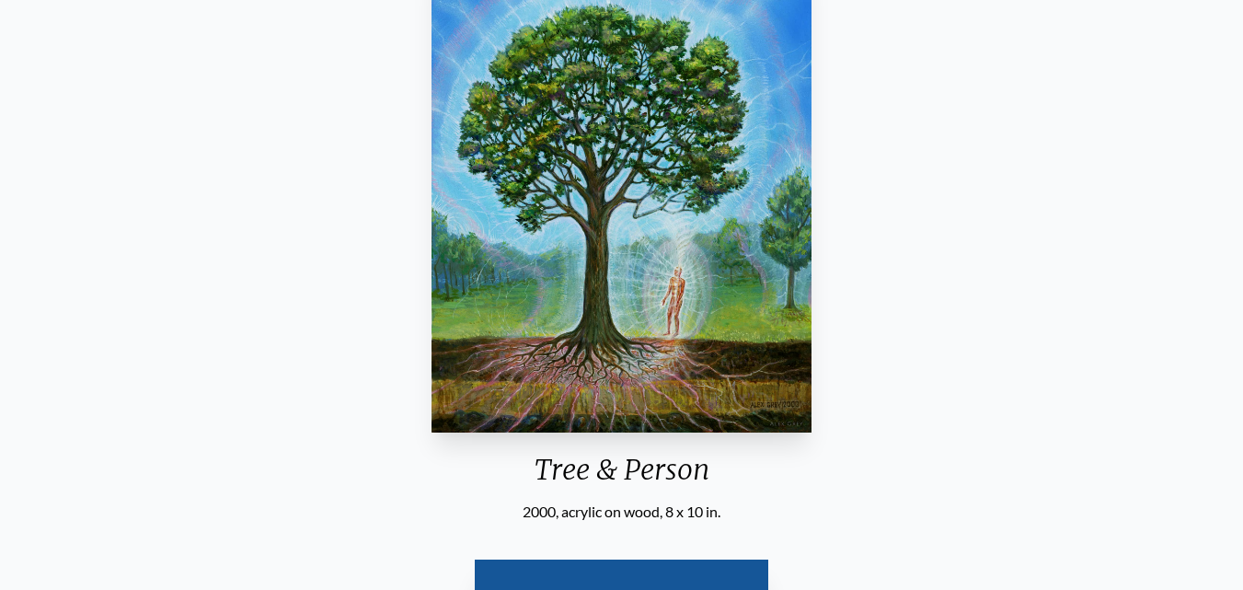
scroll to position [276, 0]
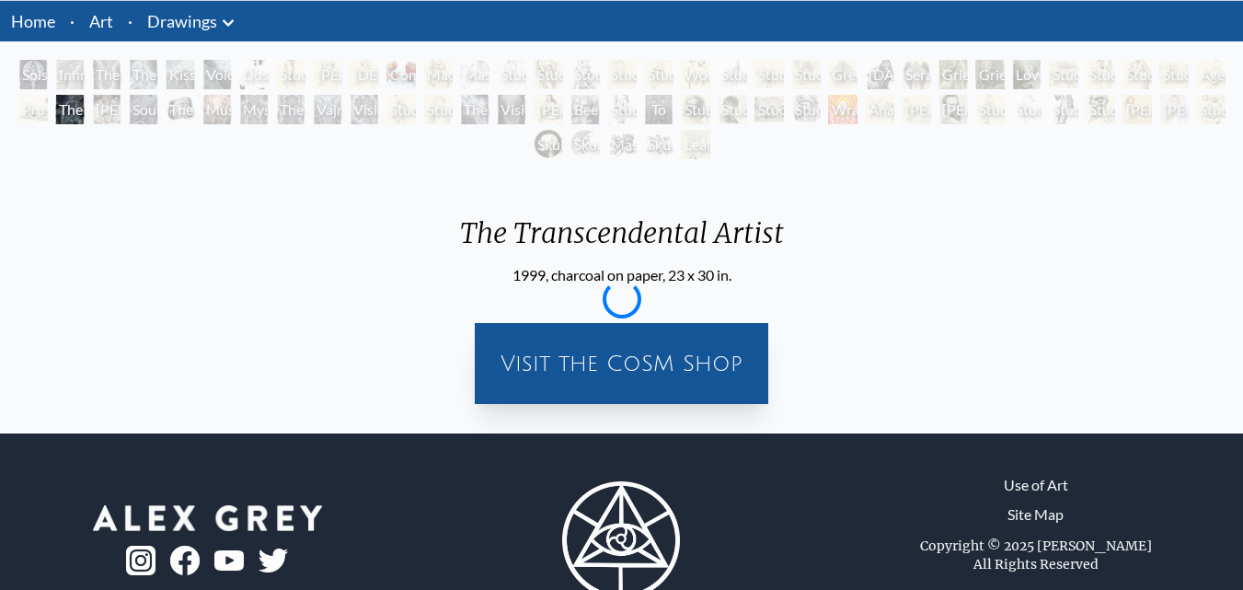
scroll to position [115, 0]
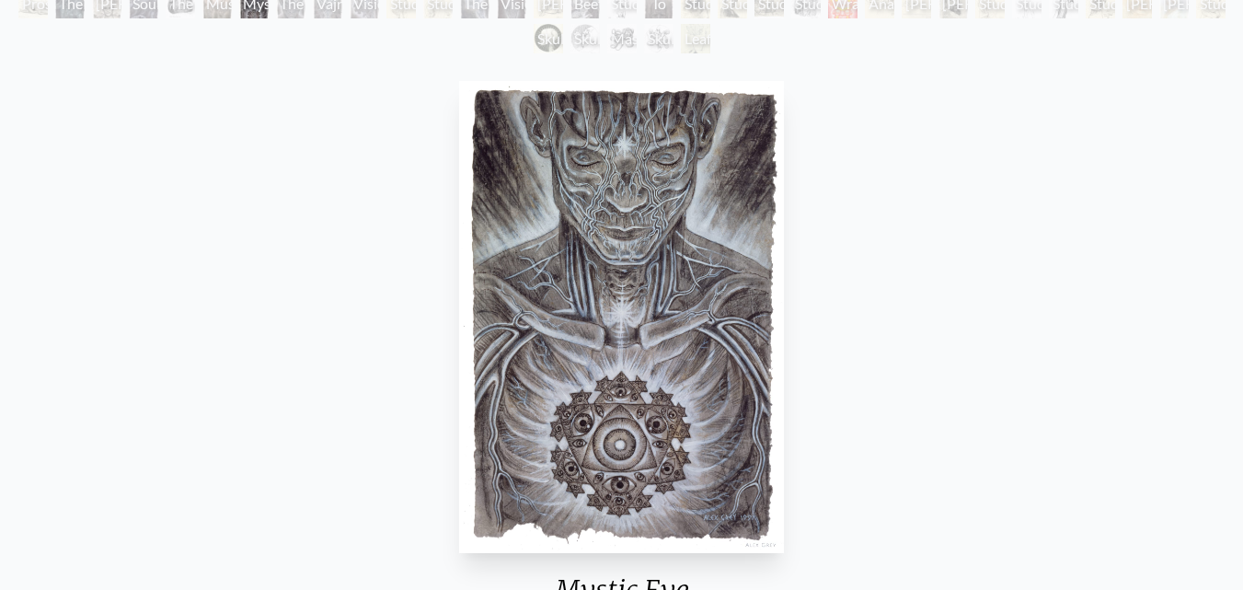
scroll to position [276, 0]
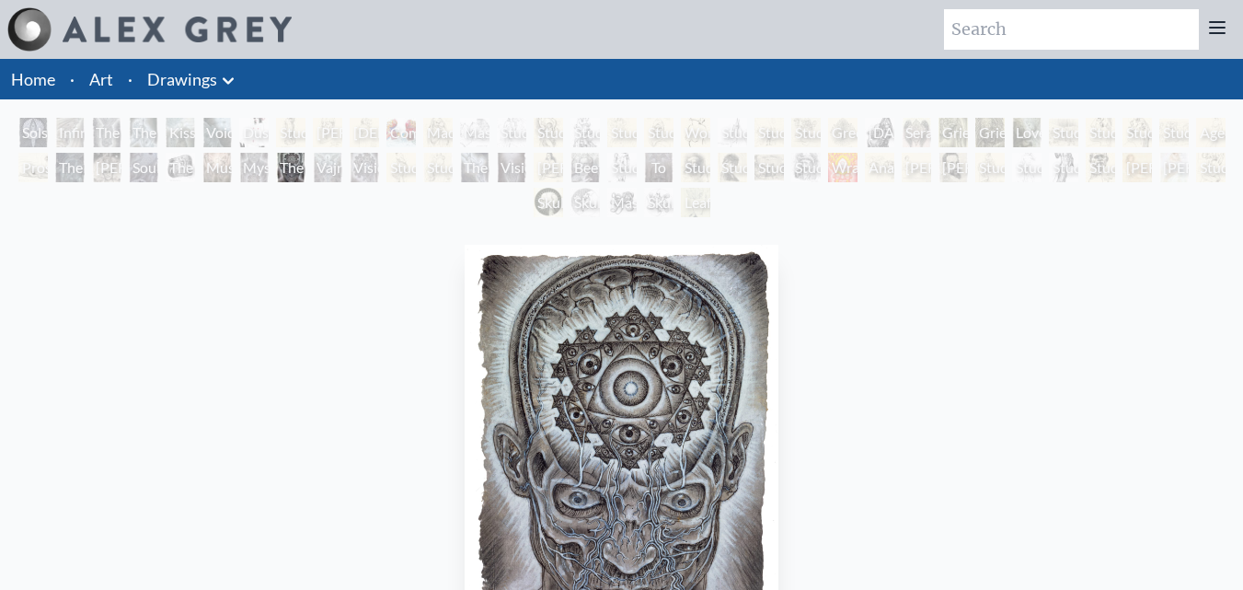
scroll to position [368, 0]
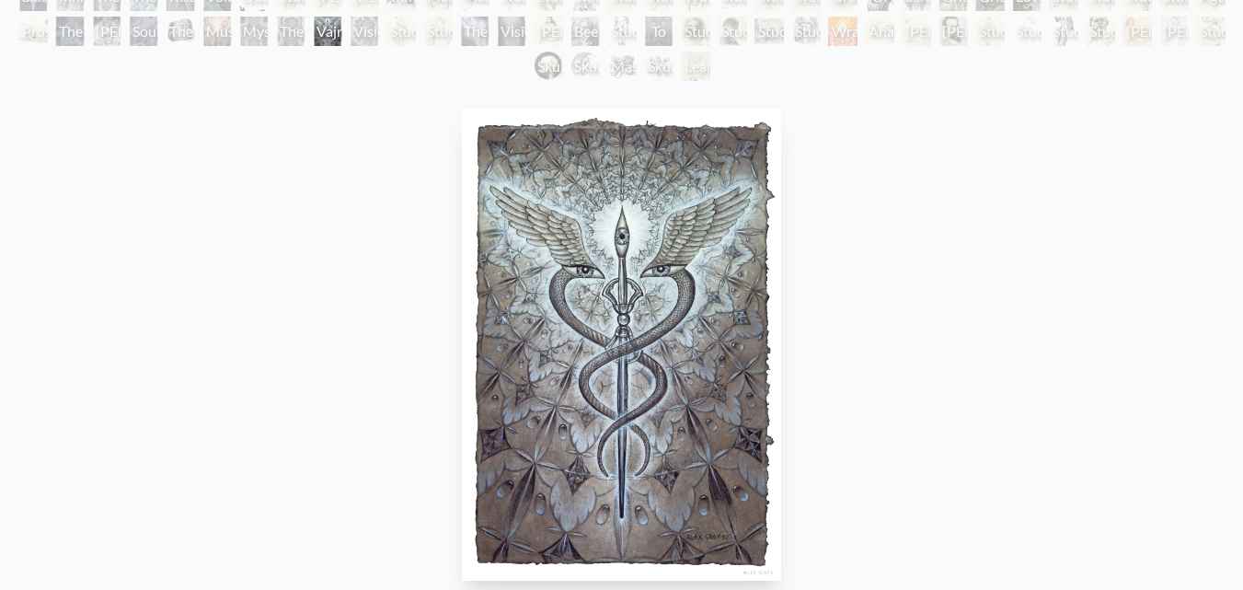
scroll to position [368, 0]
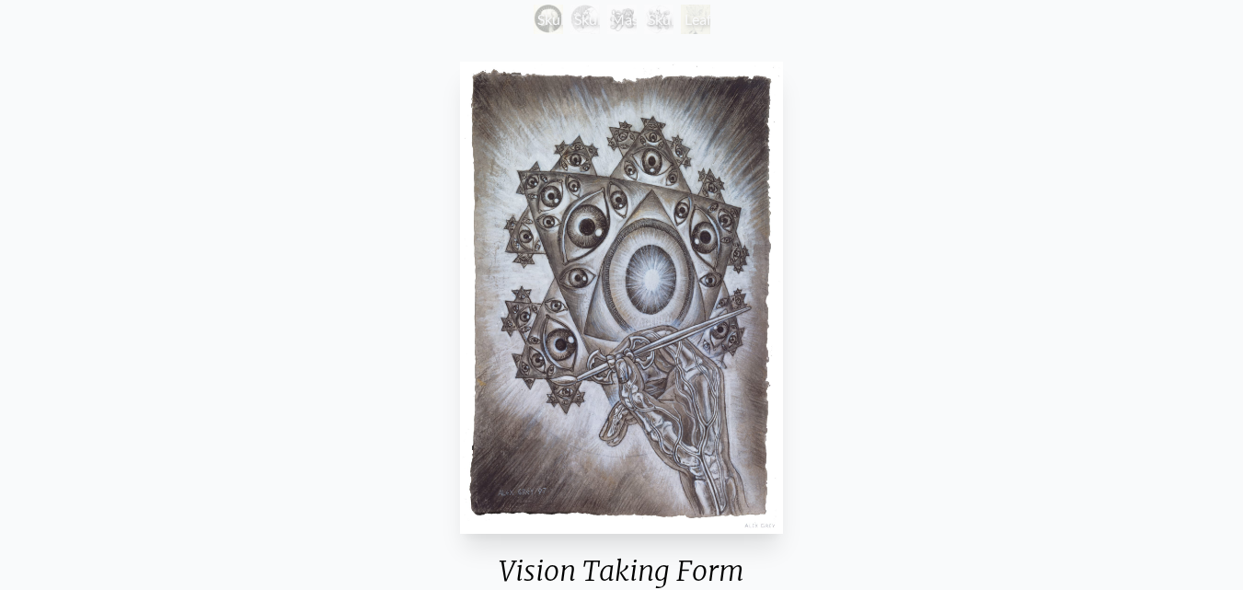
scroll to position [368, 0]
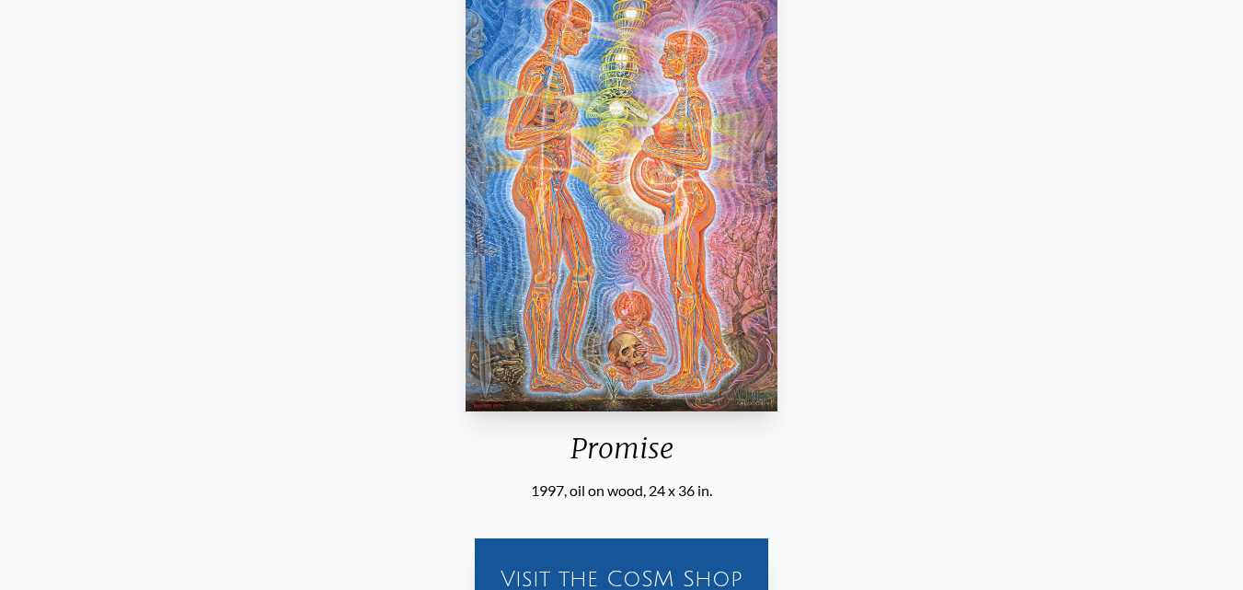
scroll to position [276, 0]
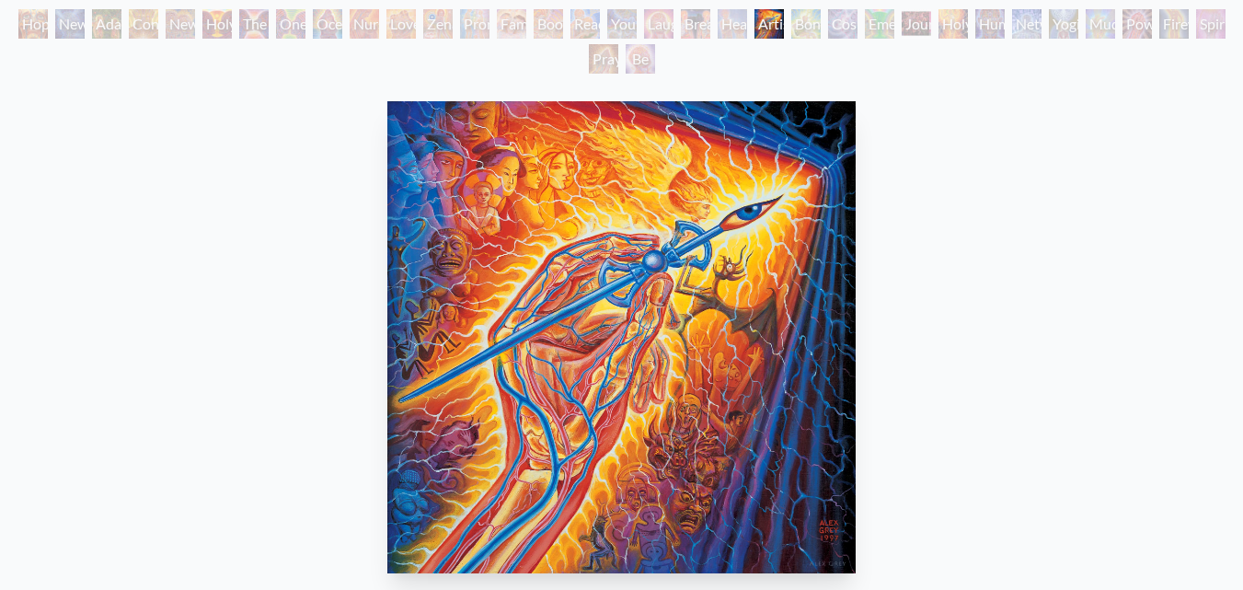
scroll to position [276, 0]
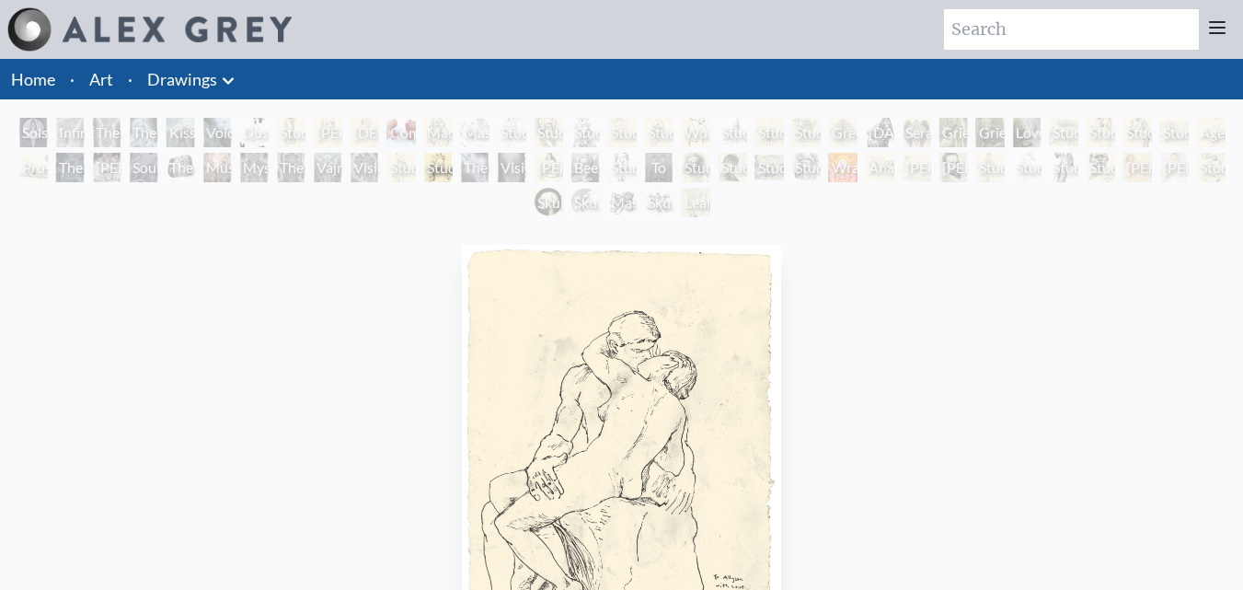
scroll to position [276, 0]
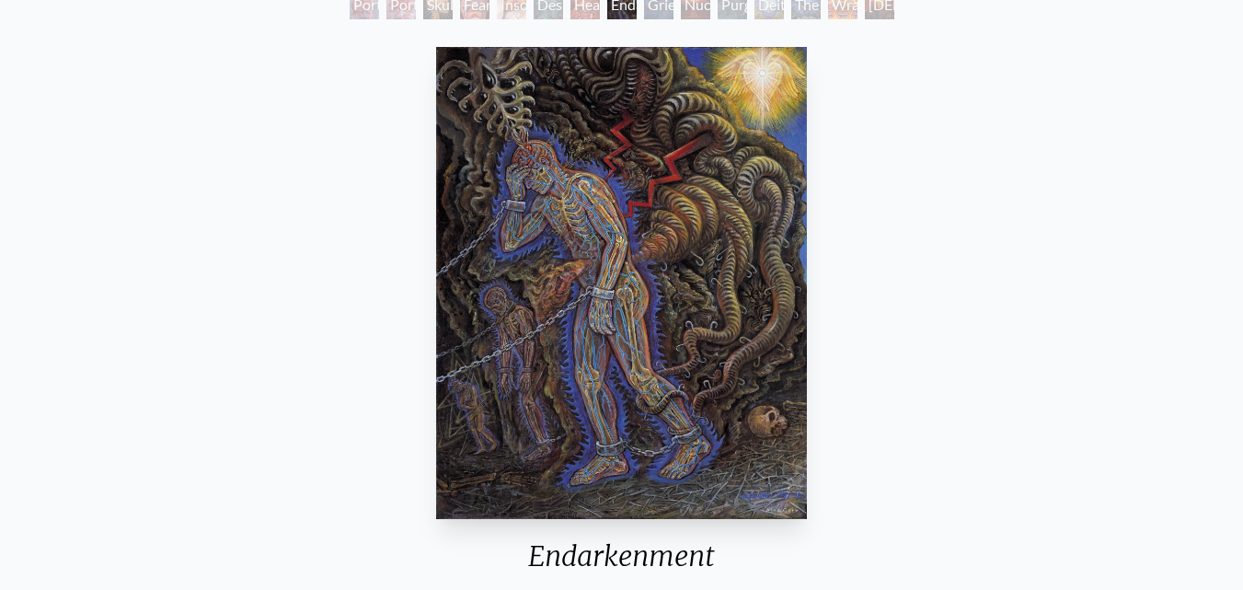
scroll to position [276, 0]
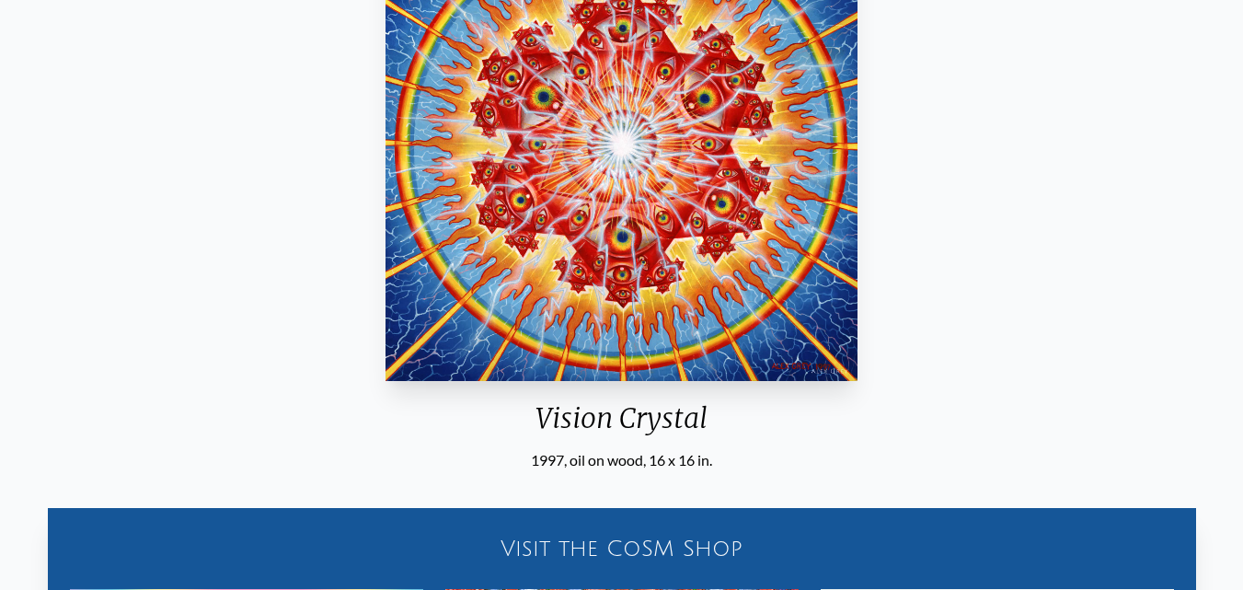
scroll to position [276, 0]
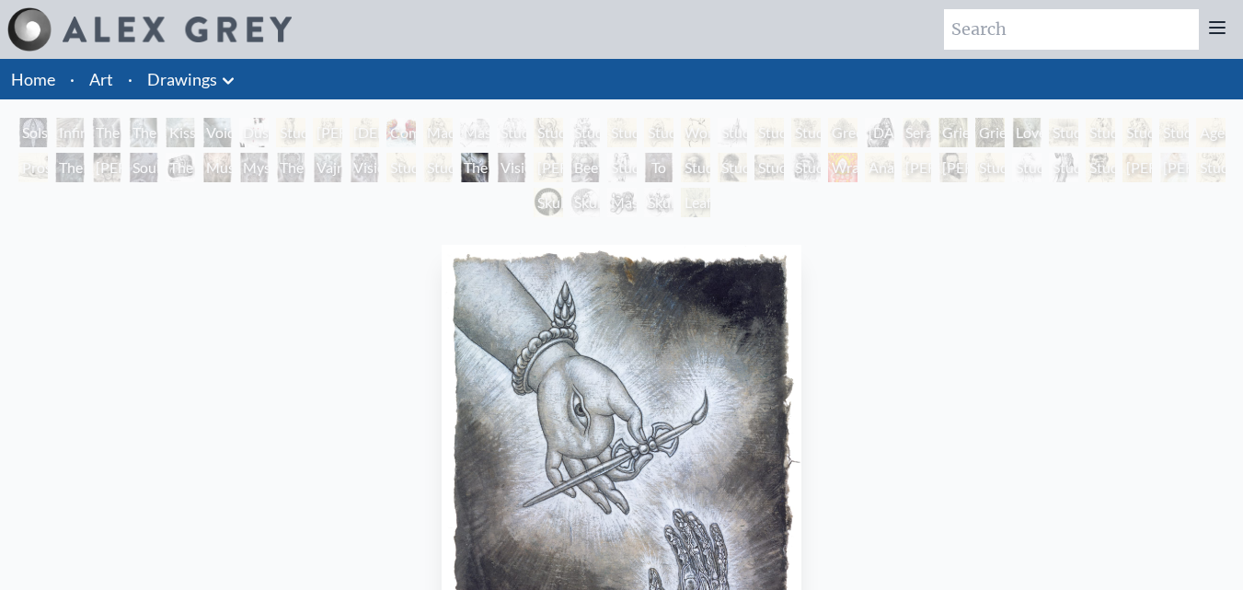
scroll to position [276, 0]
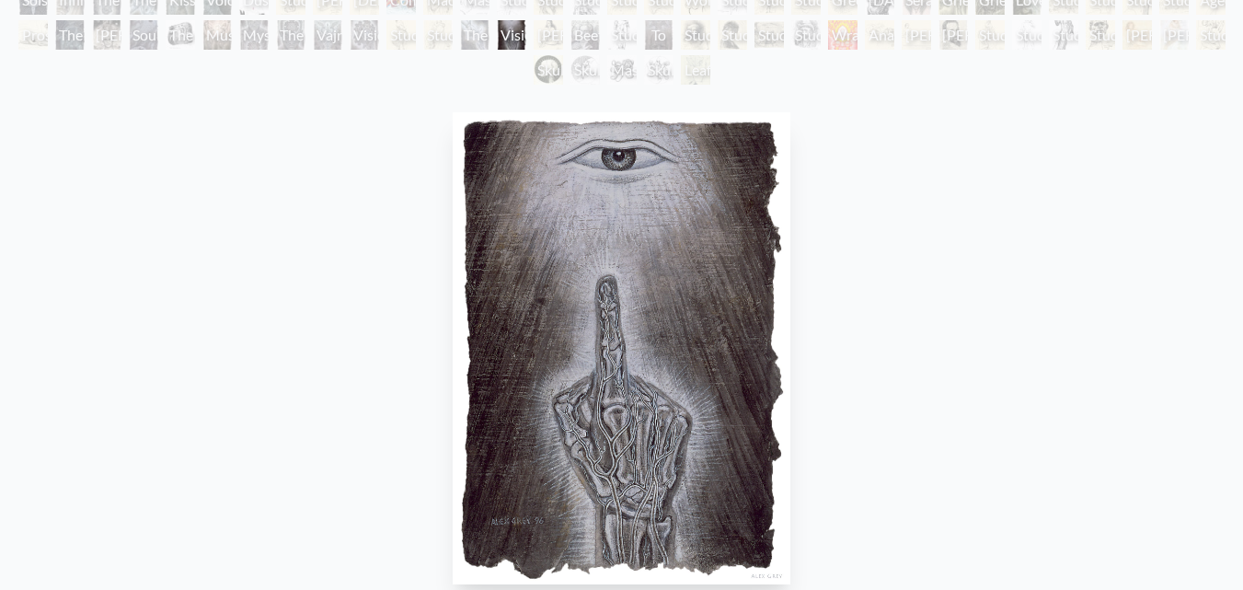
scroll to position [184, 0]
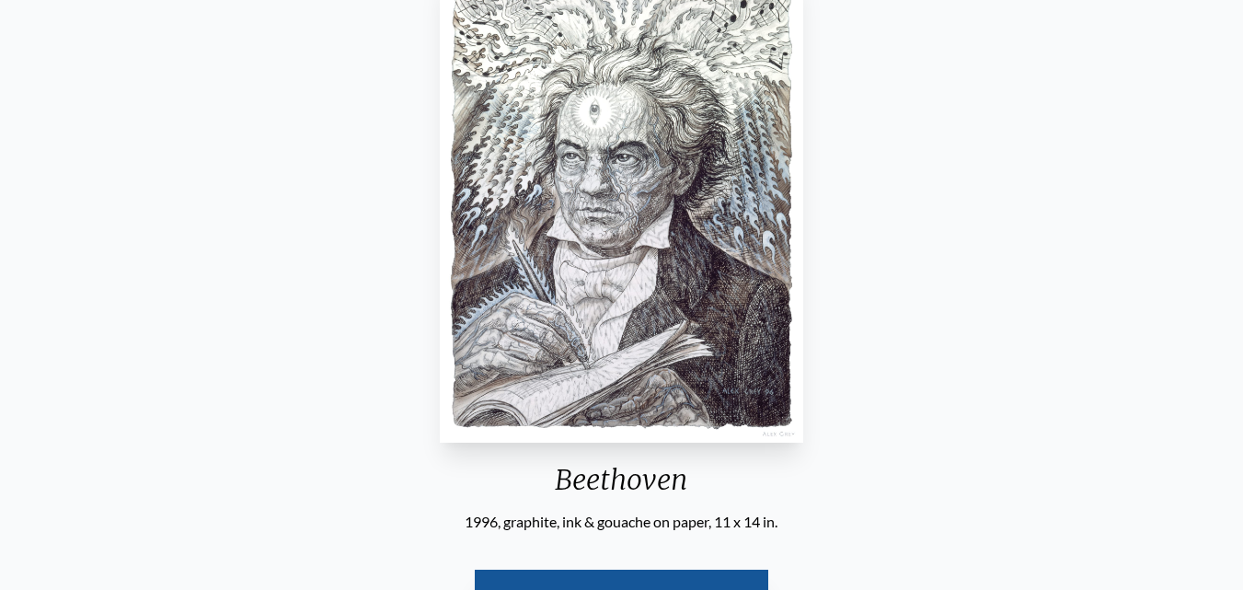
scroll to position [276, 0]
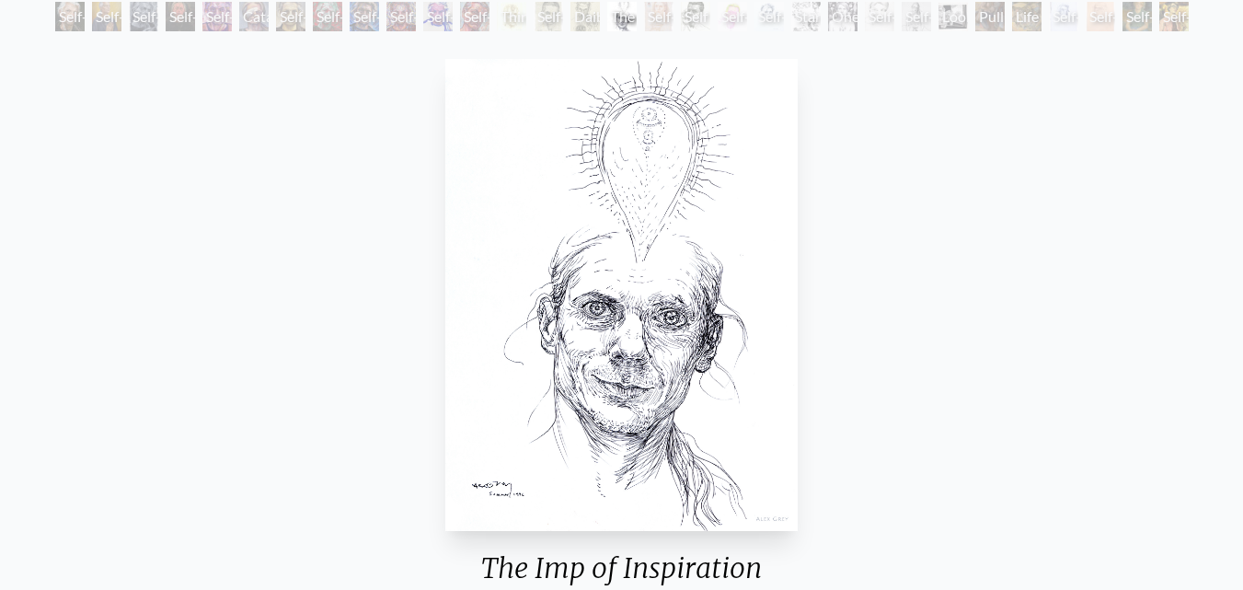
scroll to position [276, 0]
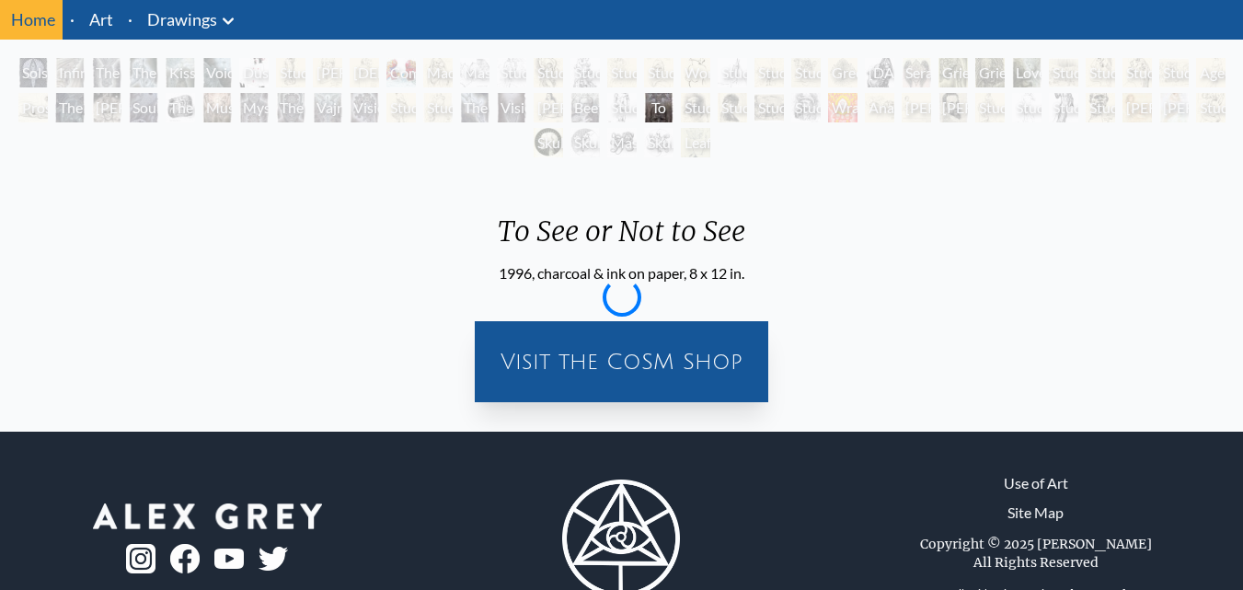
scroll to position [92, 0]
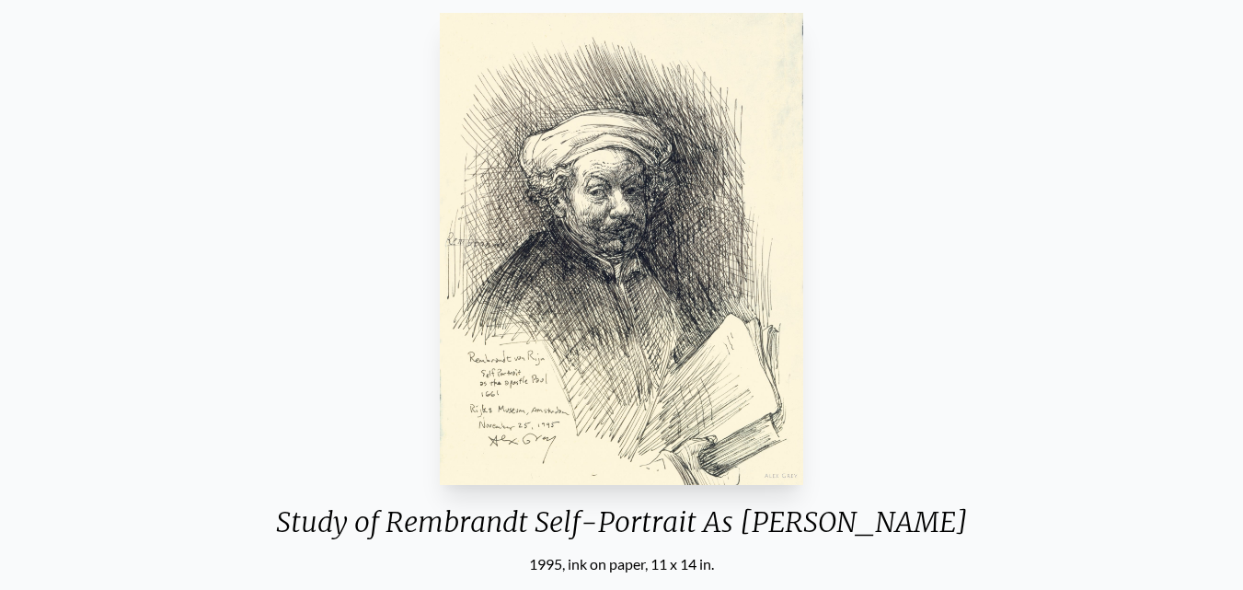
scroll to position [276, 0]
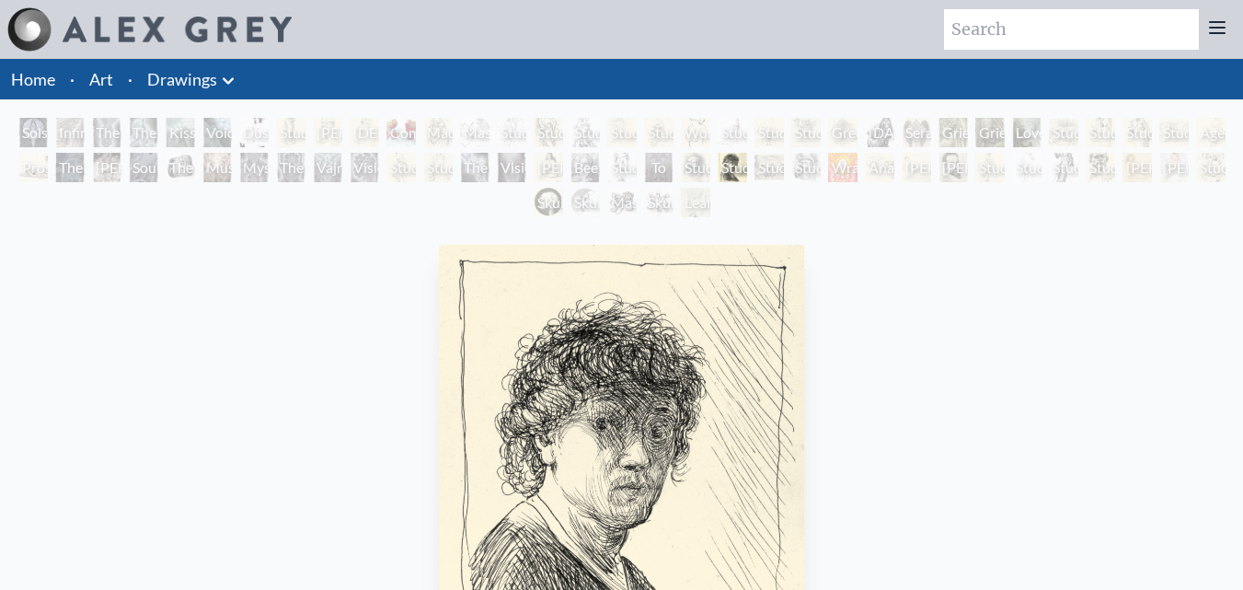
scroll to position [276, 0]
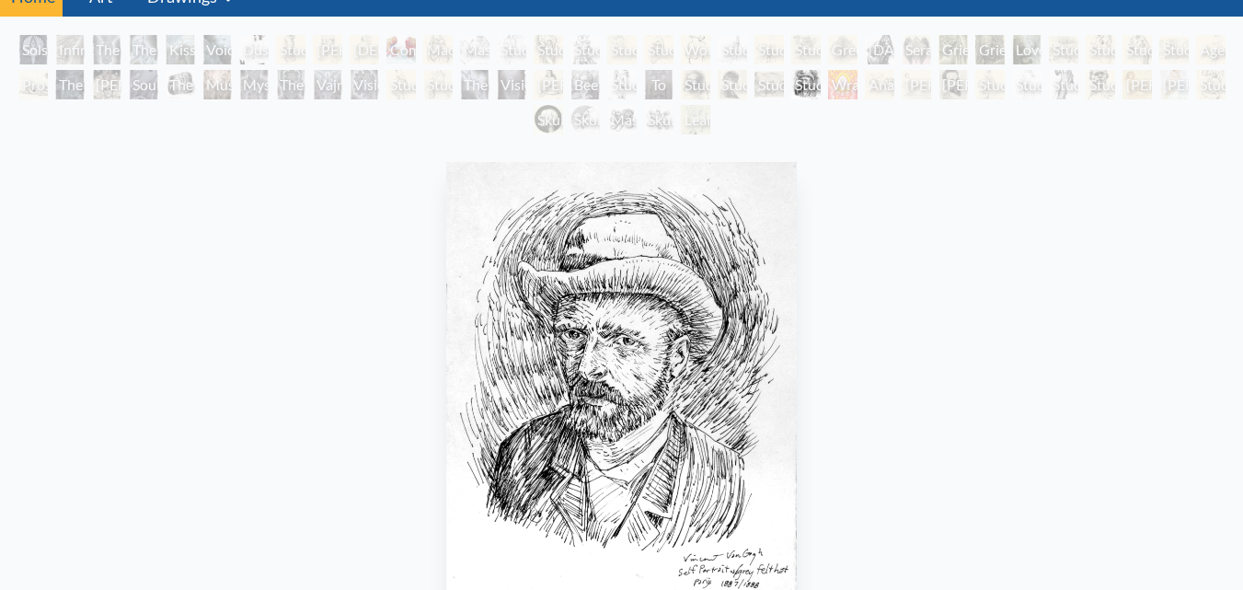
scroll to position [184, 0]
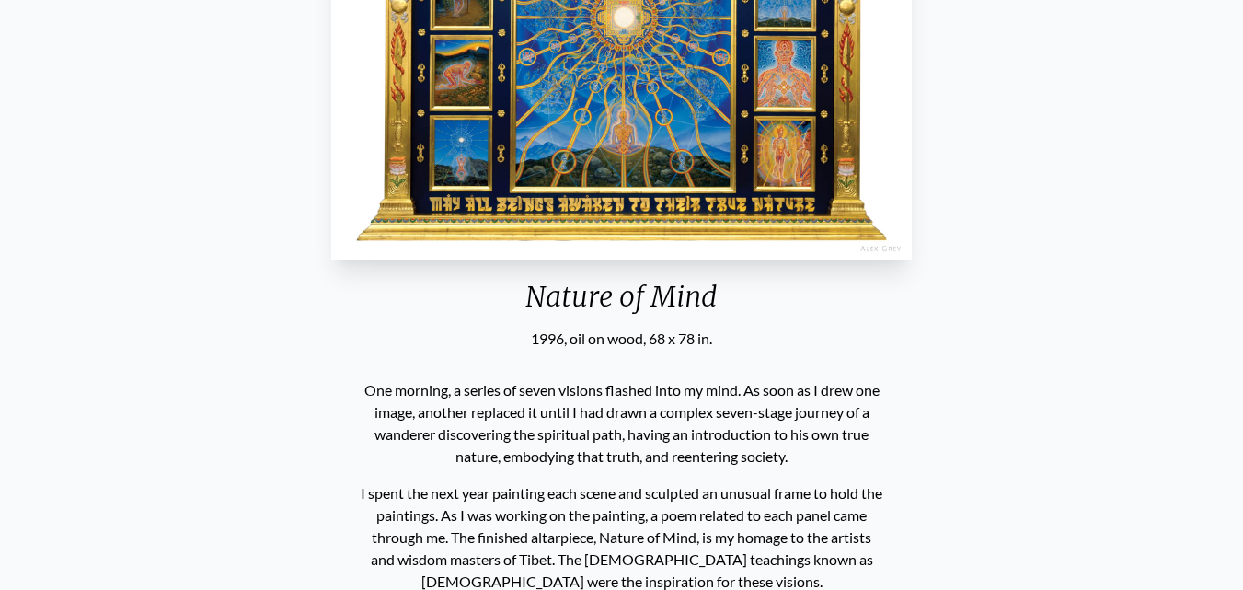
scroll to position [368, 0]
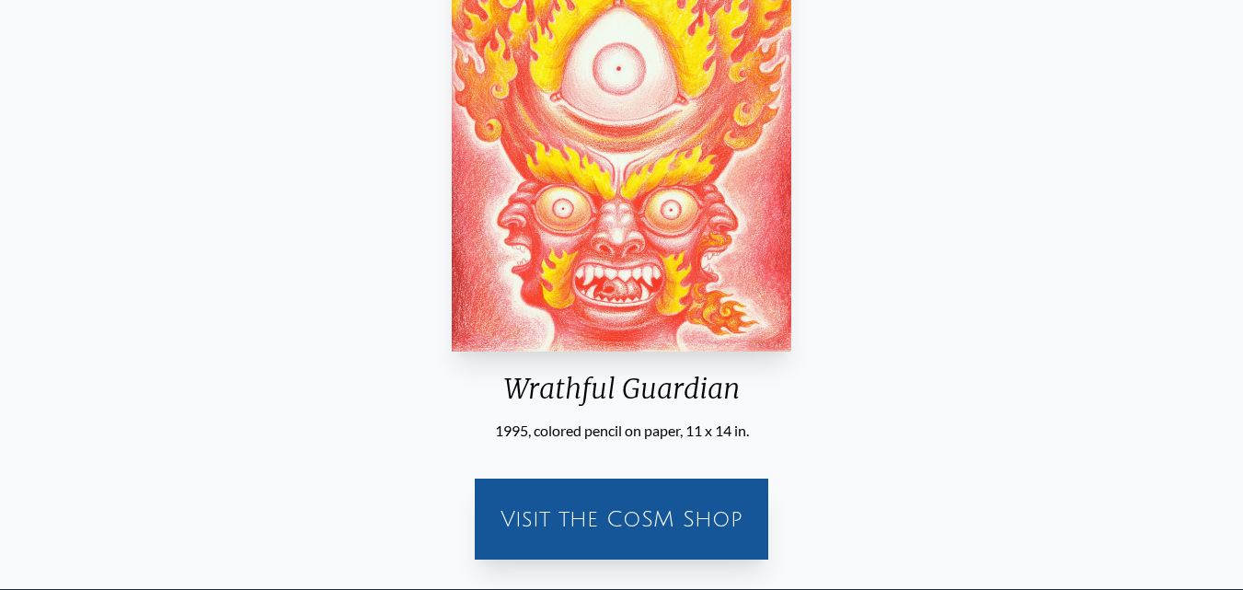
scroll to position [368, 0]
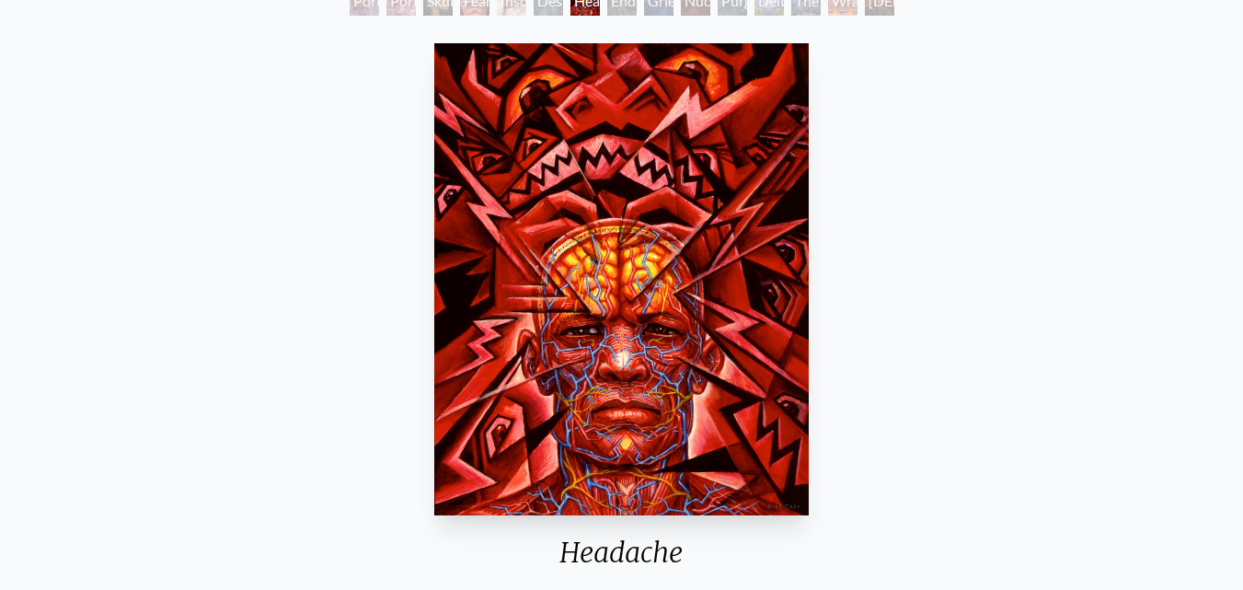
scroll to position [368, 0]
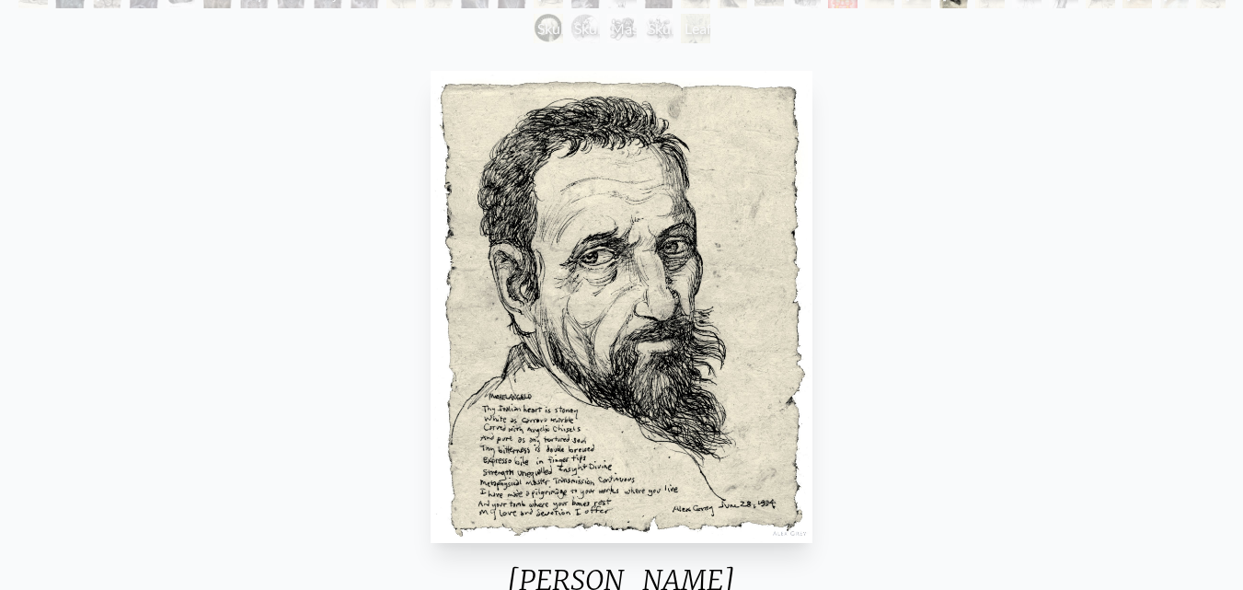
scroll to position [368, 0]
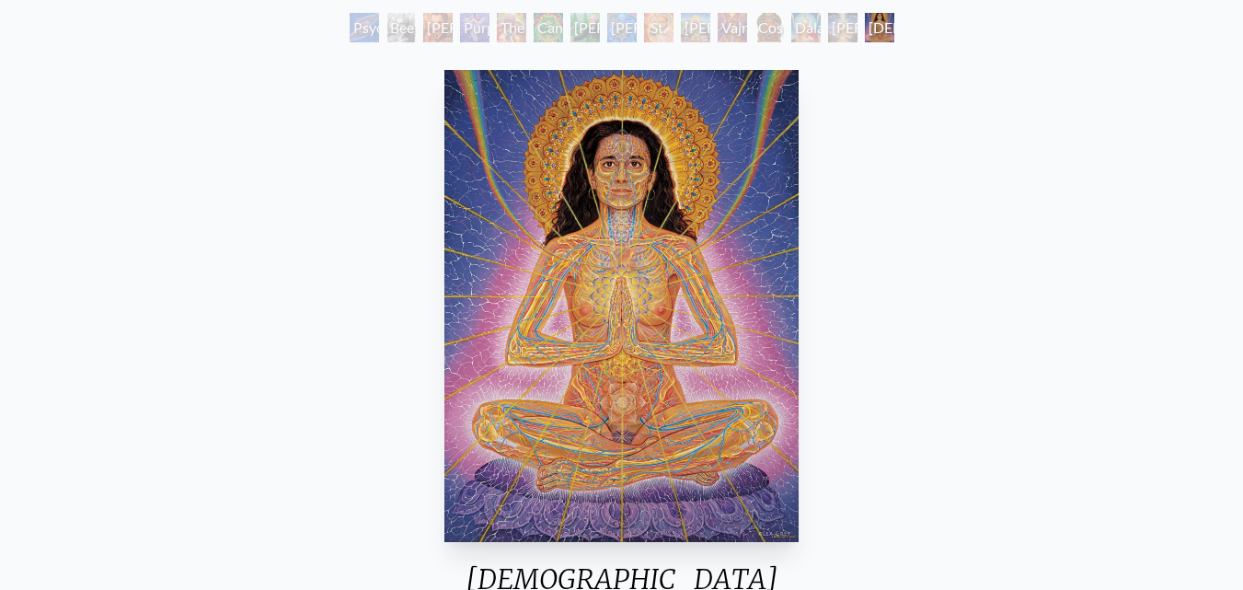
scroll to position [368, 0]
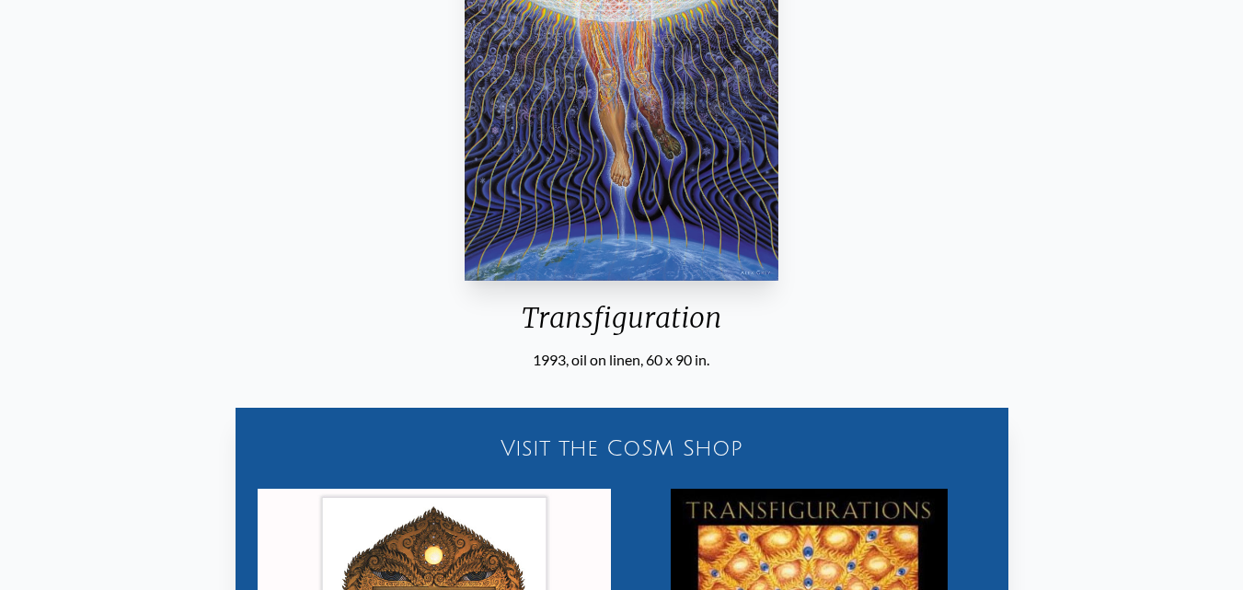
scroll to position [368, 0]
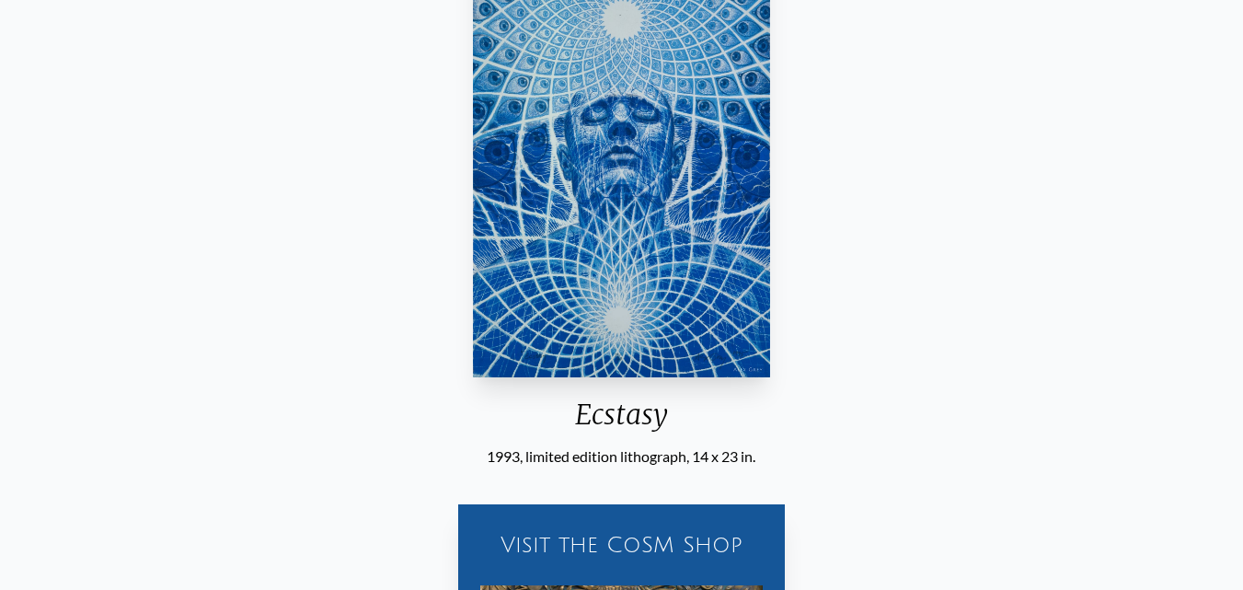
scroll to position [276, 0]
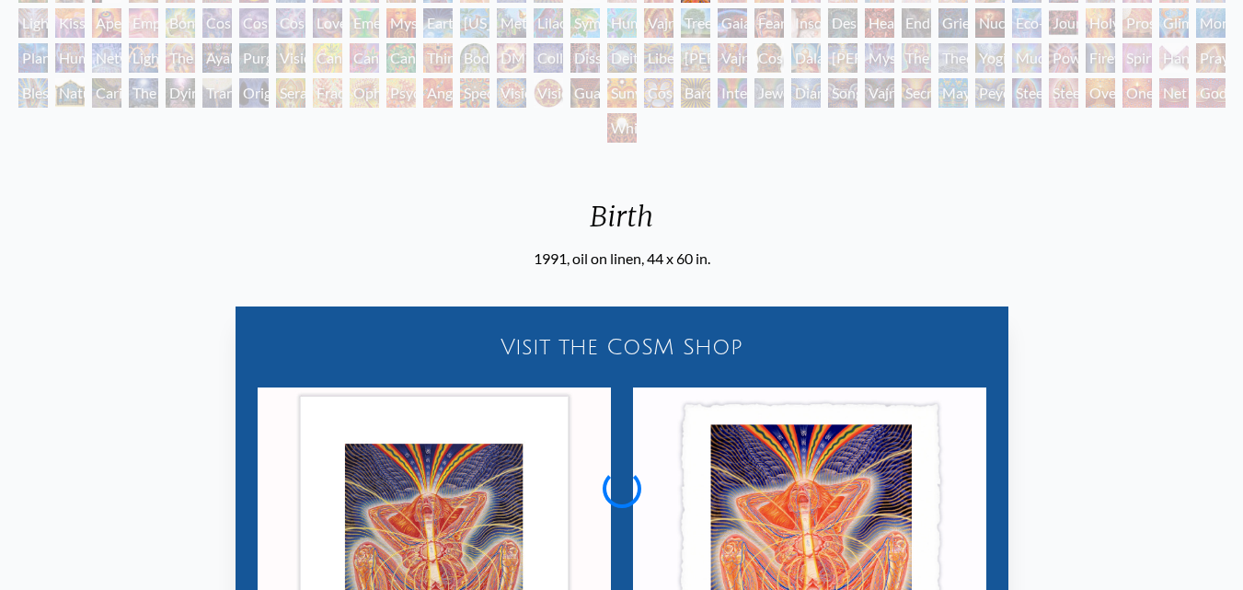
scroll to position [137, 0]
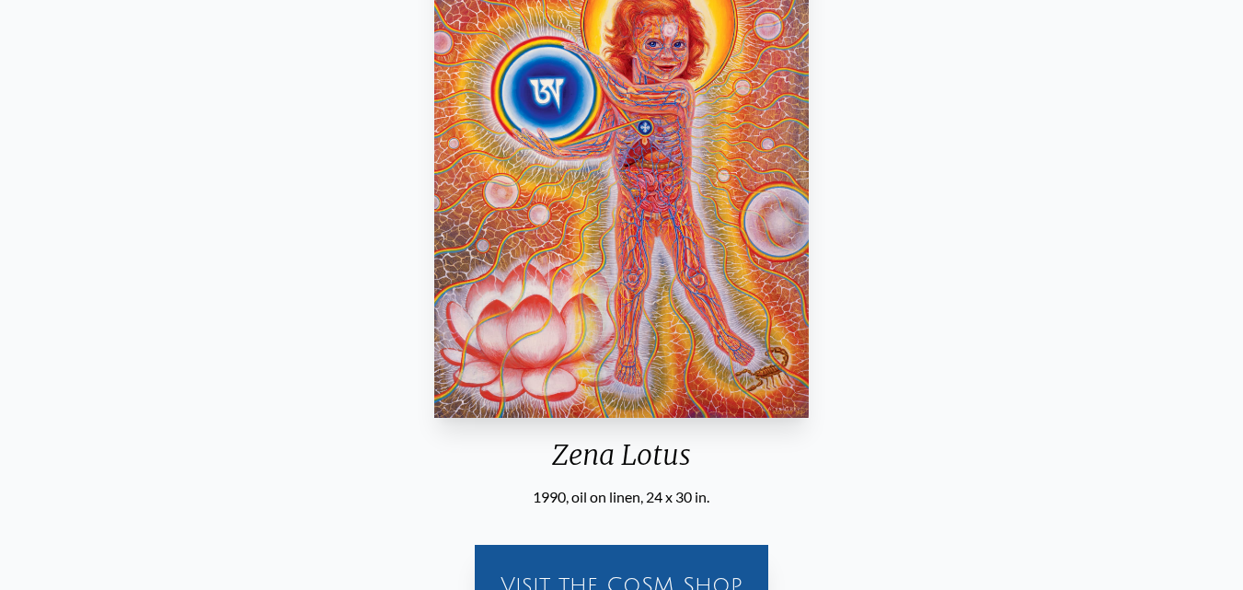
scroll to position [368, 0]
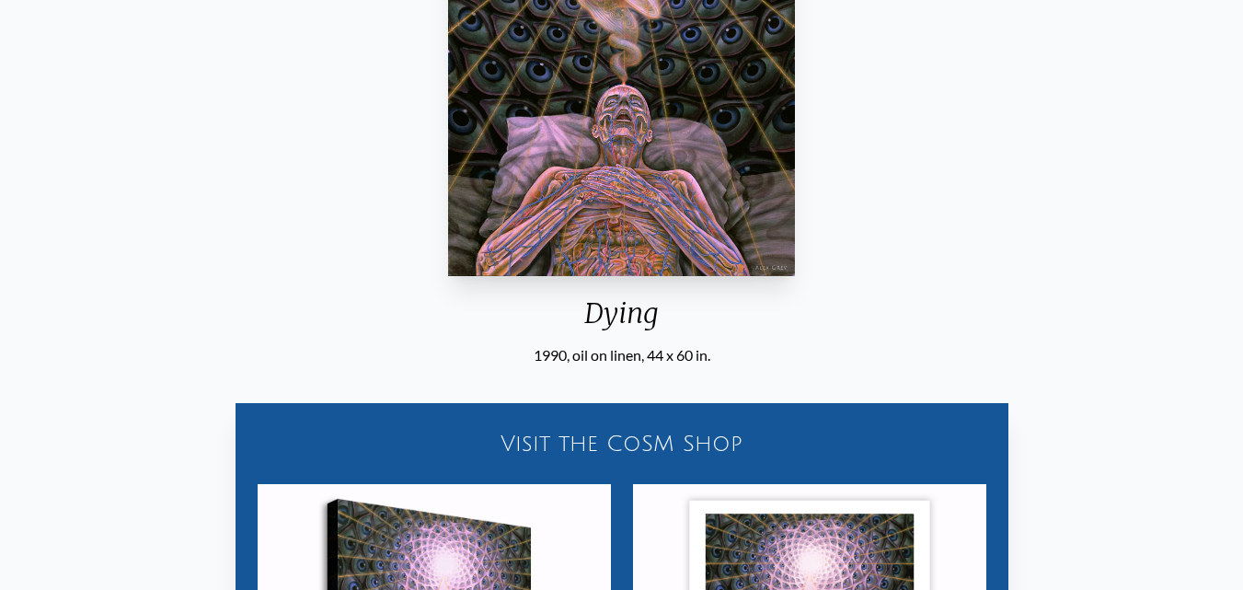
scroll to position [413, 0]
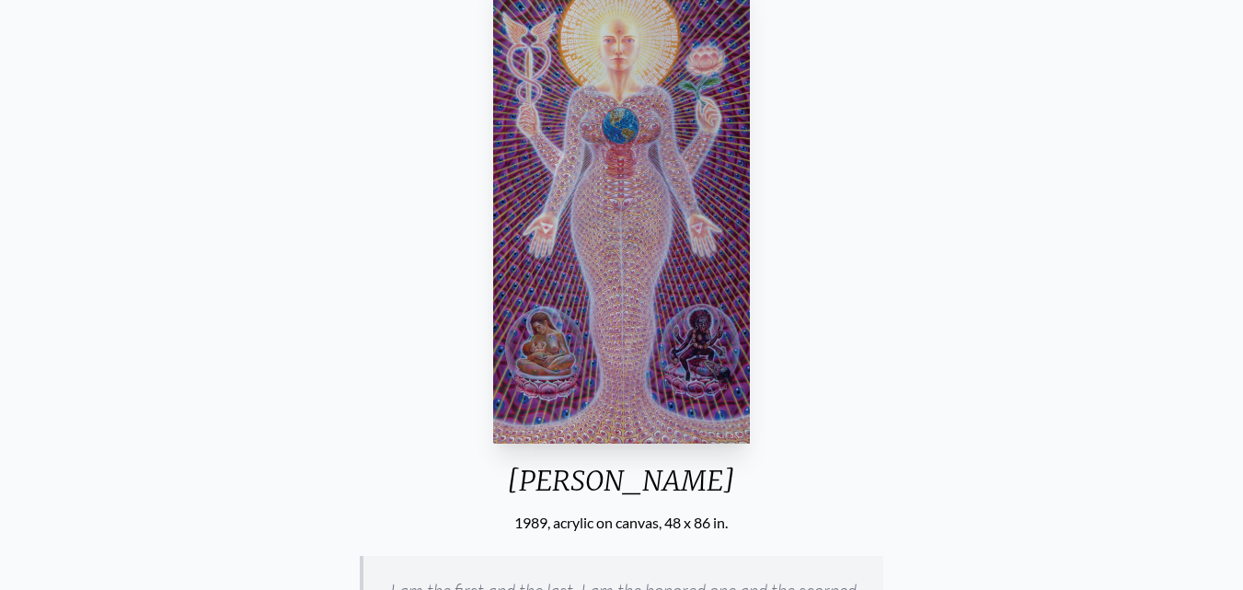
scroll to position [184, 0]
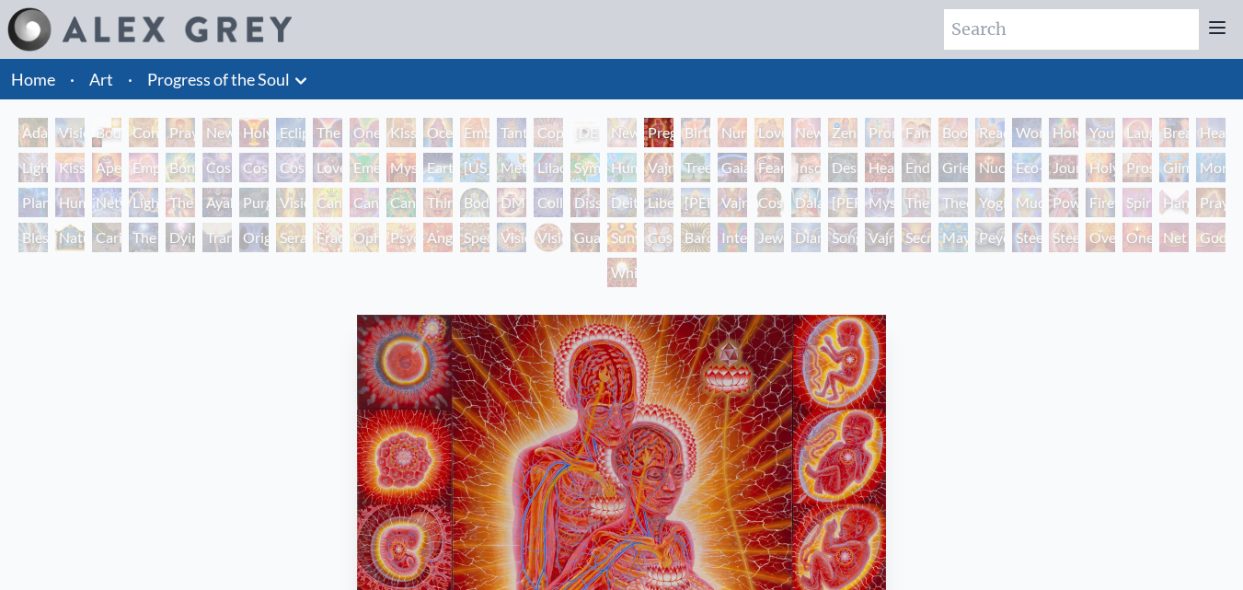
scroll to position [460, 0]
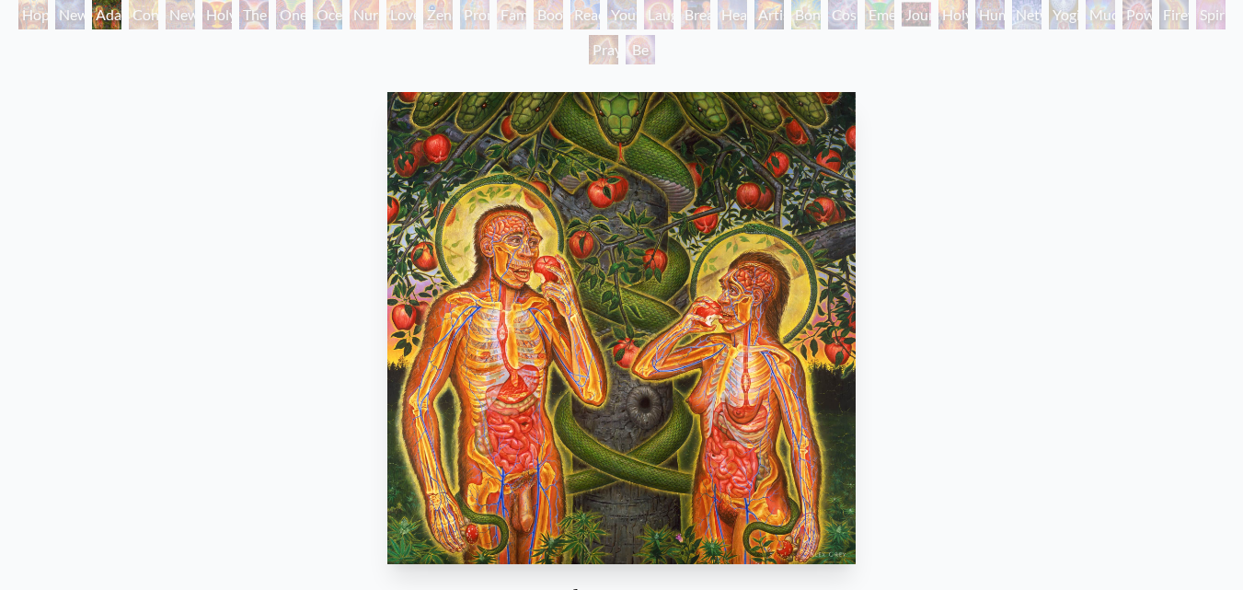
scroll to position [276, 0]
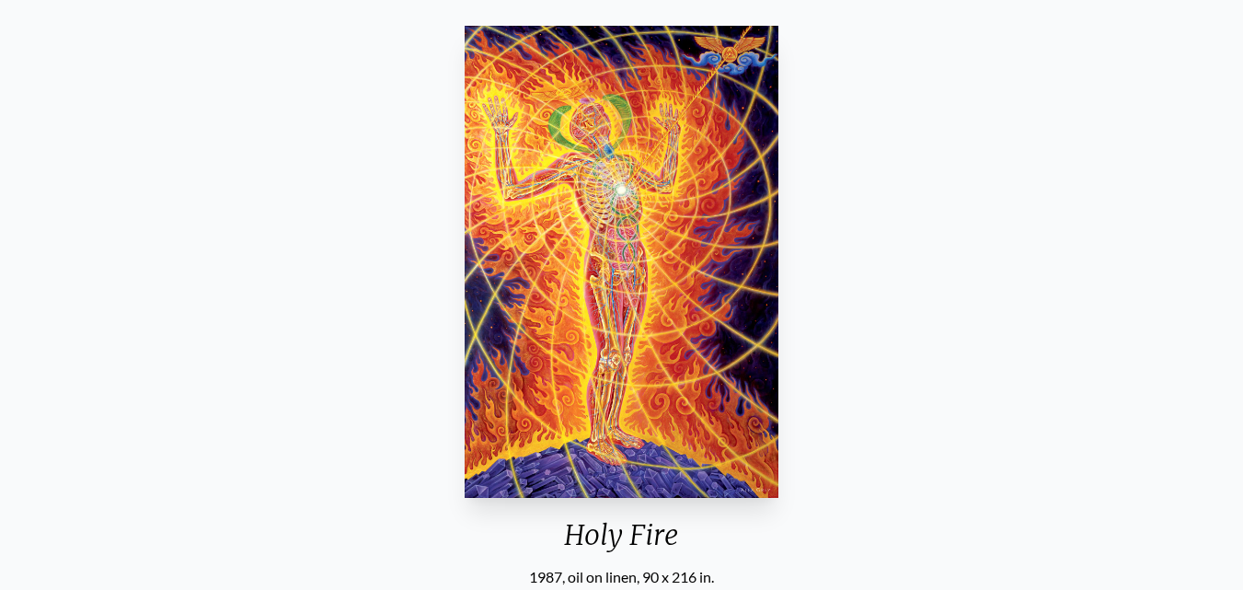
scroll to position [184, 0]
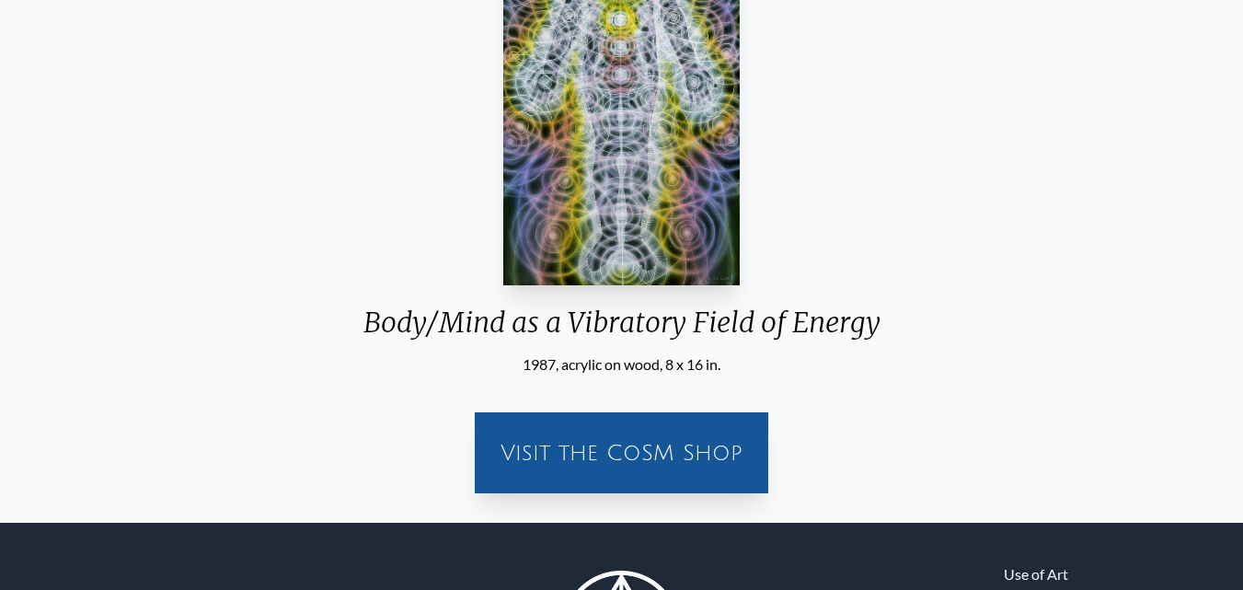
scroll to position [368, 0]
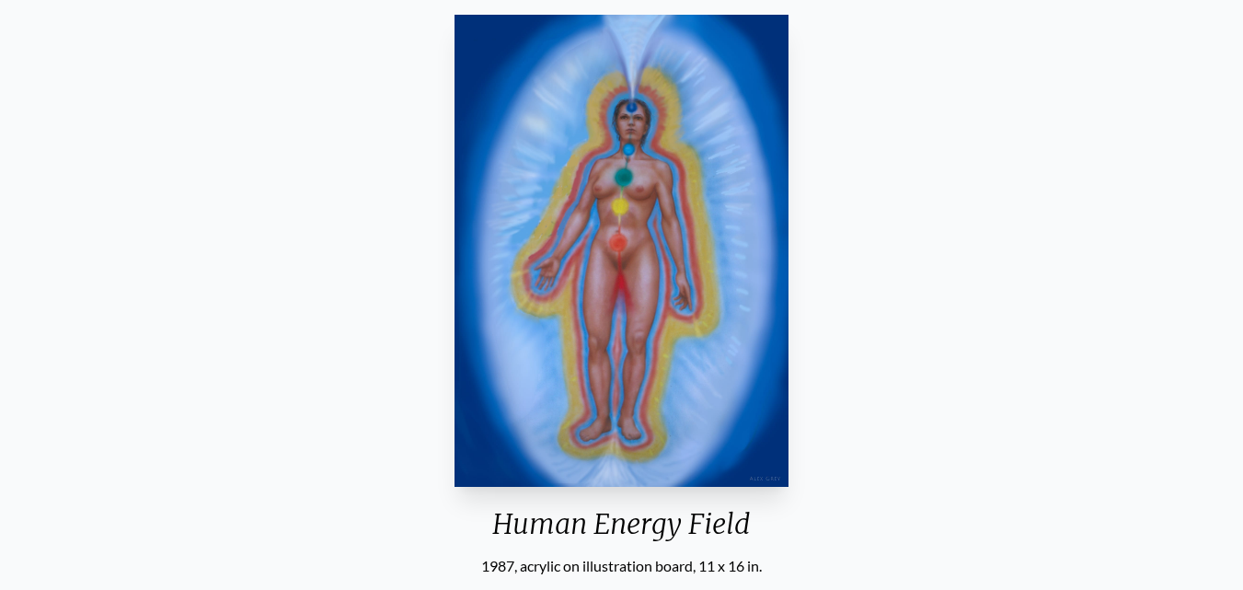
scroll to position [276, 0]
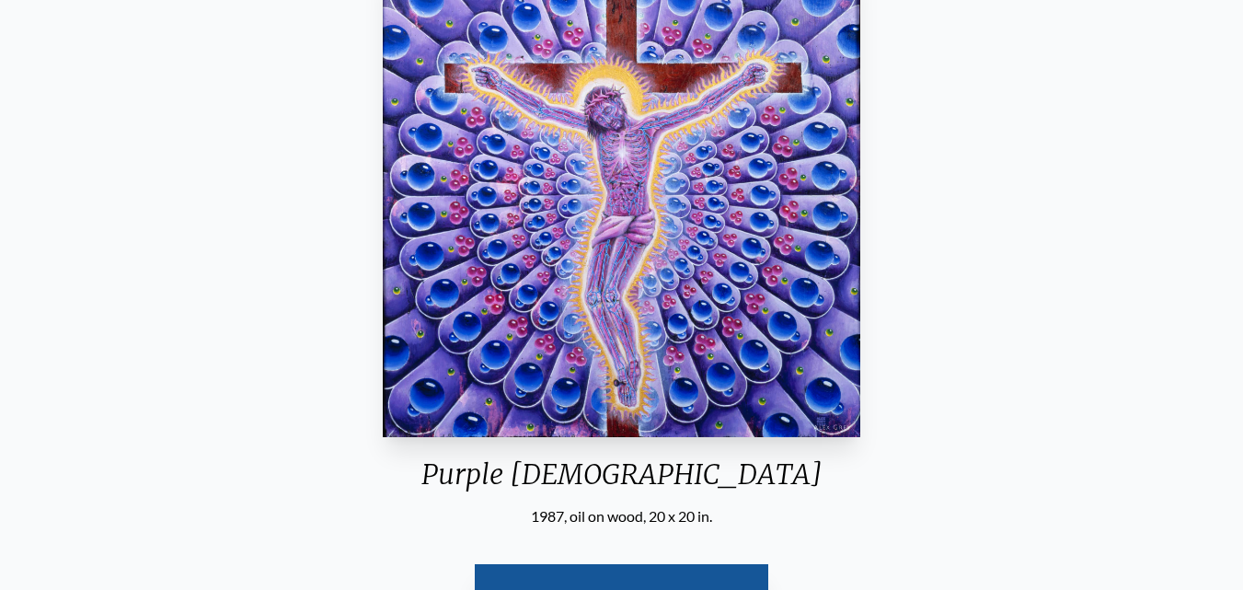
scroll to position [184, 0]
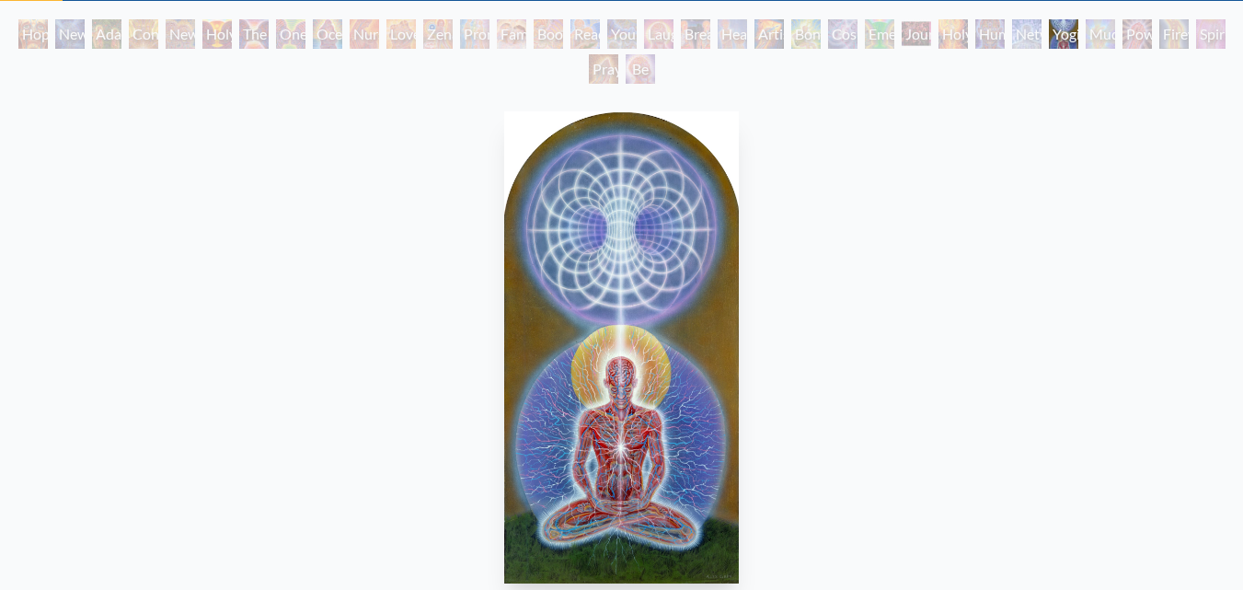
scroll to position [276, 0]
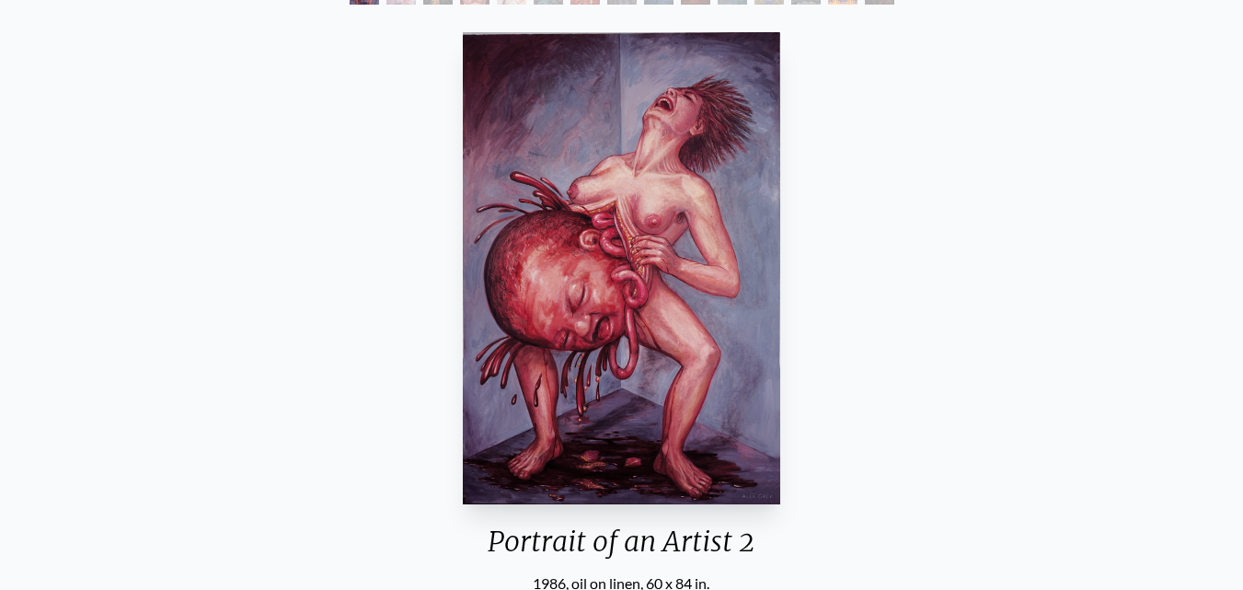
scroll to position [276, 0]
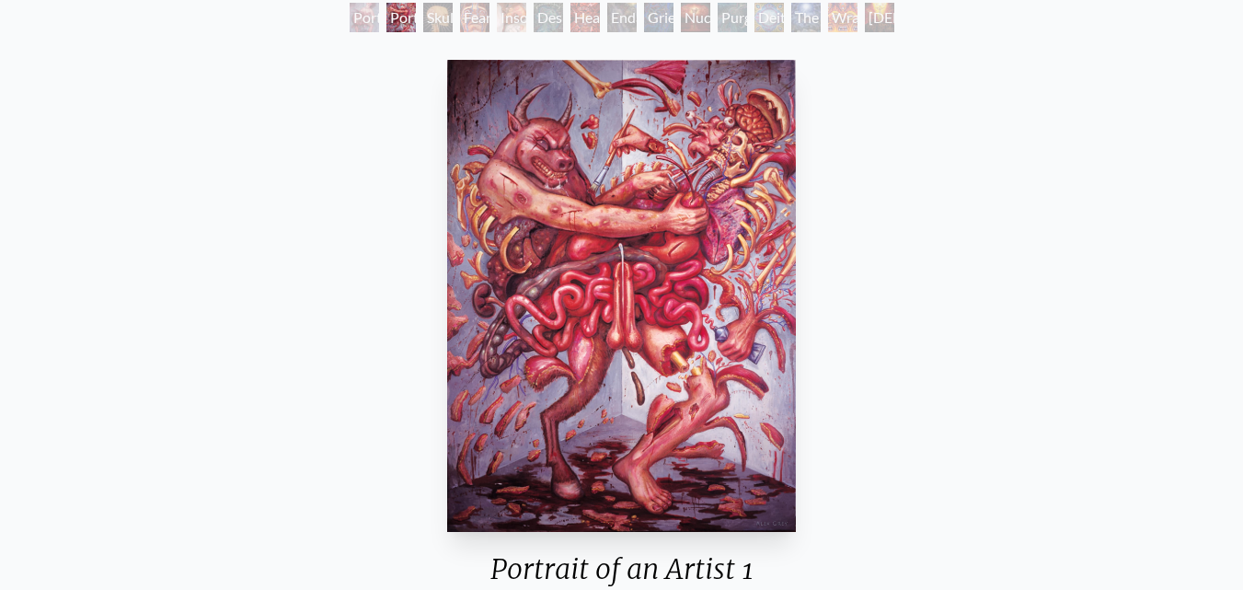
scroll to position [276, 0]
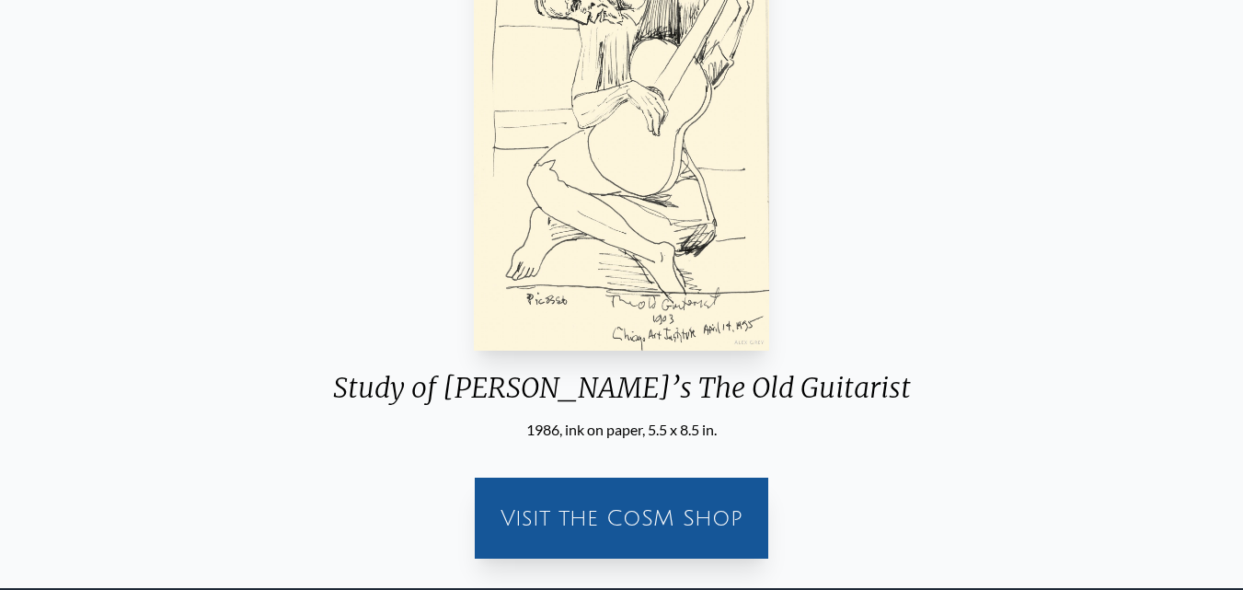
scroll to position [368, 0]
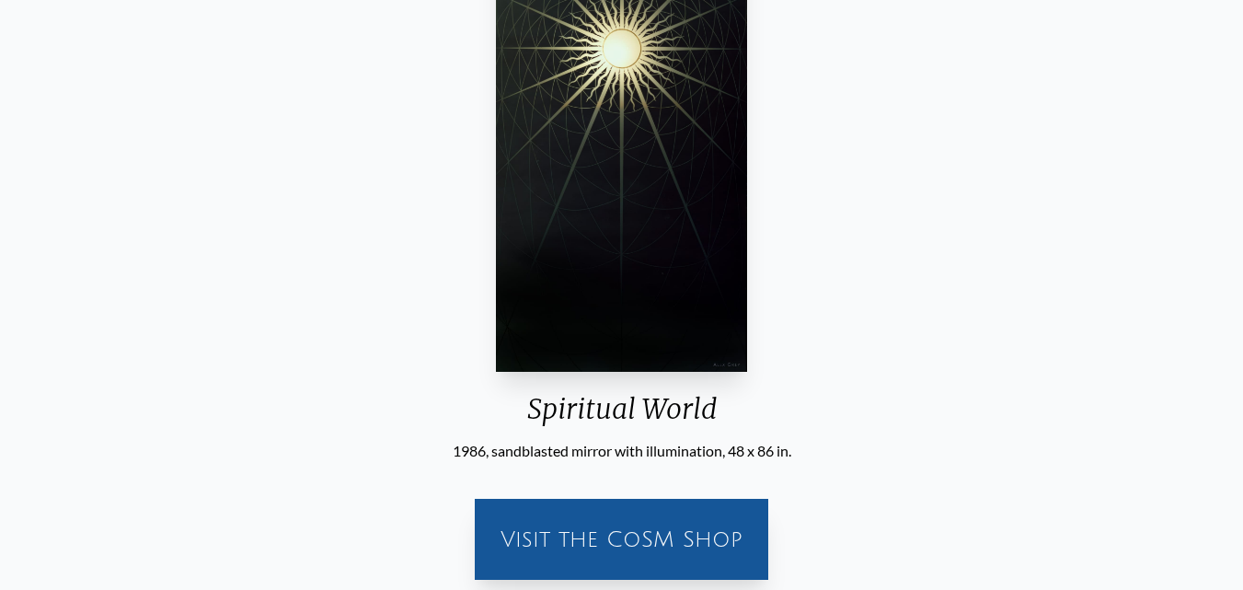
scroll to position [276, 0]
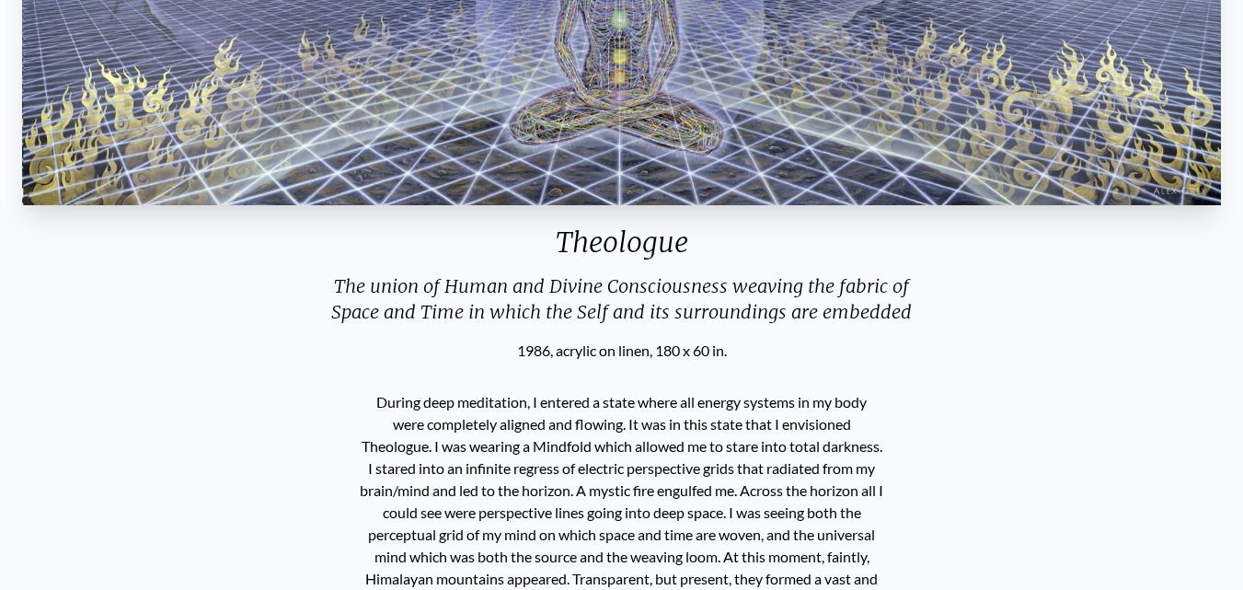
scroll to position [368, 0]
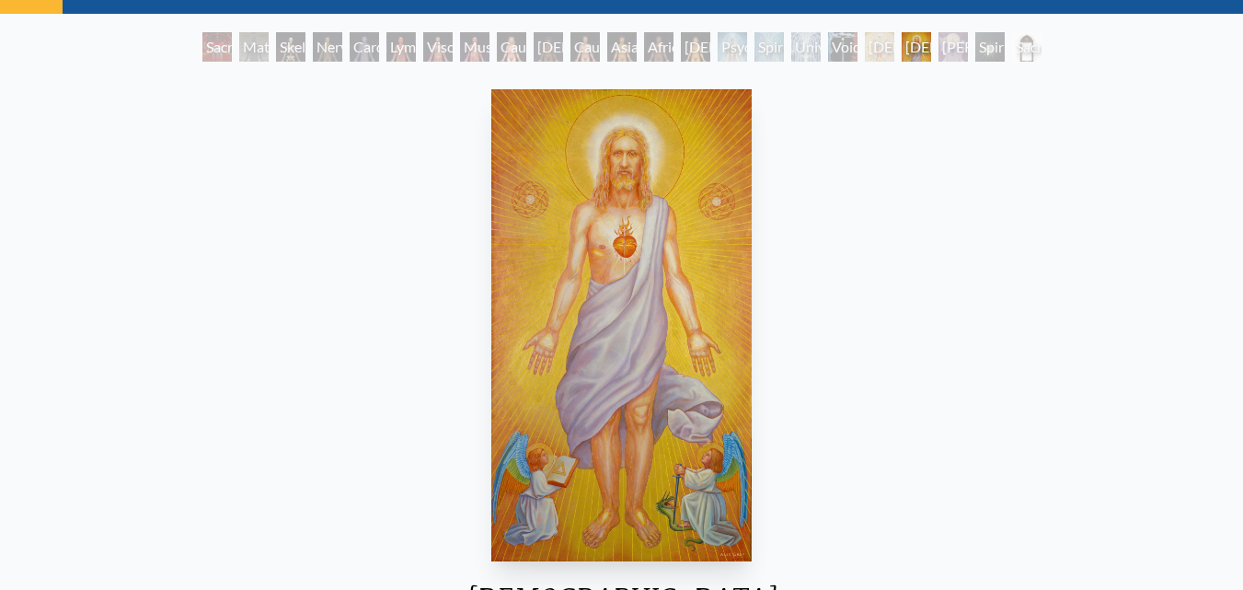
scroll to position [184, 0]
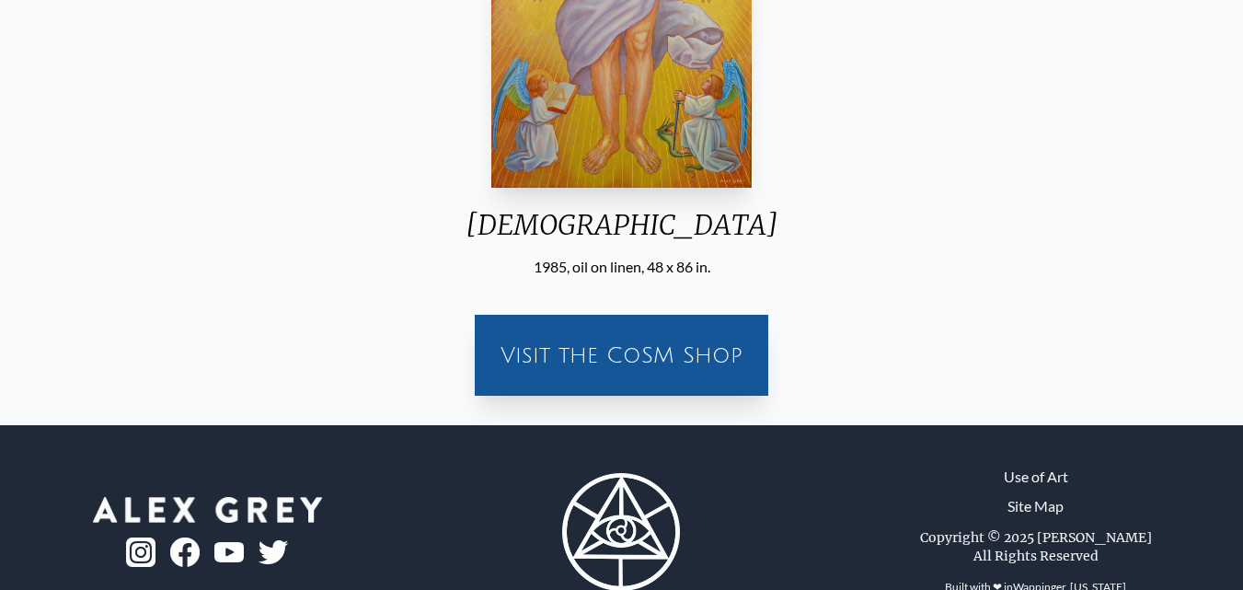
scroll to position [460, 0]
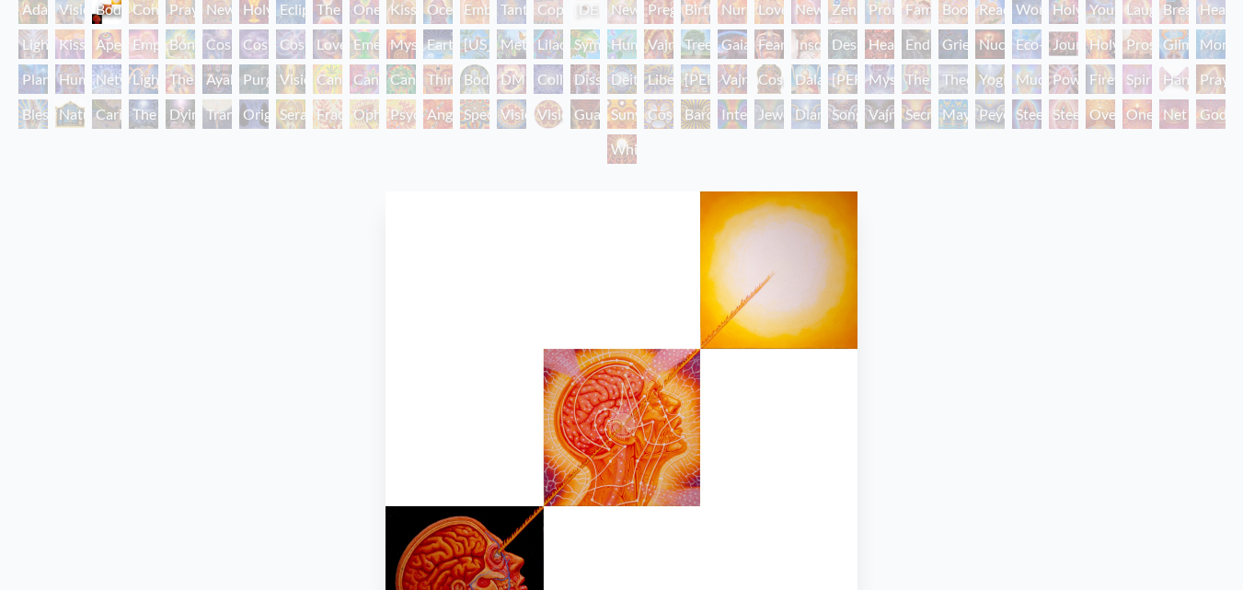
scroll to position [184, 0]
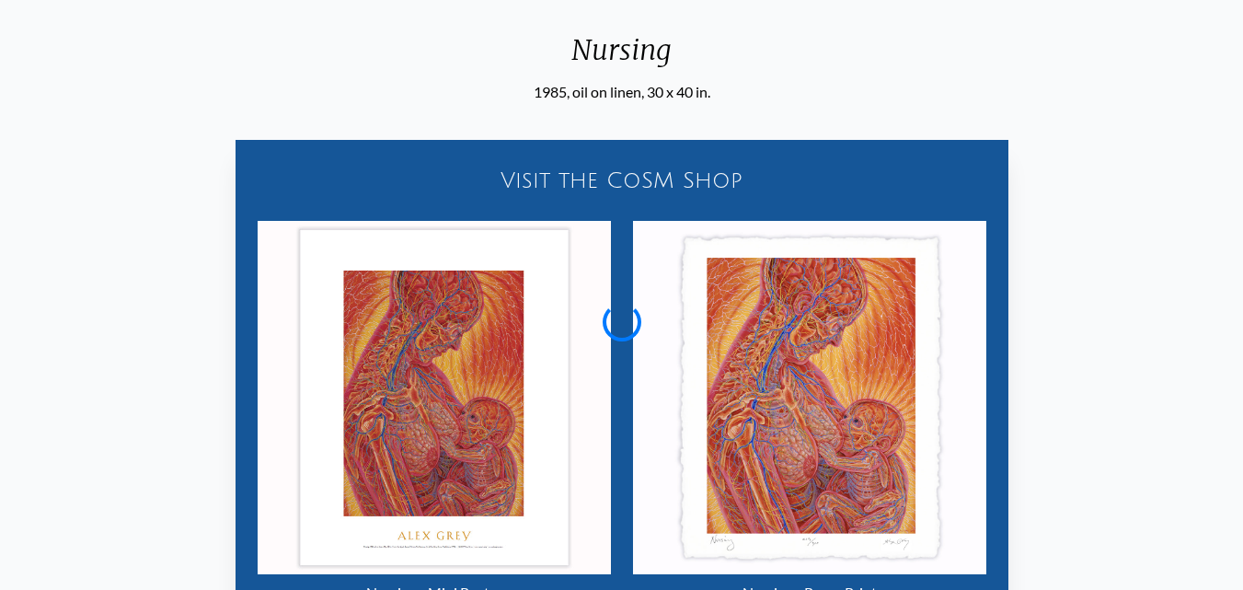
scroll to position [368, 0]
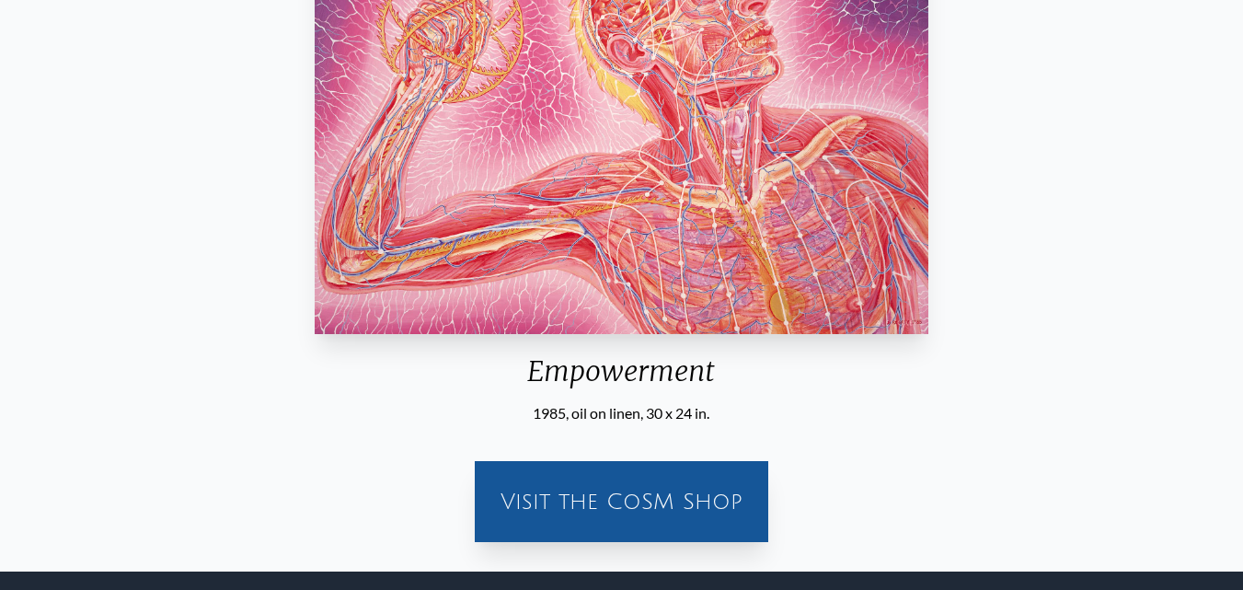
scroll to position [461, 0]
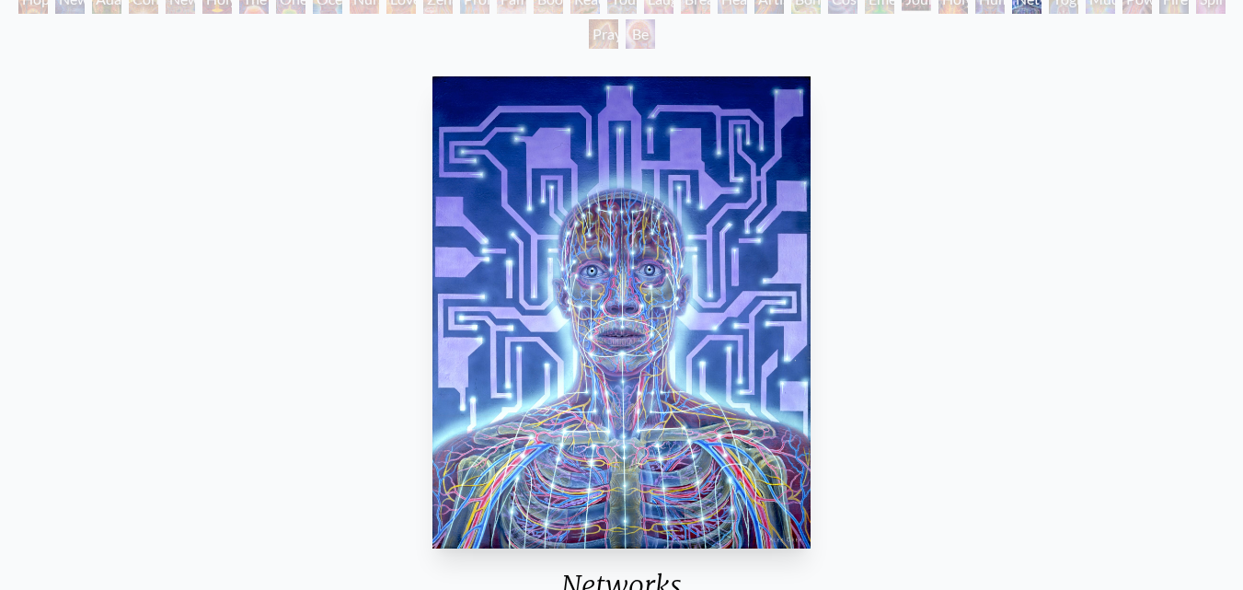
scroll to position [368, 0]
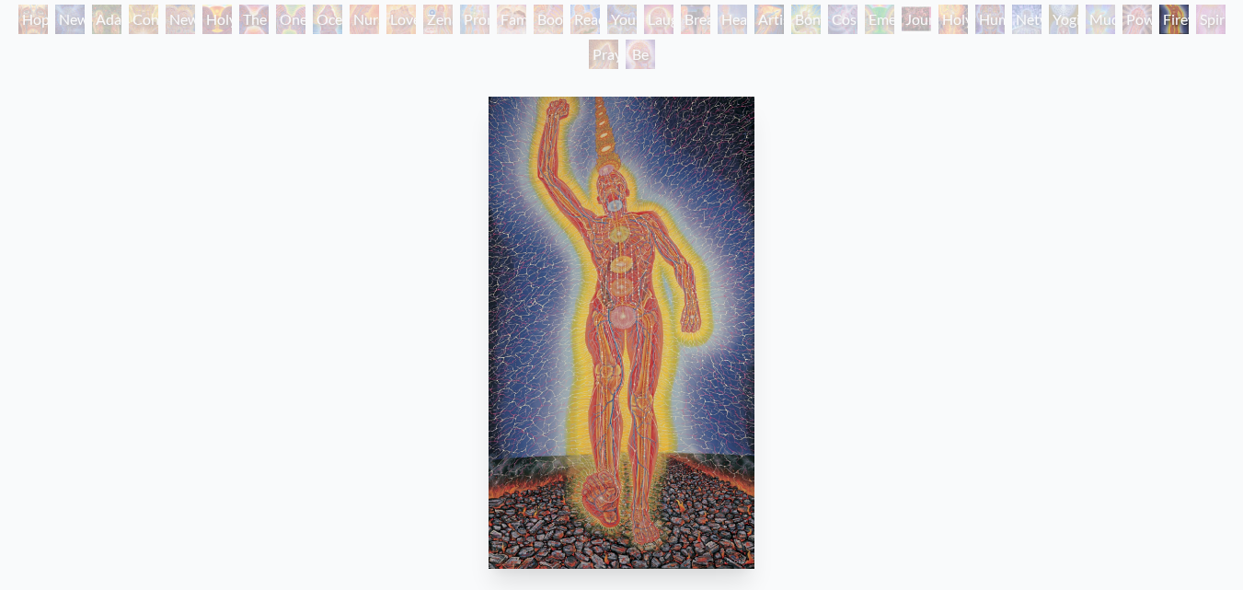
scroll to position [184, 0]
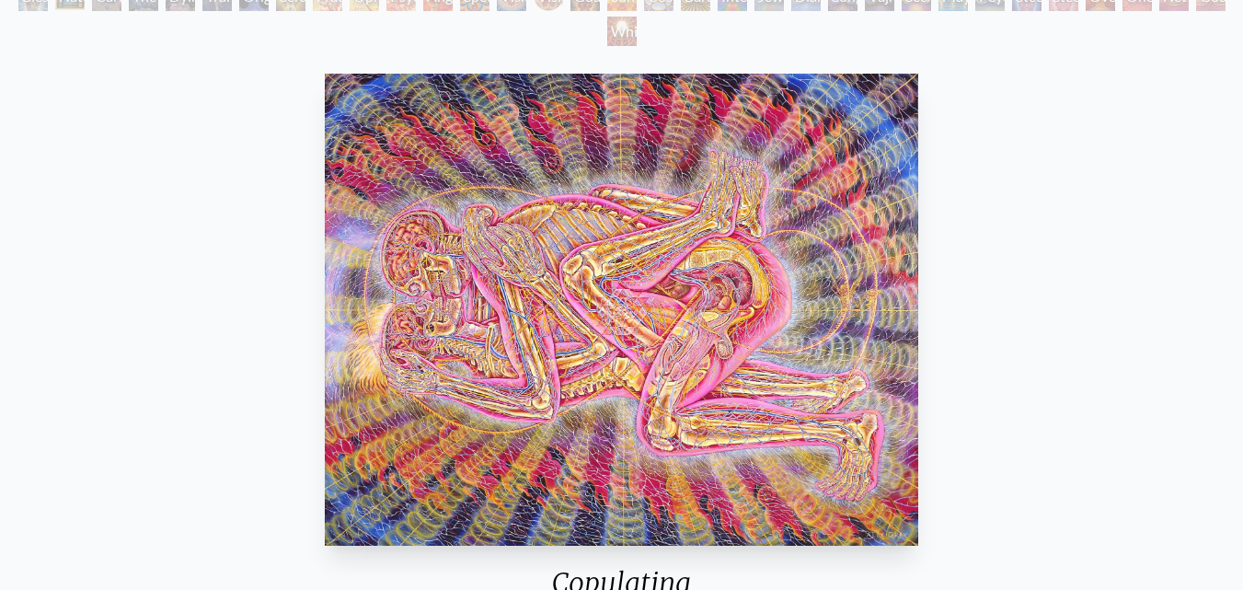
scroll to position [318, 0]
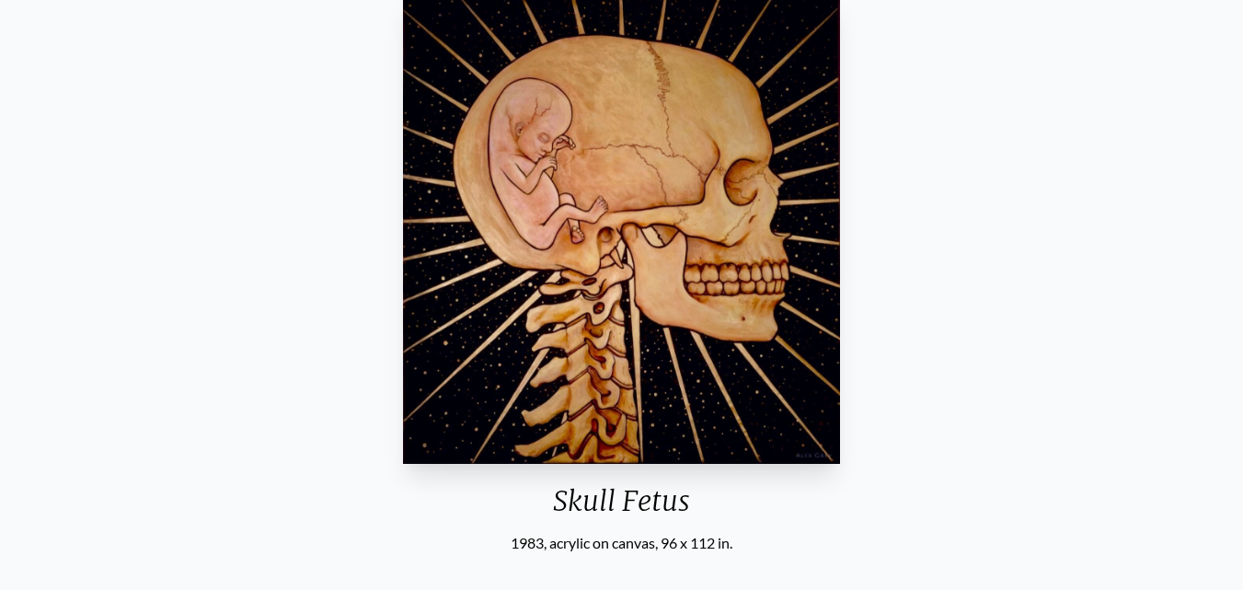
scroll to position [184, 0]
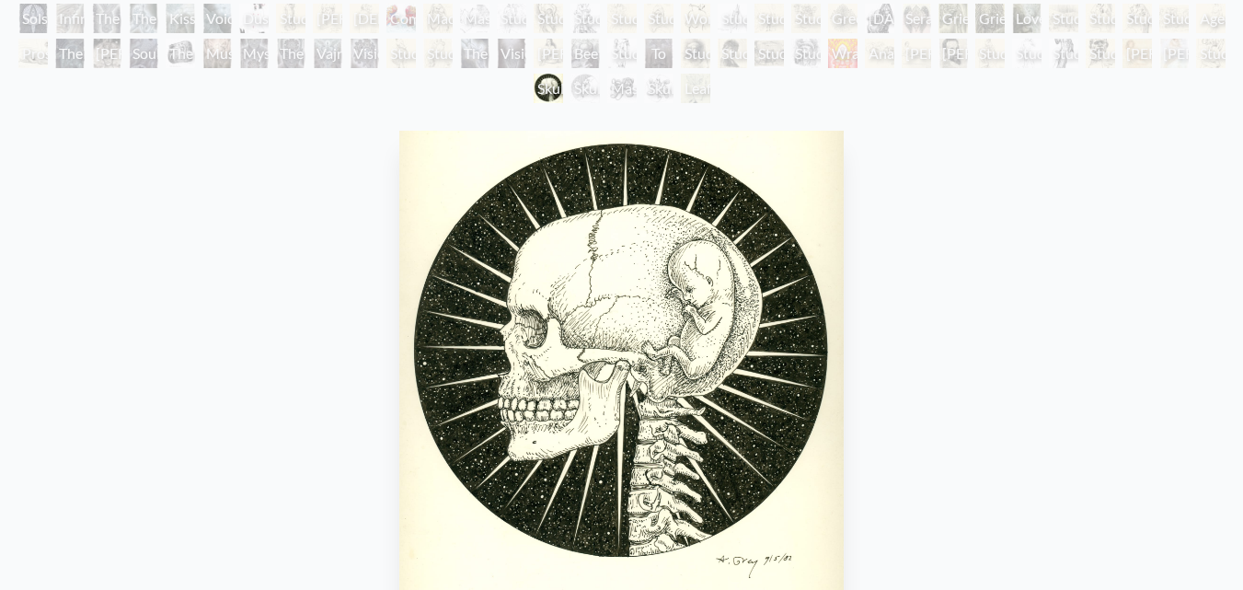
scroll to position [368, 0]
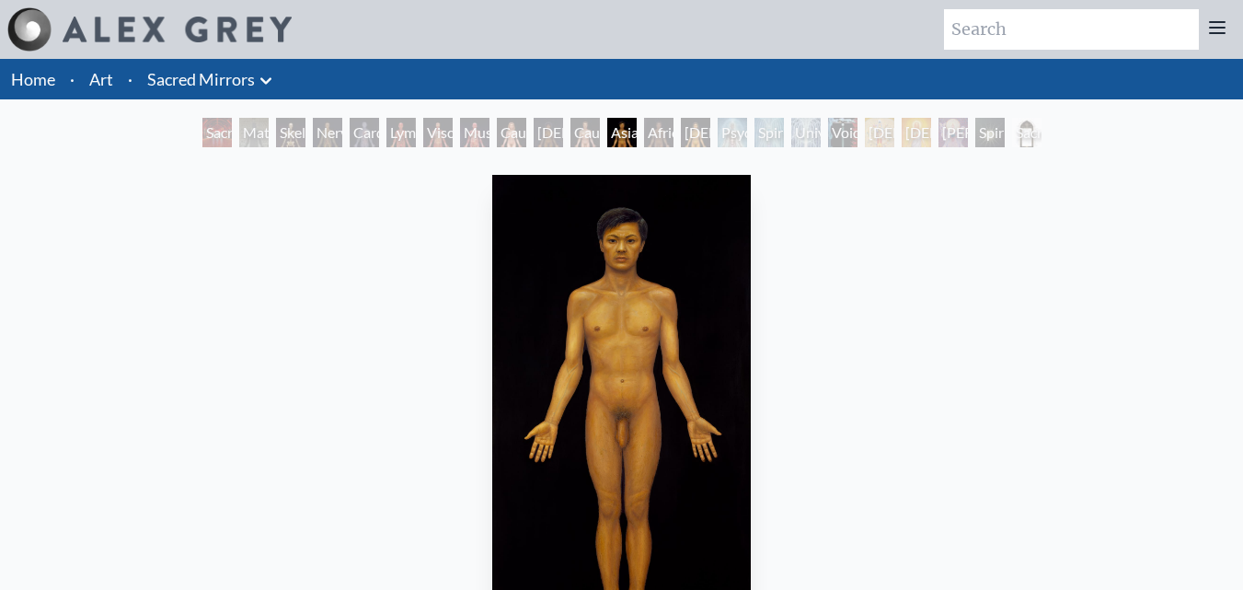
scroll to position [276, 0]
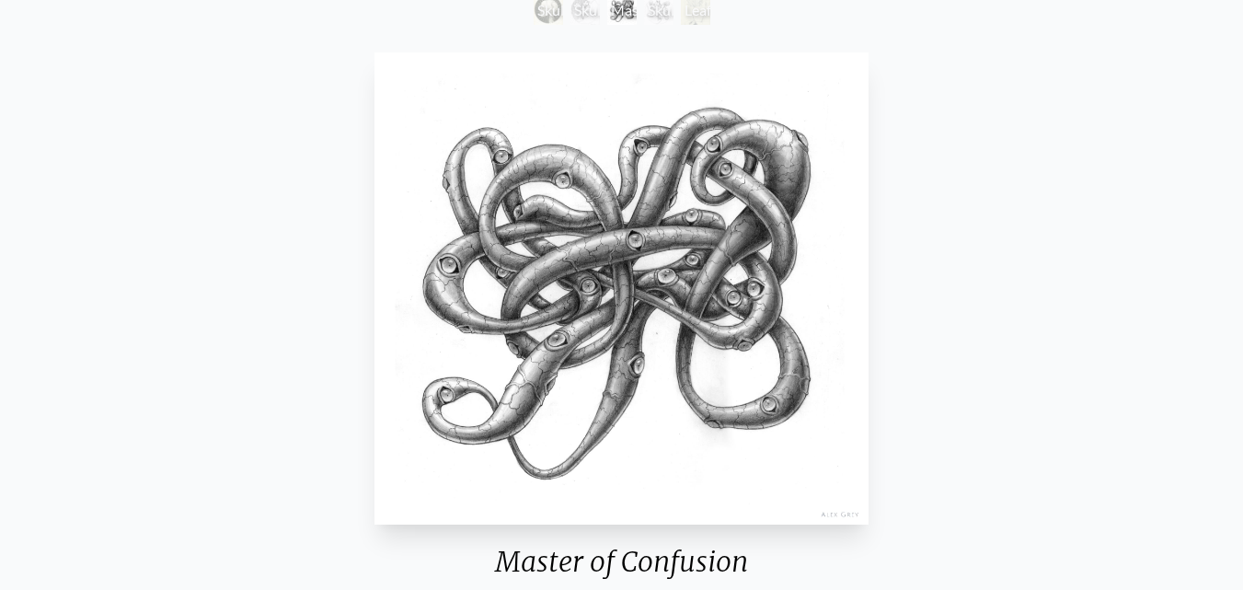
scroll to position [184, 0]
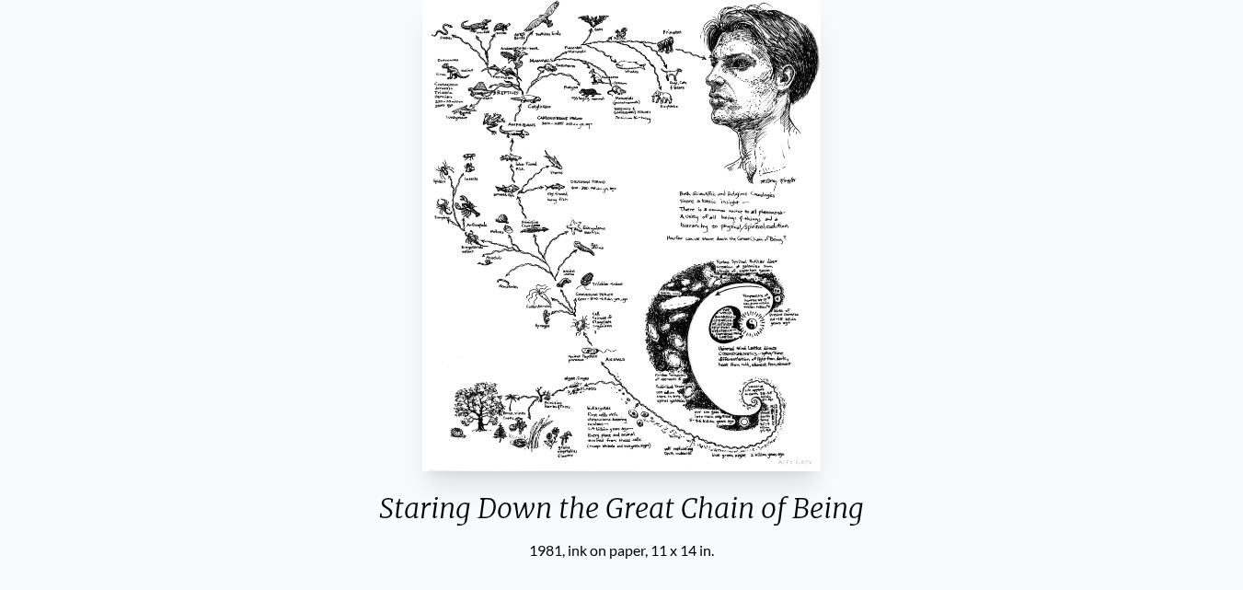
scroll to position [184, 0]
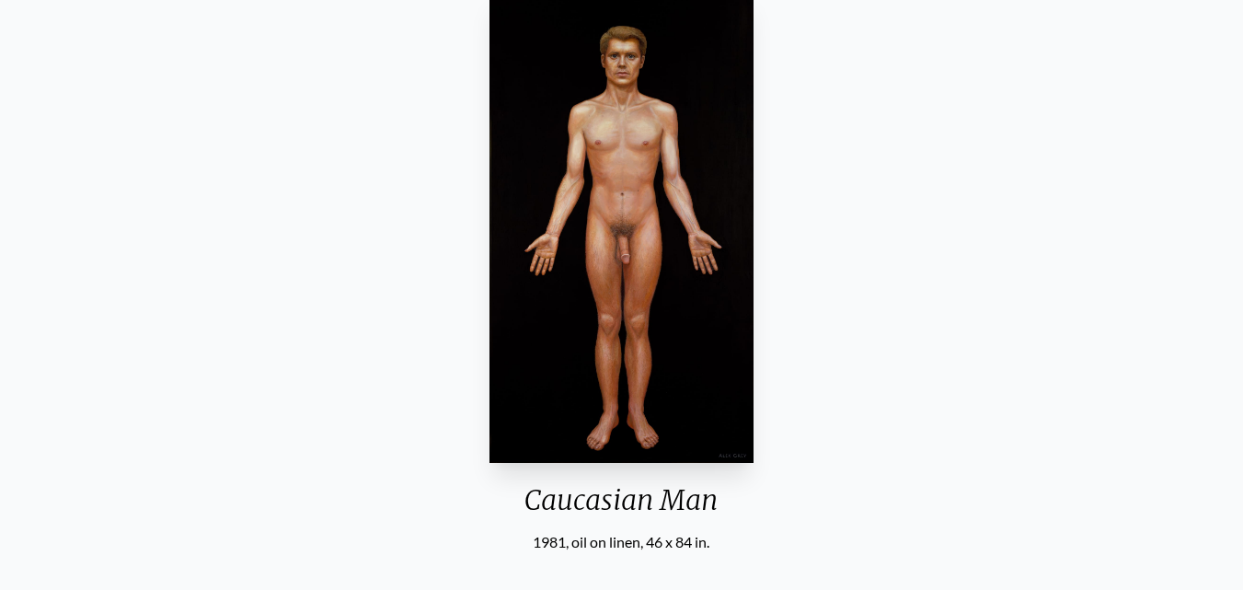
scroll to position [184, 0]
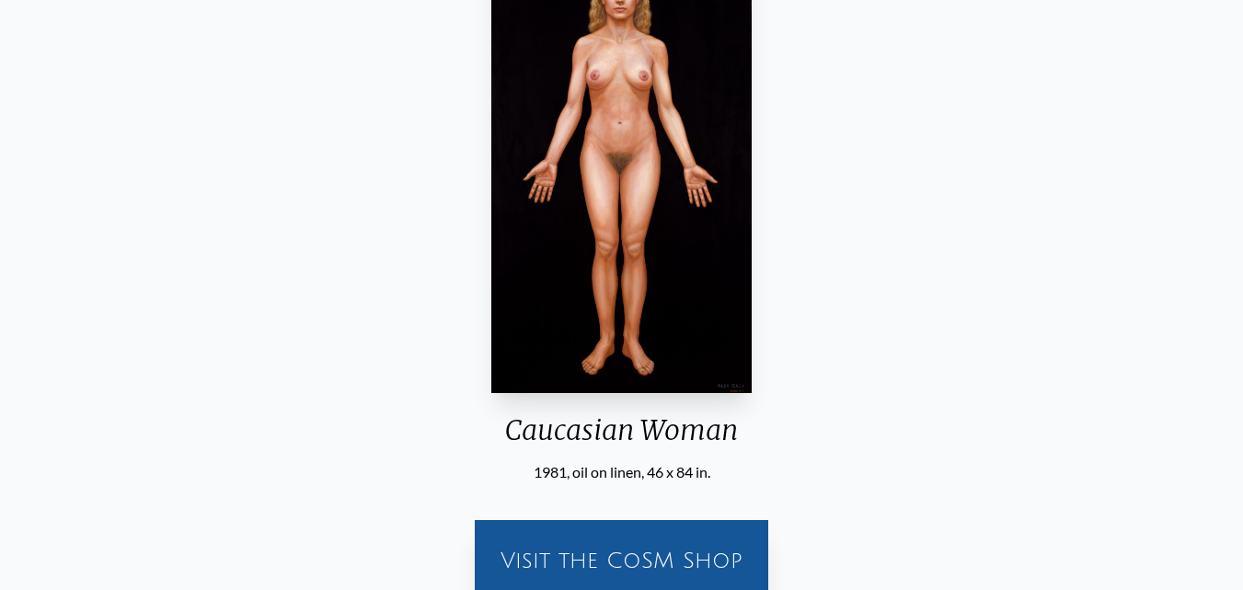
scroll to position [276, 0]
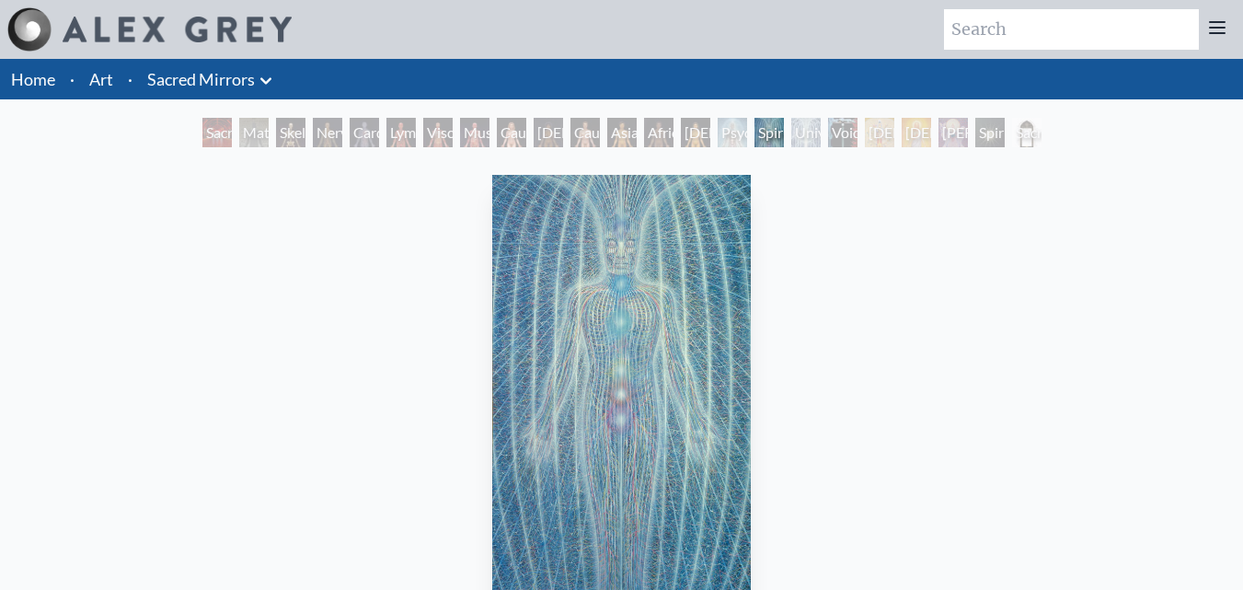
scroll to position [184, 0]
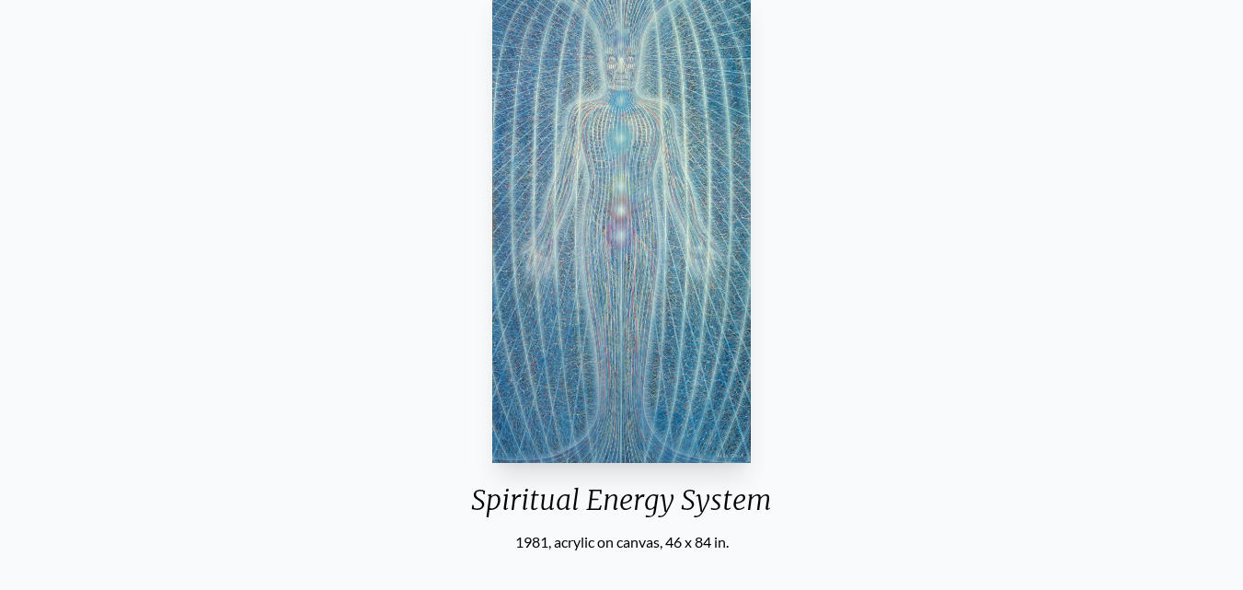
drag, startPoint x: 644, startPoint y: 159, endPoint x: 645, endPoint y: 169, distance: 10.2
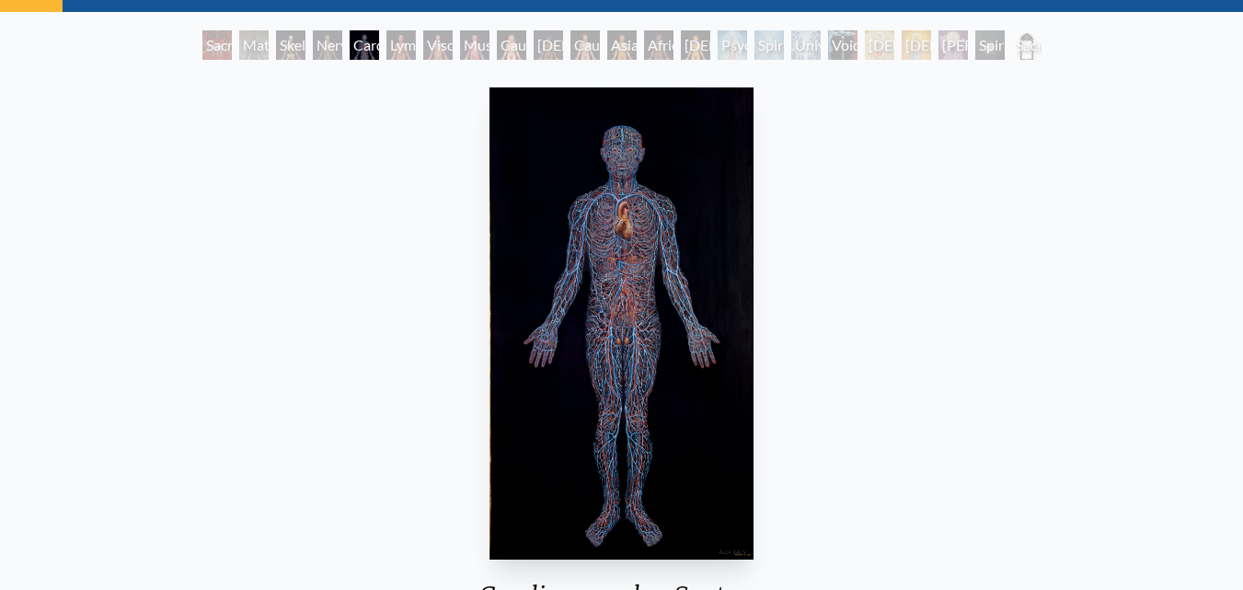
scroll to position [184, 0]
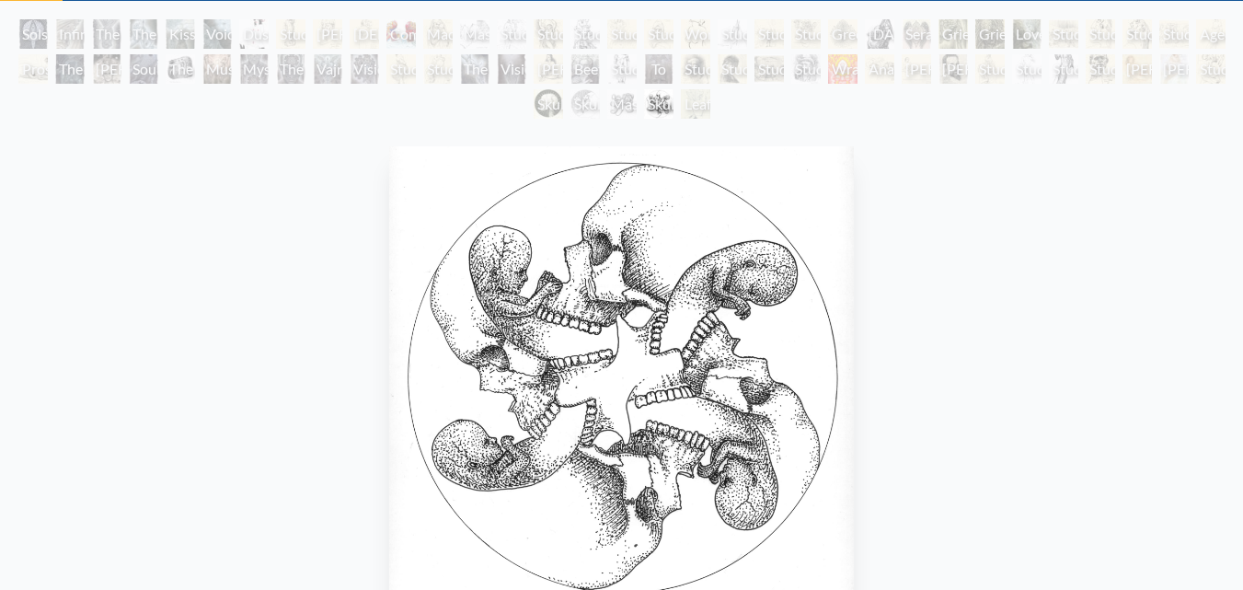
scroll to position [184, 0]
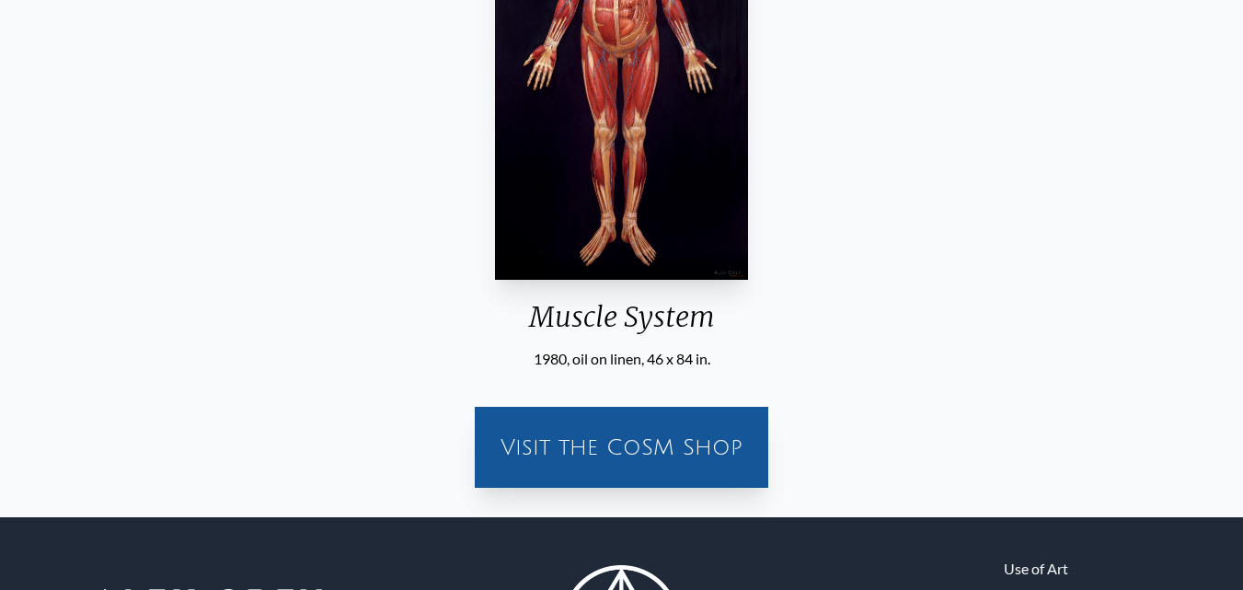
scroll to position [368, 0]
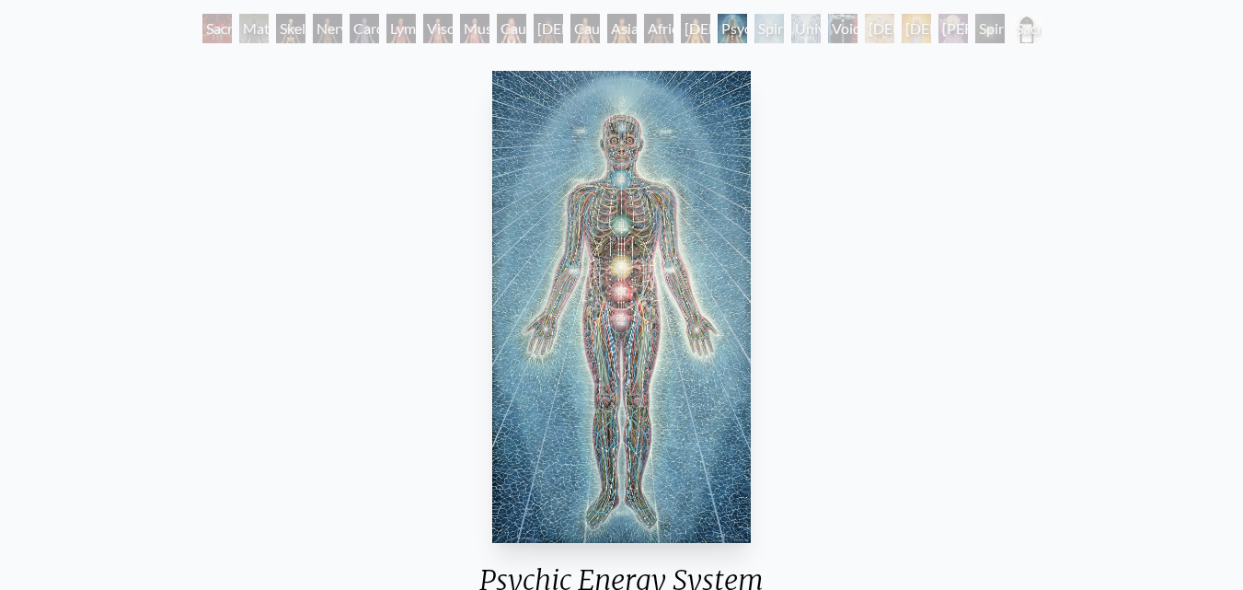
scroll to position [276, 0]
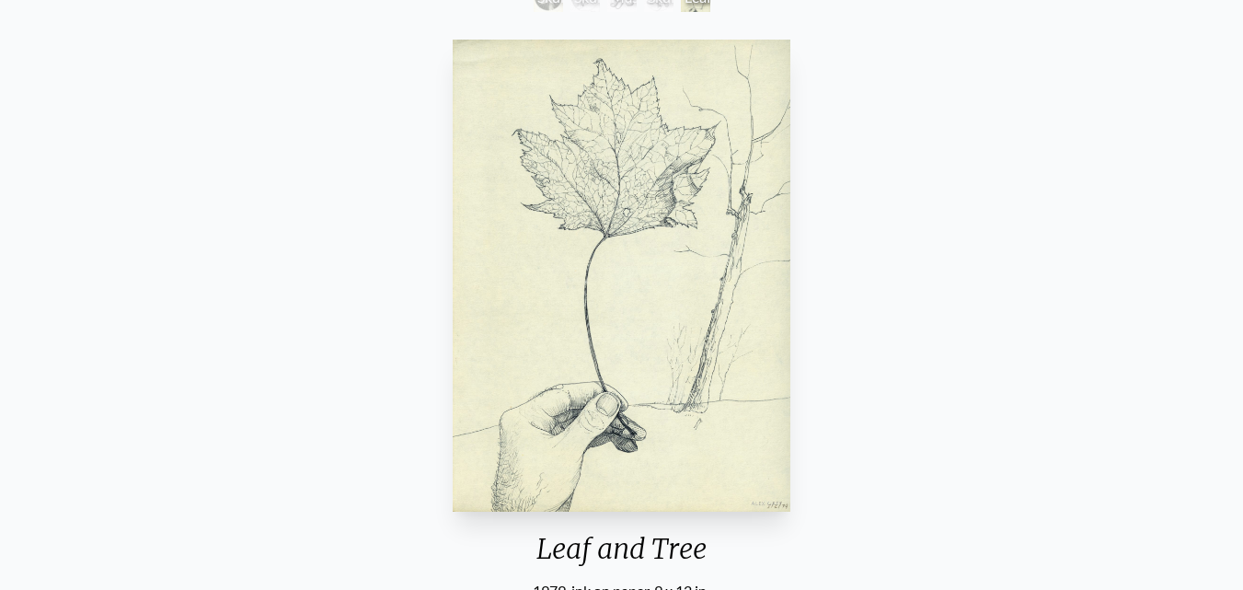
scroll to position [276, 0]
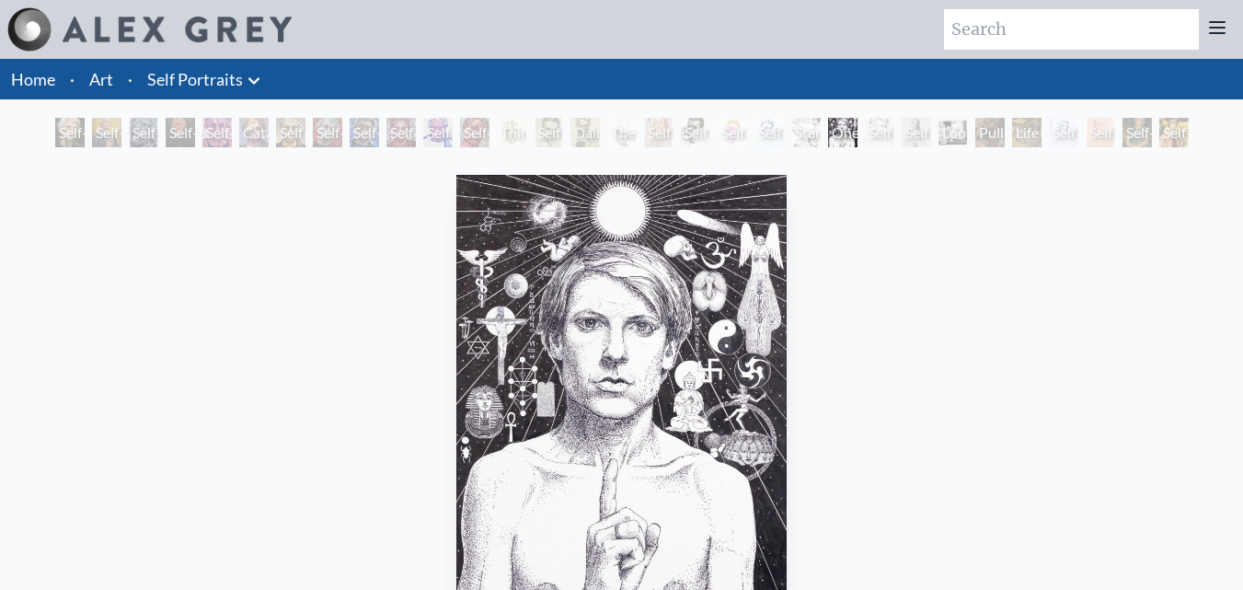
scroll to position [184, 0]
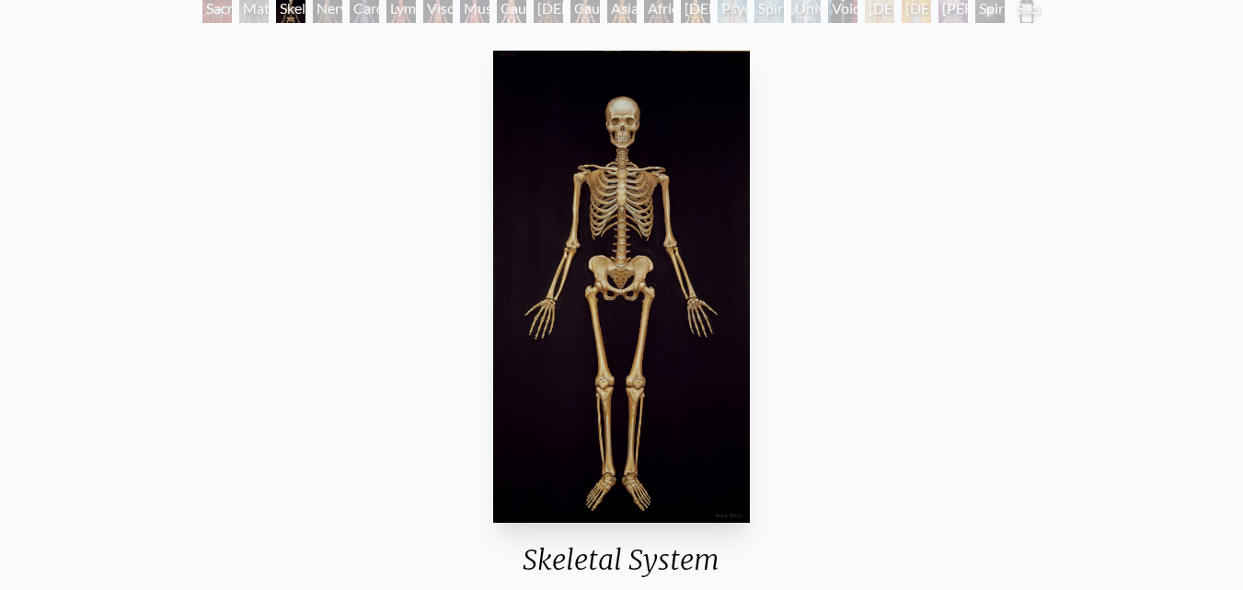
scroll to position [276, 0]
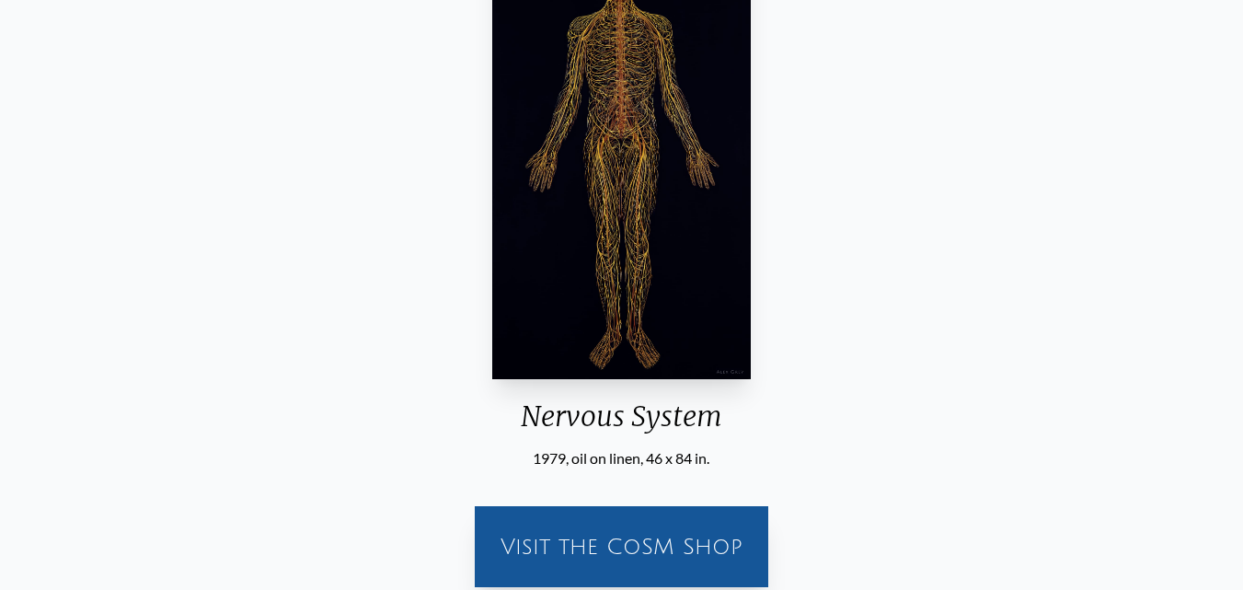
scroll to position [276, 0]
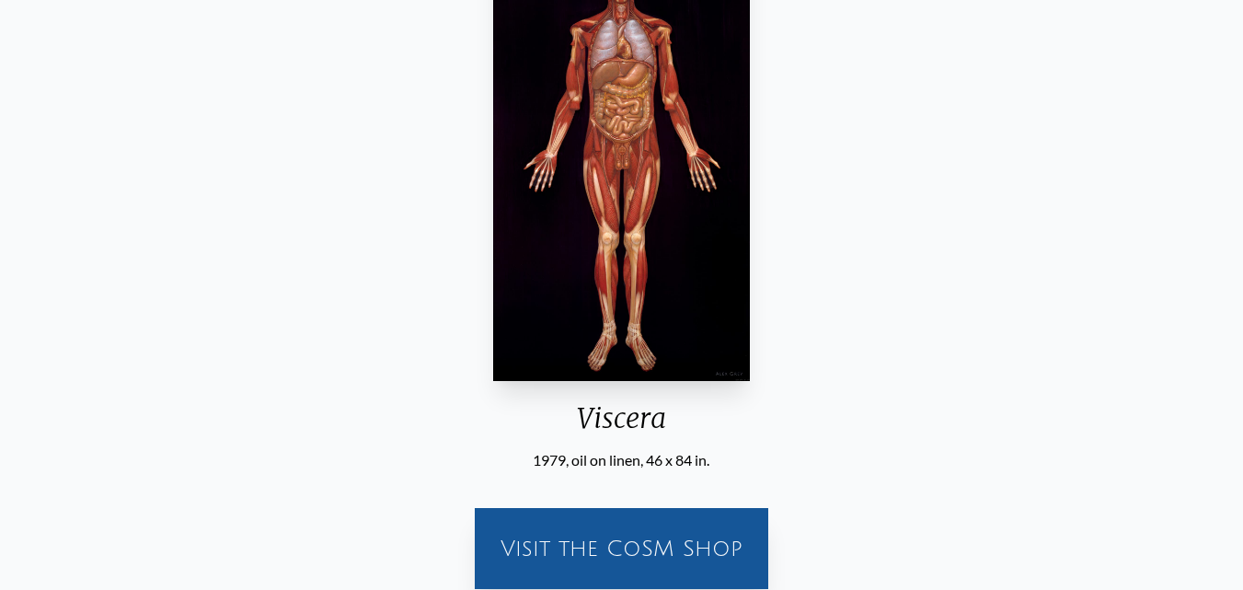
scroll to position [276, 0]
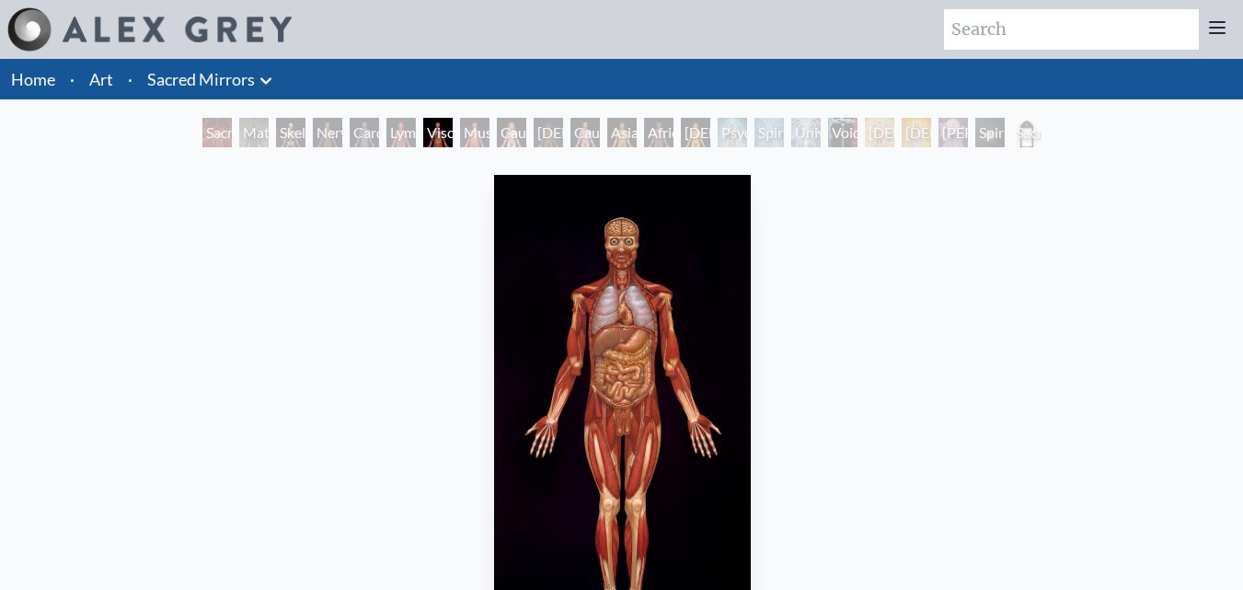
click at [80, 212] on div "Viscera 1979, oil on linen, 46 x 84 in. Visit the CoSM Shop" at bounding box center [623, 518] width 1214 height 702
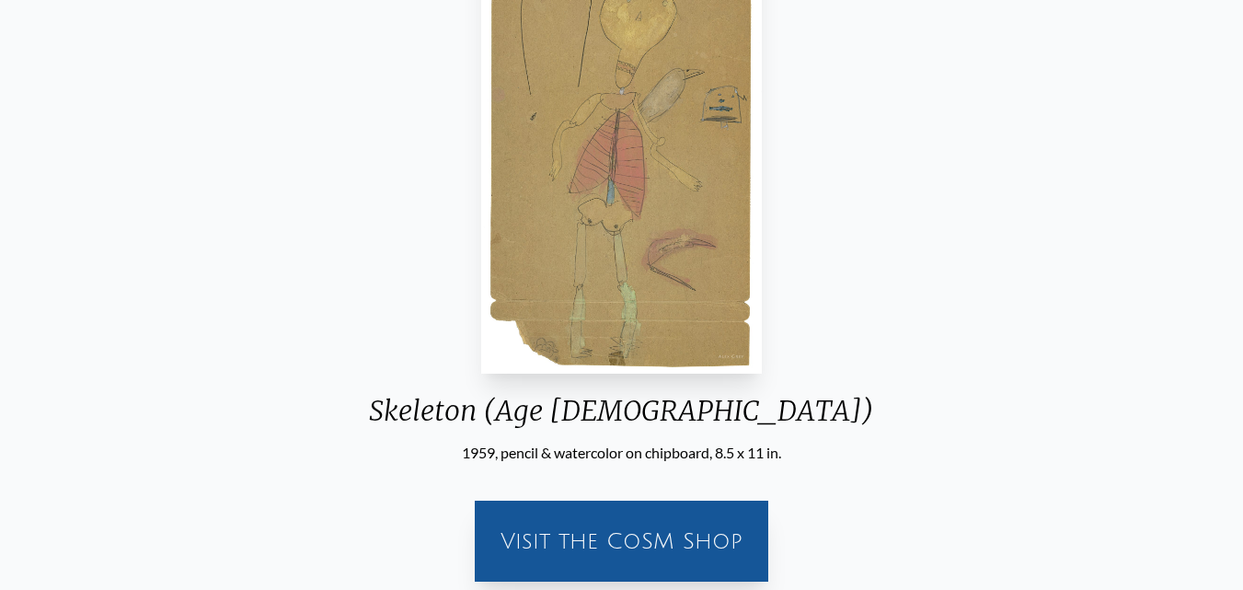
scroll to position [184, 0]
